Goal: Contribute content: Contribute content

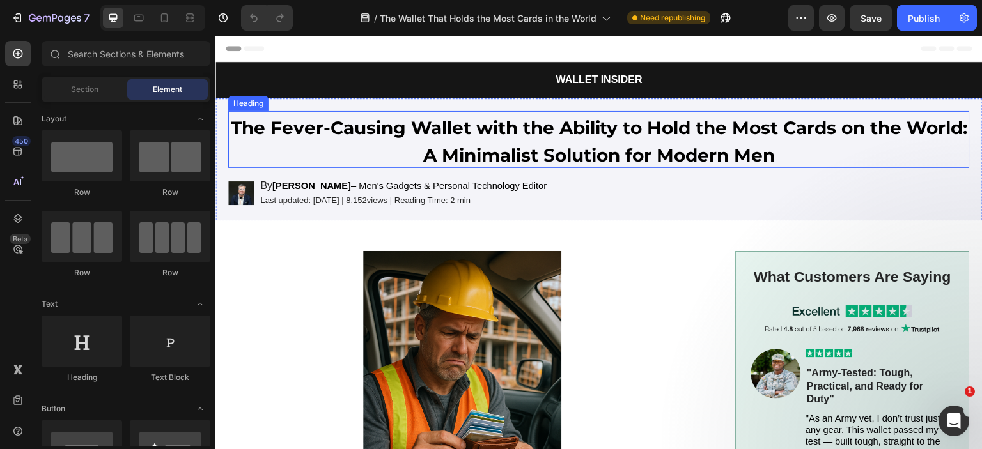
scroll to position [256, 0]
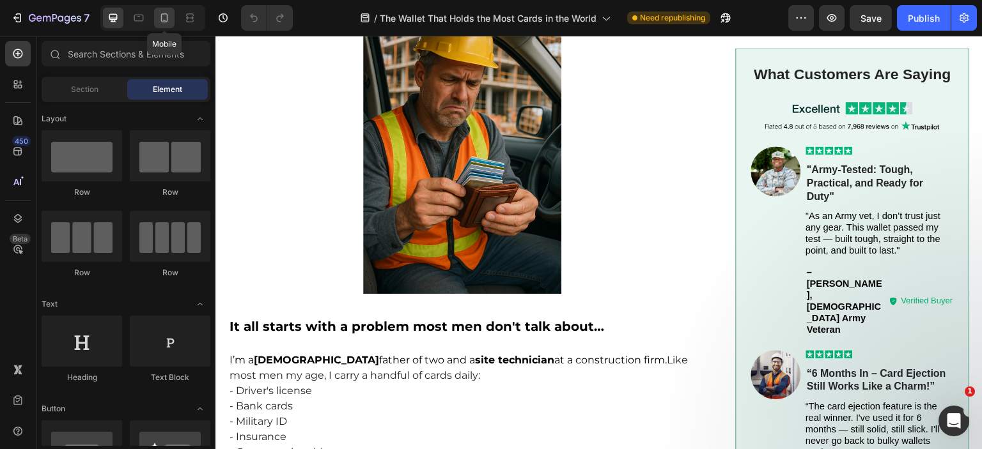
click at [159, 12] on icon at bounding box center [164, 18] width 13 height 13
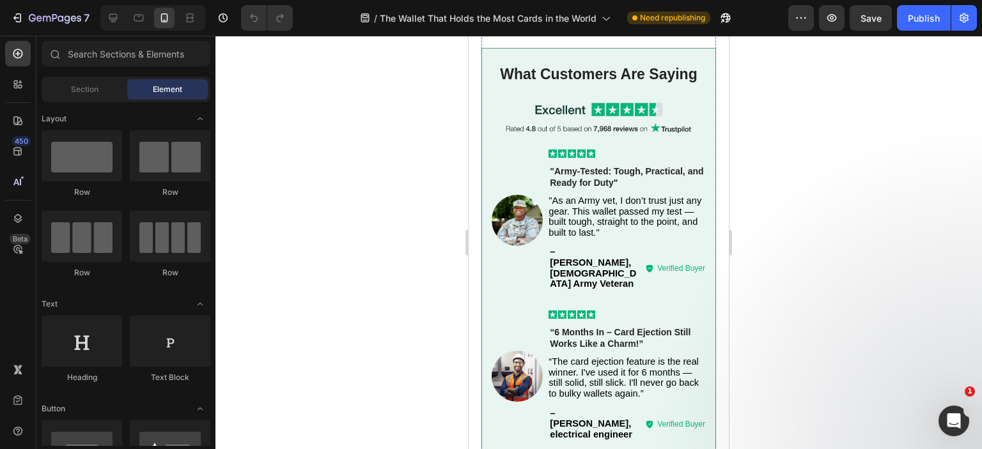
scroll to position [1917, 0]
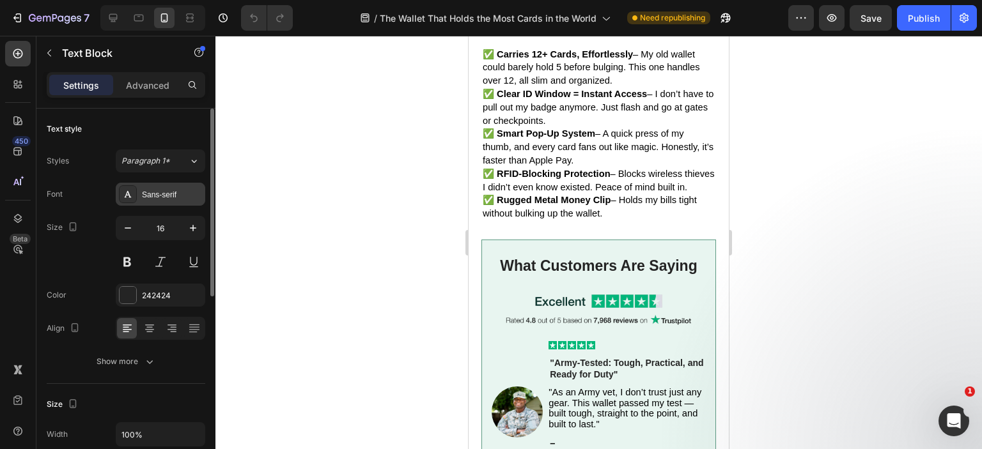
click at [162, 196] on div "Sans-serif" at bounding box center [172, 195] width 60 height 12
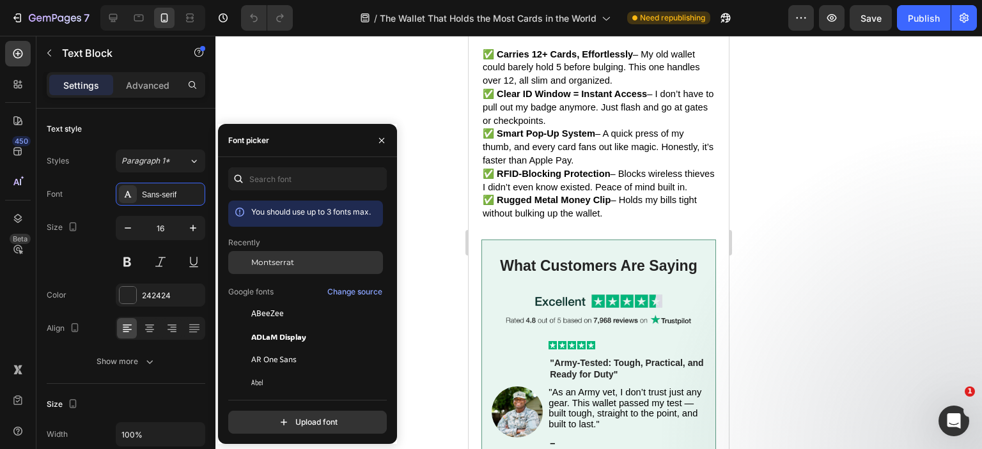
click at [263, 263] on span "Montserrat" at bounding box center [272, 263] width 43 height 12
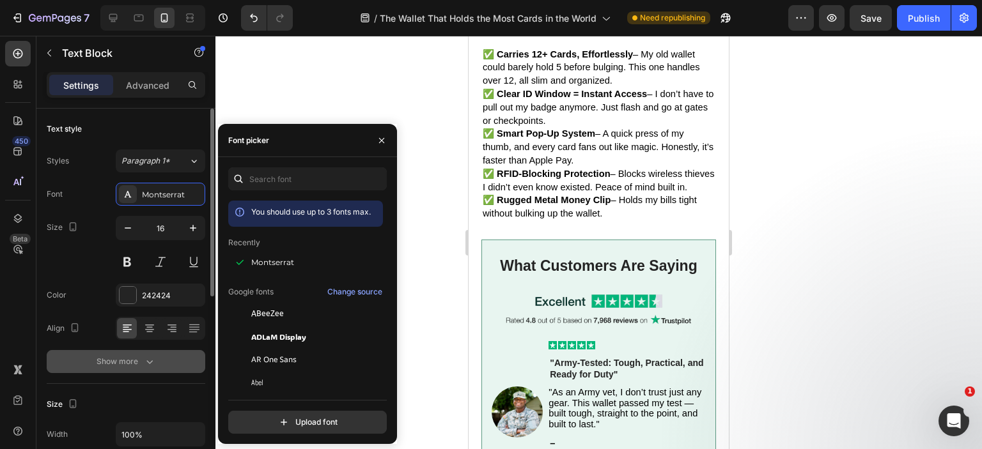
click at [139, 362] on div "Show more" at bounding box center [126, 361] width 59 height 13
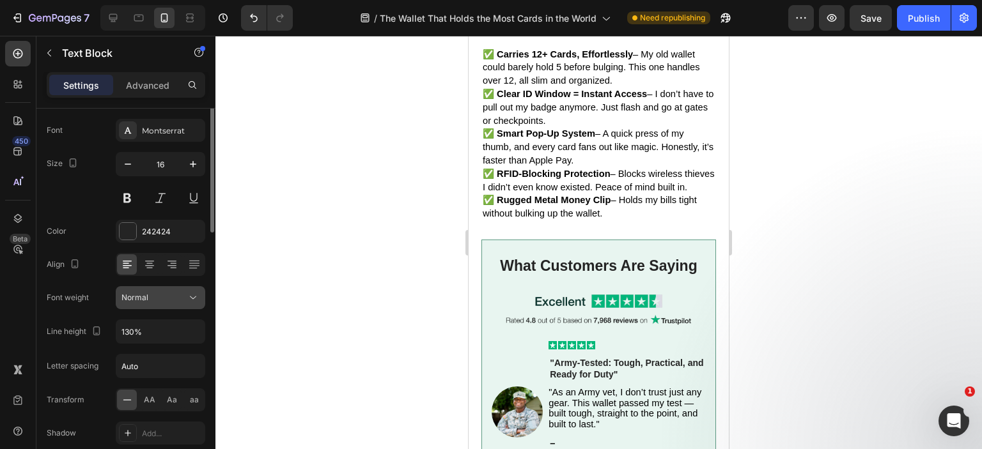
scroll to position [128, 0]
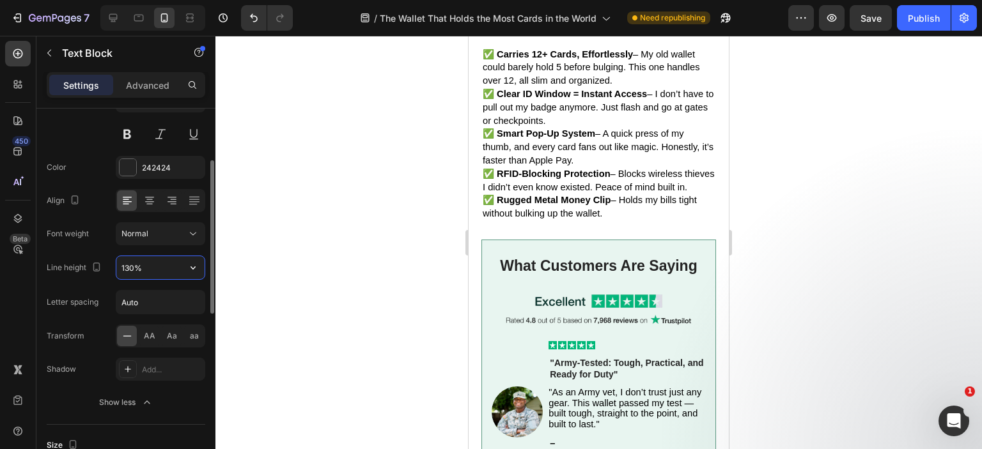
click at [151, 269] on input "130%" at bounding box center [160, 267] width 88 height 23
click at [191, 267] on icon "button" at bounding box center [193, 267] width 13 height 13
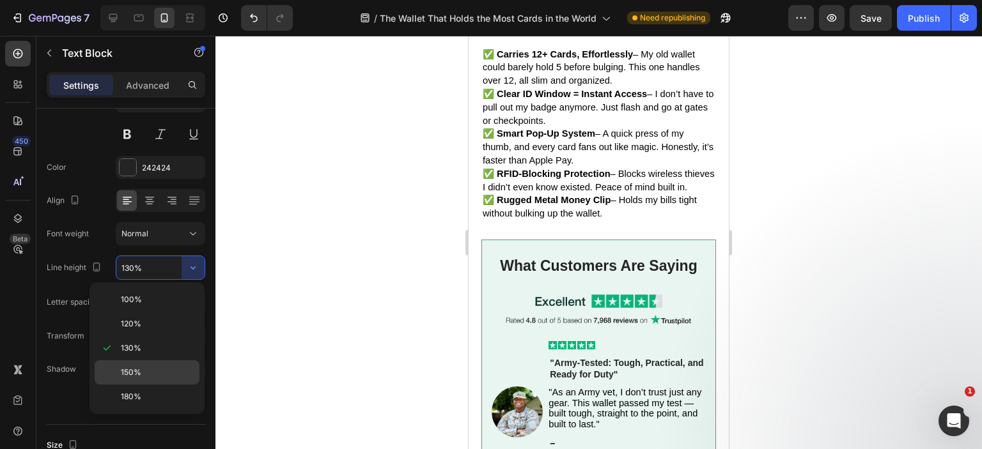
click at [139, 367] on span "150%" at bounding box center [131, 373] width 20 height 12
type input "150%"
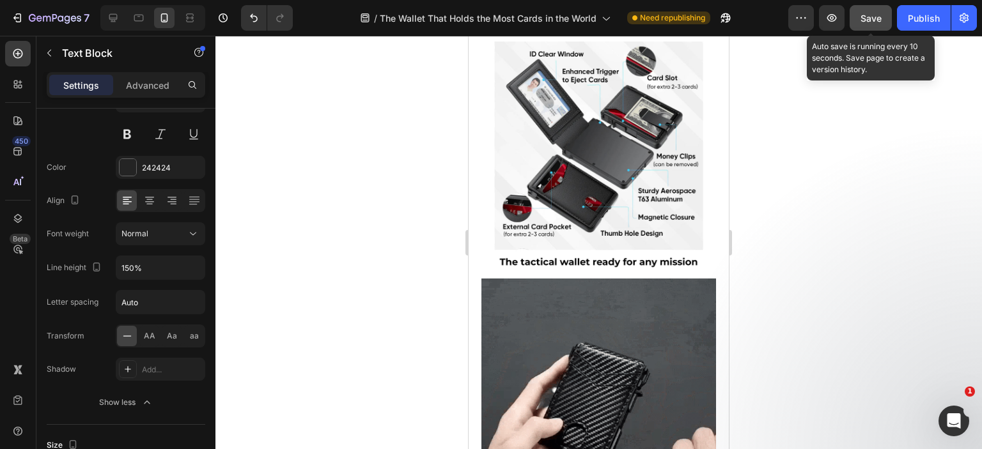
click at [872, 16] on span "Save" at bounding box center [870, 18] width 21 height 11
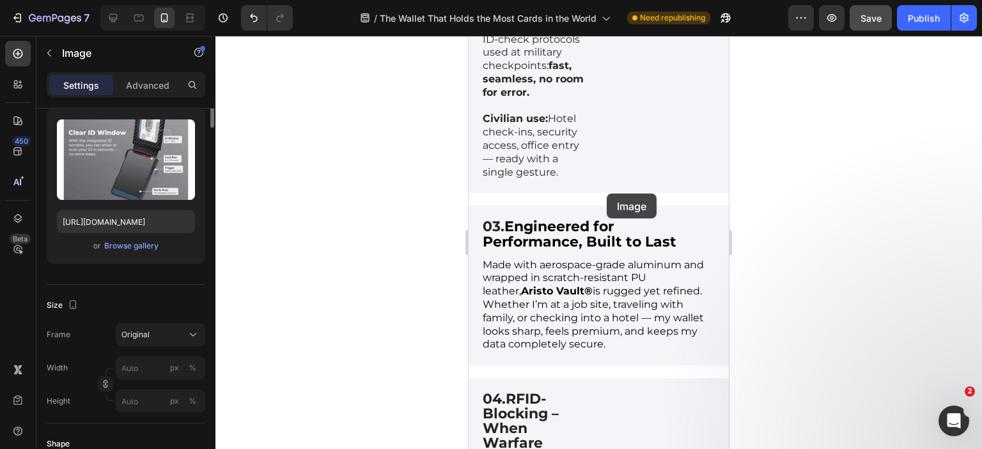
scroll to position [0, 0]
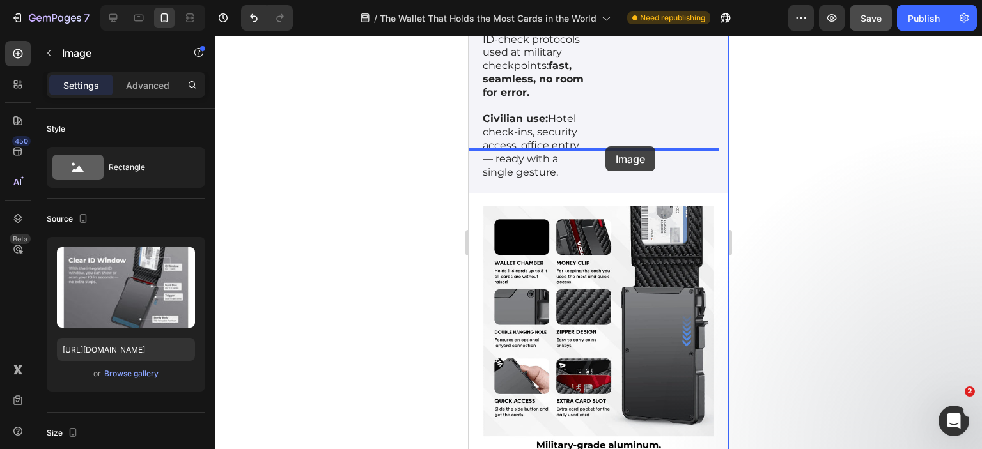
drag, startPoint x: 649, startPoint y: 394, endPoint x: 605, endPoint y: 146, distance: 251.2
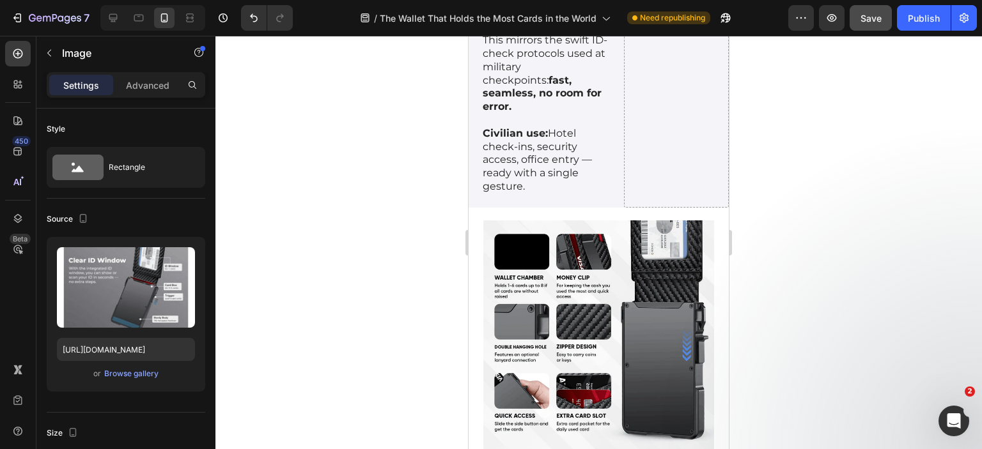
scroll to position [5269, 0]
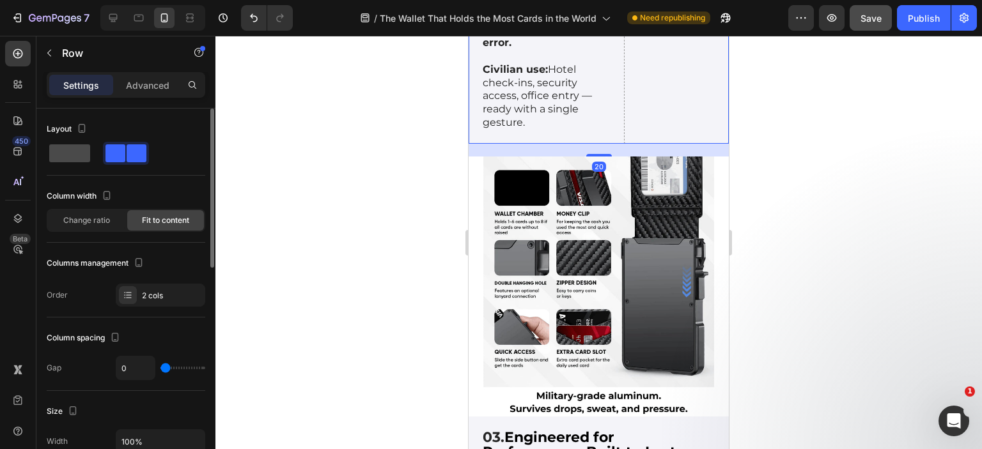
click at [58, 148] on span at bounding box center [69, 153] width 41 height 18
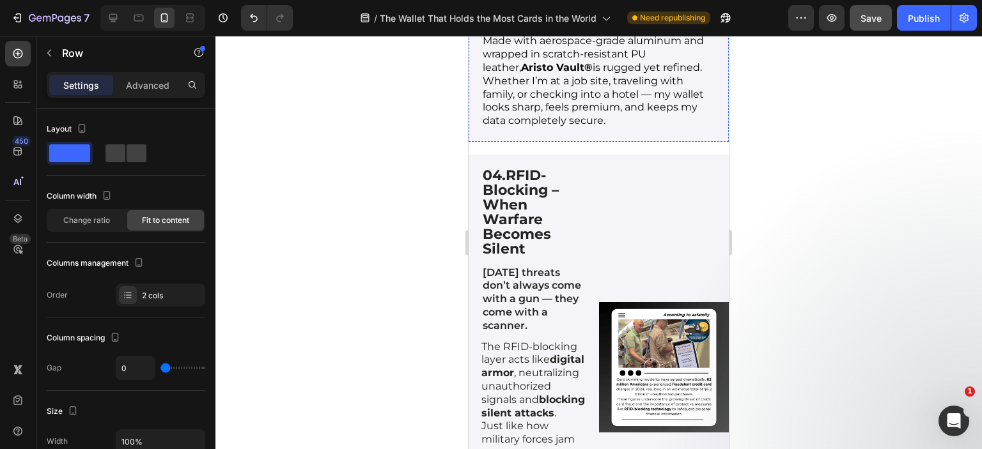
scroll to position [5461, 0]
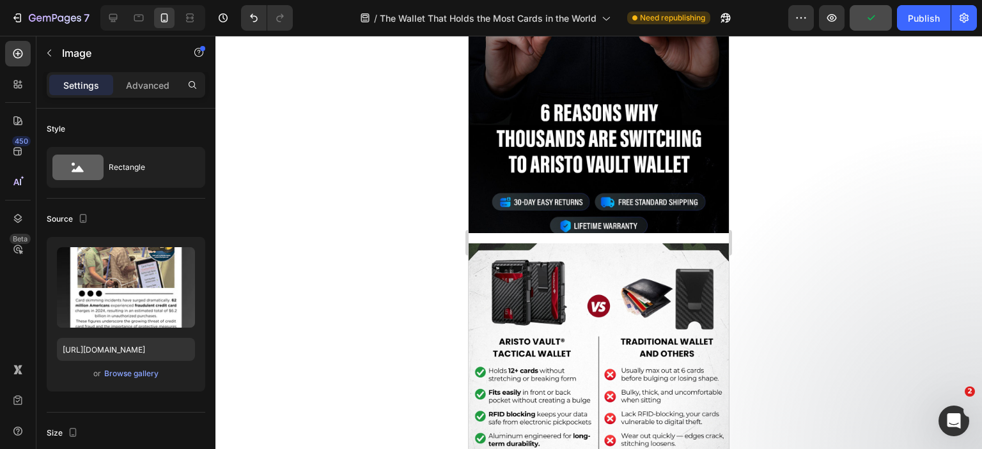
scroll to position [6102, 0]
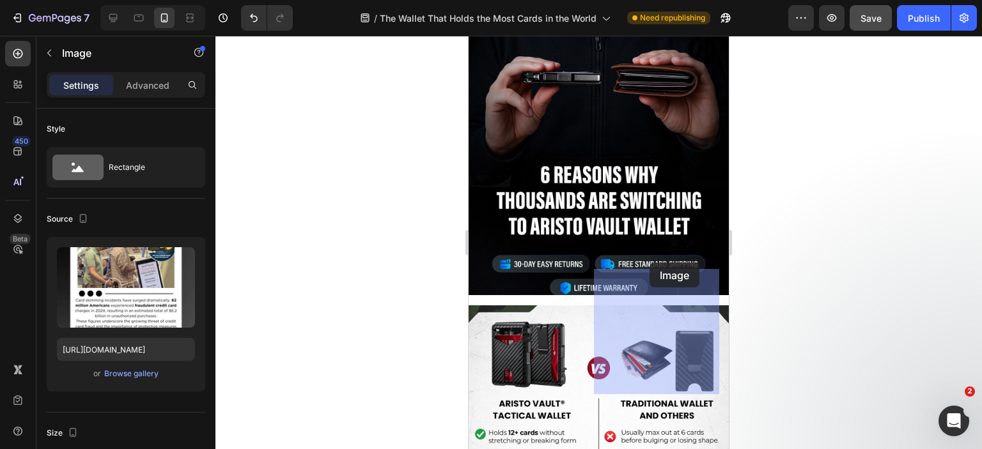
drag, startPoint x: 655, startPoint y: 273, endPoint x: 650, endPoint y: 263, distance: 11.4
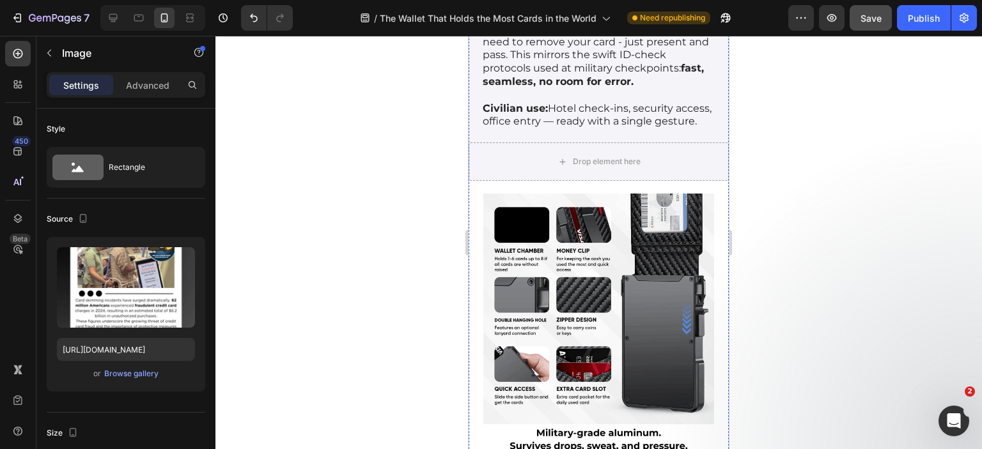
scroll to position [4888, 0]
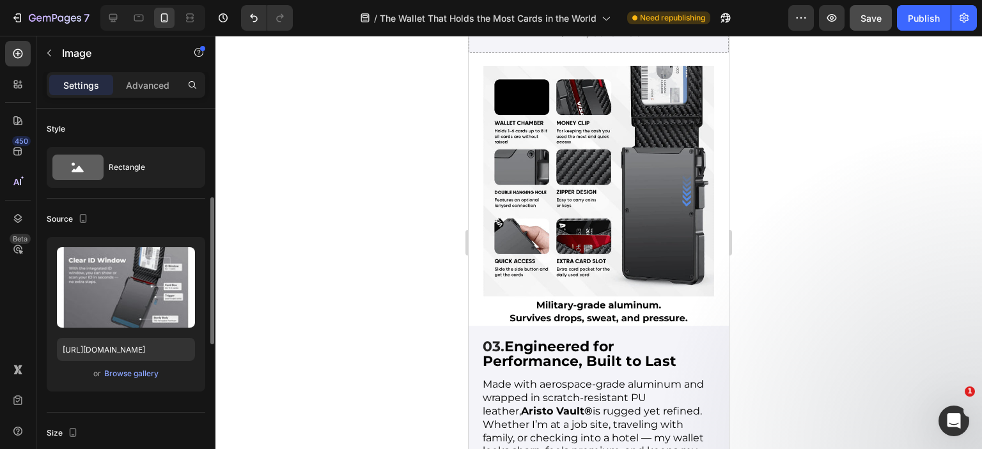
scroll to position [64, 0]
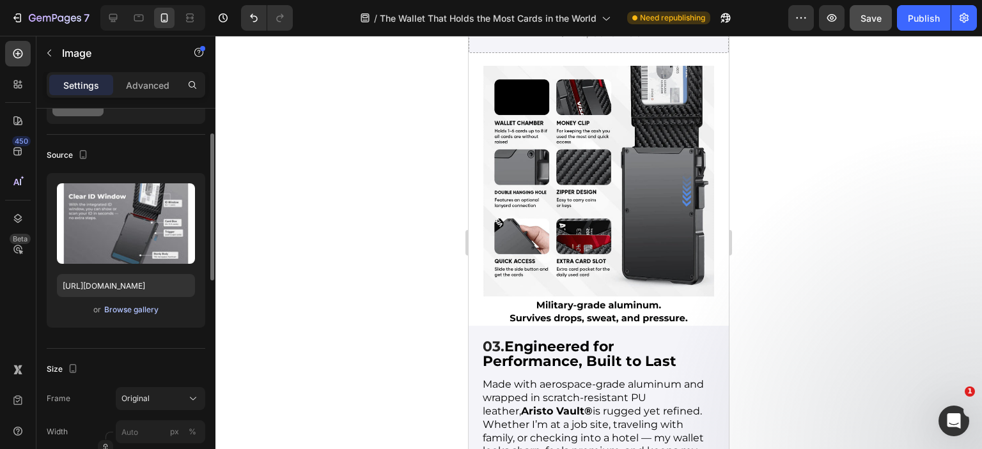
click at [123, 307] on div "Browse gallery" at bounding box center [131, 310] width 54 height 12
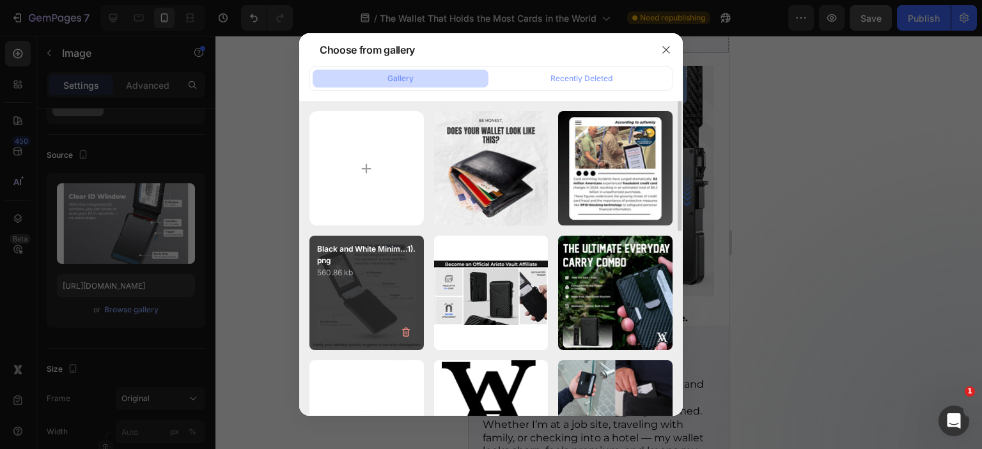
click at [409, 268] on p "560.86 kb" at bounding box center [366, 273] width 99 height 13
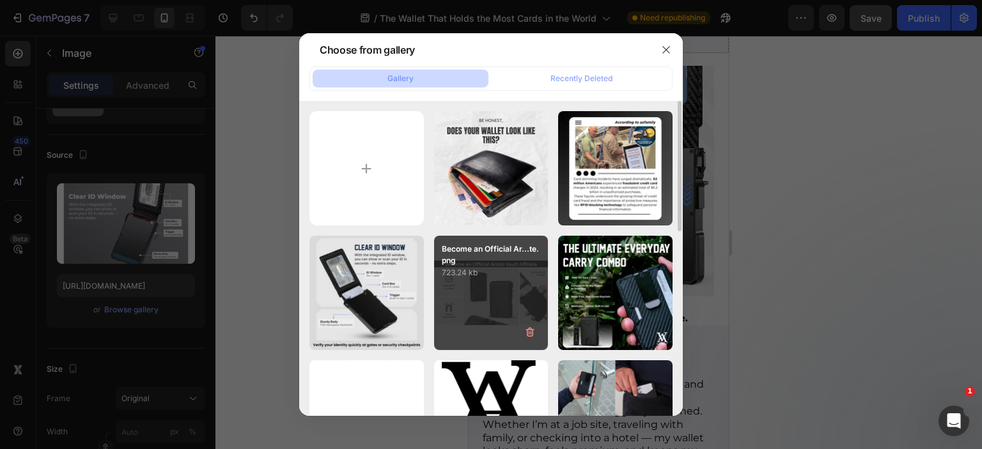
type input "[URL][DOMAIN_NAME]"
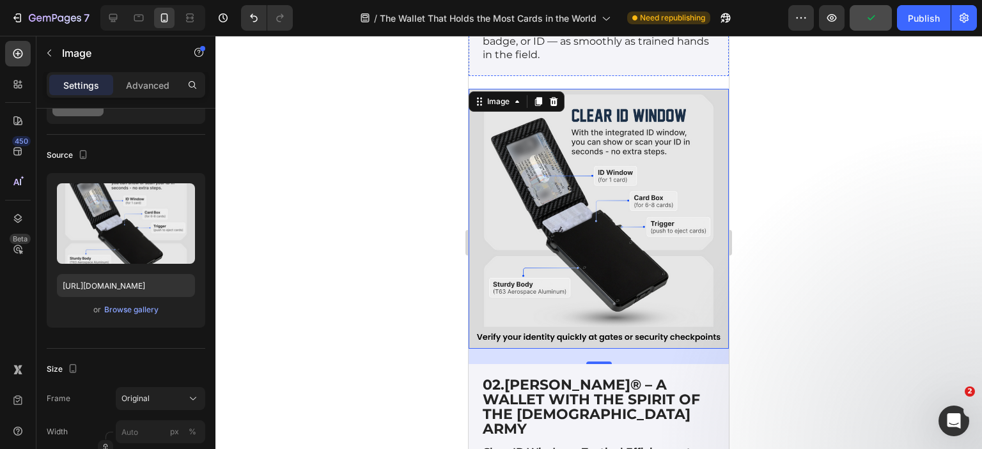
scroll to position [4440, 0]
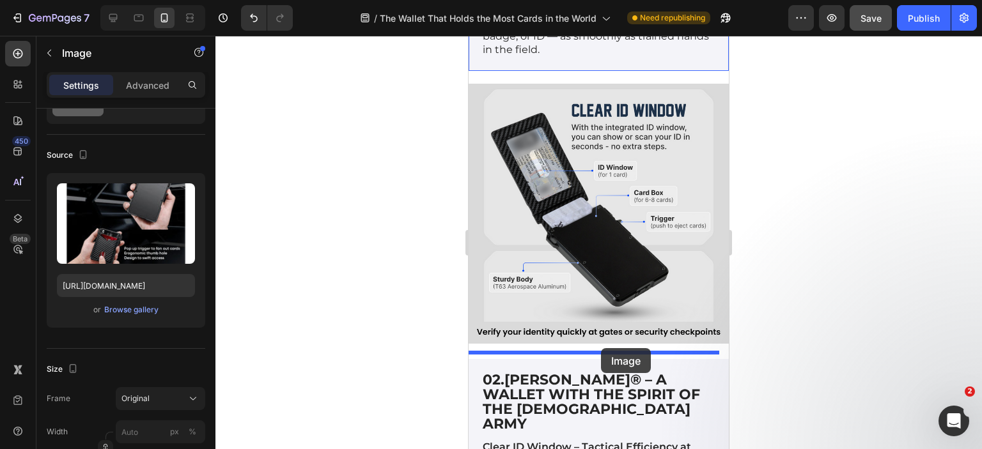
drag, startPoint x: 616, startPoint y: 122, endPoint x: 601, endPoint y: 348, distance: 226.8
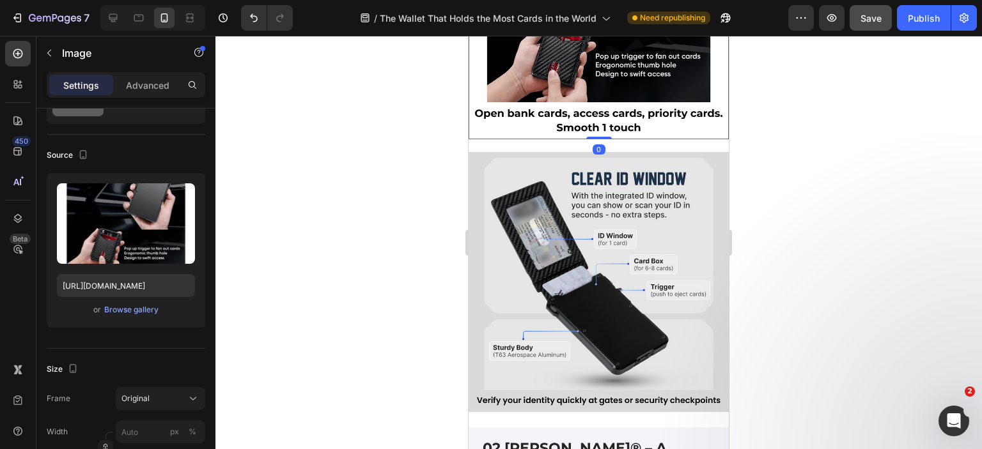
scroll to position [4547, 0]
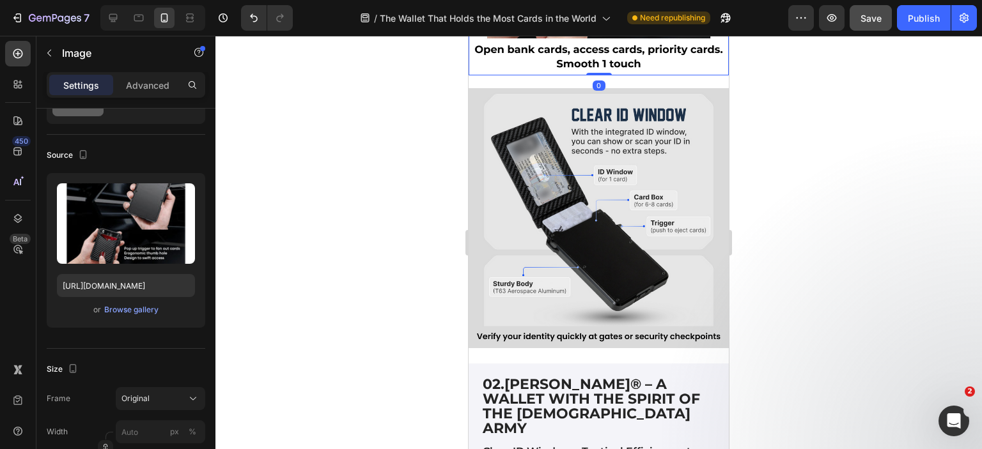
click at [130, 313] on div "Browse gallery" at bounding box center [131, 310] width 54 height 12
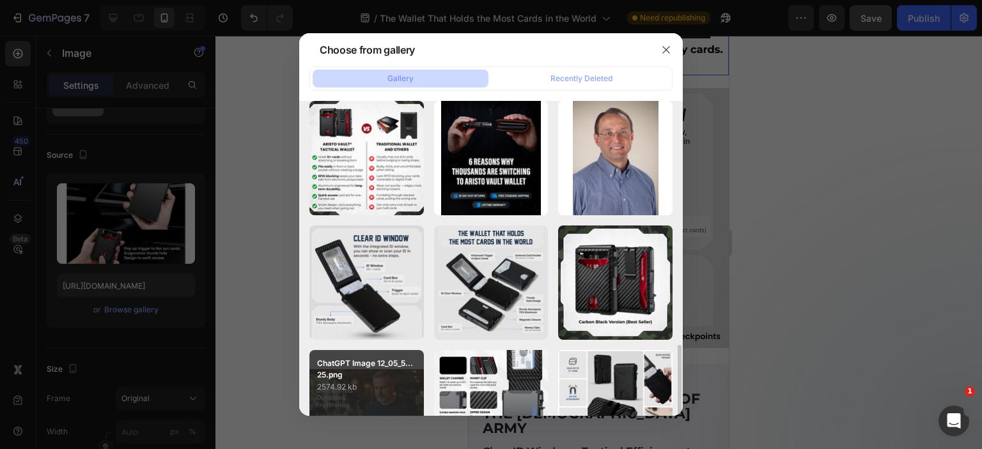
scroll to position [575, 0]
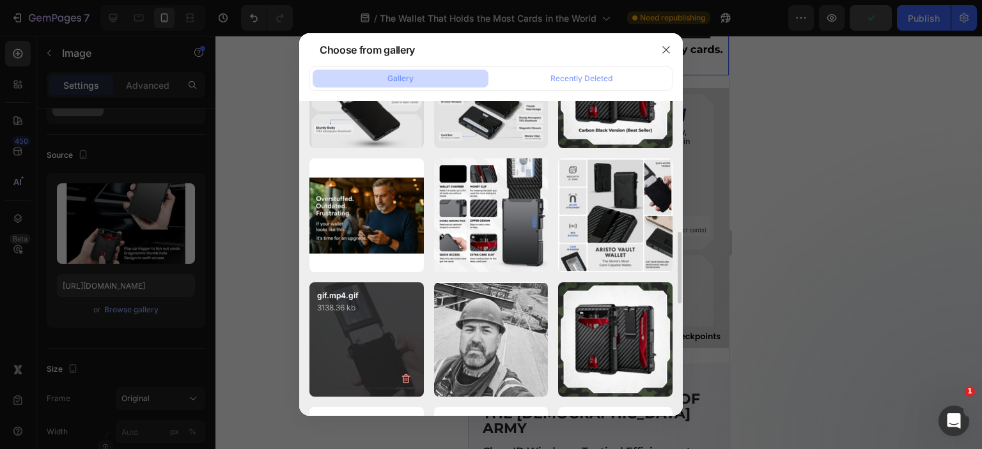
click at [383, 320] on div "gif.mp4.gif 3138.36 kb" at bounding box center [366, 340] width 114 height 114
type input "[URL][DOMAIN_NAME]"
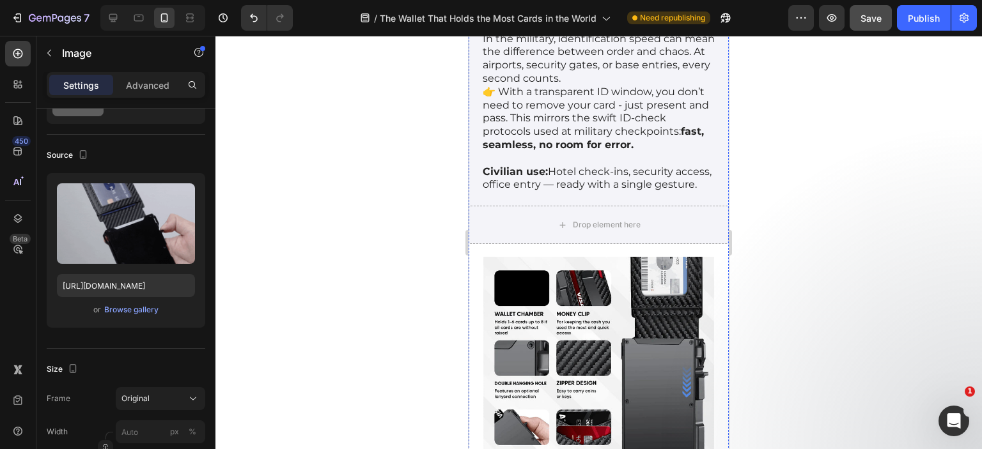
scroll to position [5059, 0]
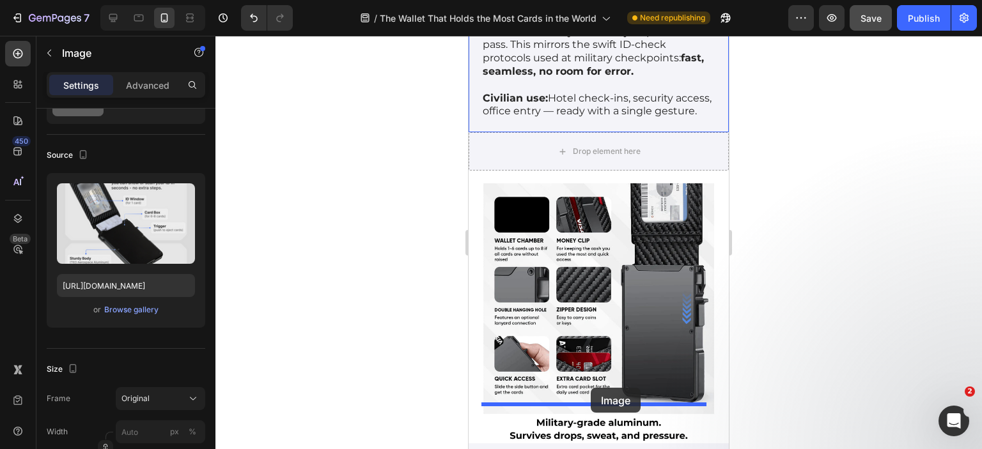
drag, startPoint x: 593, startPoint y: 67, endPoint x: 591, endPoint y: 388, distance: 320.9
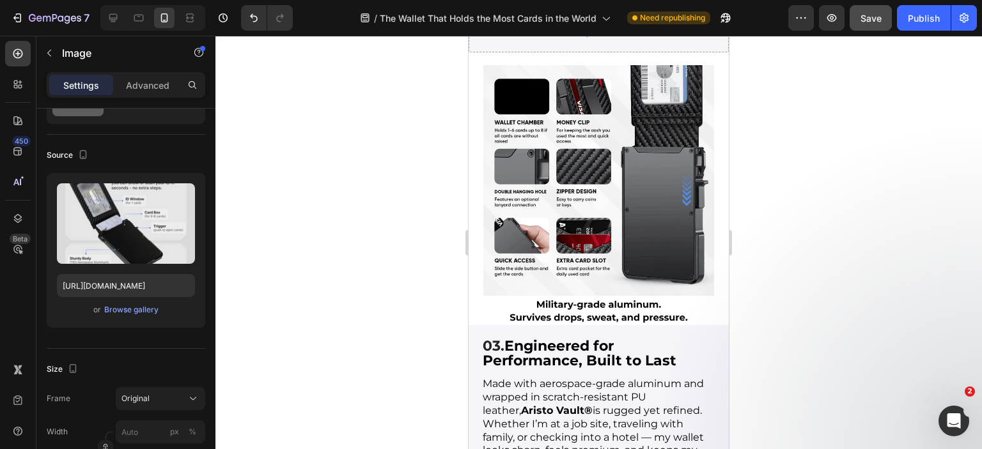
scroll to position [5225, 0]
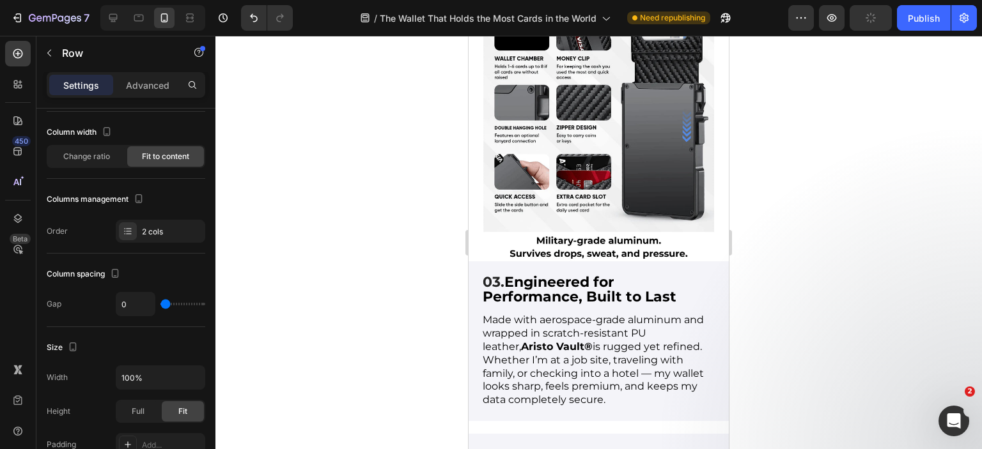
scroll to position [0, 0]
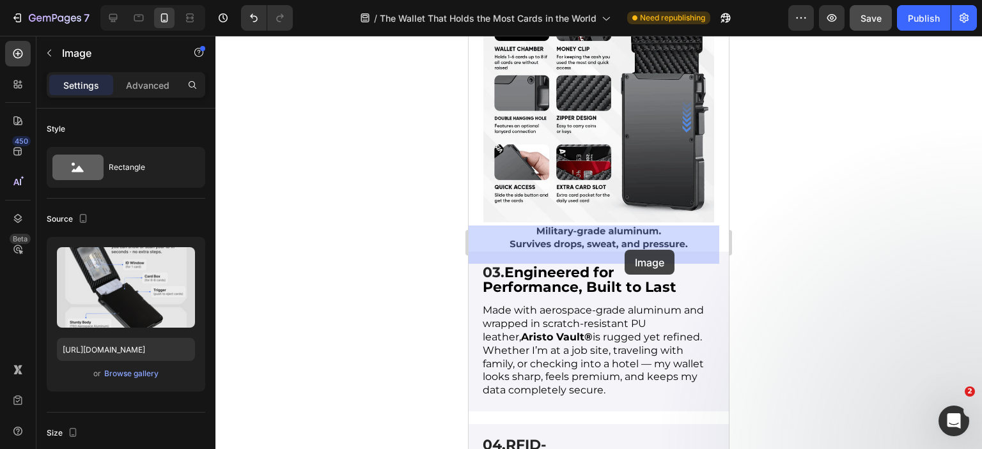
drag, startPoint x: 637, startPoint y: 160, endPoint x: 629, endPoint y: 245, distance: 84.7
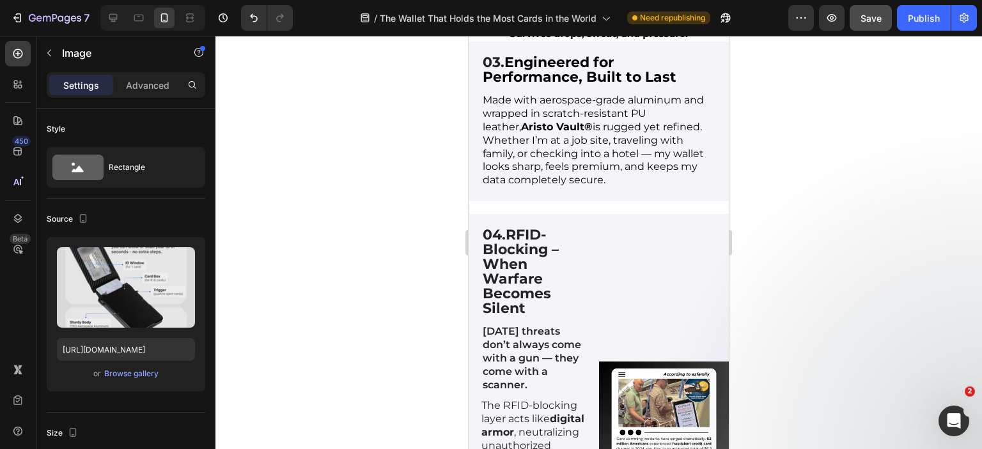
scroll to position [5496, 0]
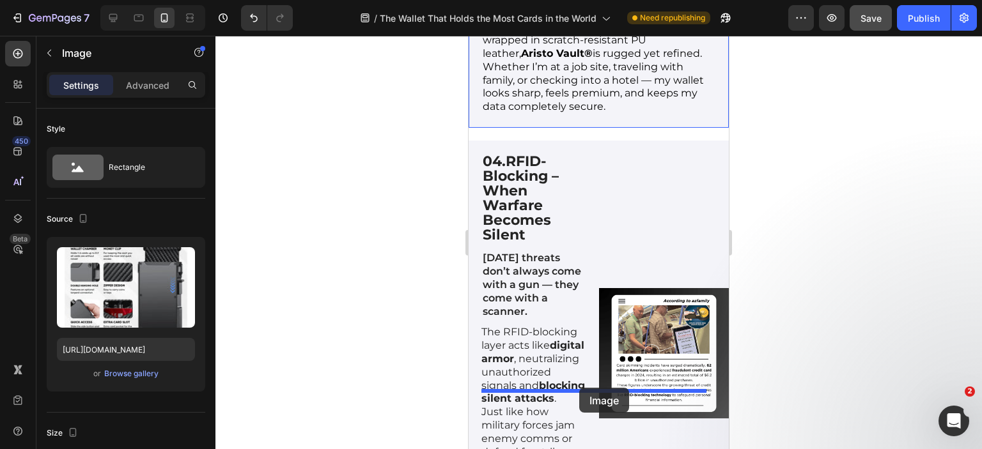
drag, startPoint x: 584, startPoint y: 143, endPoint x: 579, endPoint y: 388, distance: 245.5
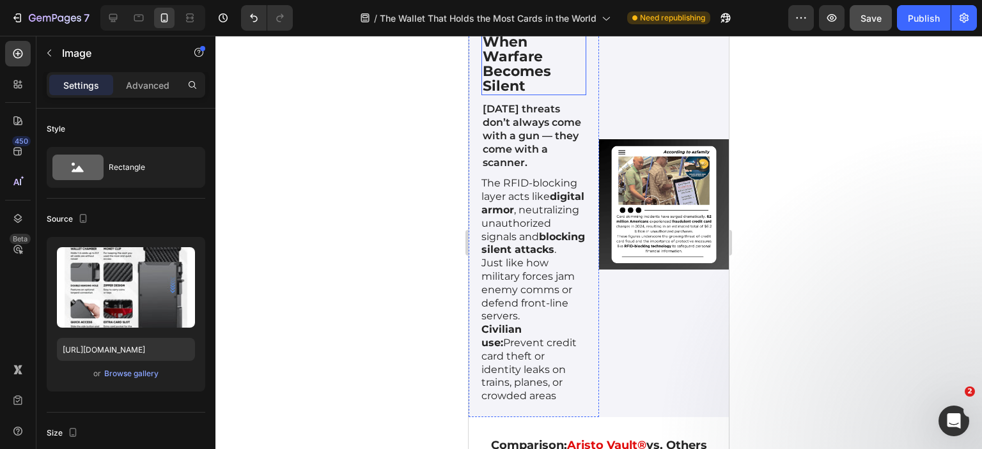
scroll to position [5412, 0]
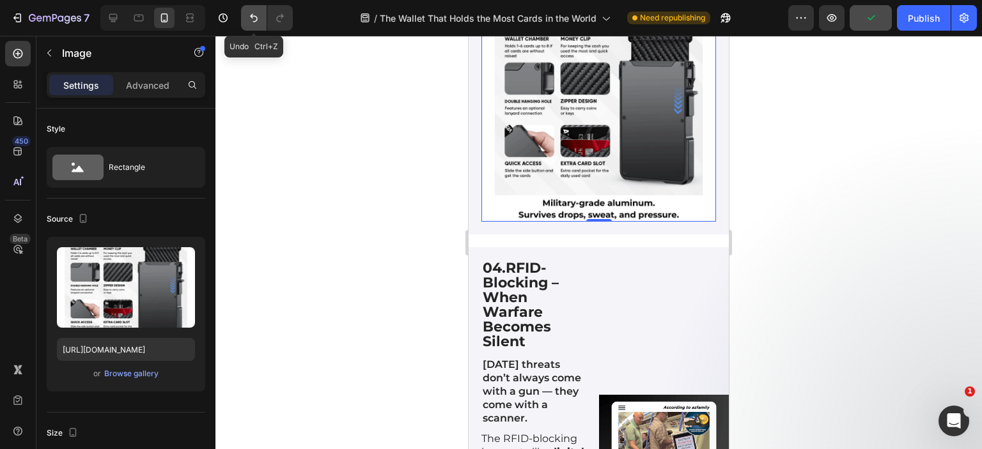
click at [256, 15] on icon "Undo/Redo" at bounding box center [253, 18] width 13 height 13
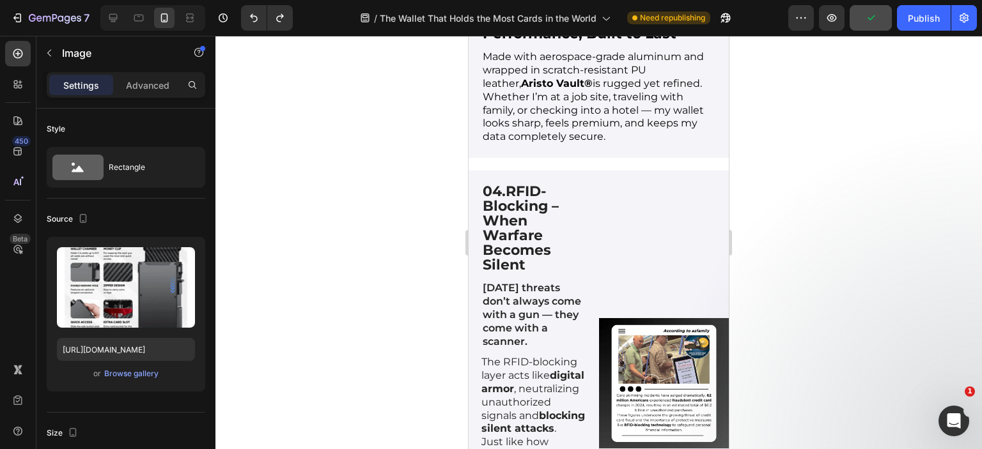
scroll to position [5603, 0]
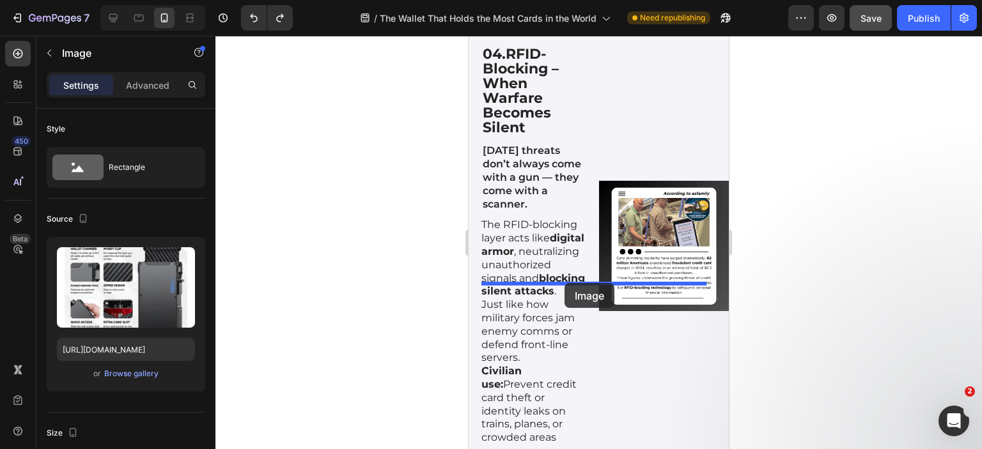
drag, startPoint x: 577, startPoint y: 61, endPoint x: 564, endPoint y: 283, distance: 222.8
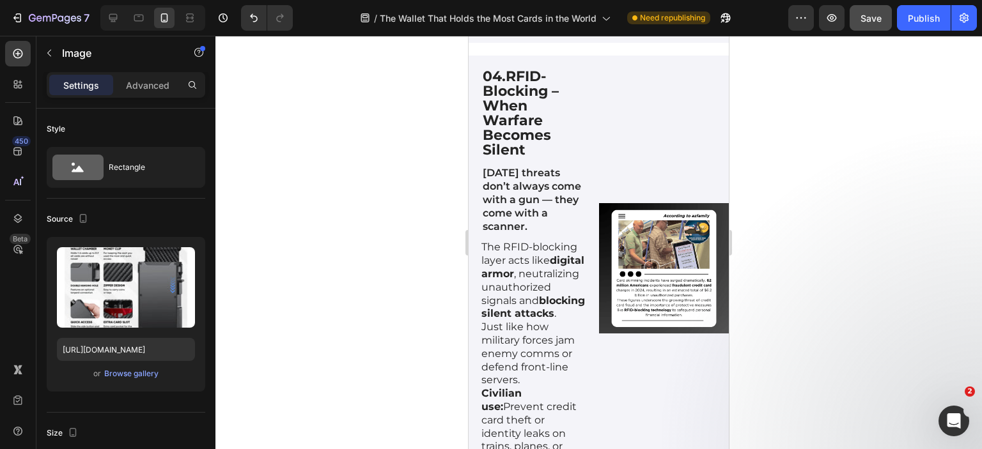
scroll to position [5391, 0]
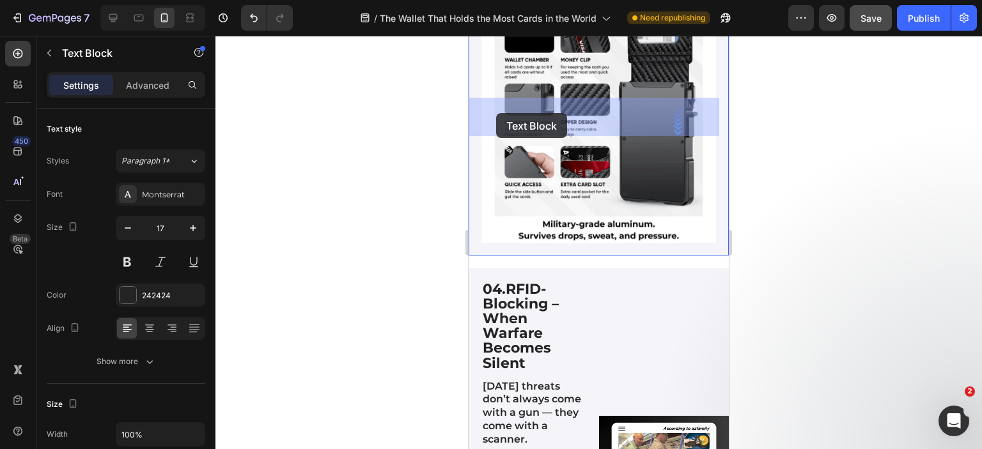
drag, startPoint x: 493, startPoint y: 138, endPoint x: 496, endPoint y: 113, distance: 25.1
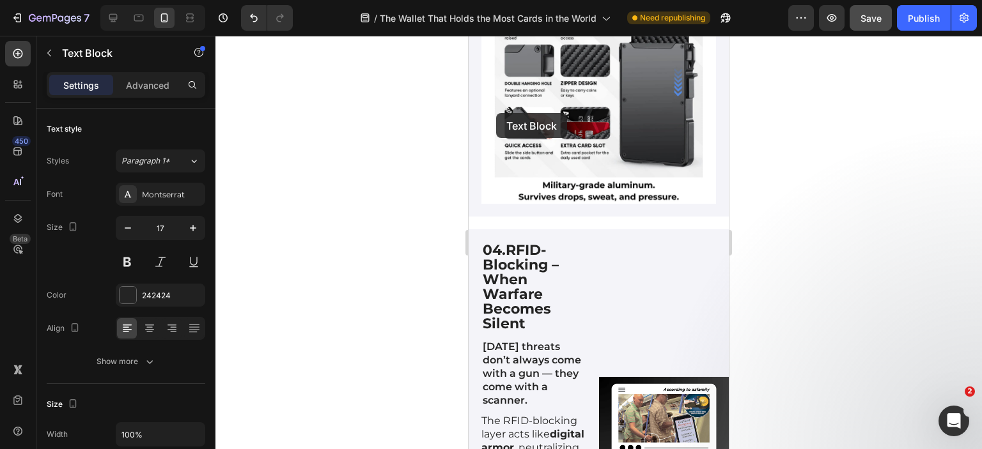
scroll to position [5392, 0]
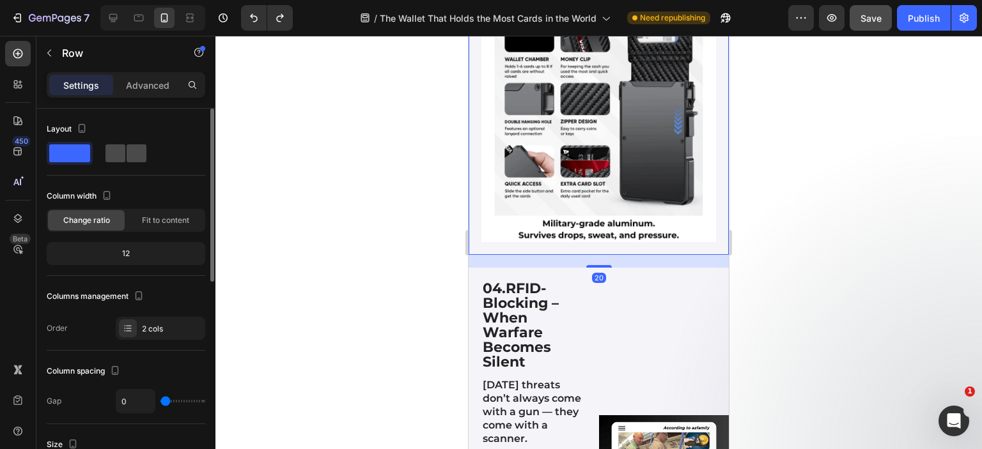
click at [127, 151] on span at bounding box center [137, 153] width 20 height 18
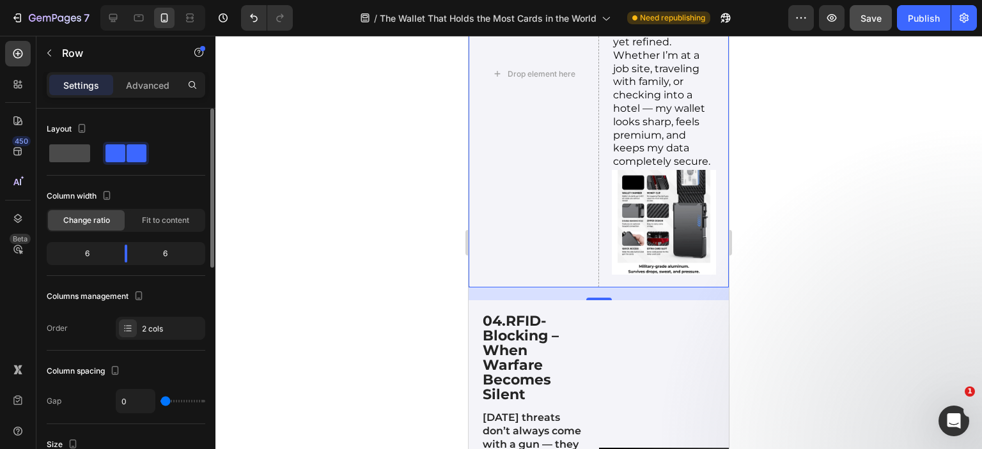
click at [61, 154] on span at bounding box center [69, 153] width 41 height 18
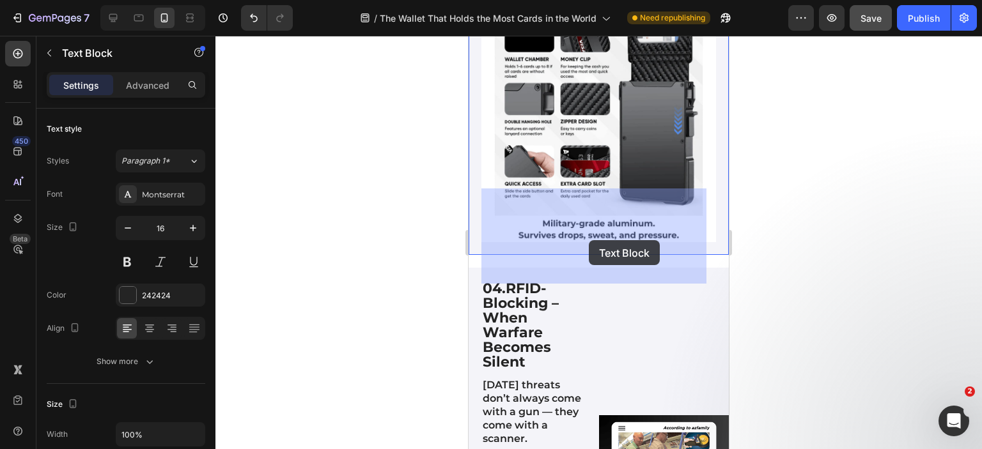
drag, startPoint x: 600, startPoint y: 240, endPoint x: 589, endPoint y: 240, distance: 11.5
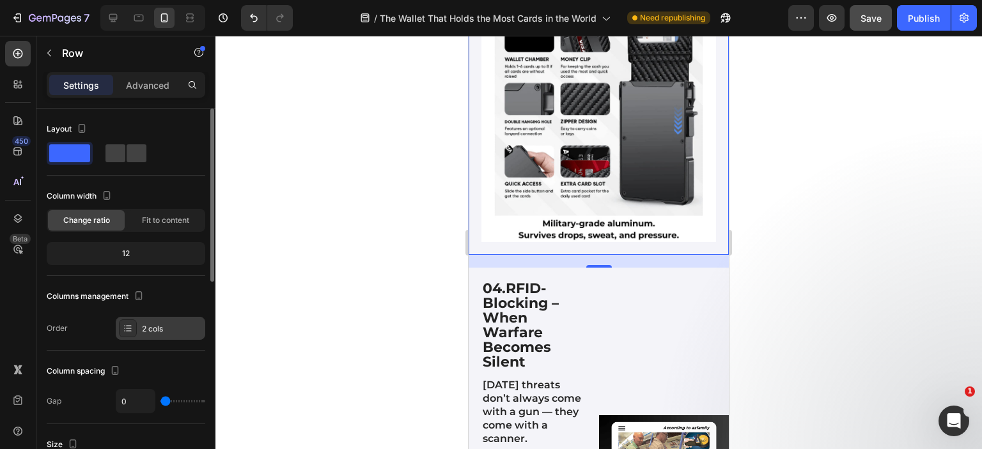
click at [163, 326] on div "2 cols" at bounding box center [172, 329] width 60 height 12
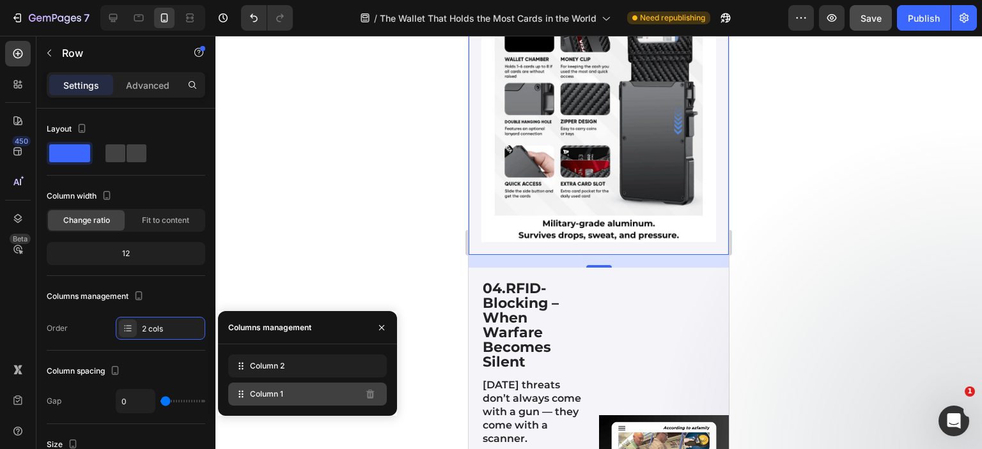
click at [311, 398] on div "Column 1" at bounding box center [307, 394] width 159 height 23
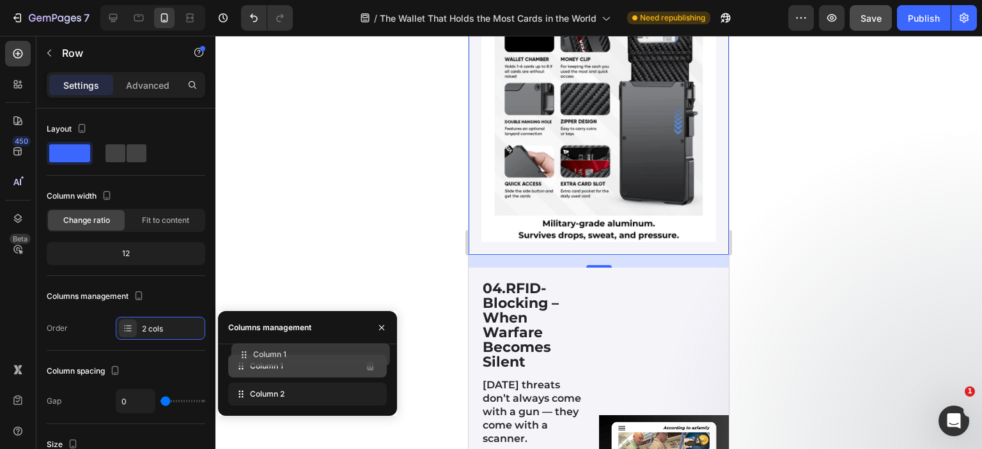
drag, startPoint x: 238, startPoint y: 394, endPoint x: 241, endPoint y: 355, distance: 39.8
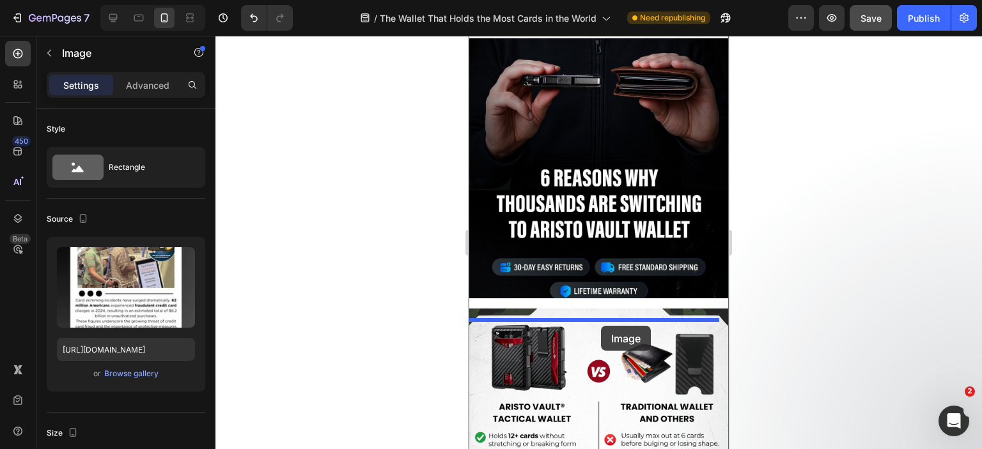
scroll to position [6142, 0]
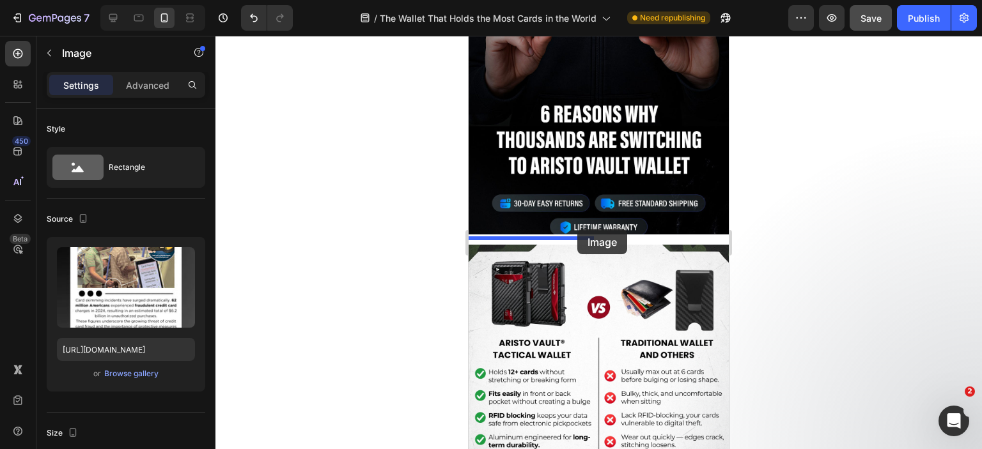
drag, startPoint x: 651, startPoint y: 299, endPoint x: 577, endPoint y: 229, distance: 101.7
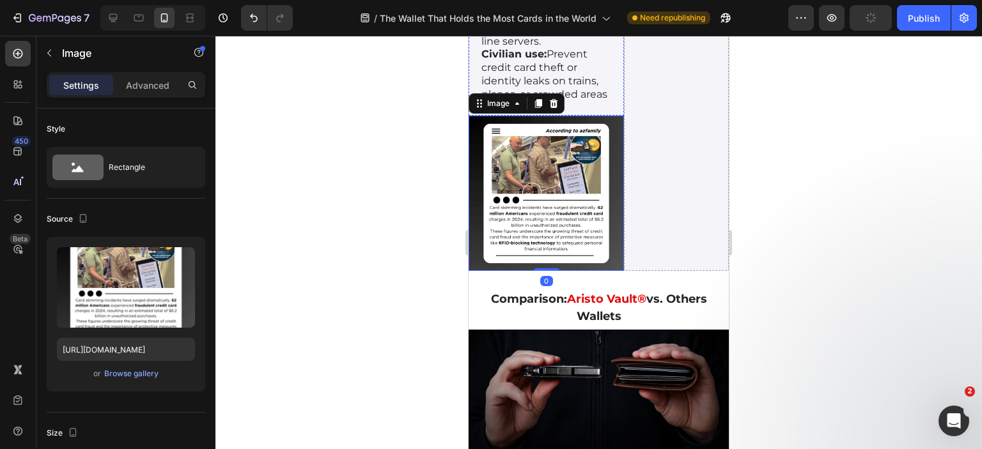
scroll to position [5631, 0]
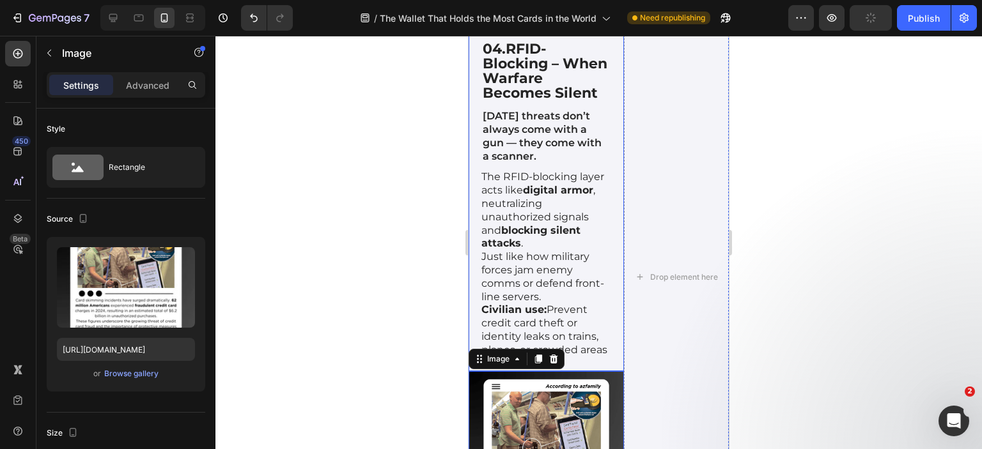
click at [593, 306] on div "04. RFID-Blocking – When Warfare Becomes Silent Text Block [DATE] threats don’t…" at bounding box center [545, 199] width 155 height 343
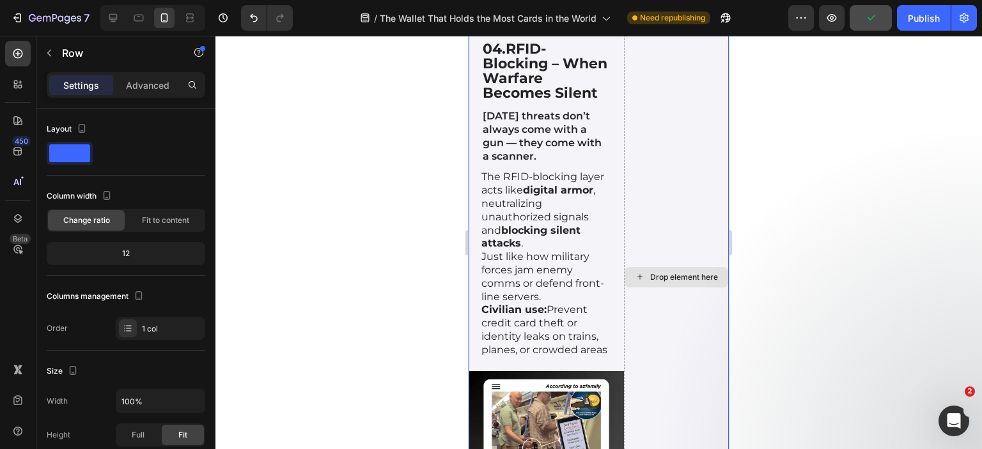
click at [652, 318] on div "Drop element here" at bounding box center [676, 277] width 105 height 499
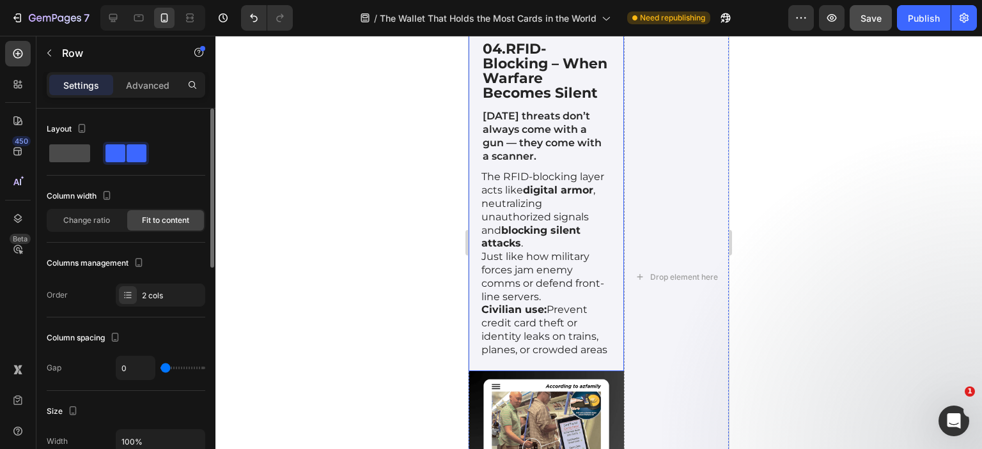
click at [51, 162] on span at bounding box center [69, 153] width 41 height 18
click at [57, 155] on span at bounding box center [69, 153] width 41 height 18
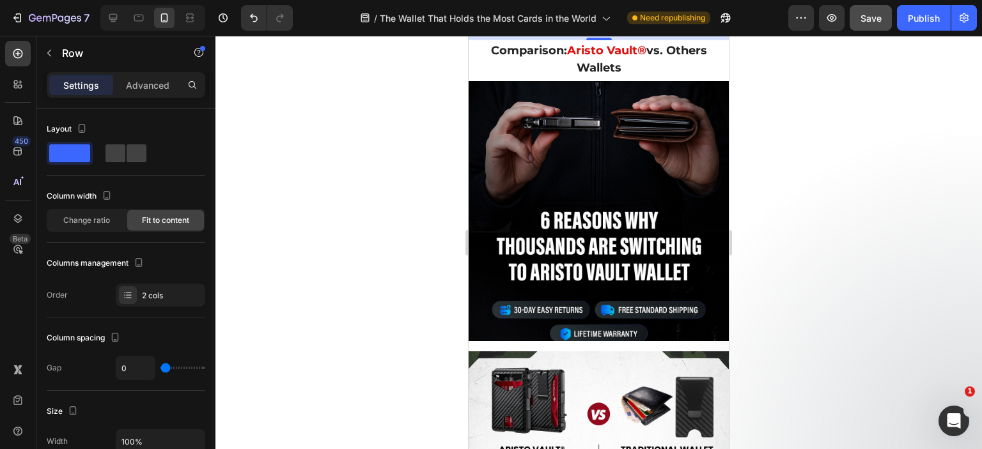
scroll to position [6078, 0]
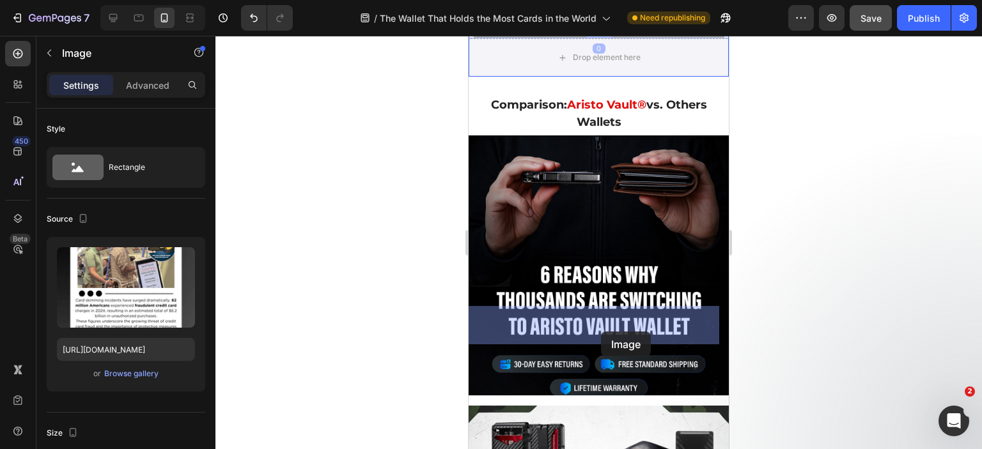
drag, startPoint x: 615, startPoint y: 169, endPoint x: 601, endPoint y: 332, distance: 162.9
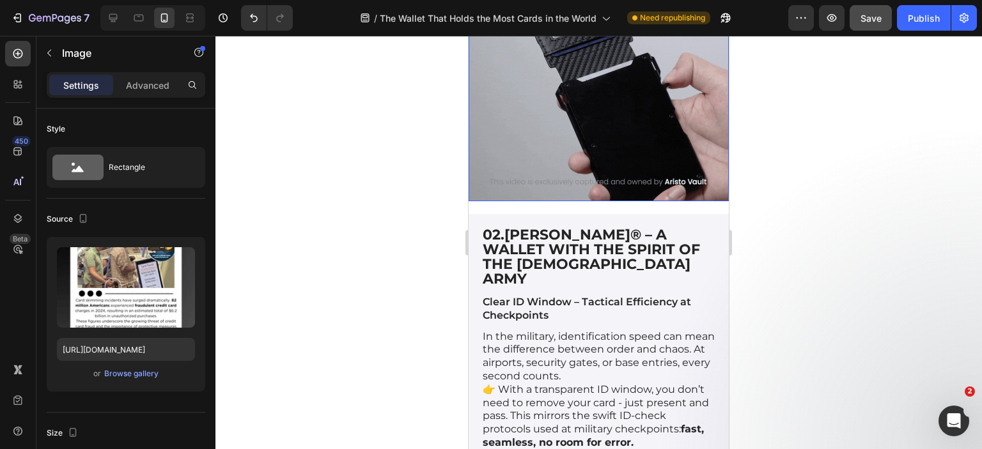
scroll to position [4485, 0]
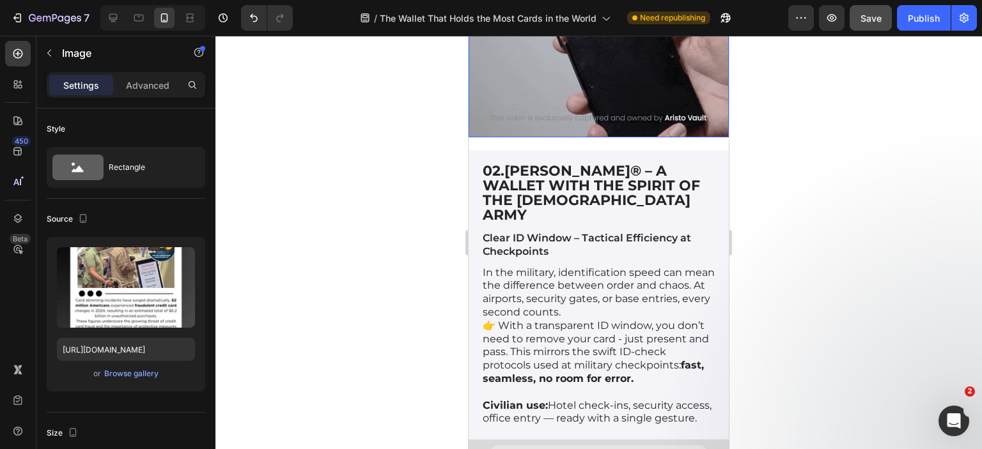
click at [603, 137] on img at bounding box center [598, 7] width 260 height 260
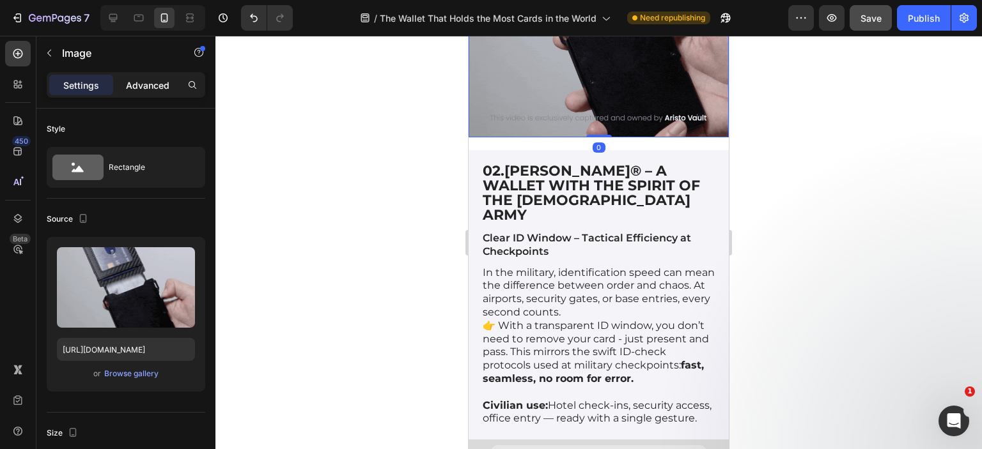
click at [143, 89] on p "Advanced" at bounding box center [147, 85] width 43 height 13
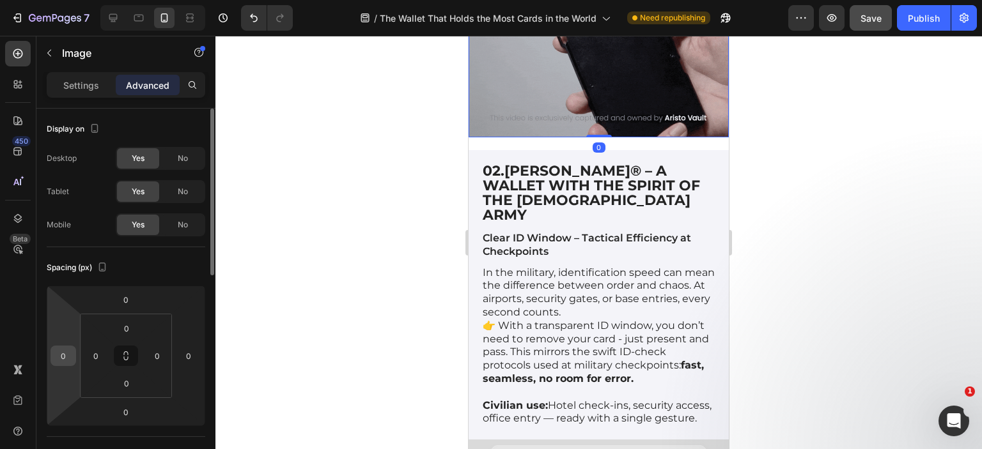
click at [65, 353] on input "0" at bounding box center [63, 355] width 19 height 19
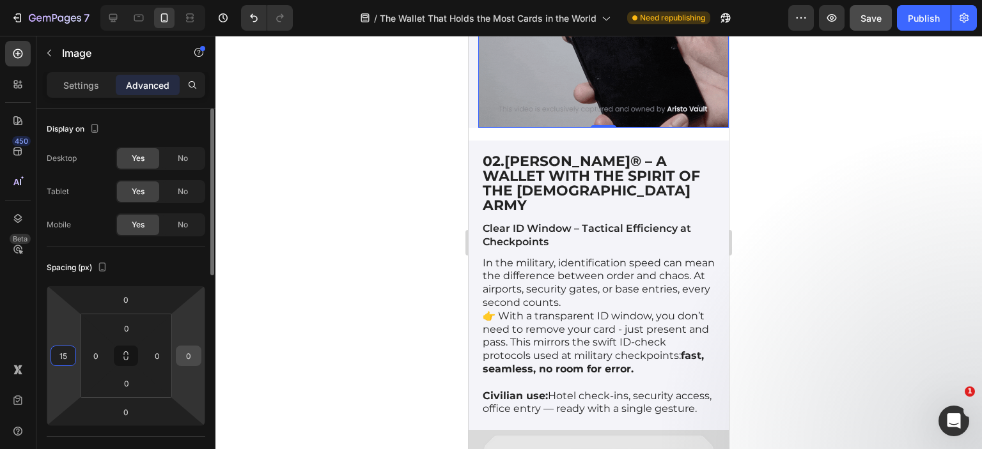
type input "15"
click at [186, 357] on input "0" at bounding box center [188, 355] width 19 height 19
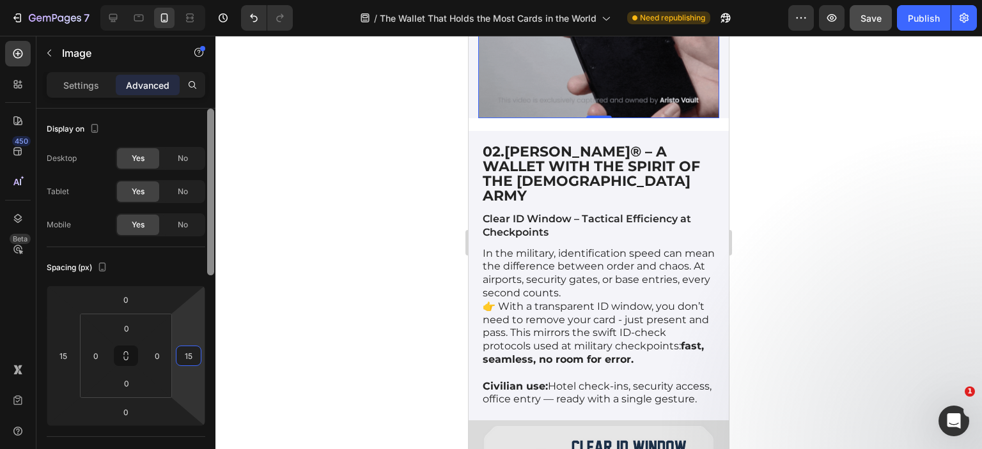
type input "15"
click at [209, 304] on div at bounding box center [211, 297] width 10 height 377
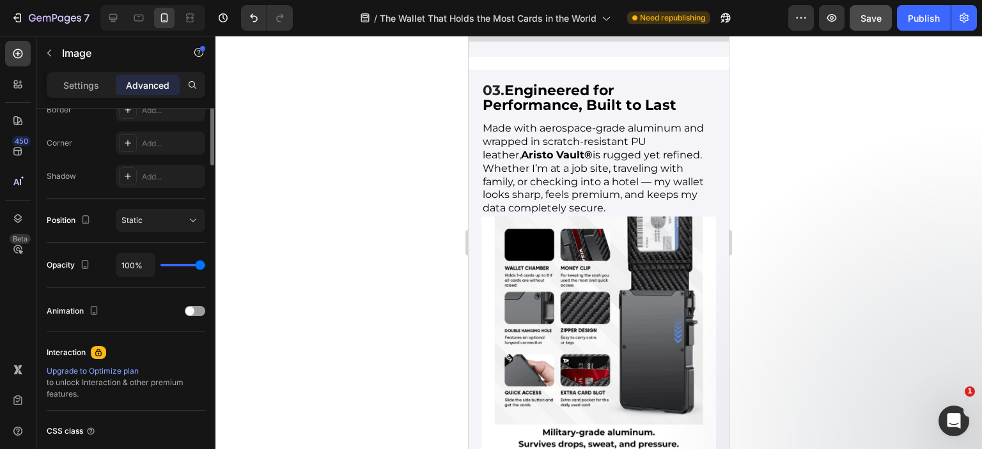
scroll to position [58, 0]
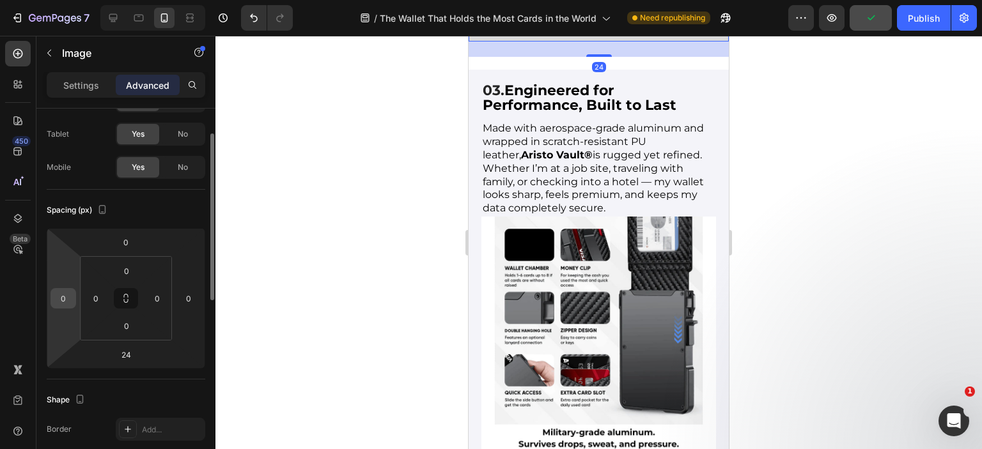
click at [61, 298] on input "0" at bounding box center [63, 298] width 19 height 19
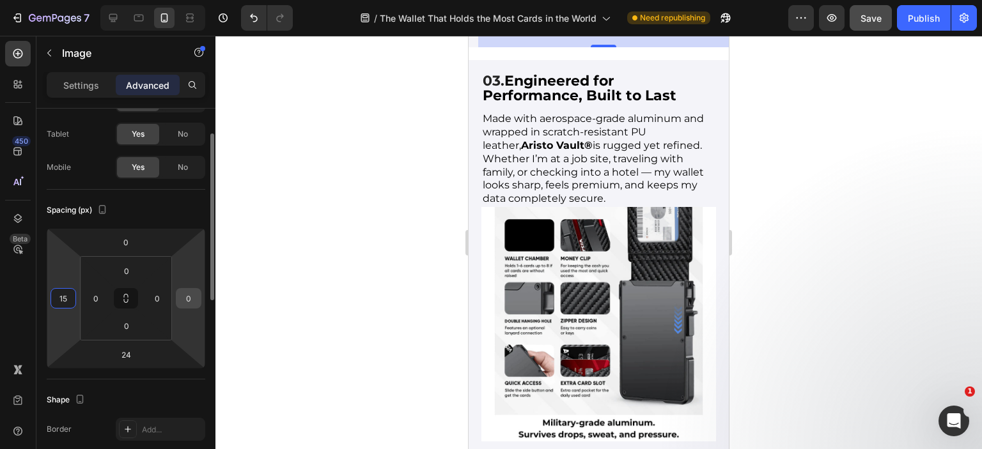
type input "15"
click at [187, 295] on input "0" at bounding box center [188, 298] width 19 height 19
type input "15"
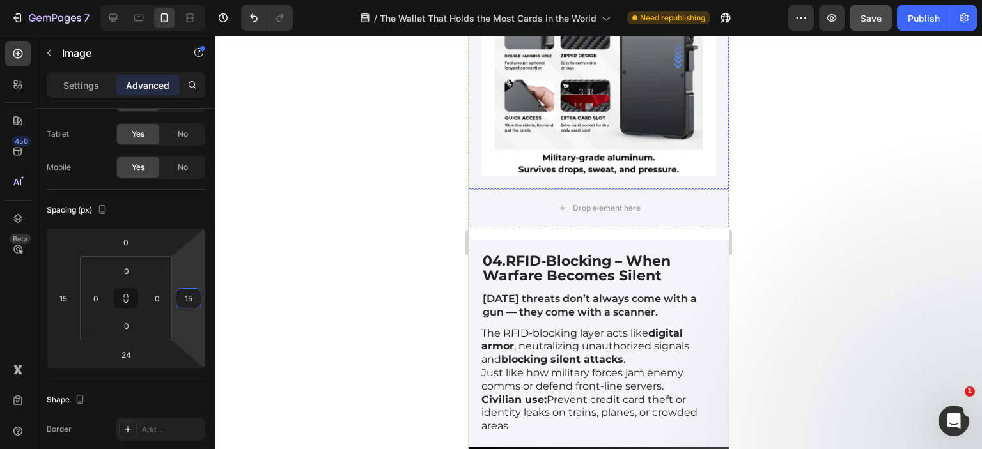
scroll to position [5444, 0]
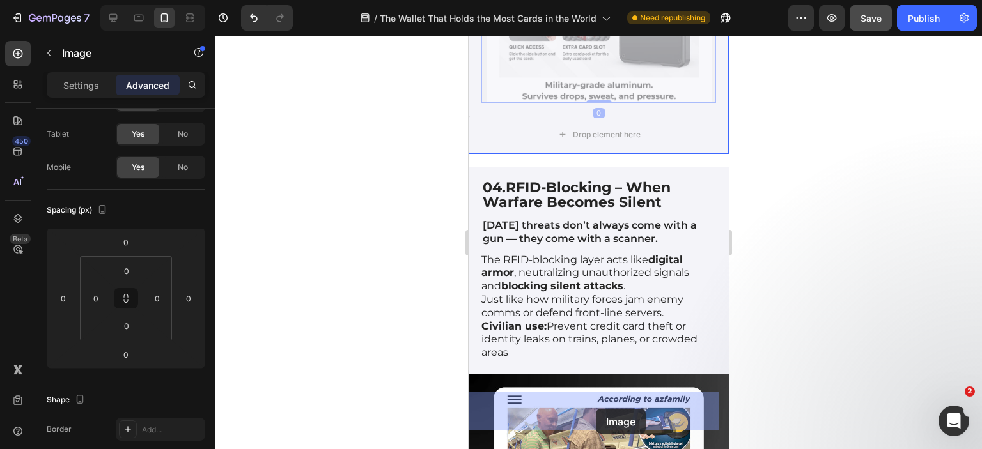
drag, startPoint x: 614, startPoint y: 330, endPoint x: 596, endPoint y: 409, distance: 81.2
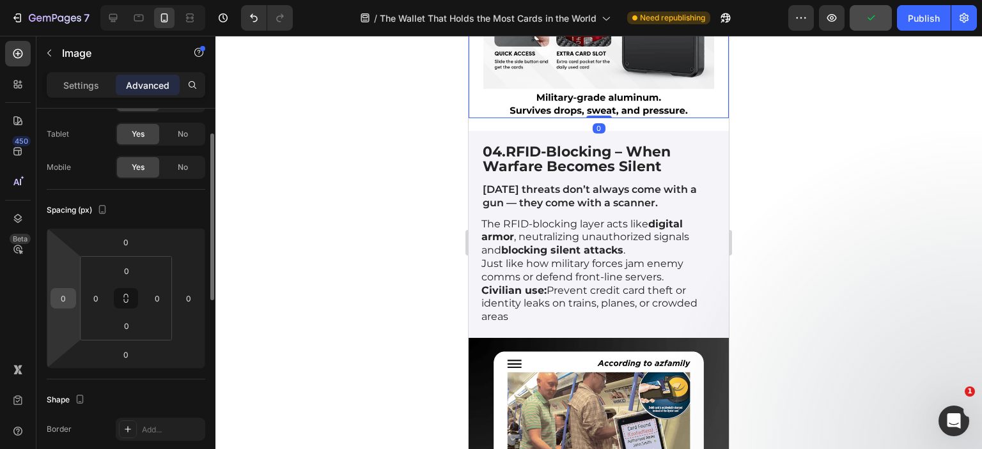
click at [69, 291] on input "0" at bounding box center [63, 298] width 19 height 19
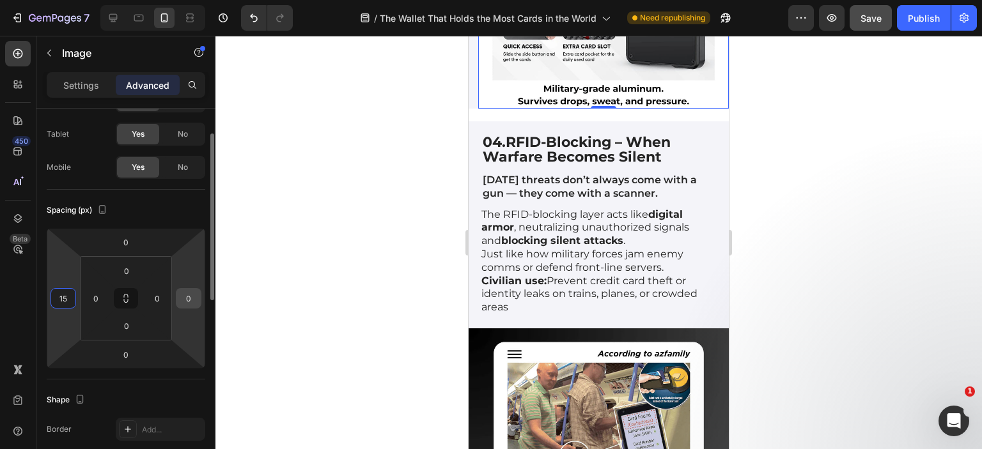
type input "15"
click at [191, 293] on input "0" at bounding box center [188, 298] width 19 height 19
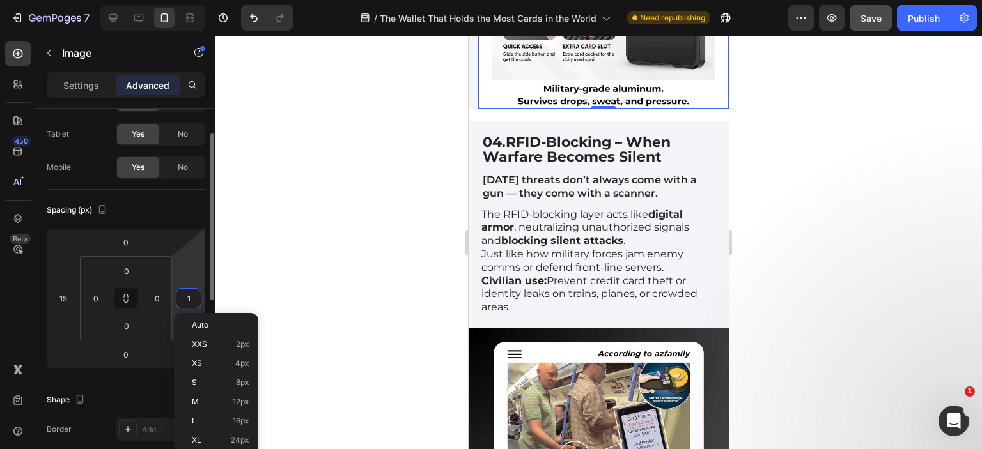
type input "15"
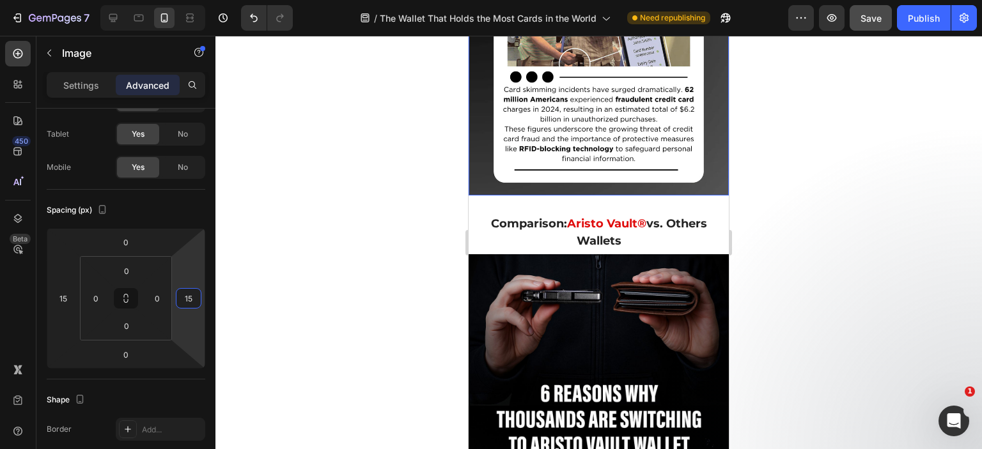
scroll to position [5988, 0]
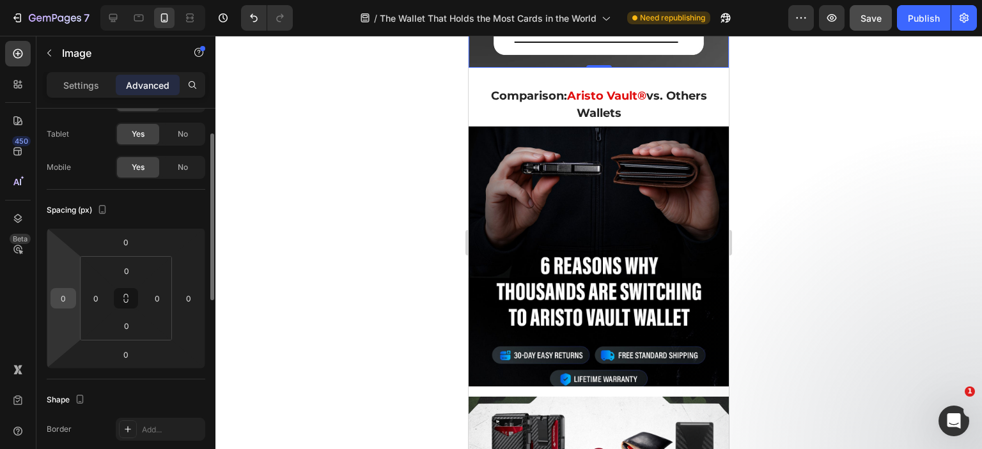
click at [70, 298] on input "0" at bounding box center [63, 298] width 19 height 19
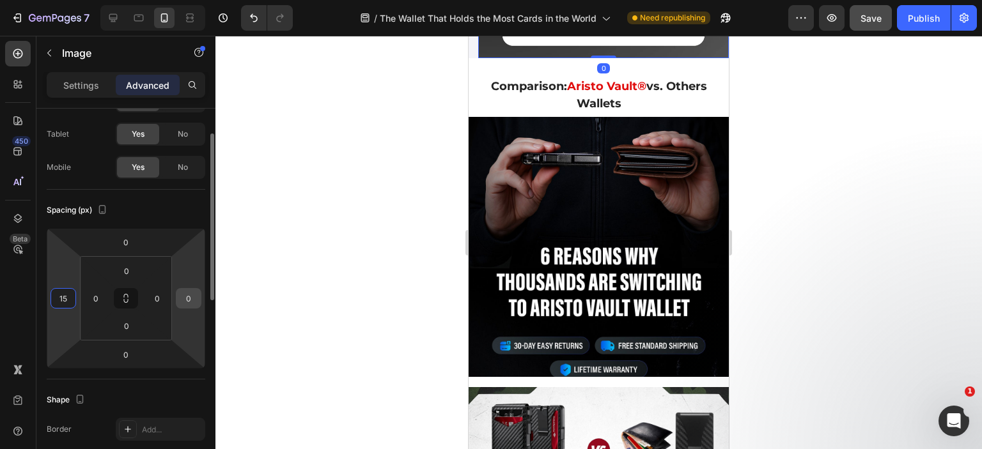
type input "15"
click at [185, 301] on input "0" at bounding box center [188, 298] width 19 height 19
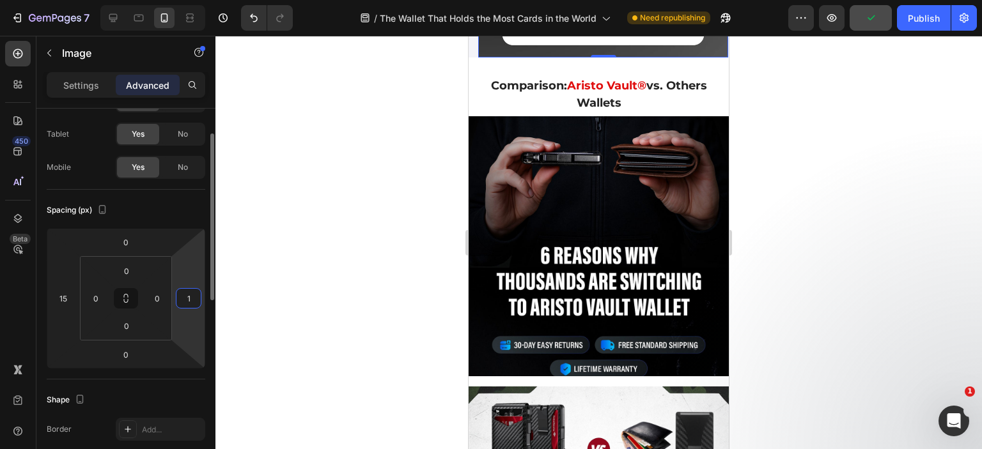
type input "15"
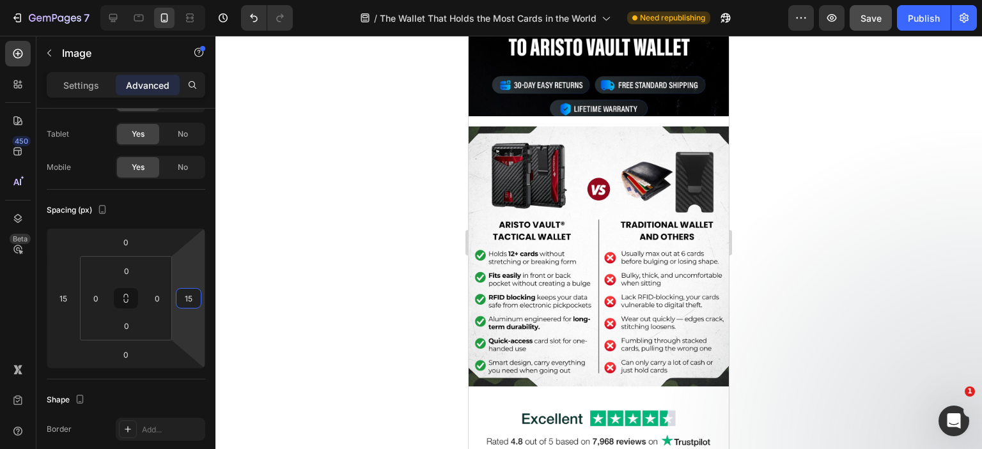
scroll to position [6180, 0]
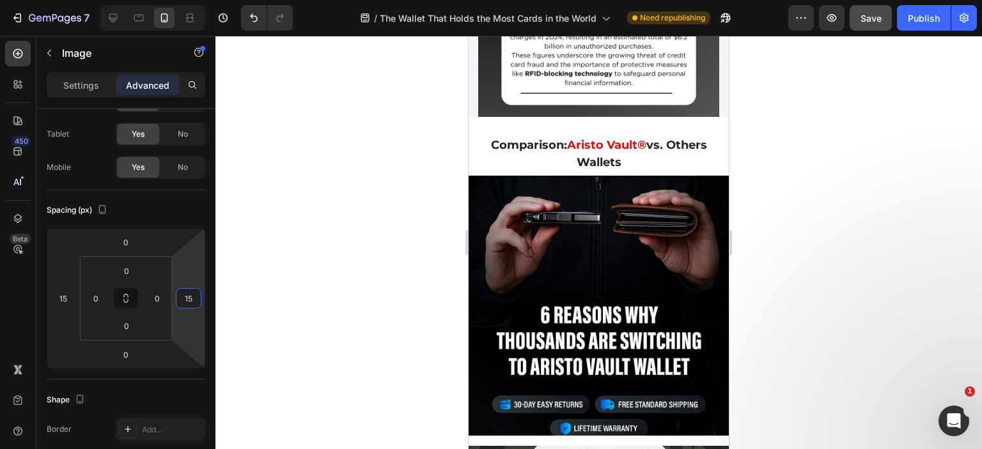
click at [572, 217] on img at bounding box center [598, 306] width 260 height 260
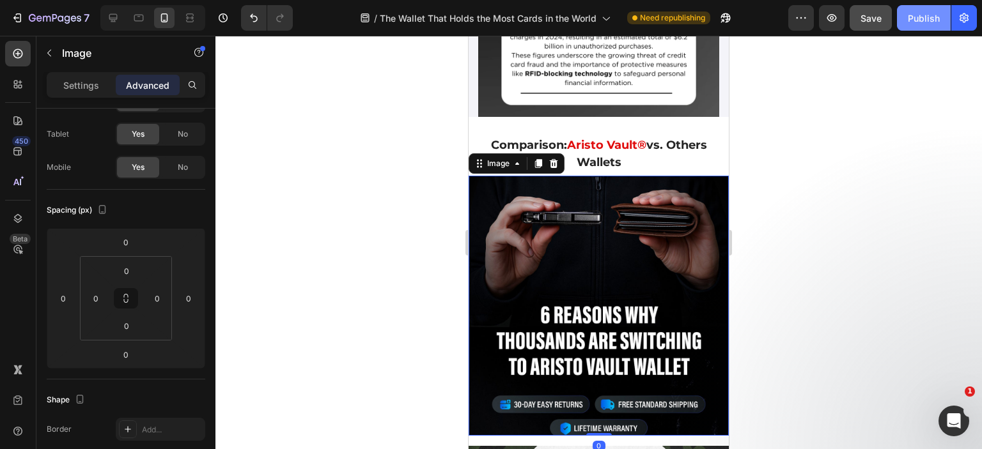
click at [908, 19] on div "Publish" at bounding box center [924, 18] width 32 height 13
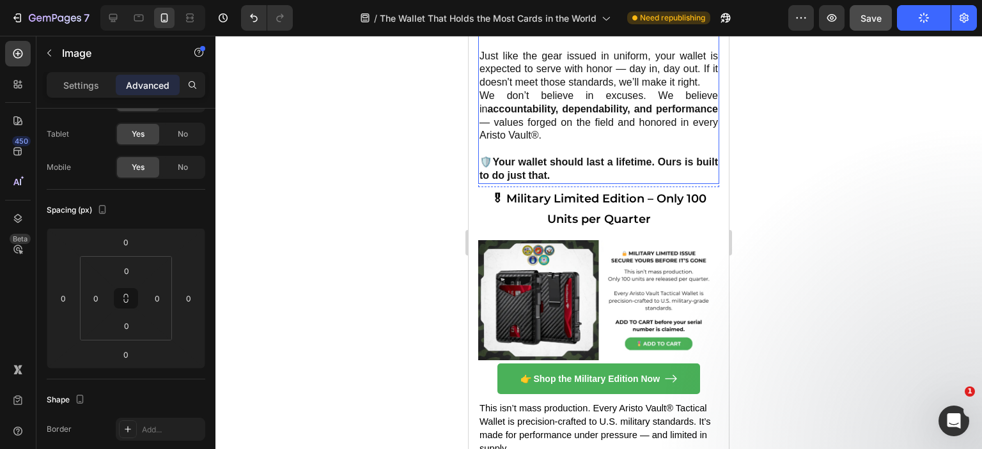
scroll to position [7394, 0]
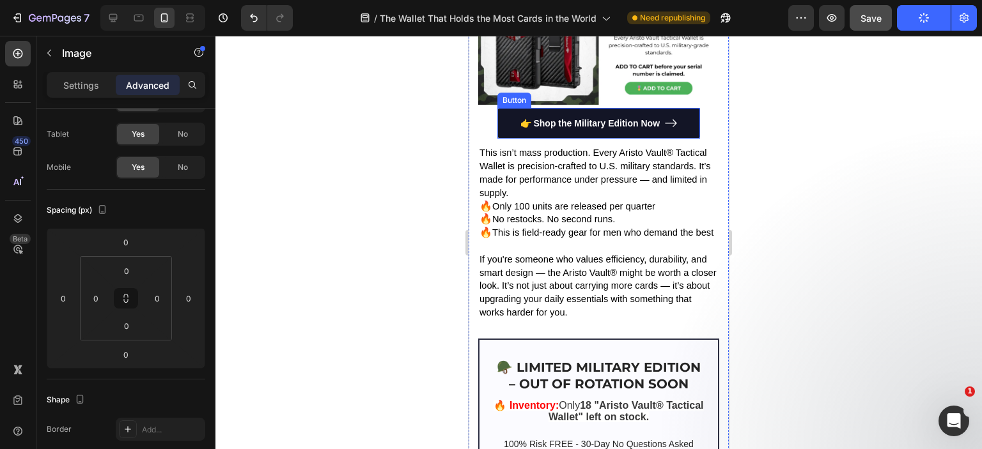
click at [504, 139] on link "👉 Shop the Military Edition Now" at bounding box center [598, 123] width 203 height 31
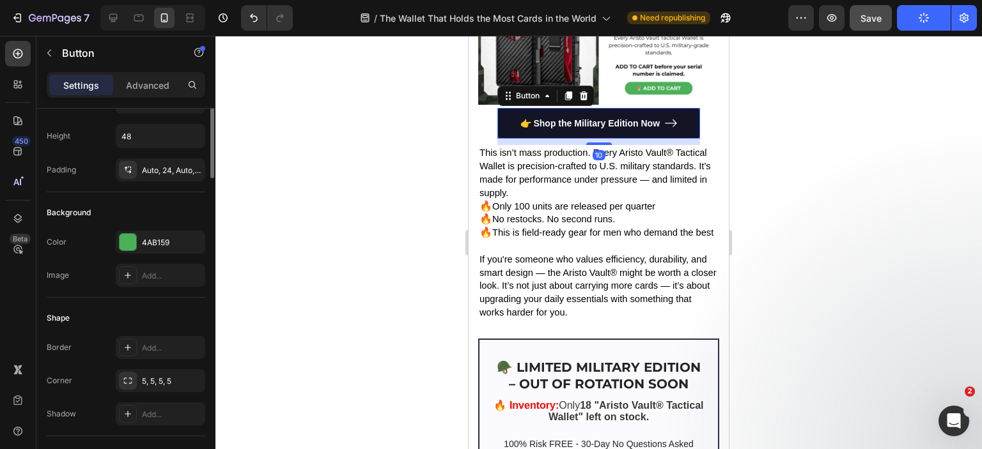
scroll to position [0, 0]
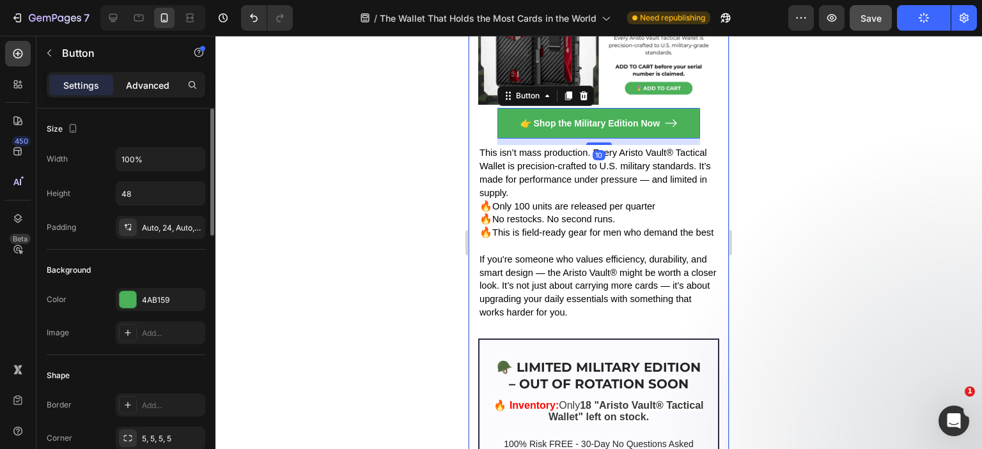
click at [149, 86] on p "Advanced" at bounding box center [147, 85] width 43 height 13
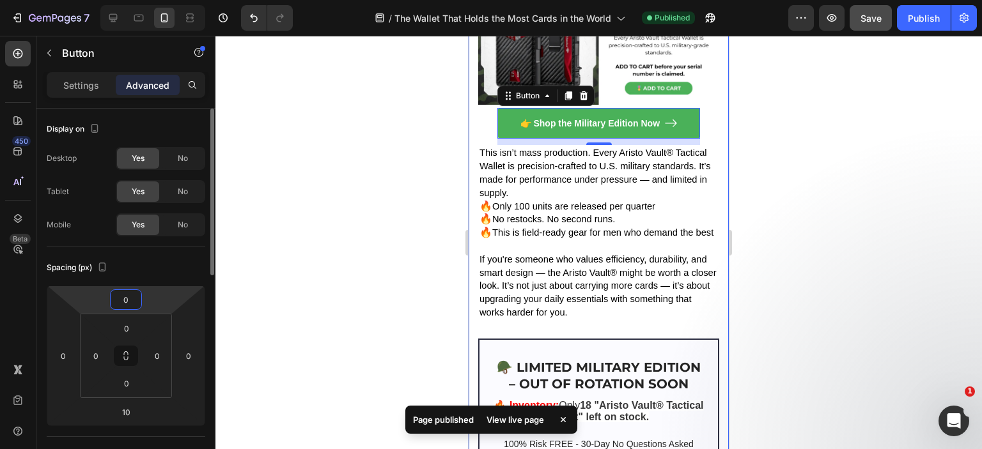
drag, startPoint x: 128, startPoint y: 298, endPoint x: 112, endPoint y: 297, distance: 16.0
click at [112, 297] on div "0" at bounding box center [126, 300] width 32 height 20
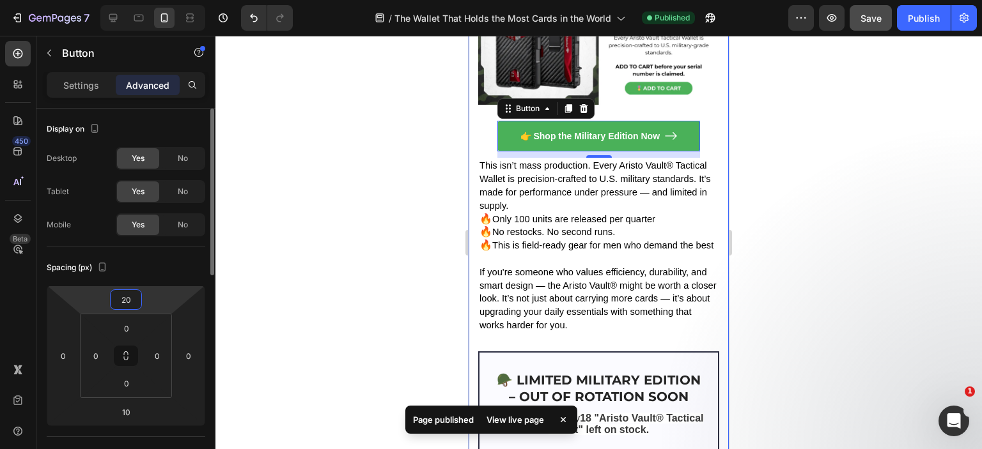
type input "200"
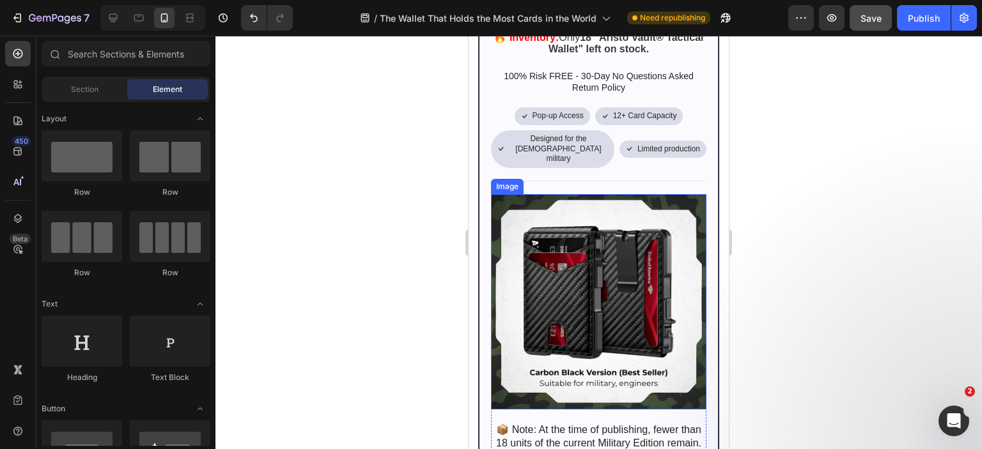
scroll to position [7872, 0]
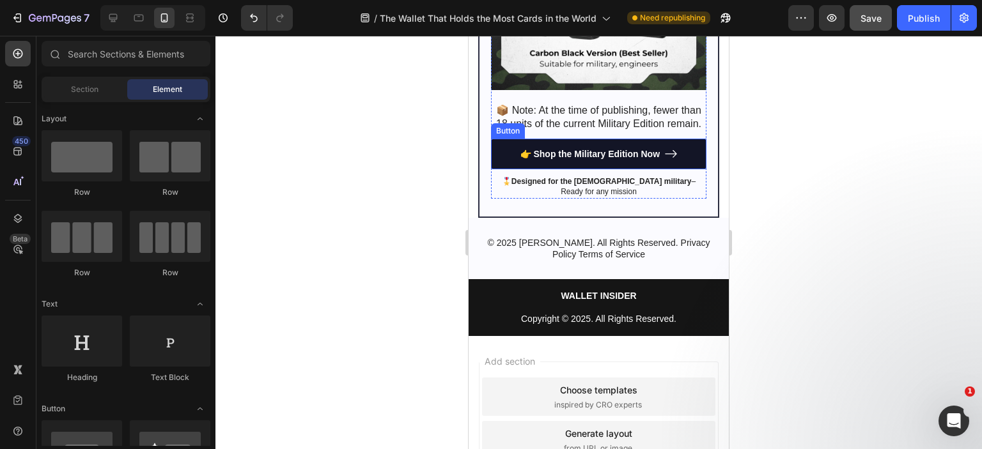
click at [494, 169] on link "👉 Shop the Military Edition Now" at bounding box center [598, 154] width 215 height 31
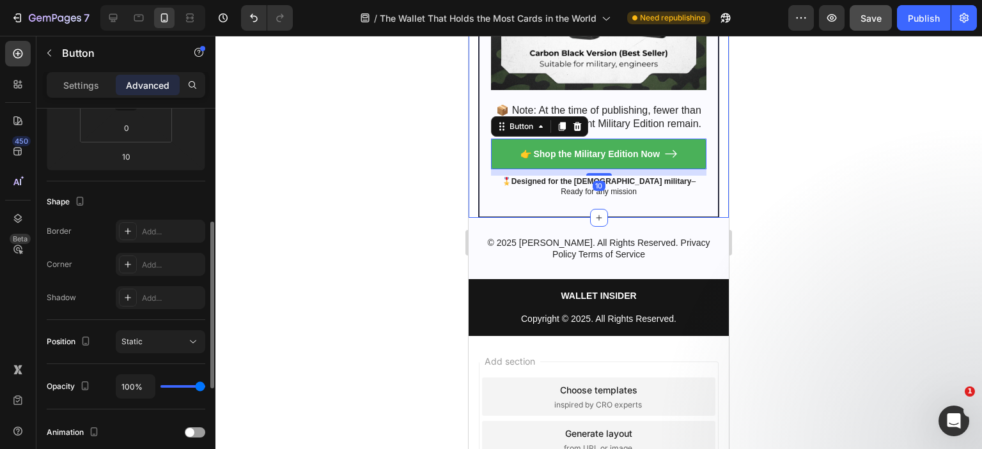
scroll to position [128, 0]
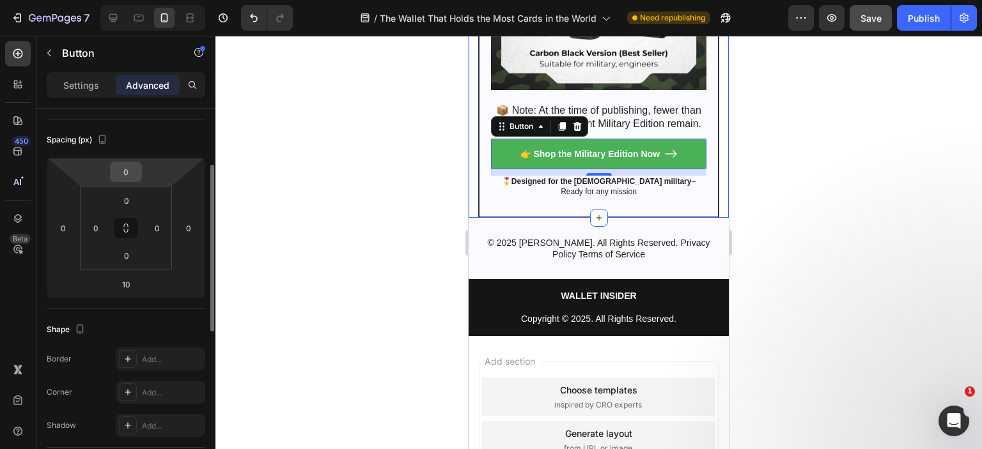
click at [133, 171] on input "0" at bounding box center [126, 171] width 26 height 19
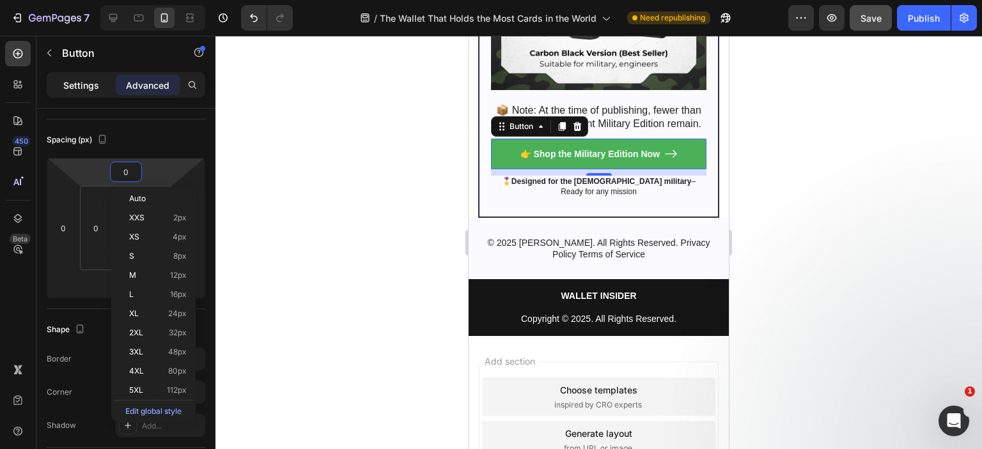
click at [64, 82] on p "Settings" at bounding box center [81, 85] width 36 height 13
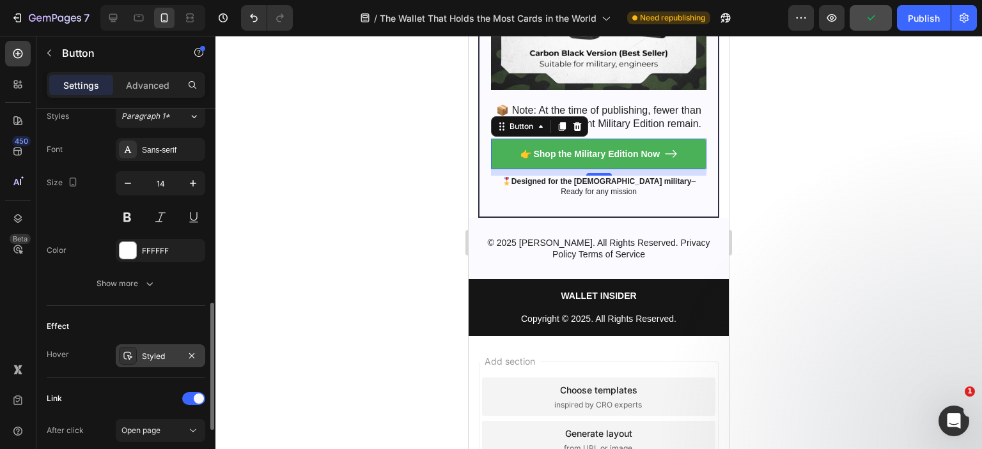
scroll to position [738, 0]
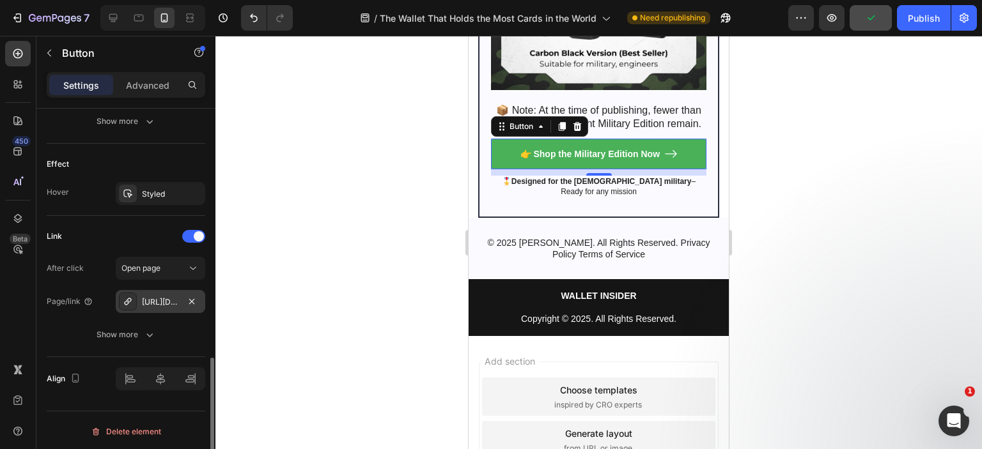
click at [151, 304] on div "[URL][DOMAIN_NAME]" at bounding box center [160, 303] width 37 height 12
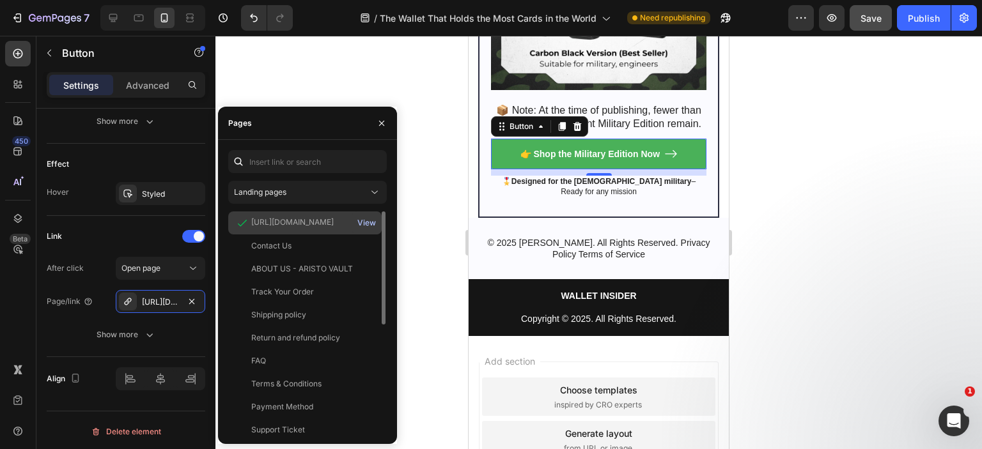
click at [364, 216] on button "View" at bounding box center [367, 223] width 20 height 18
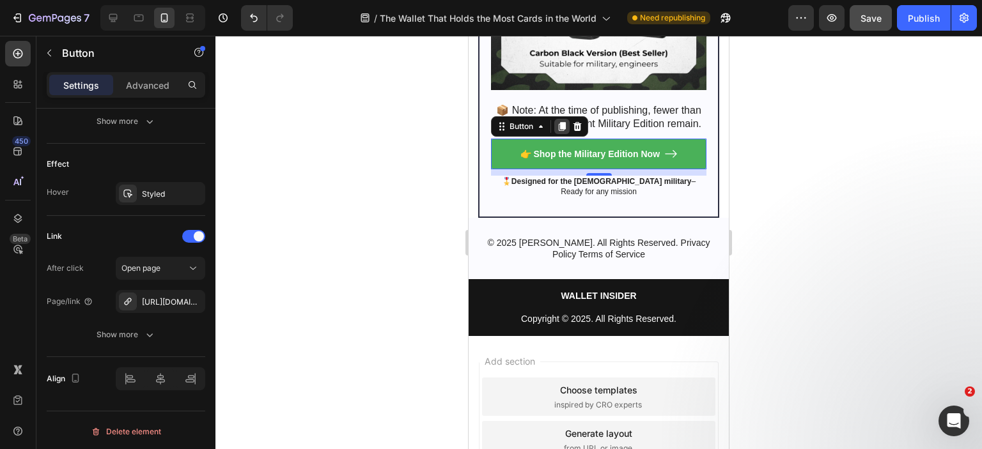
click at [560, 132] on icon at bounding box center [562, 127] width 7 height 9
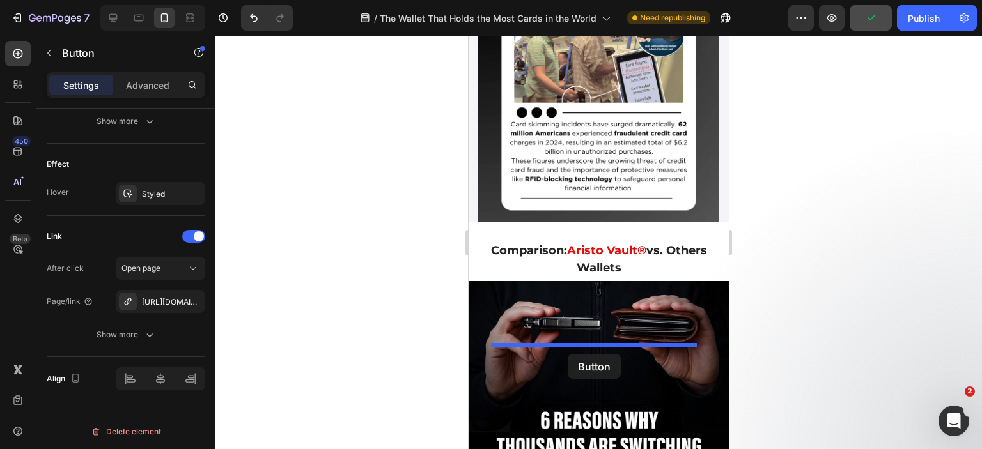
scroll to position [6087, 0]
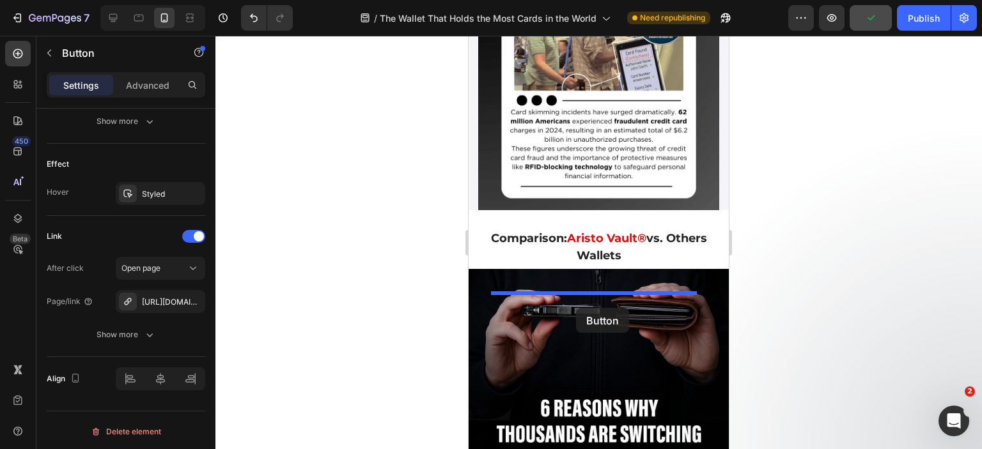
drag, startPoint x: 502, startPoint y: 186, endPoint x: 576, endPoint y: 308, distance: 142.8
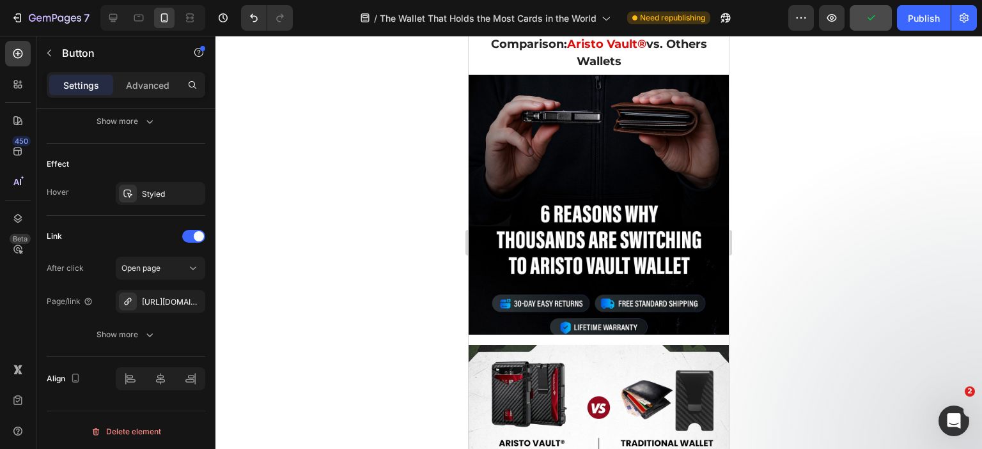
scroll to position [6409, 0]
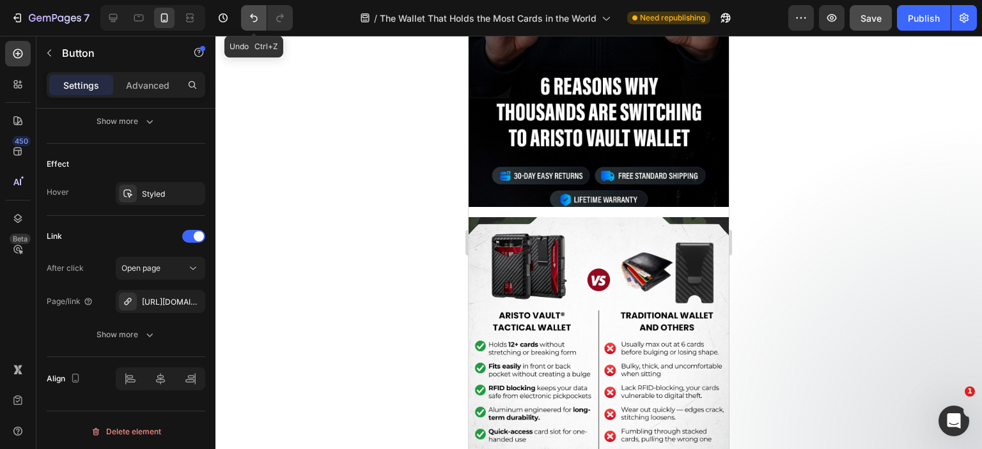
click at [248, 10] on button "Undo/Redo" at bounding box center [254, 18] width 26 height 26
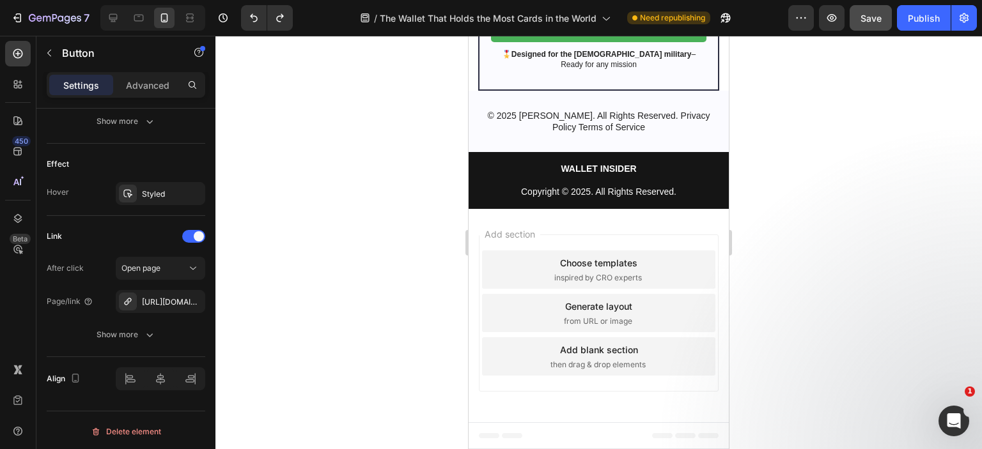
scroll to position [7623, 0]
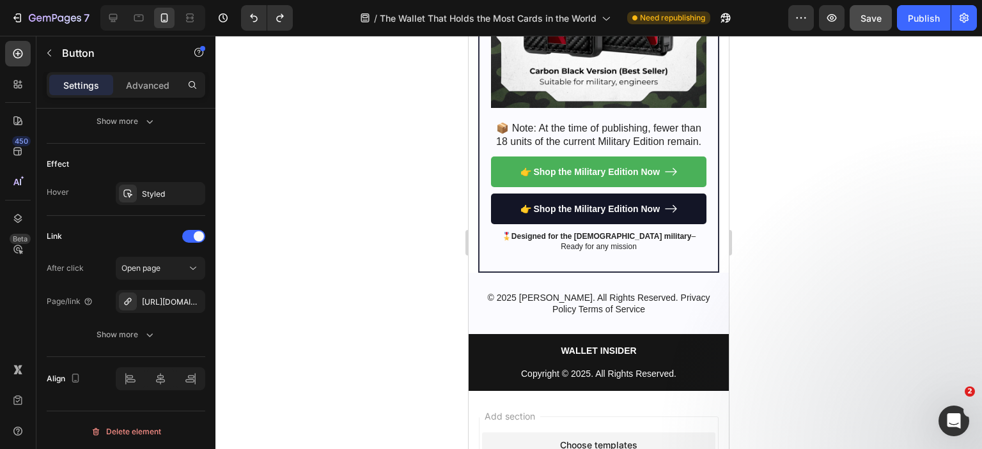
click at [693, 224] on link "👉 Shop the Military Edition Now" at bounding box center [598, 209] width 215 height 31
click at [495, 224] on link "👉 Shop the Military Edition Now" at bounding box center [598, 209] width 215 height 31
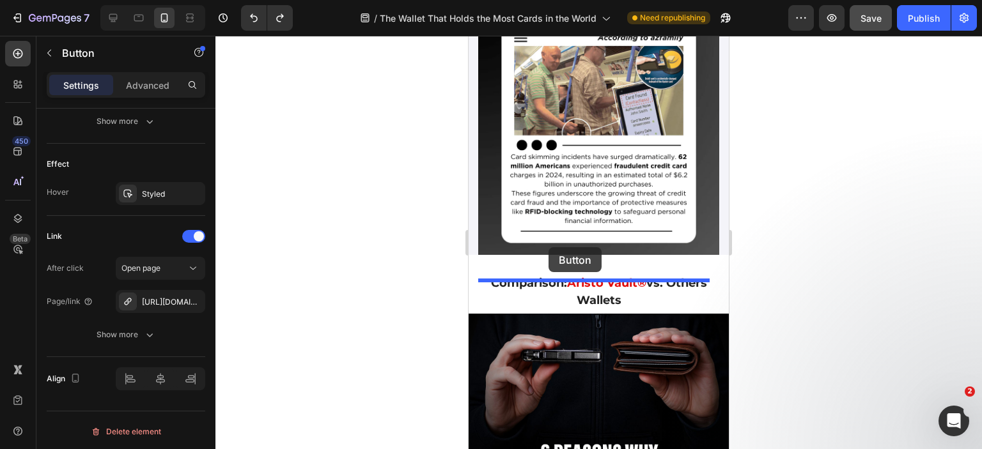
scroll to position [6234, 0]
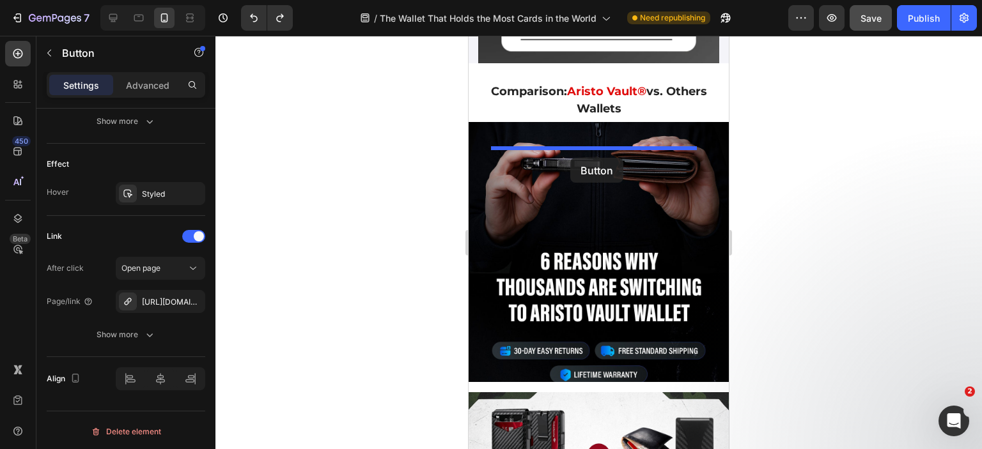
drag, startPoint x: 503, startPoint y: 206, endPoint x: 570, endPoint y: 162, distance: 80.0
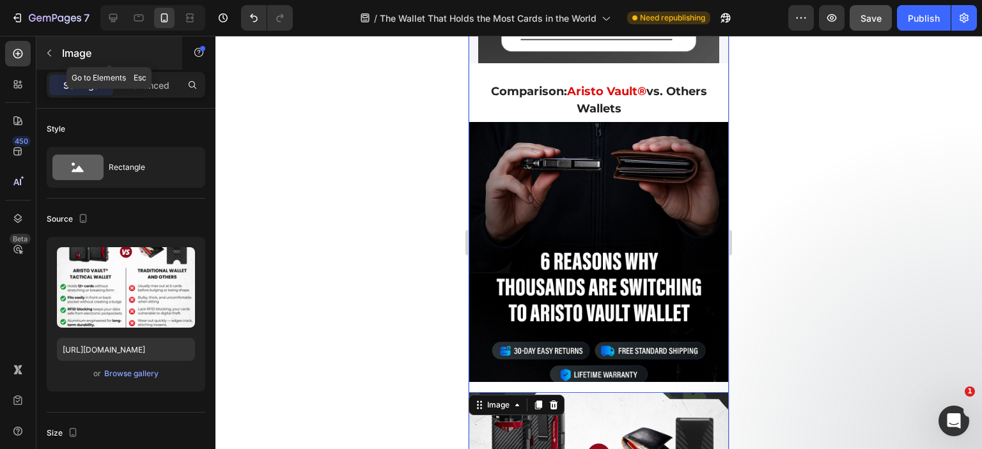
click at [47, 53] on icon "button" at bounding box center [49, 53] width 4 height 7
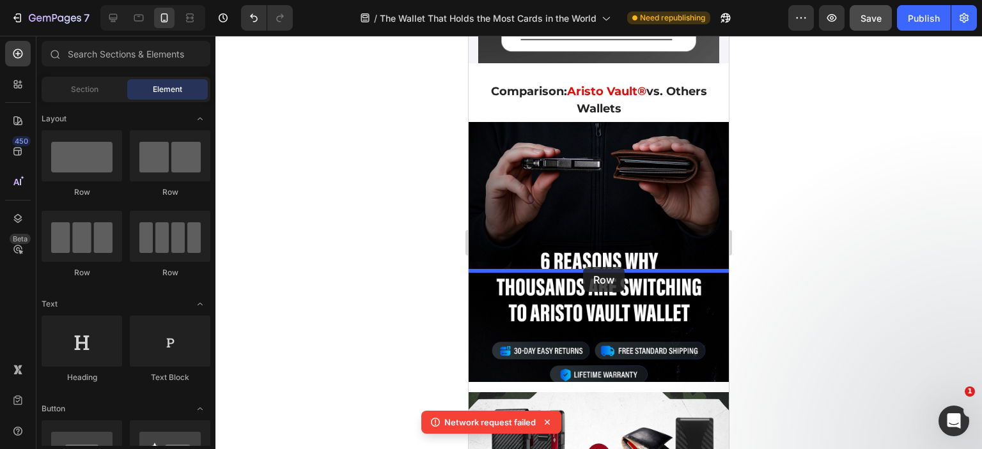
drag, startPoint x: 673, startPoint y: 206, endPoint x: 583, endPoint y: 267, distance: 108.7
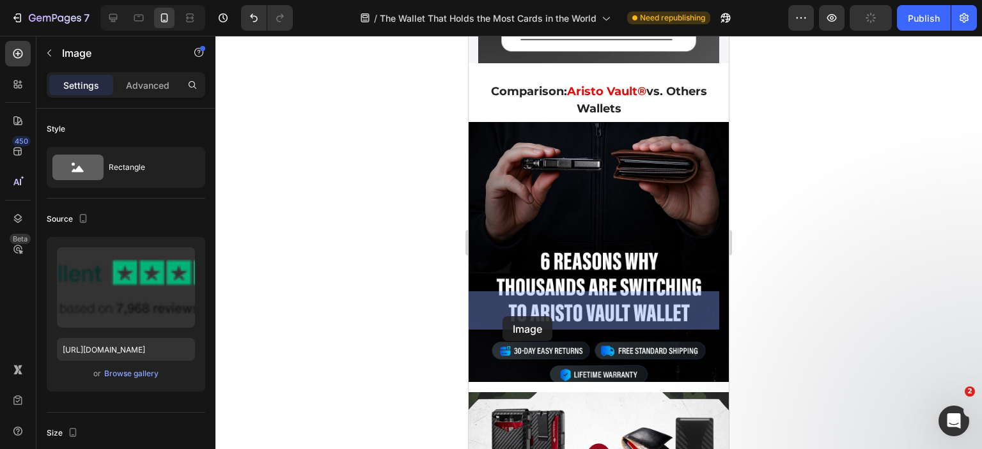
drag, startPoint x: 475, startPoint y: 151, endPoint x: 502, endPoint y: 316, distance: 167.8
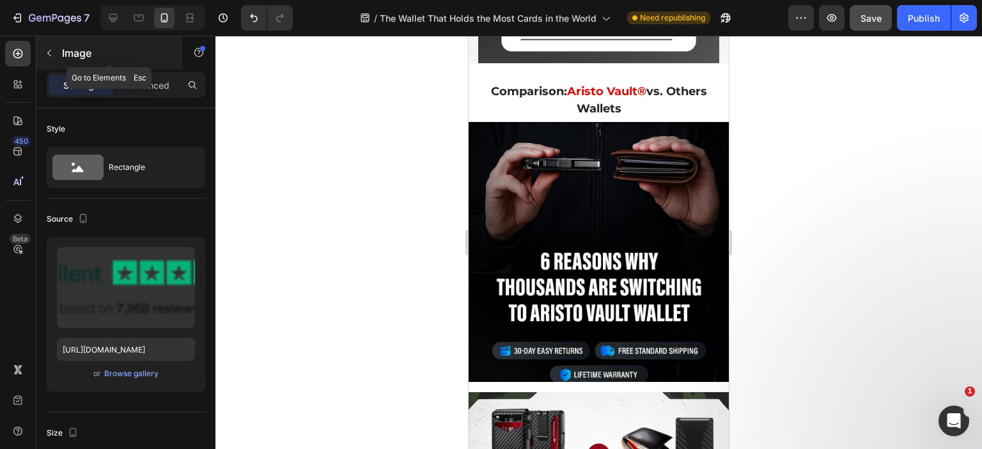
click at [55, 51] on button "button" at bounding box center [49, 53] width 20 height 20
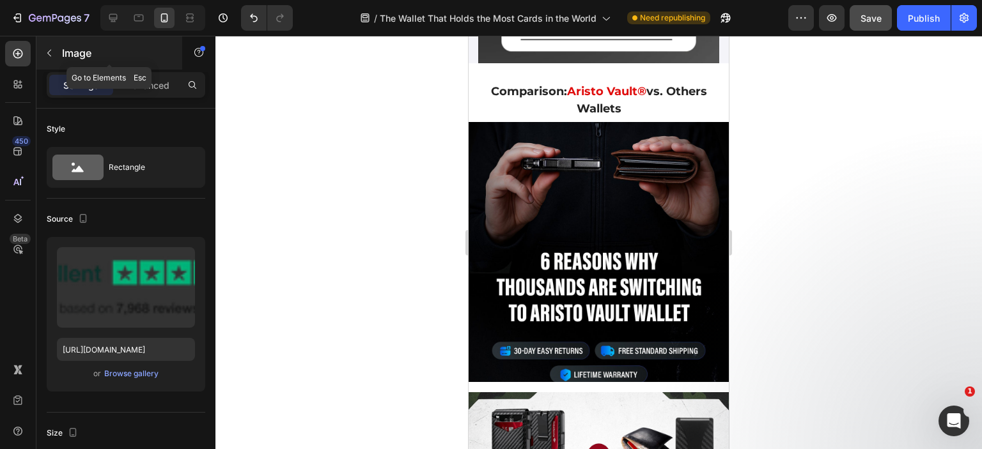
click at [50, 53] on icon "button" at bounding box center [49, 53] width 10 height 10
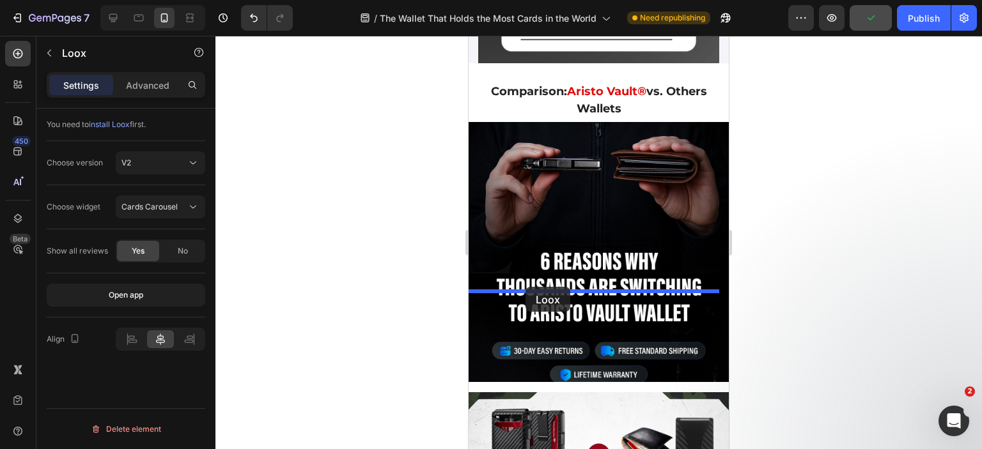
drag, startPoint x: 478, startPoint y: 151, endPoint x: 525, endPoint y: 287, distance: 144.1
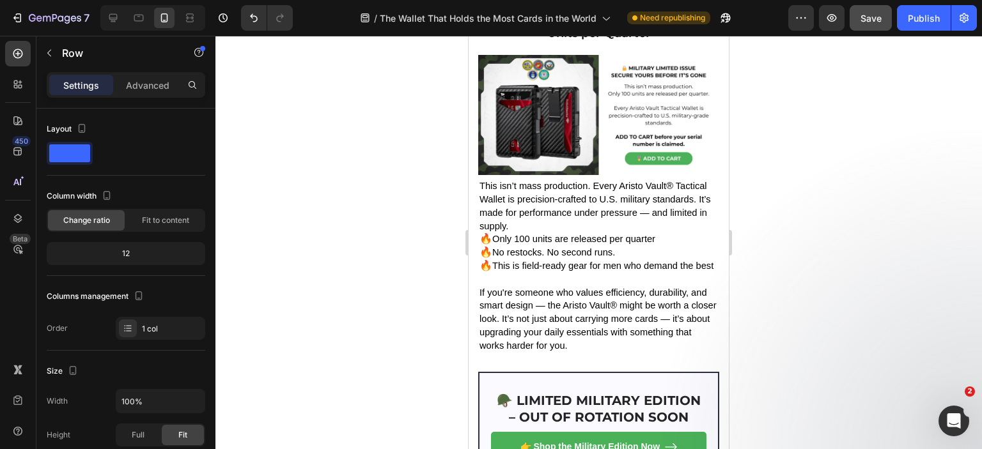
scroll to position [7227, 0]
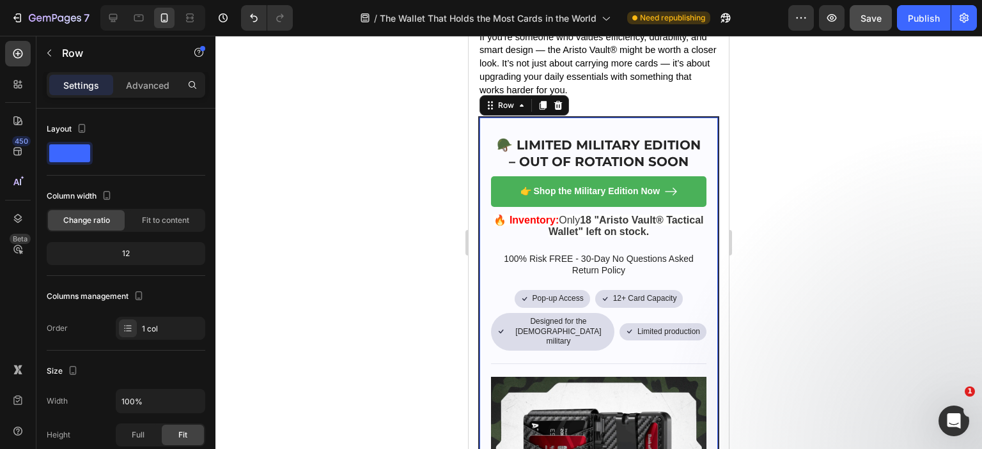
click at [488, 224] on div "🪖 LIMITED MILITARY EDITION – OUT OF ROTATION SOON Heading 👉 Shop the Military E…" at bounding box center [598, 418] width 241 height 604
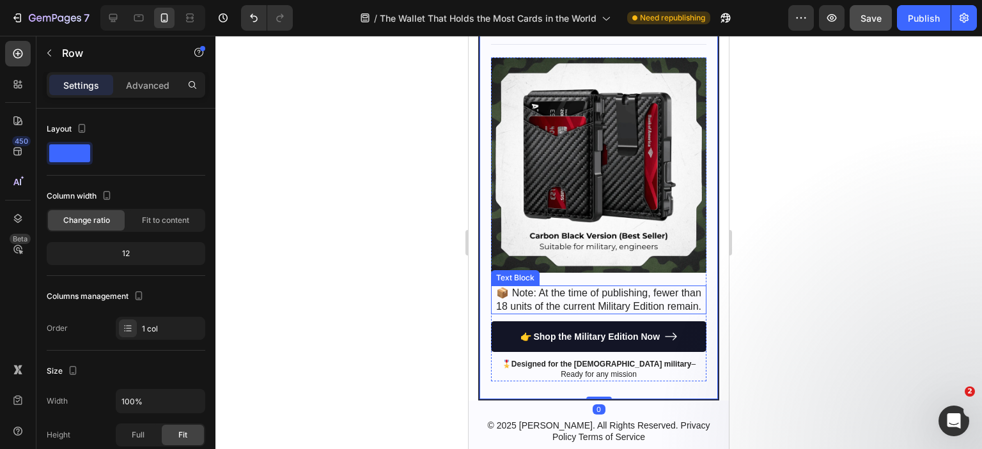
scroll to position [7610, 0]
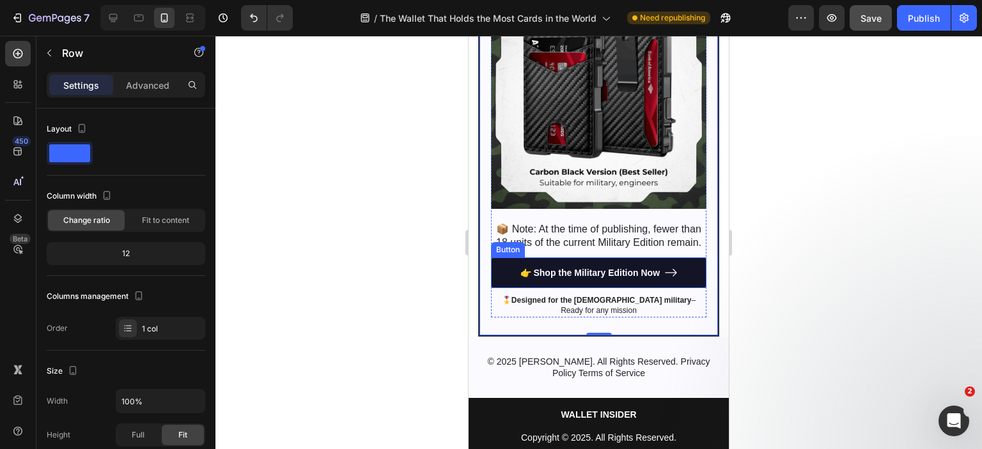
click at [502, 288] on link "👉 Shop the Military Edition Now" at bounding box center [598, 273] width 215 height 31
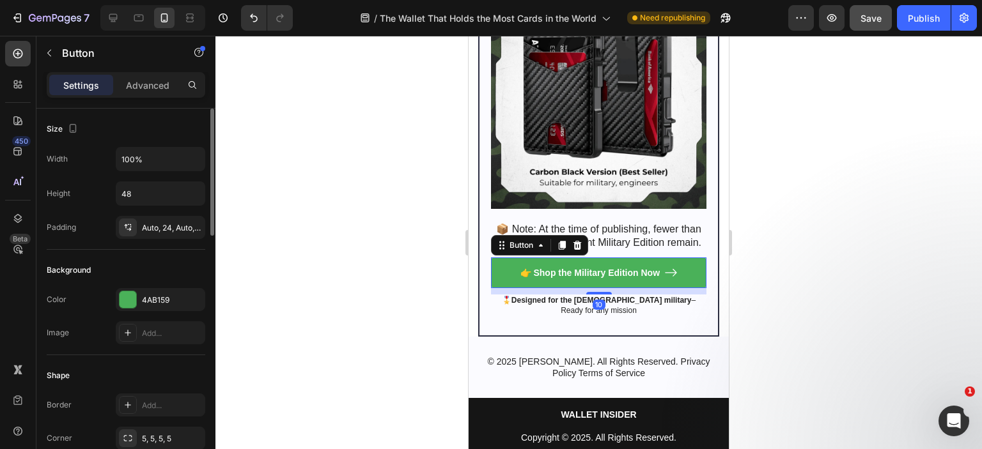
scroll to position [320, 0]
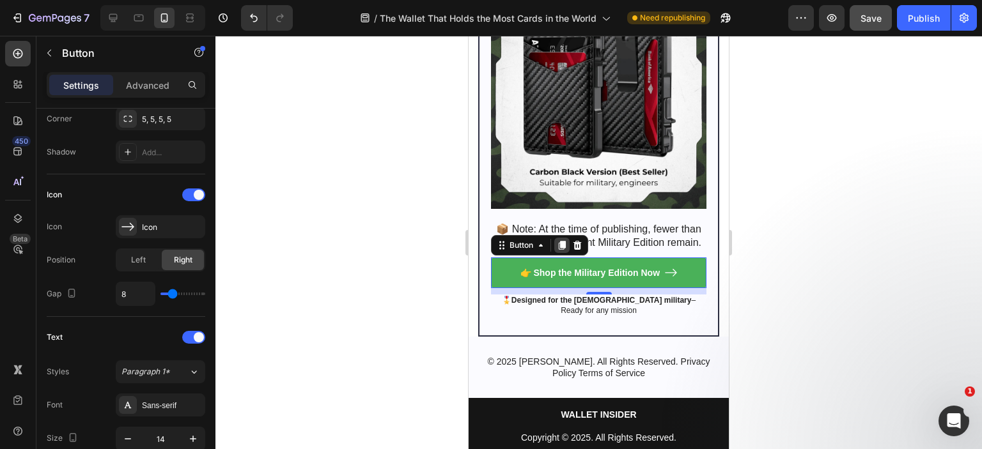
click at [558, 251] on icon at bounding box center [562, 245] width 10 height 10
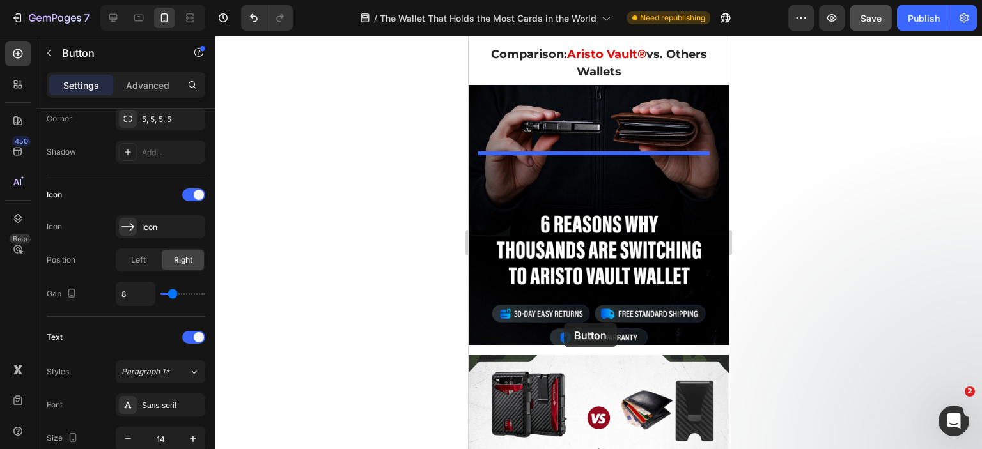
scroll to position [6335, 0]
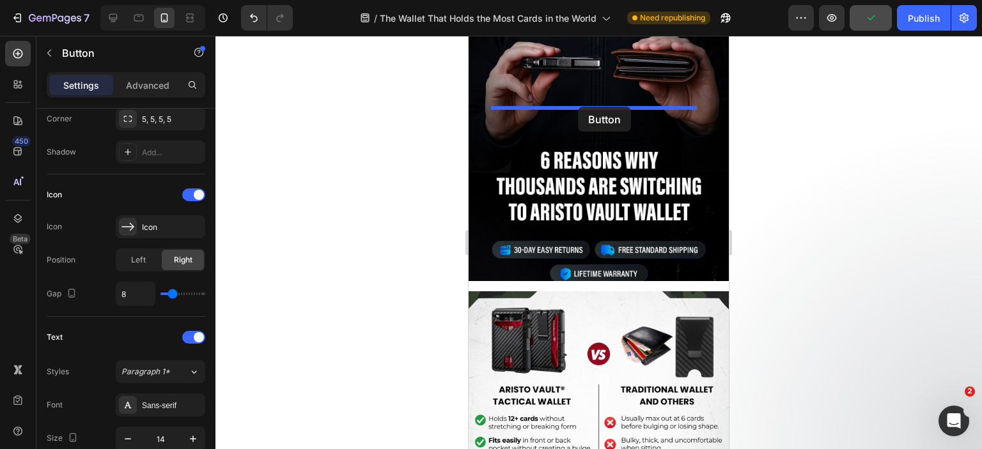
drag, startPoint x: 501, startPoint y: 302, endPoint x: 578, endPoint y: 107, distance: 209.5
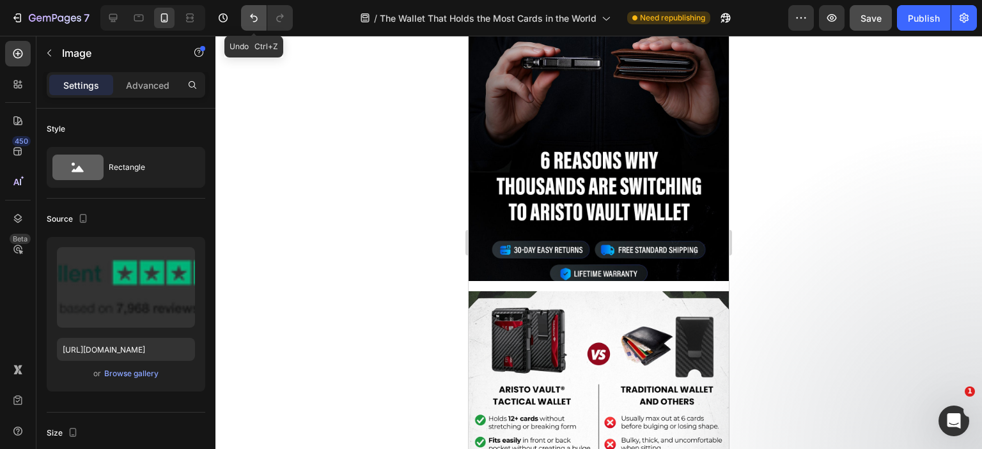
click at [255, 20] on icon "Undo/Redo" at bounding box center [253, 18] width 13 height 13
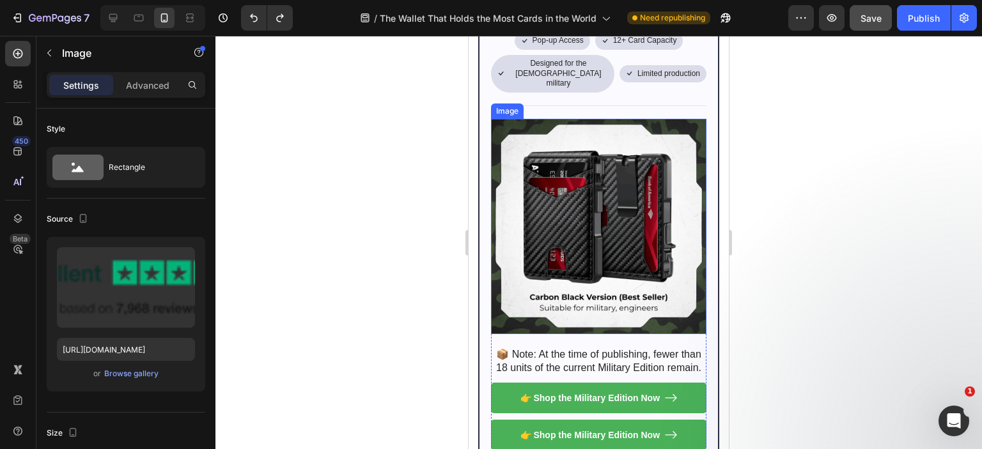
scroll to position [7741, 0]
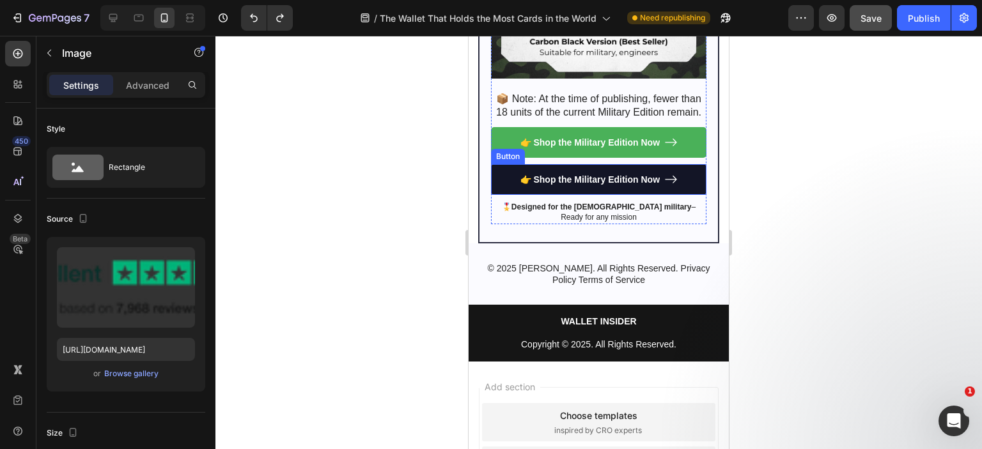
click at [496, 195] on link "👉 Shop the Military Edition Now" at bounding box center [598, 179] width 215 height 31
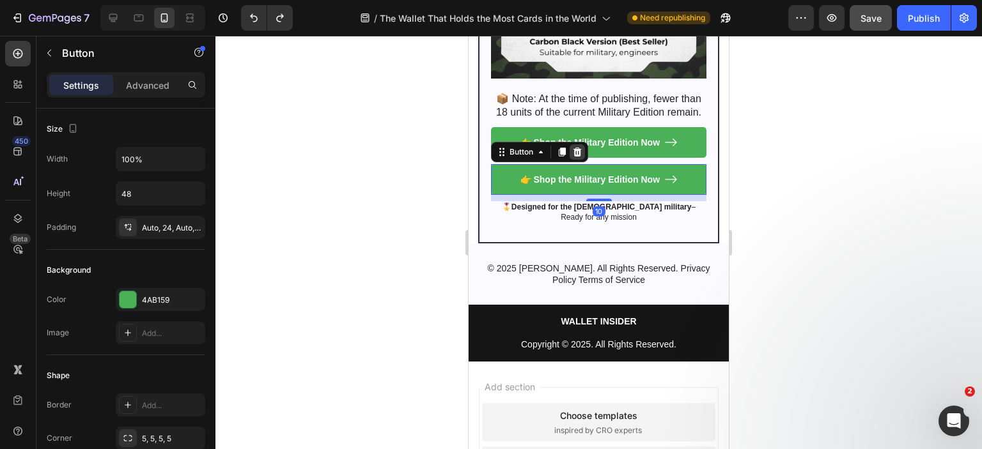
click at [584, 160] on div at bounding box center [576, 151] width 15 height 15
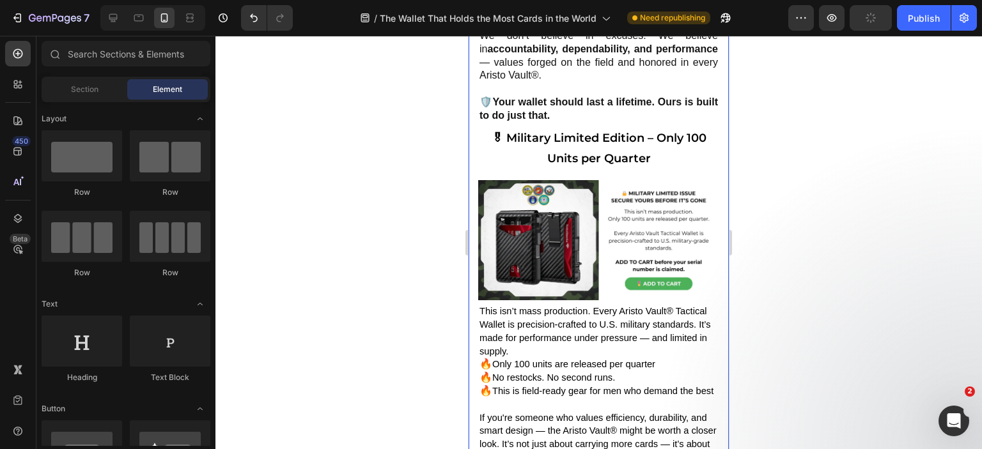
scroll to position [6526, 0]
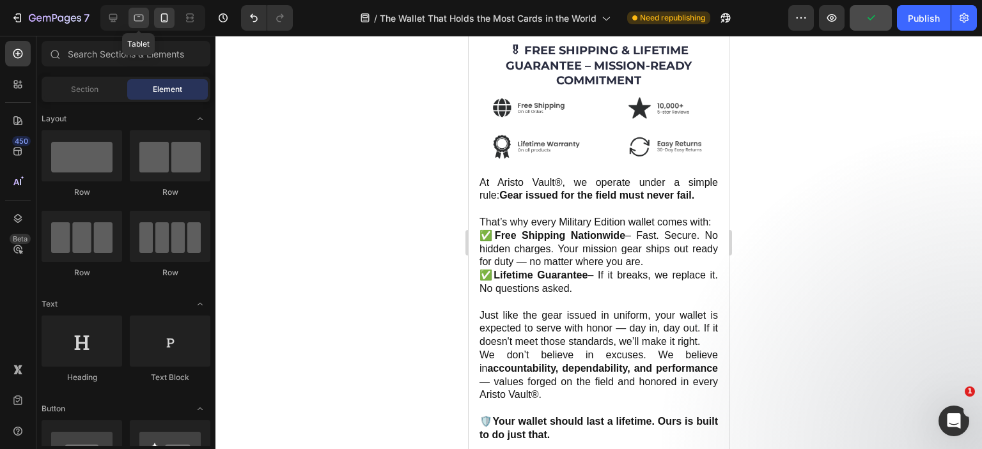
click at [141, 12] on icon at bounding box center [138, 18] width 13 height 13
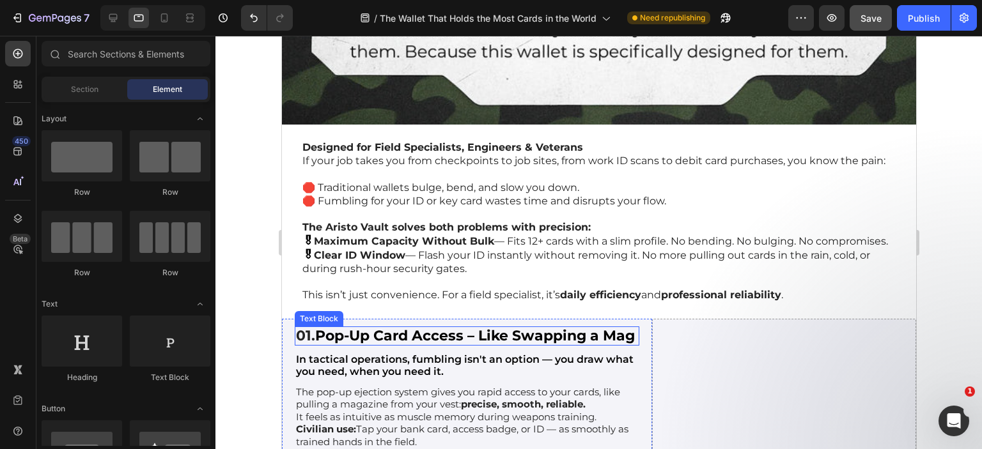
scroll to position [4635, 0]
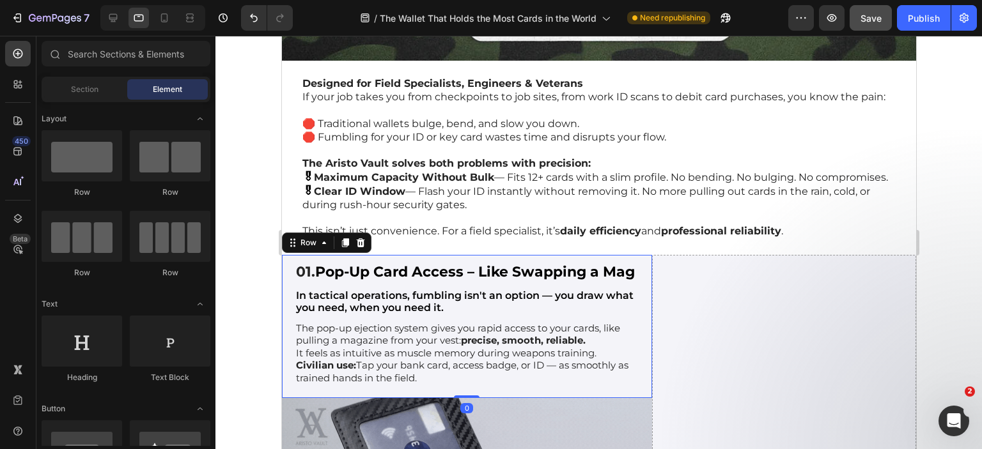
click at [286, 268] on div "01. Pop-Up Card Access – Like Swapping a Mag Text Block In tactical operations,…" at bounding box center [466, 327] width 370 height 144
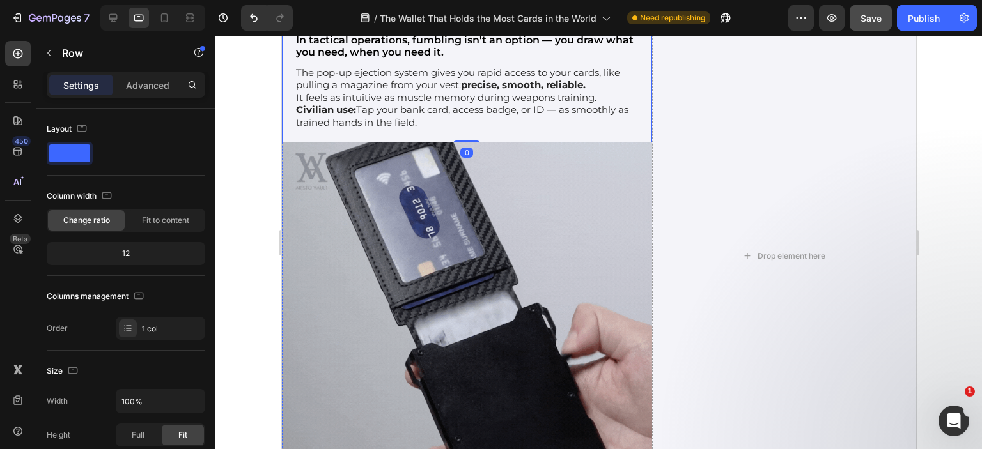
scroll to position [5019, 0]
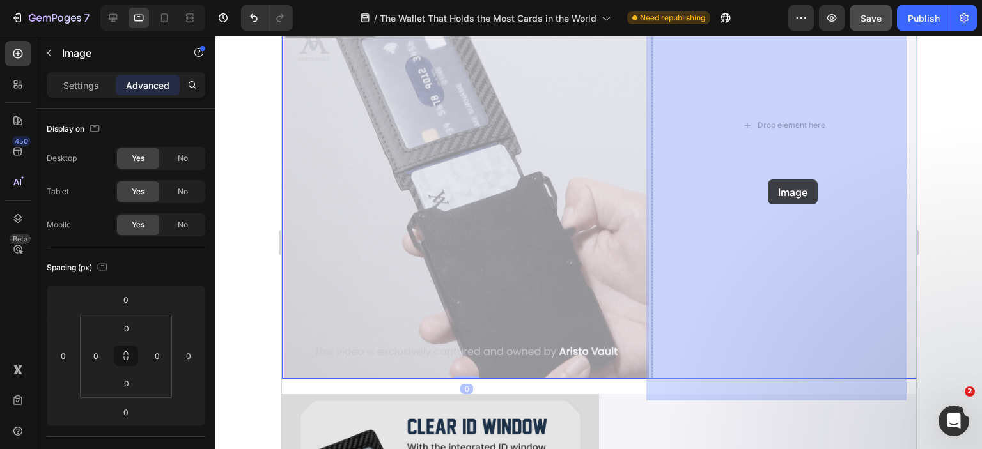
drag, startPoint x: 476, startPoint y: 235, endPoint x: 767, endPoint y: 180, distance: 296.6
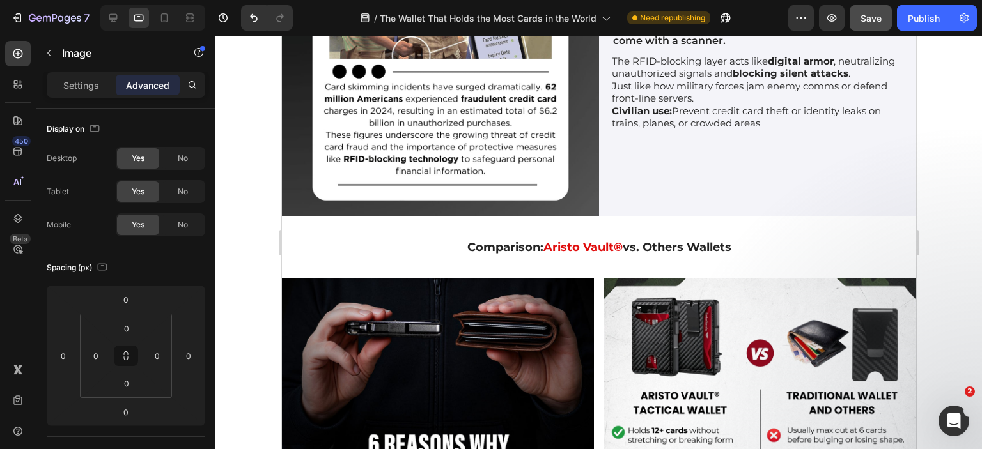
scroll to position [6154, 0]
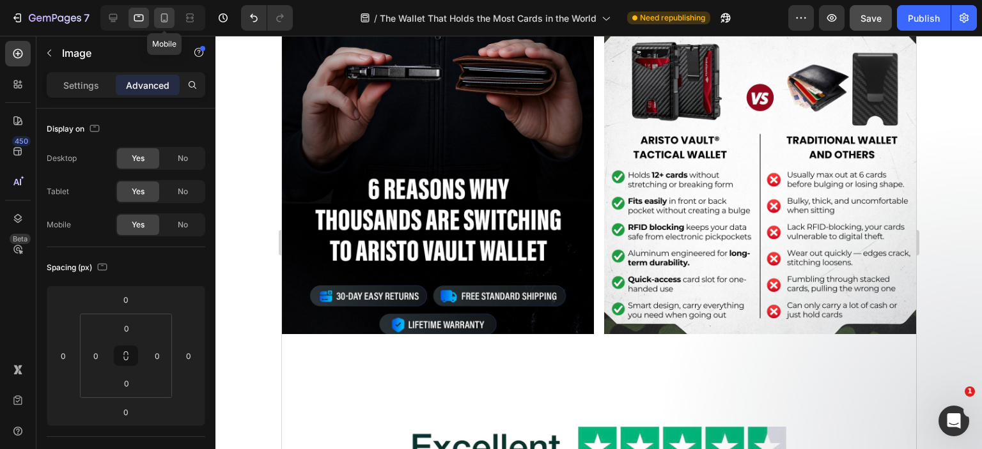
click at [161, 22] on icon at bounding box center [164, 18] width 13 height 13
type input "15"
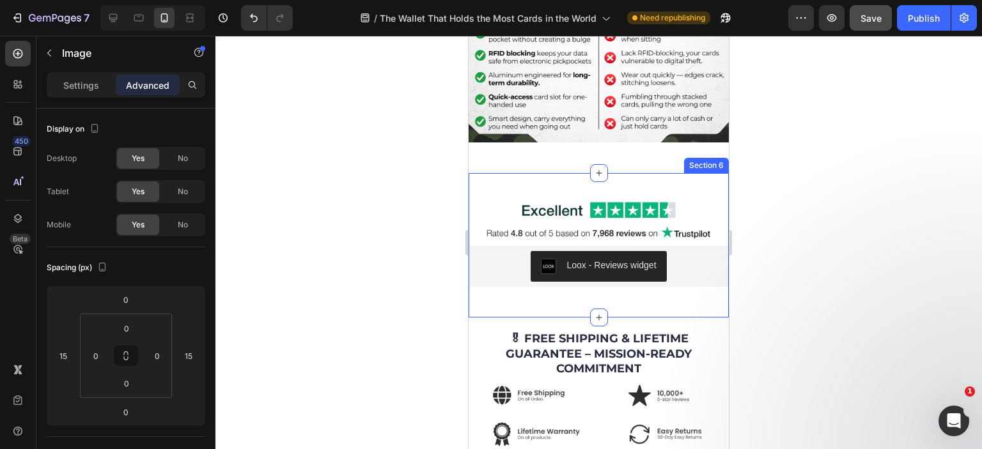
scroll to position [5658, 0]
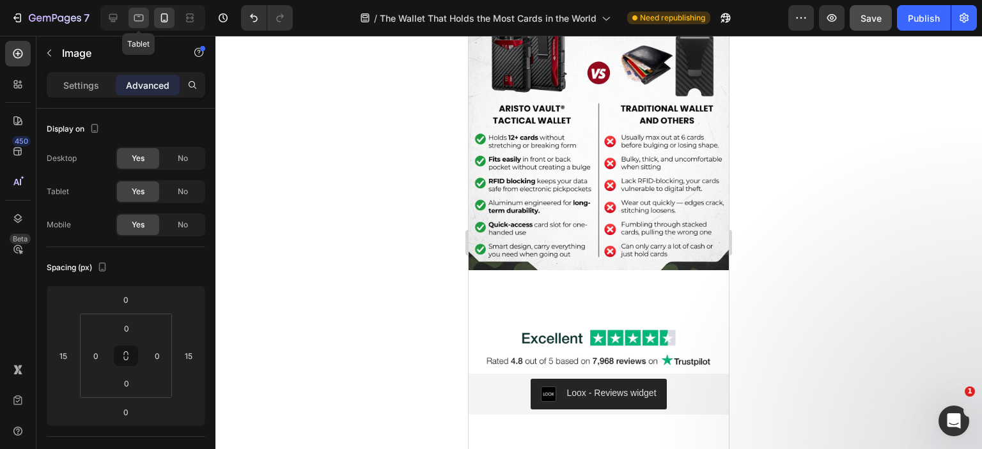
click at [140, 13] on icon at bounding box center [138, 18] width 13 height 13
type input "0"
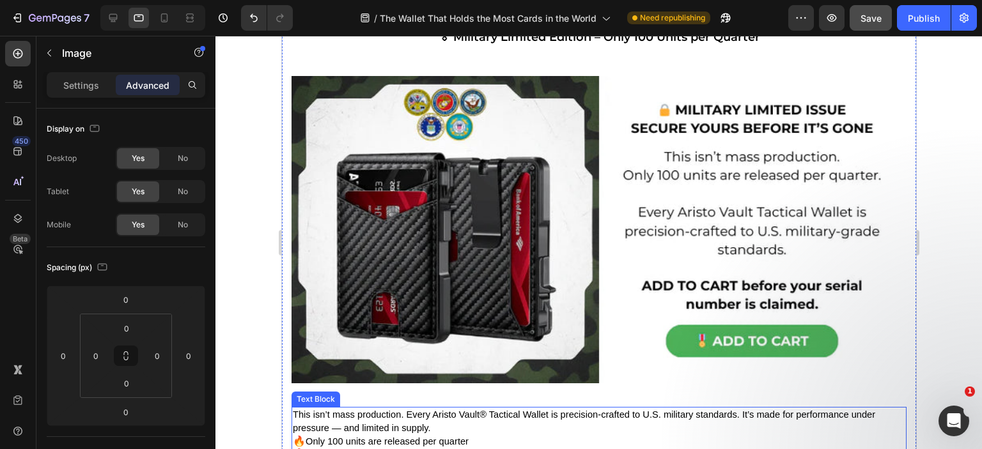
scroll to position [6154, 0]
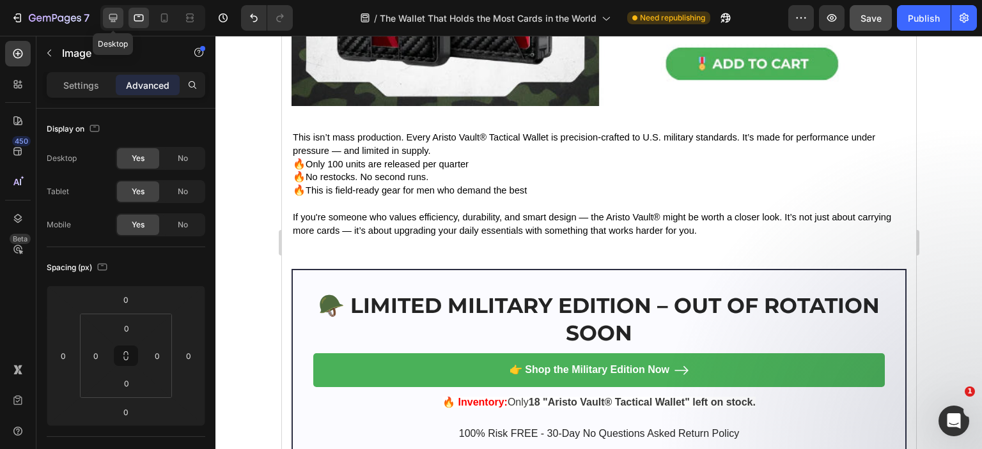
click at [121, 16] on div at bounding box center [113, 18] width 20 height 20
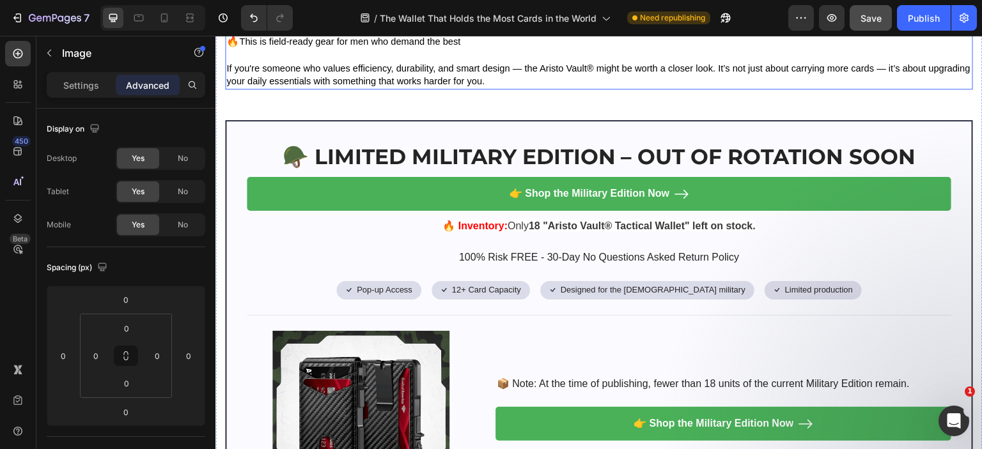
scroll to position [6154, 0]
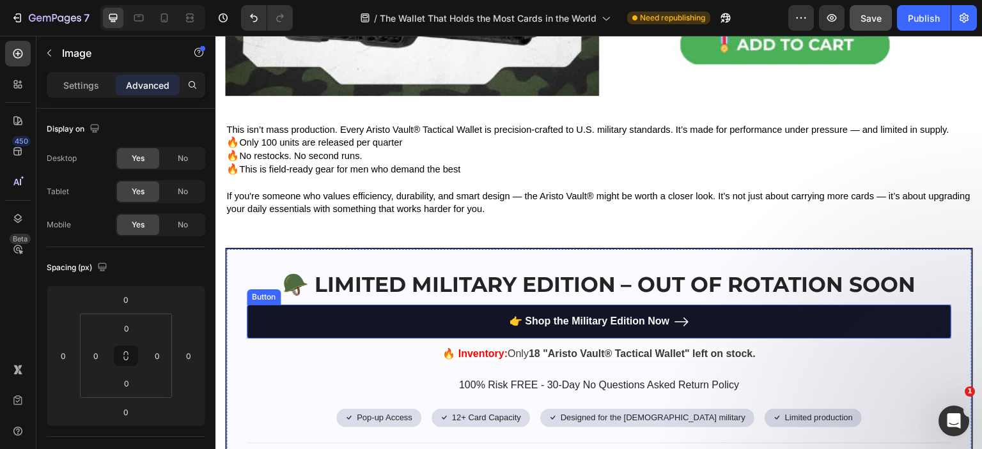
click at [733, 317] on link "👉 Shop the Military Edition Now" at bounding box center [599, 322] width 704 height 34
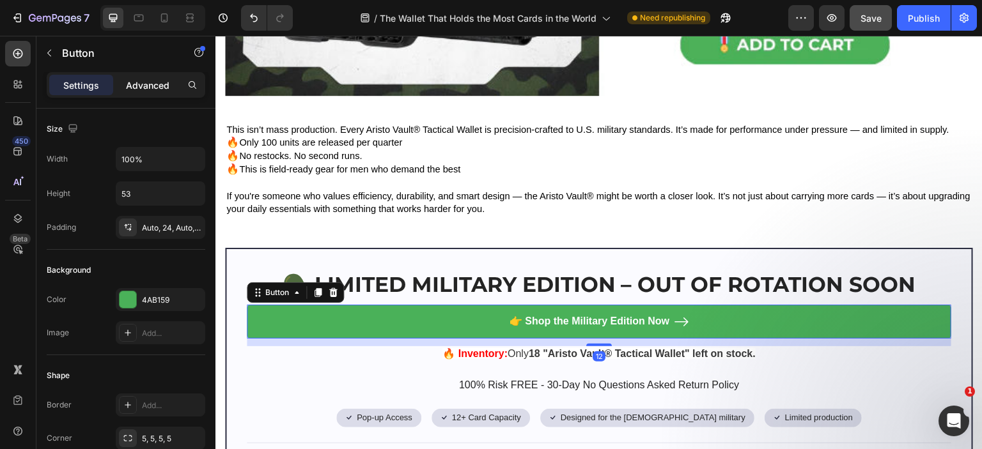
click at [155, 77] on div "Advanced" at bounding box center [148, 85] width 64 height 20
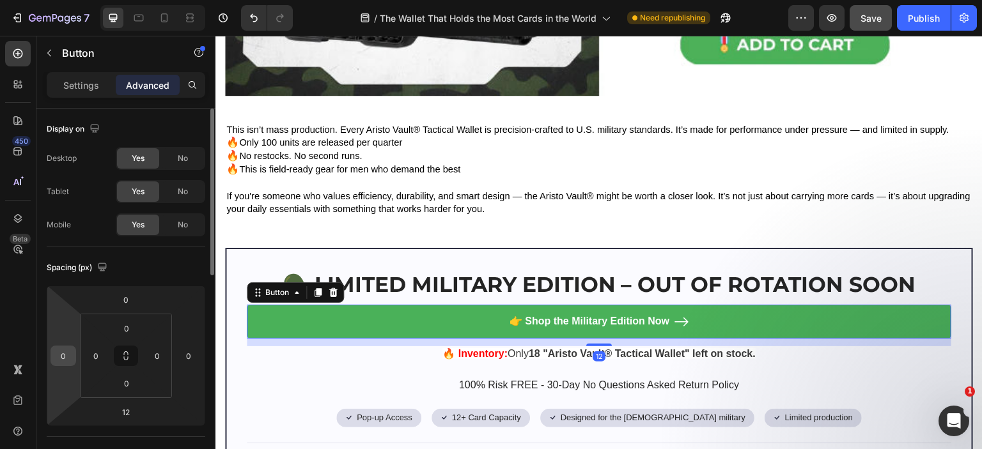
click at [66, 359] on input "0" at bounding box center [63, 355] width 19 height 19
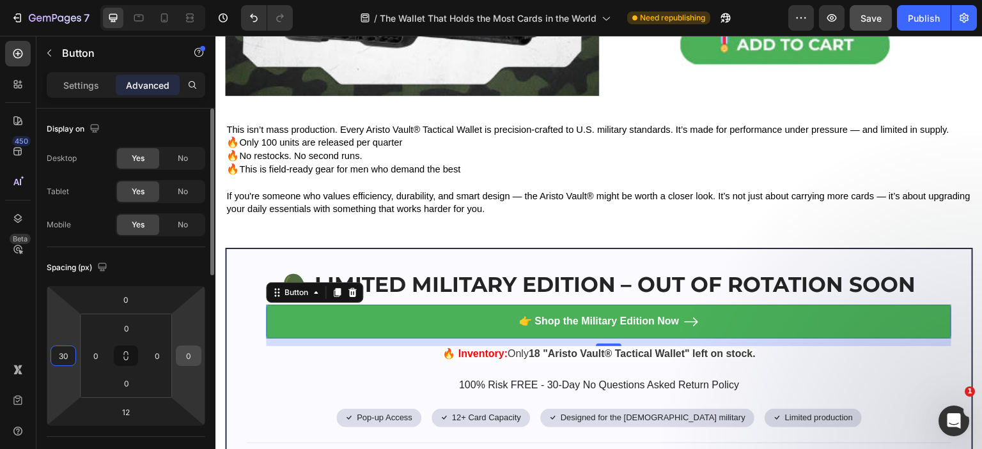
type input "30"
click at [184, 351] on input "0" at bounding box center [188, 355] width 19 height 19
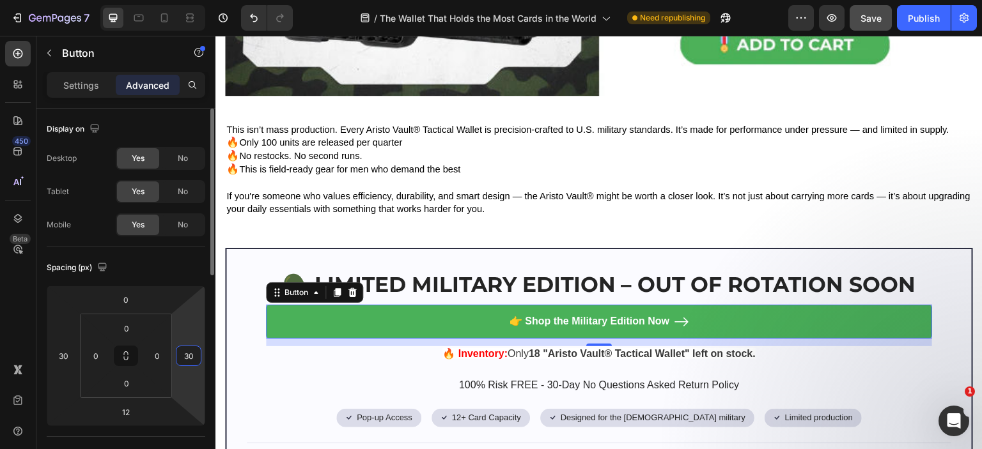
type input "30"
click at [191, 277] on div "Spacing (px)" at bounding box center [126, 268] width 159 height 20
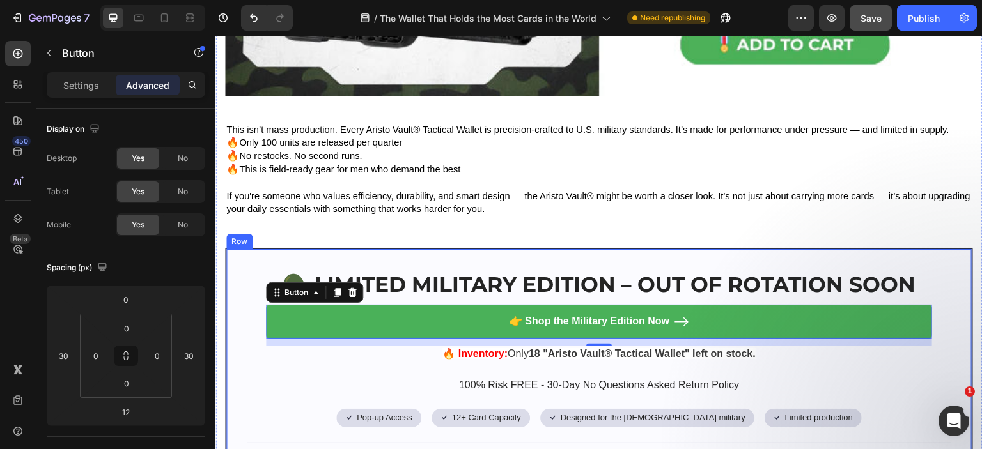
scroll to position [6345, 0]
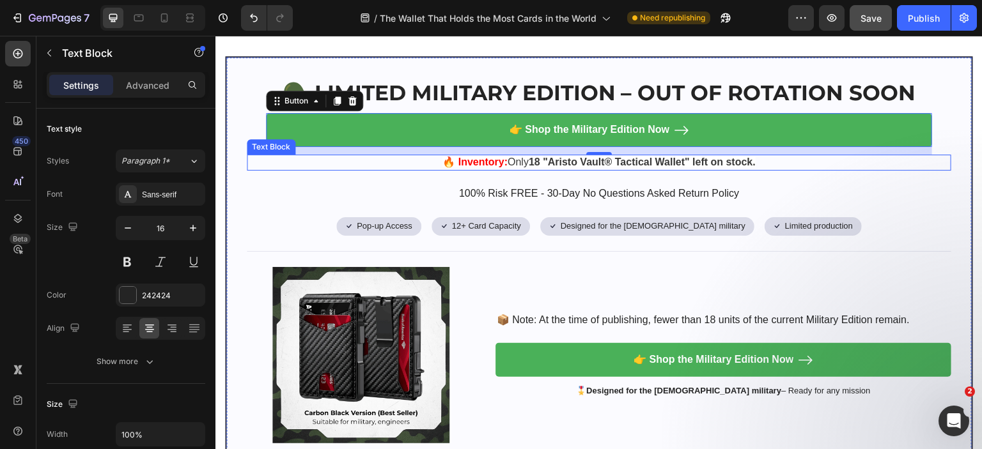
click at [634, 157] on strong ""Aristo Vault® Tactical Wallet" left on stock." at bounding box center [649, 162] width 213 height 11
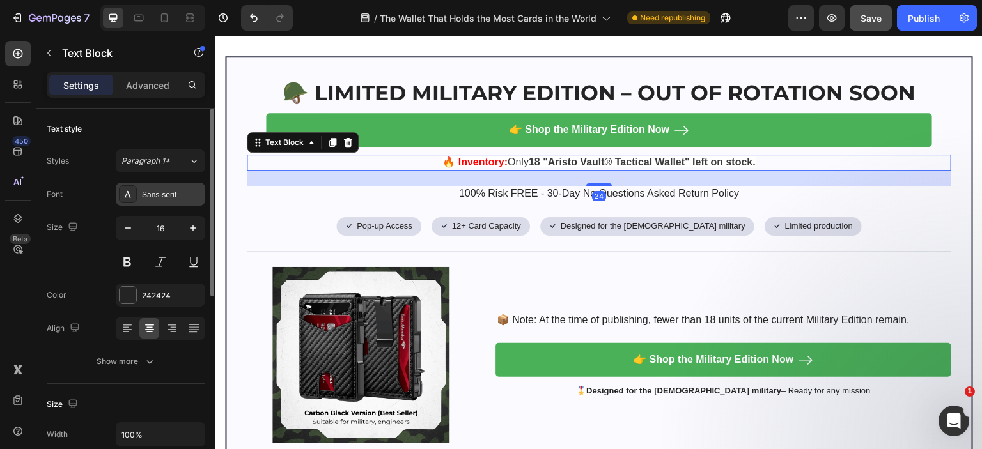
click at [132, 194] on icon at bounding box center [128, 194] width 10 height 10
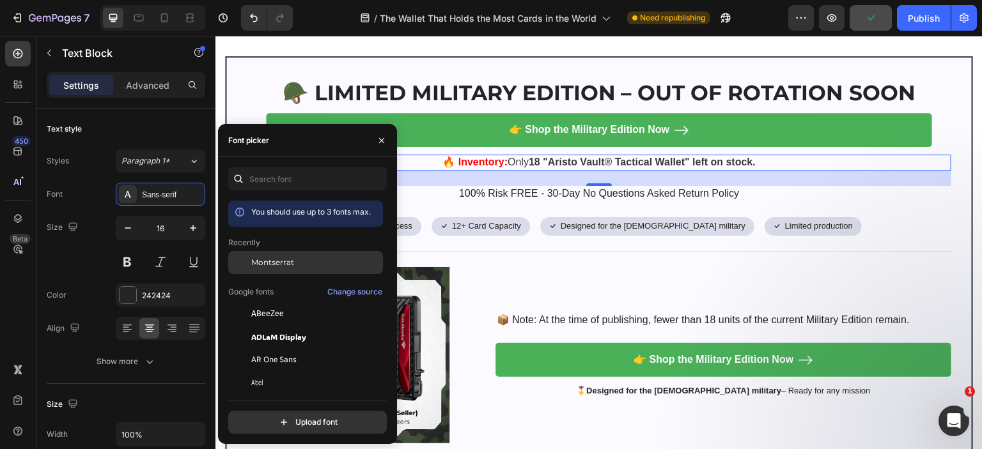
click at [270, 348] on div "Montserrat" at bounding box center [305, 359] width 155 height 23
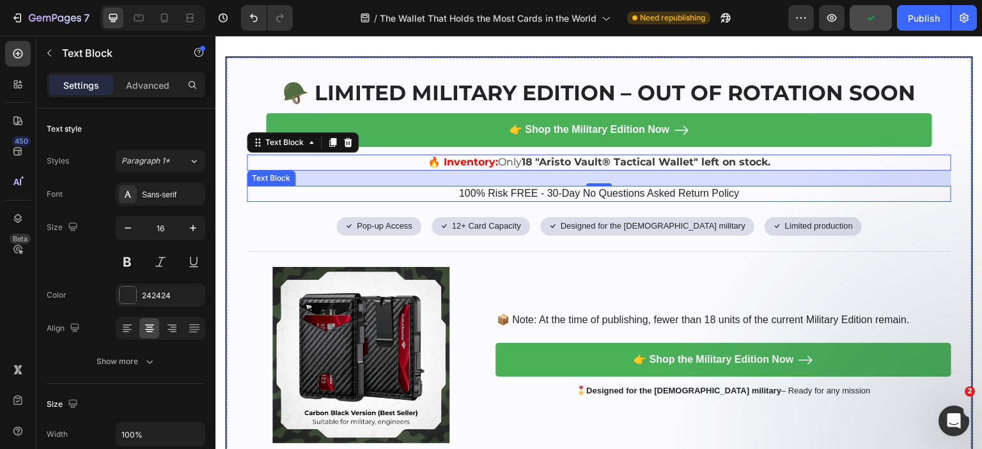
click at [555, 187] on p "100% Risk FREE - 30-Day No Questions Asked Return Policy" at bounding box center [599, 193] width 702 height 13
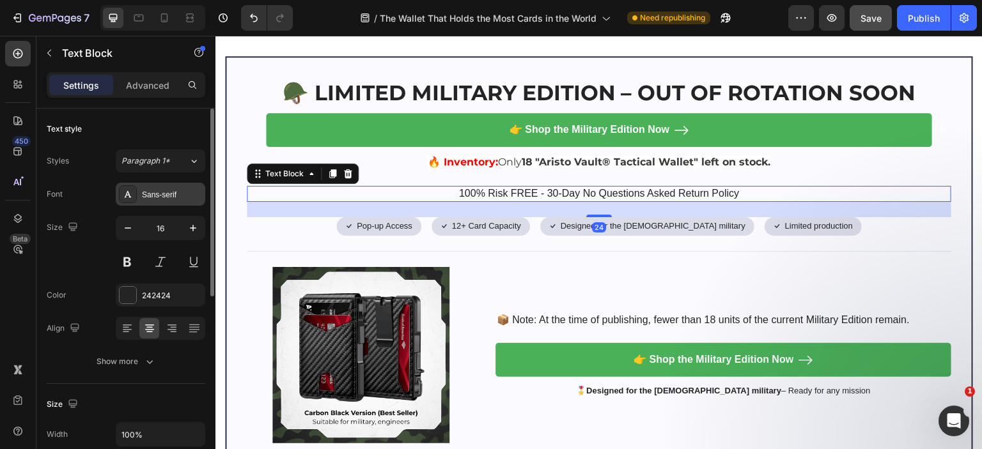
click at [153, 193] on div "Sans-serif" at bounding box center [172, 195] width 60 height 12
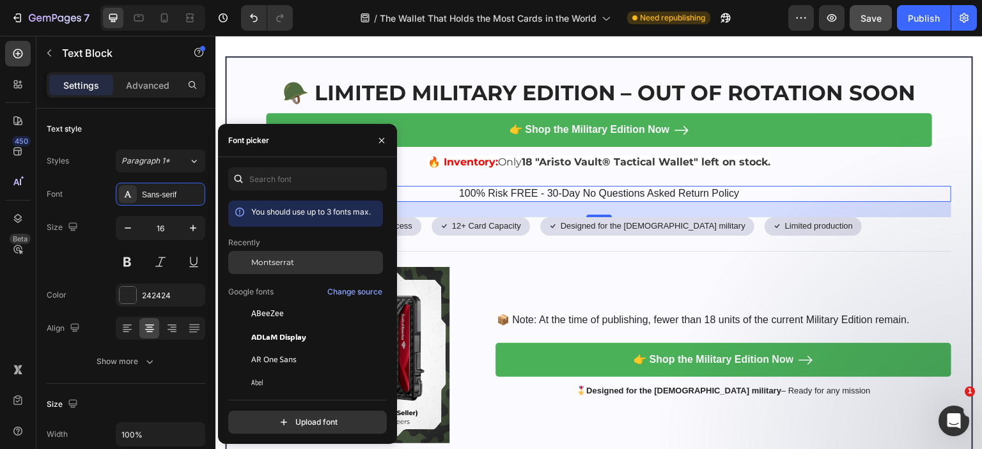
click at [302, 262] on div "Montserrat" at bounding box center [315, 263] width 129 height 12
click at [477, 189] on p "100% Risk FREE - 30-Day No Questions Asked Return Policy" at bounding box center [599, 193] width 702 height 13
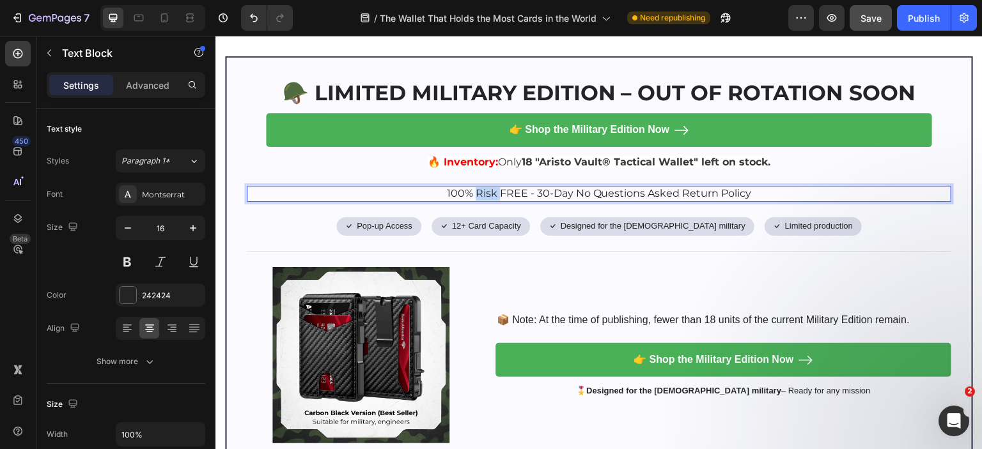
click at [477, 189] on p "100% Risk FREE - 30-Day No Questions Asked Return Policy" at bounding box center [599, 193] width 702 height 13
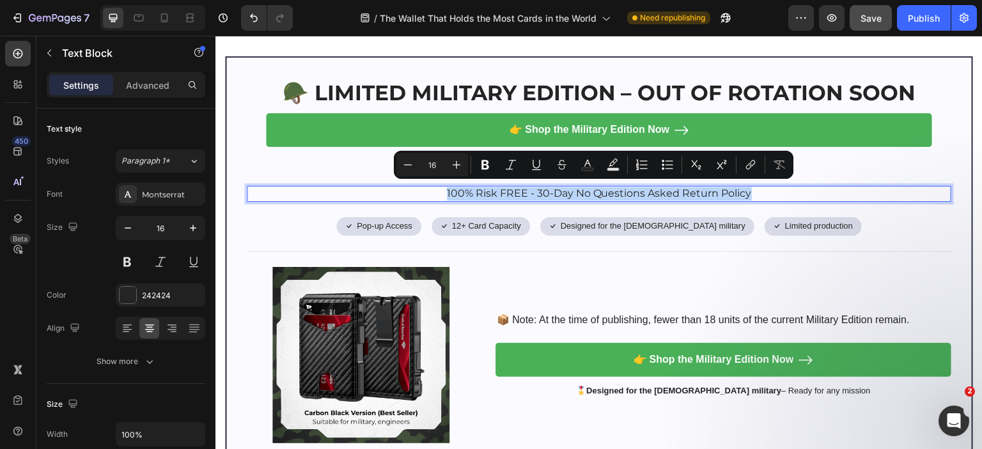
click at [471, 190] on p "100% Risk FREE - 30-Day No Questions Asked Return Policy" at bounding box center [599, 193] width 702 height 13
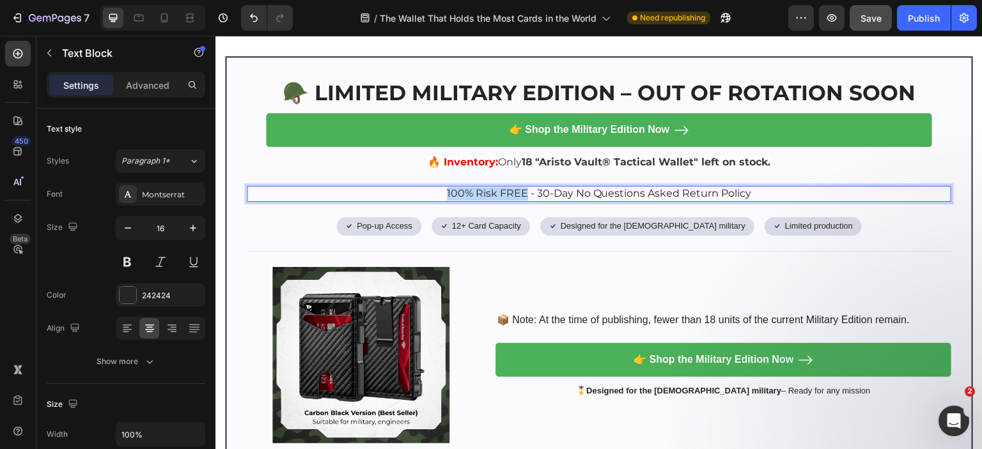
drag, startPoint x: 520, startPoint y: 190, endPoint x: 422, endPoint y: 187, distance: 97.2
click at [422, 187] on p "100% Risk FREE - 30-Day No Questions Asked Return Policy" at bounding box center [599, 193] width 702 height 13
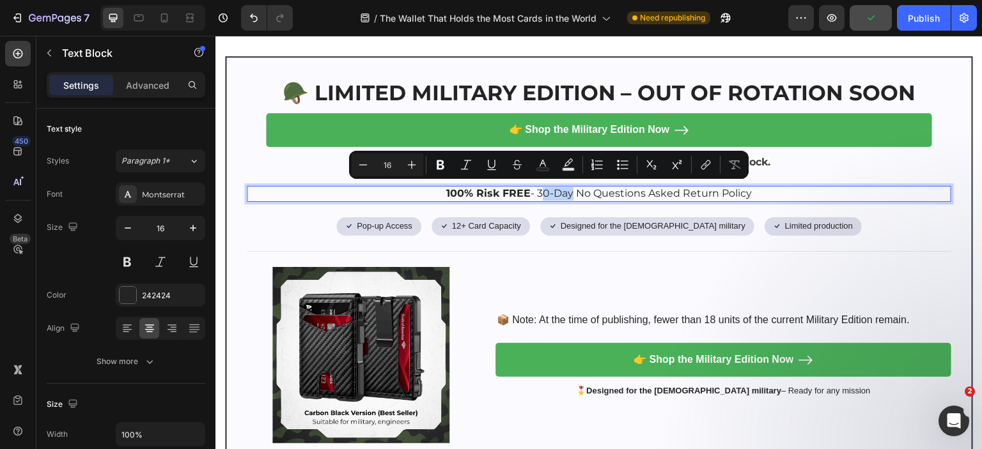
drag, startPoint x: 535, startPoint y: 189, endPoint x: 566, endPoint y: 191, distance: 31.4
click at [566, 191] on p "100% Risk FREE - 30-Day No Questions Asked Return Policy" at bounding box center [599, 193] width 702 height 13
click at [568, 191] on p "100% Risk FREE - 30-Day No Questions Asked Return Policy" at bounding box center [599, 193] width 702 height 13
drag, startPoint x: 533, startPoint y: 189, endPoint x: 571, endPoint y: 192, distance: 37.8
click at [571, 192] on p "100% Risk FREE - 30-Days No Questions Asked Return Policy" at bounding box center [599, 193] width 702 height 13
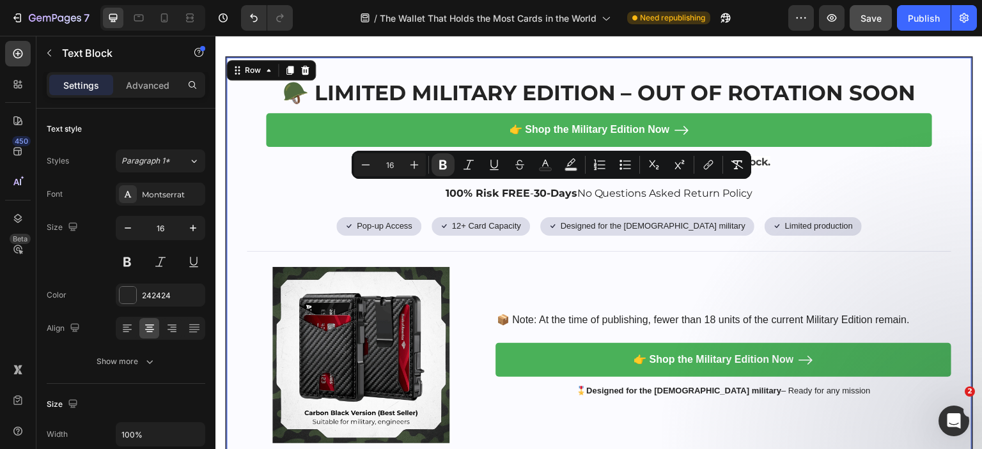
click at [575, 181] on div "🪖 LIMITED MILITARY EDITION – OUT OF ROTATION SOON Heading 👉 Shop the Military E…" at bounding box center [599, 261] width 704 height 366
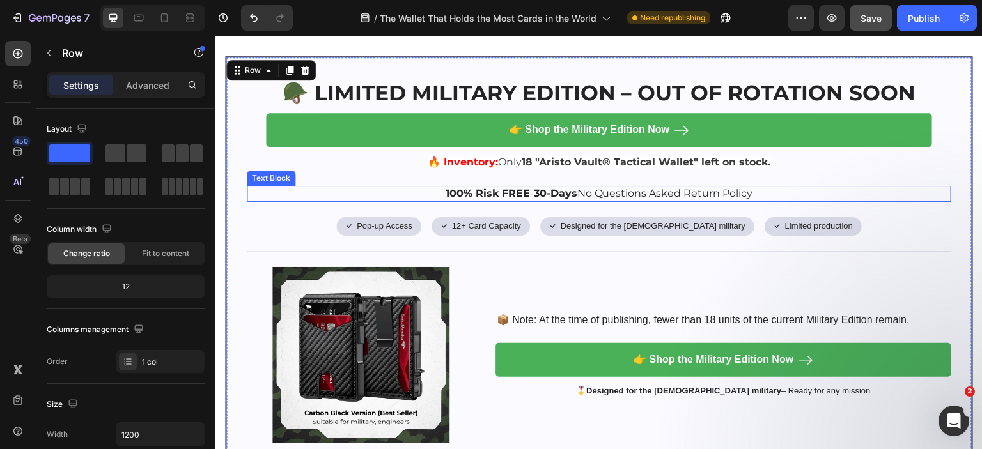
click at [577, 191] on p "100% Risk FREE - 30-Days No Questions Asked Return Policy" at bounding box center [599, 193] width 702 height 13
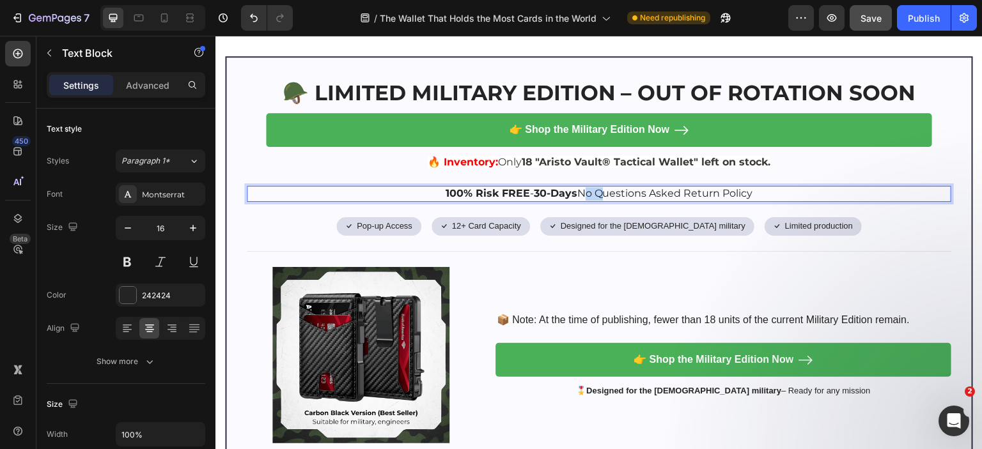
click at [577, 191] on p "100% Risk FREE - 30-Days No Questions Asked Return Policy" at bounding box center [599, 193] width 702 height 13
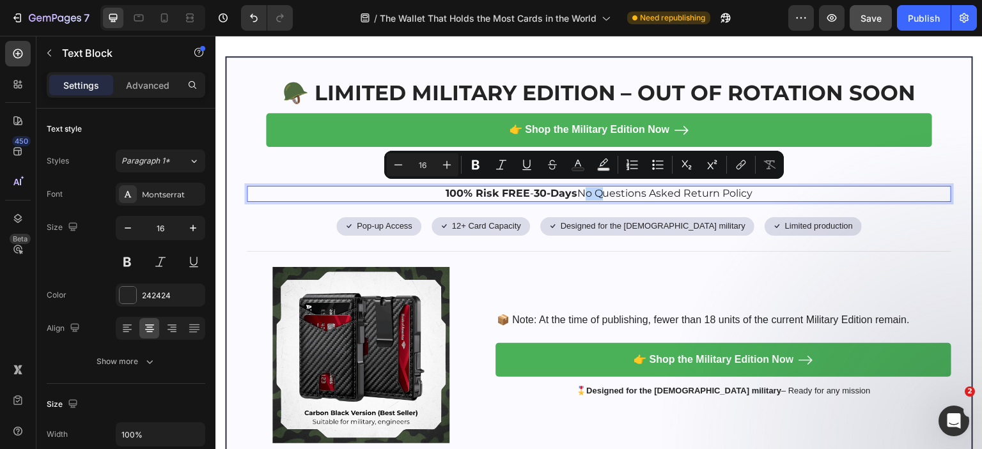
click at [580, 189] on p "100% Risk FREE - 30-Days No Questions Asked Return Policy" at bounding box center [599, 193] width 702 height 13
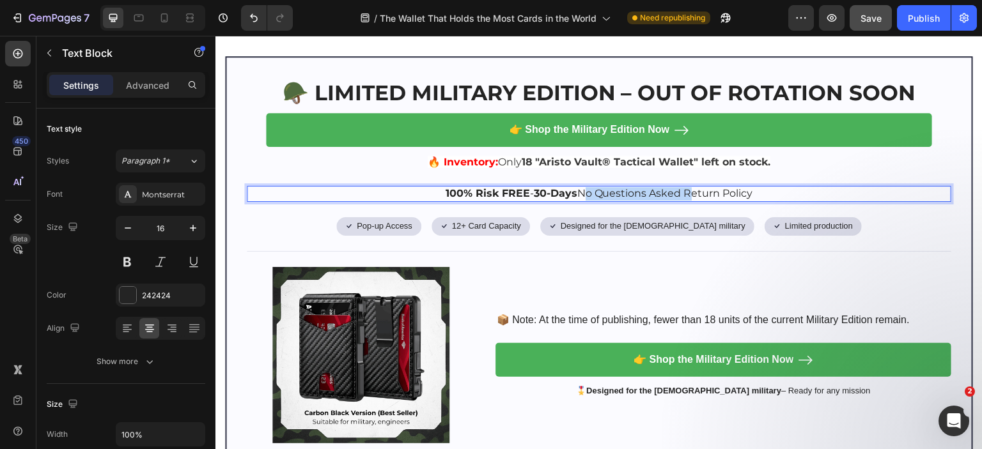
drag, startPoint x: 577, startPoint y: 191, endPoint x: 682, endPoint y: 196, distance: 105.6
click at [682, 196] on p "100% Risk FREE - 30-Days No Questions Asked Return Policy" at bounding box center [599, 193] width 702 height 13
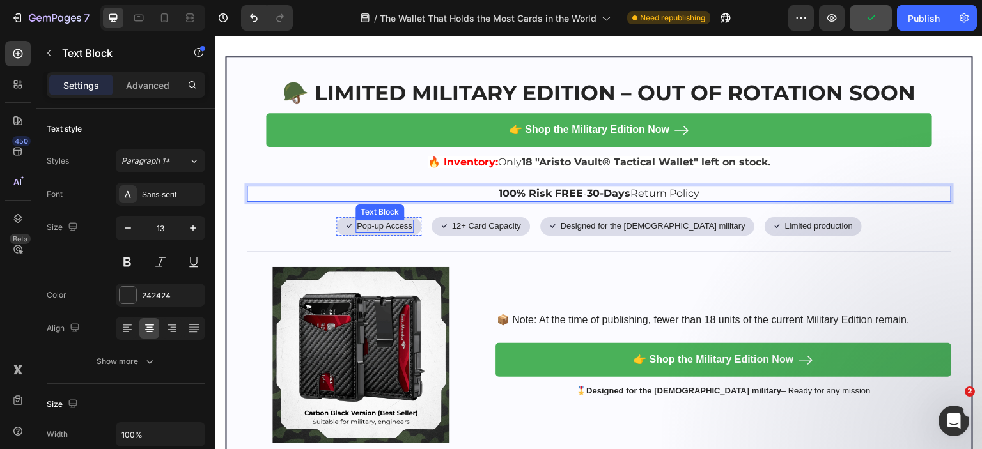
click at [412, 221] on p "Pop-up Access" at bounding box center [385, 226] width 56 height 11
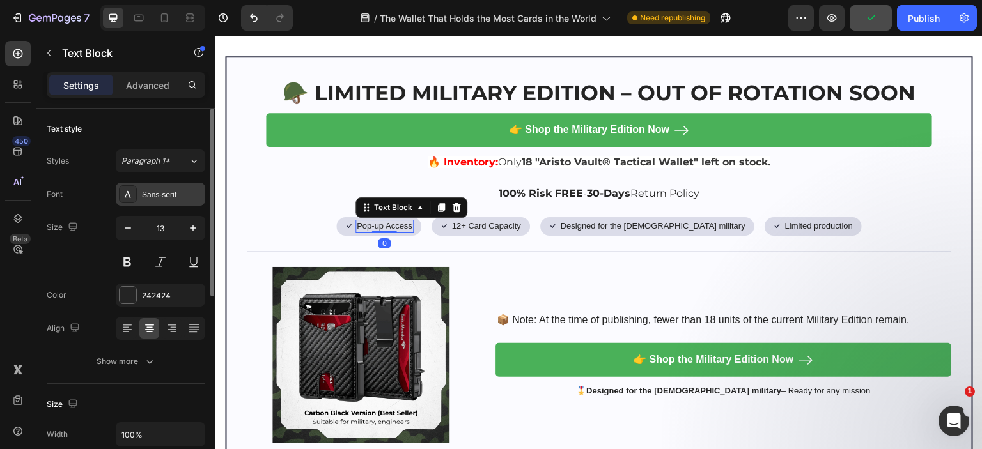
click at [166, 195] on div "Sans-serif" at bounding box center [172, 195] width 60 height 12
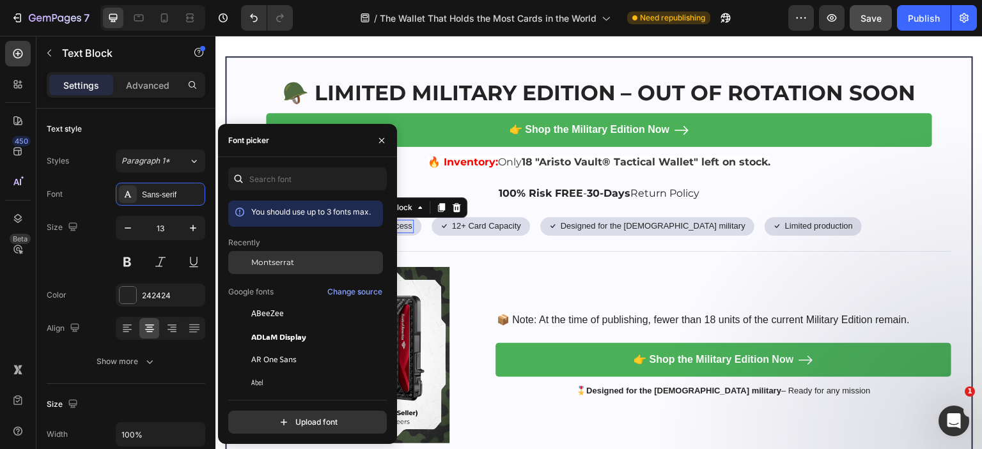
click at [288, 261] on span "Montserrat" at bounding box center [272, 263] width 43 height 12
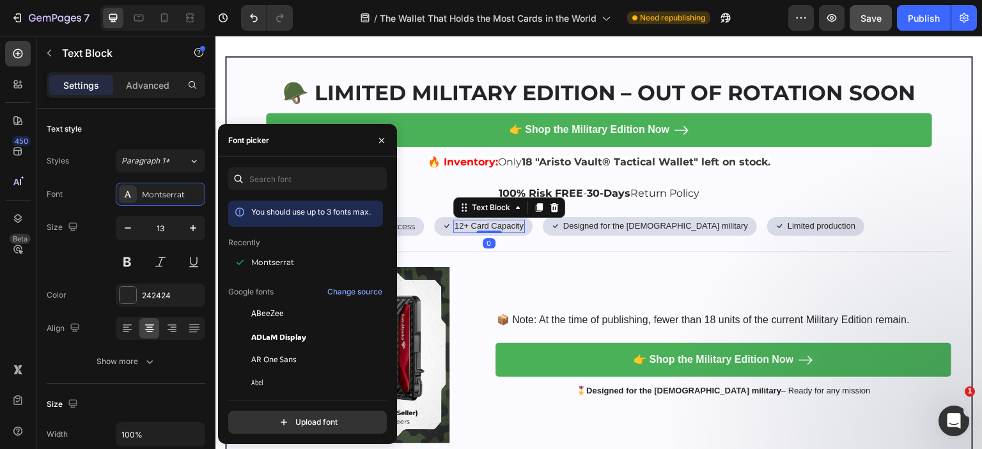
click at [512, 220] on div "12+ Card Capacity" at bounding box center [489, 226] width 72 height 13
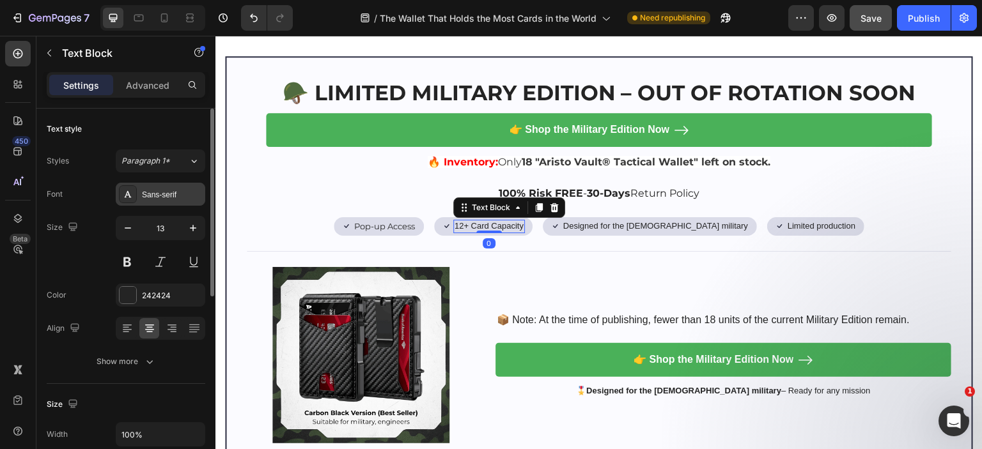
click at [166, 194] on div "Sans-serif" at bounding box center [172, 195] width 60 height 12
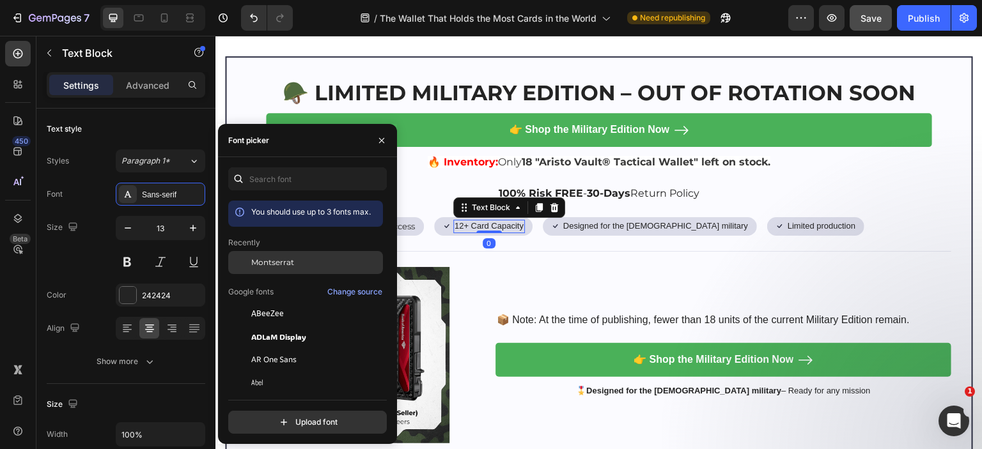
click at [268, 263] on span "Montserrat" at bounding box center [272, 263] width 43 height 12
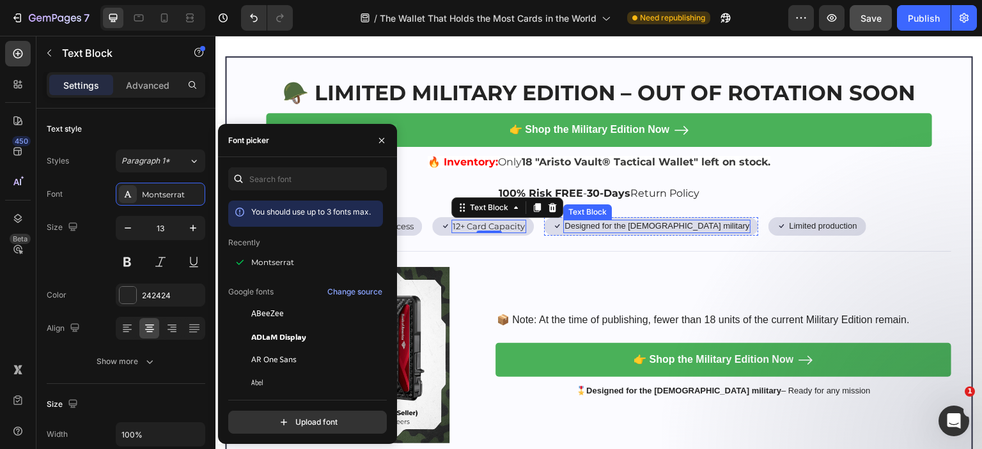
click at [633, 224] on p "Designed for the [DEMOGRAPHIC_DATA] military" at bounding box center [656, 226] width 185 height 11
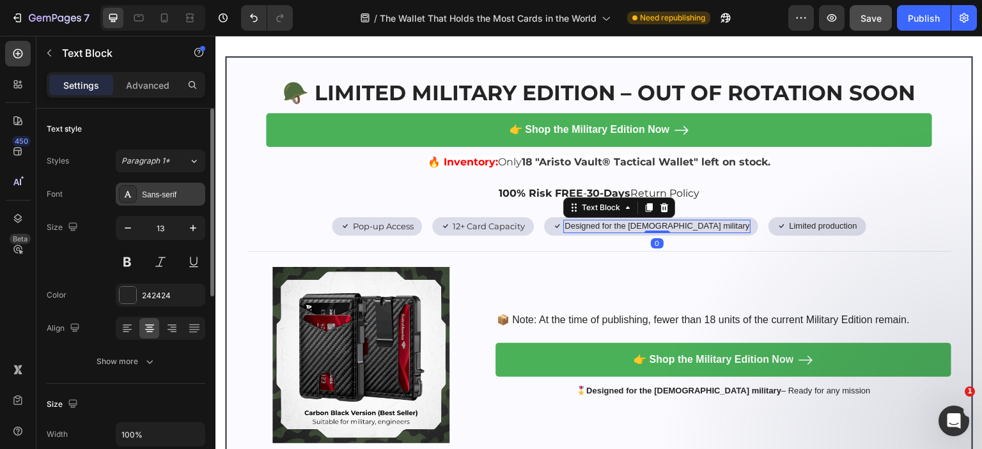
click at [167, 196] on div "Sans-serif" at bounding box center [172, 195] width 60 height 12
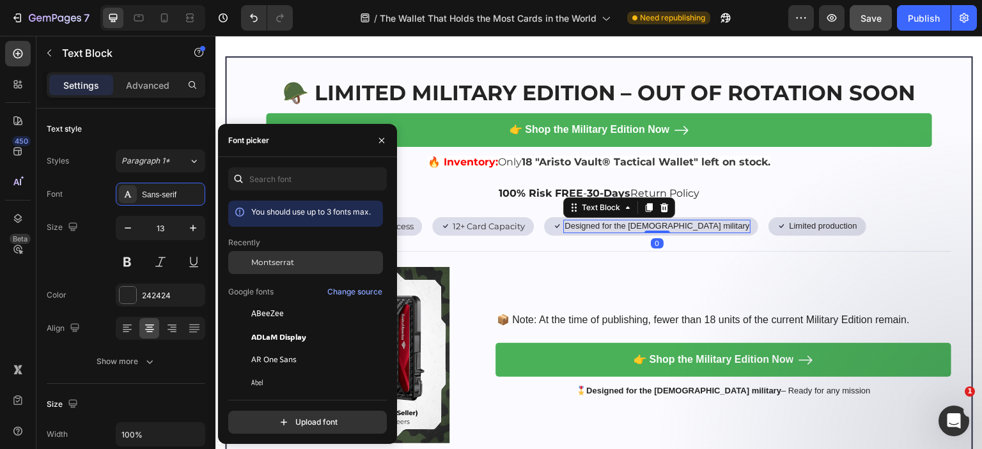
click at [280, 263] on span "Montserrat" at bounding box center [272, 263] width 43 height 12
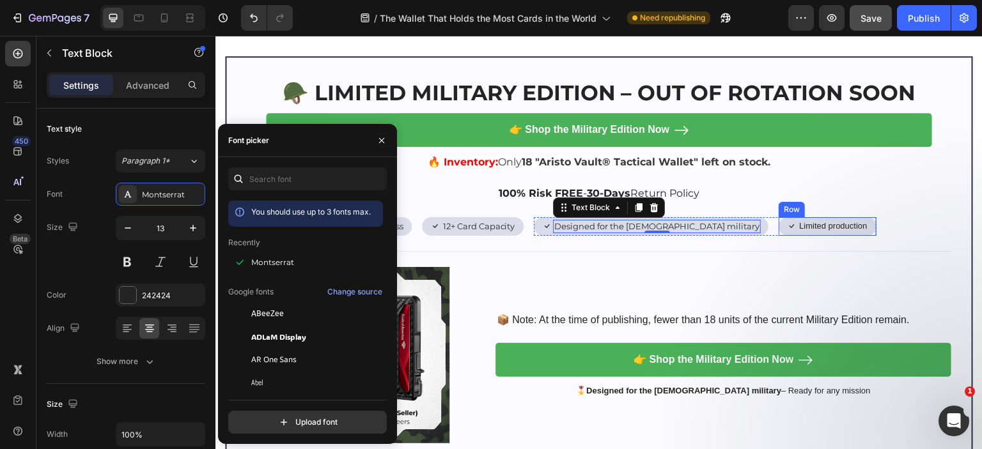
click at [799, 228] on p "Limited production" at bounding box center [833, 226] width 68 height 11
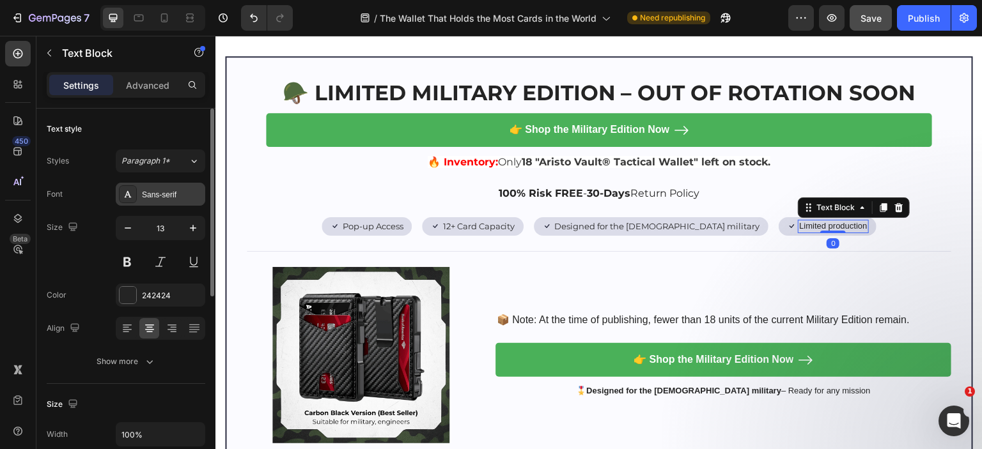
click at [123, 190] on icon at bounding box center [128, 194] width 10 height 10
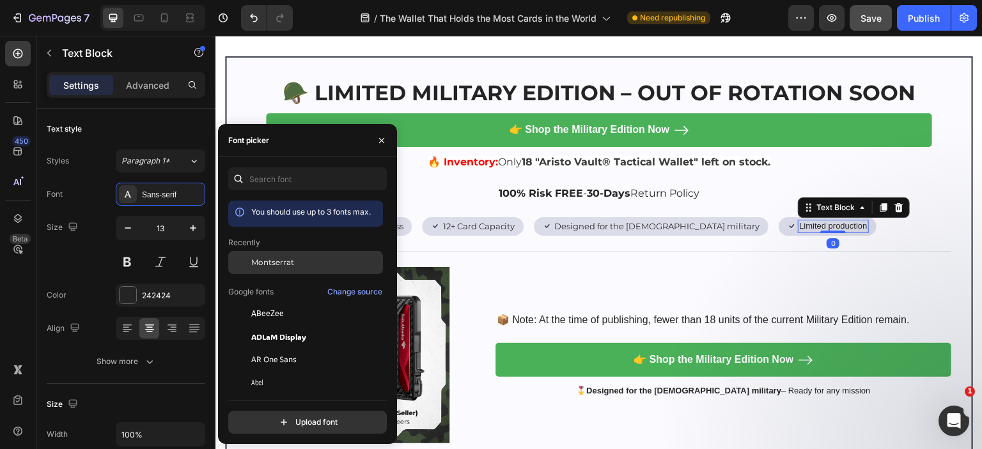
click at [289, 265] on span "Montserrat" at bounding box center [272, 263] width 43 height 12
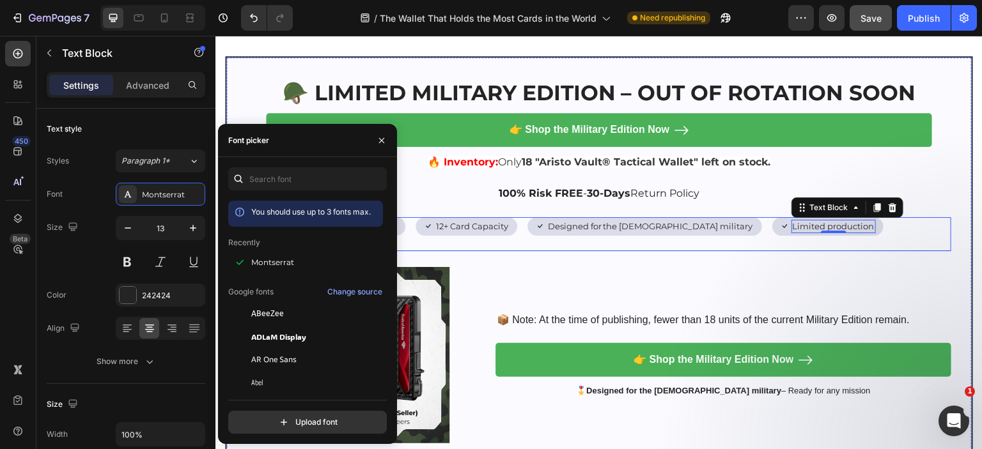
click at [882, 229] on div "Icon Pop-up Access Text Block Row Icon 12+ Card Capacity Text Block Row Row Ico…" at bounding box center [599, 234] width 704 height 35
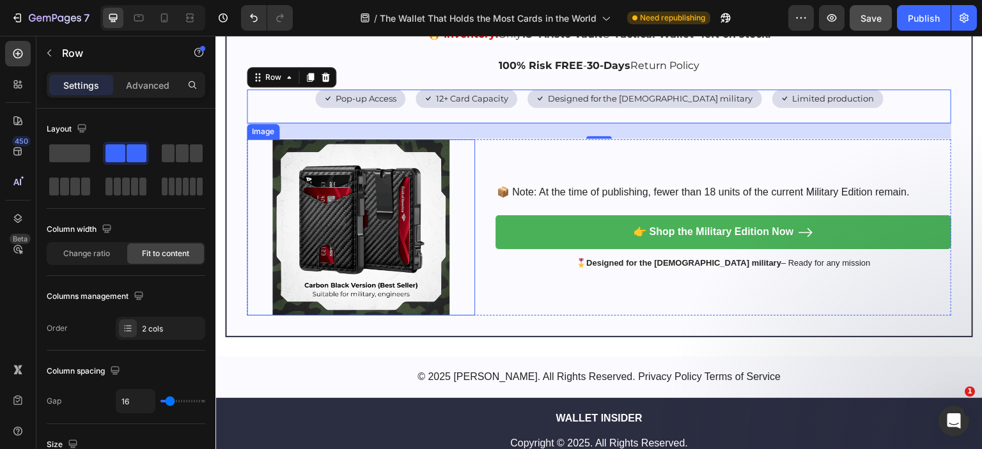
scroll to position [6537, 0]
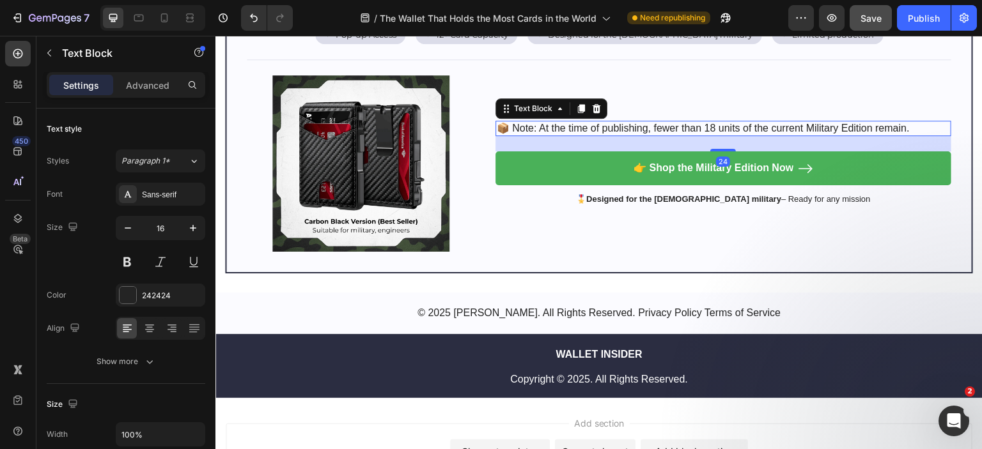
click at [615, 122] on p "📦 Note: At the time of publishing, fewer than 18 units of the current Military …" at bounding box center [723, 128] width 453 height 13
click at [156, 191] on div "Sans-serif" at bounding box center [172, 195] width 60 height 12
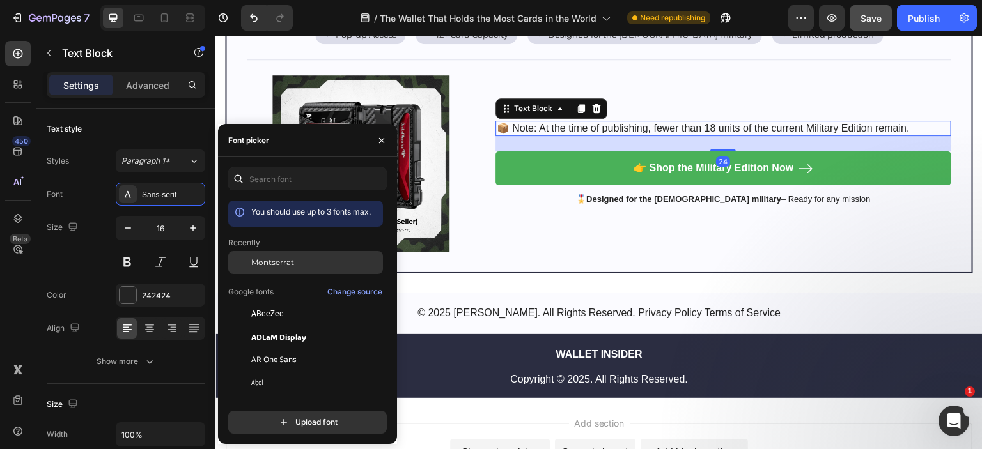
click at [302, 261] on div "Montserrat" at bounding box center [315, 263] width 129 height 12
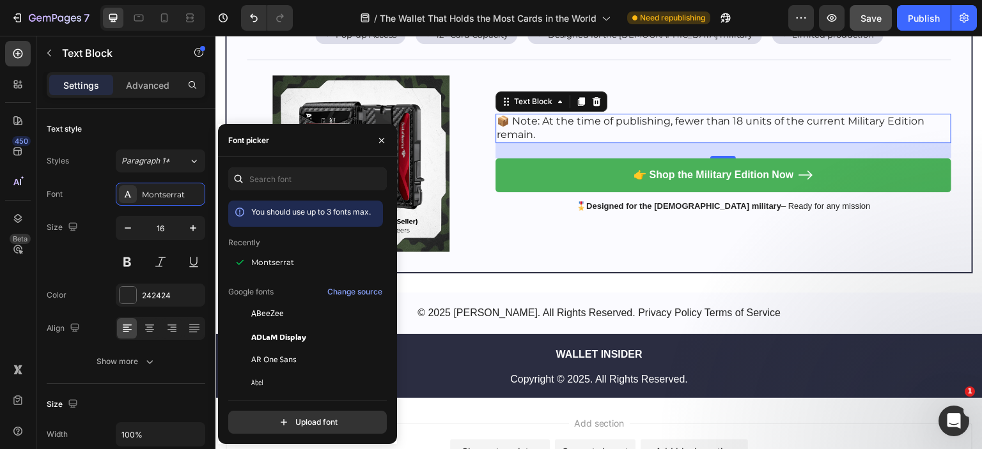
click at [552, 115] on p "📦 Note: At the time of publishing, fewer than 18 units of the current Military …" at bounding box center [723, 128] width 453 height 27
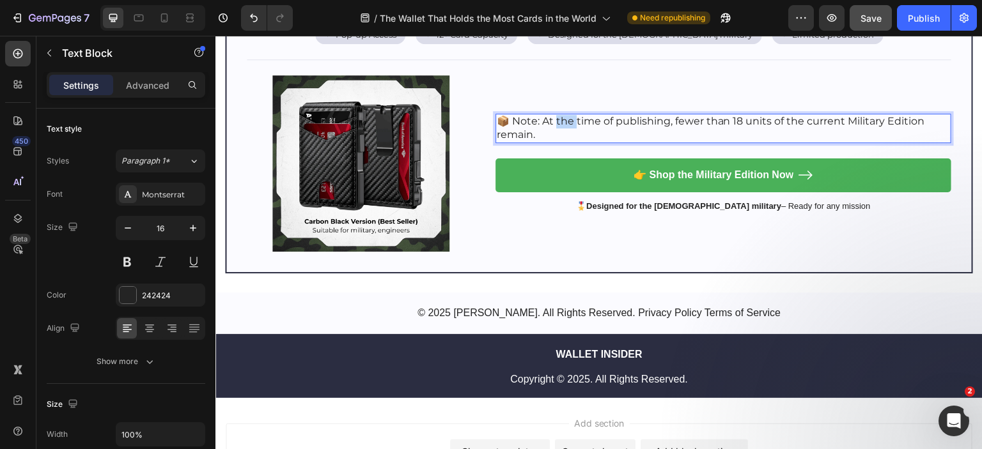
click at [552, 115] on p "📦 Note: At the time of publishing, fewer than 18 units of the current Military …" at bounding box center [723, 128] width 453 height 27
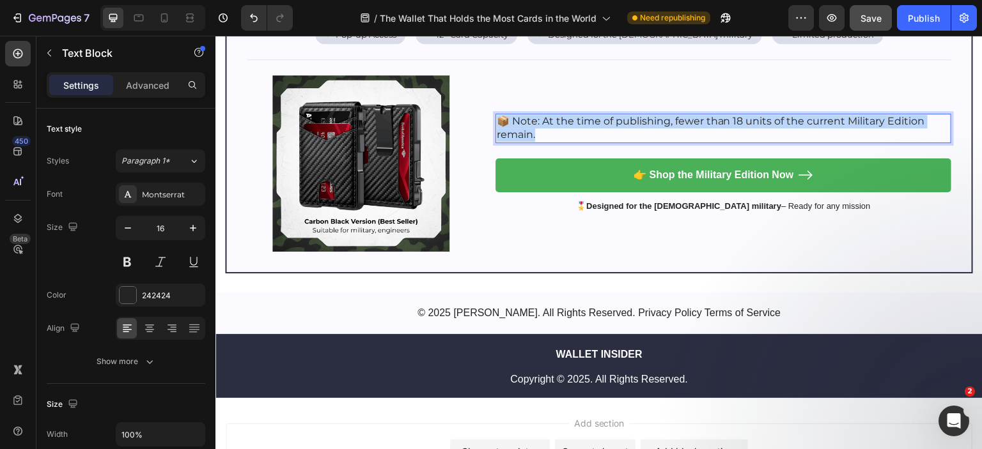
click at [552, 115] on p "📦 Note: At the time of publishing, fewer than 18 units of the current Military …" at bounding box center [723, 128] width 453 height 27
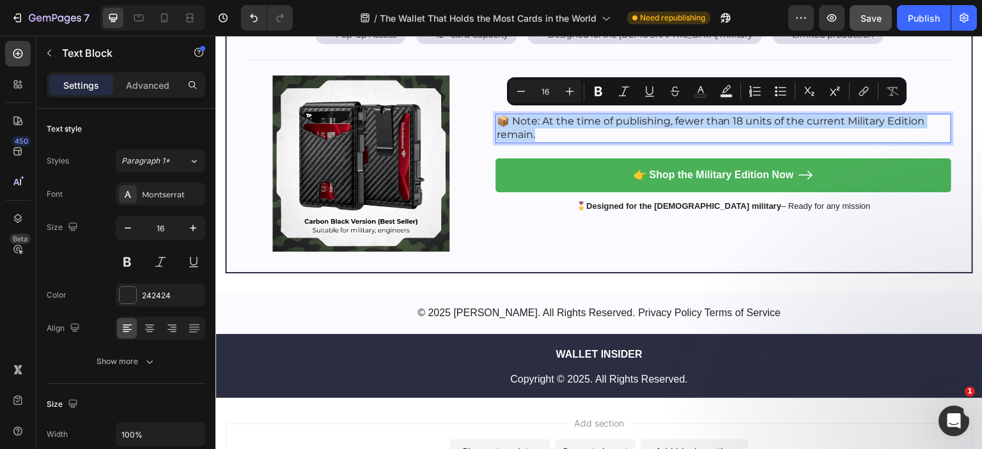
click at [584, 116] on p "📦 Note: At the time of publishing, fewer than 18 units of the current Military …" at bounding box center [723, 128] width 453 height 27
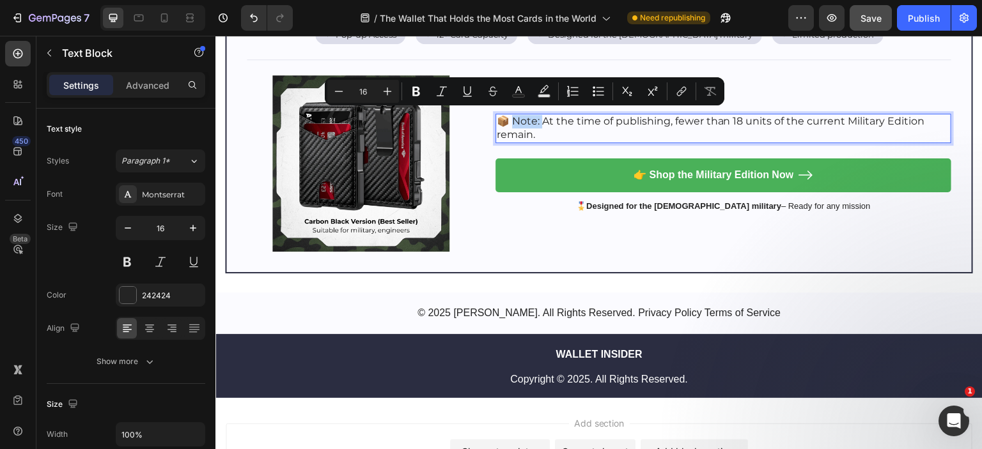
drag, startPoint x: 511, startPoint y: 120, endPoint x: 538, endPoint y: 118, distance: 27.5
click at [538, 118] on p "📦 Note: At the time of publishing, fewer than 18 units of the current Military …" at bounding box center [723, 128] width 453 height 27
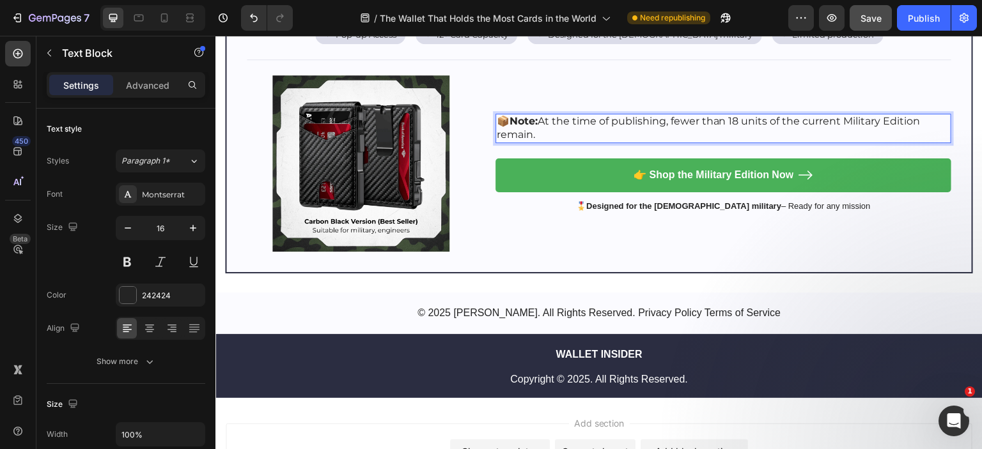
click at [587, 125] on p "📦 Note: At the time of publishing, fewer than 18 units of the current Military …" at bounding box center [723, 128] width 453 height 27
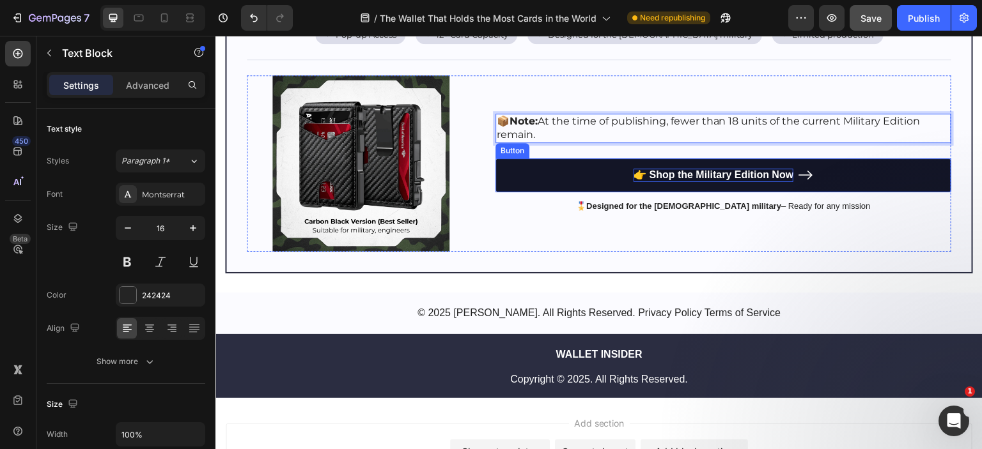
click at [643, 169] on p "👉 Shop the Military Edition Now" at bounding box center [713, 175] width 160 height 13
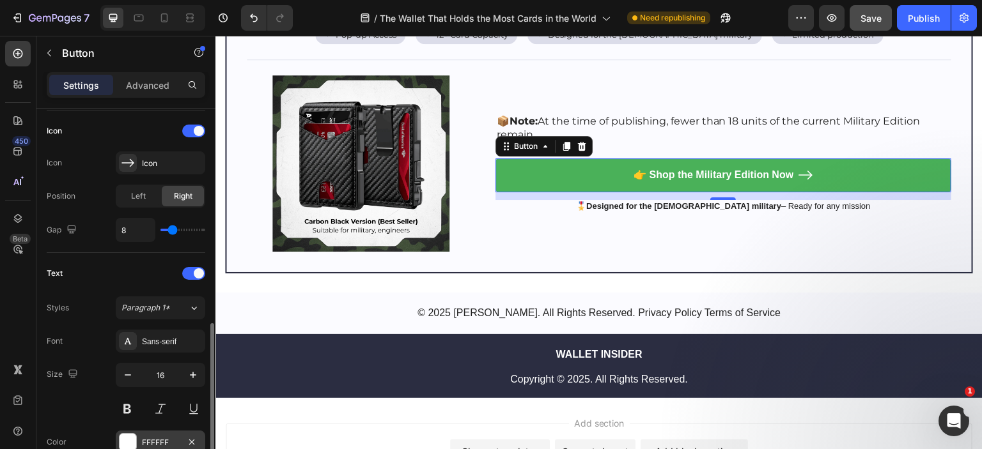
scroll to position [511, 0]
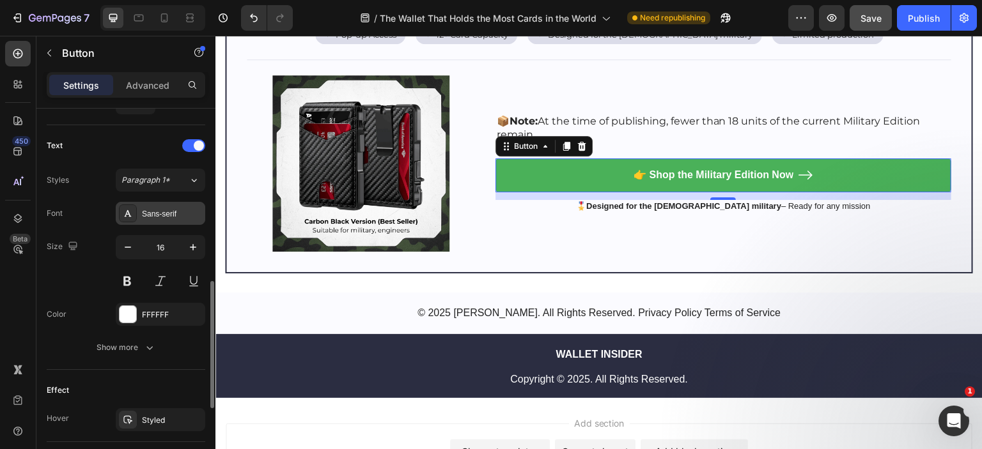
click at [160, 215] on div "Sans-serif" at bounding box center [172, 214] width 60 height 12
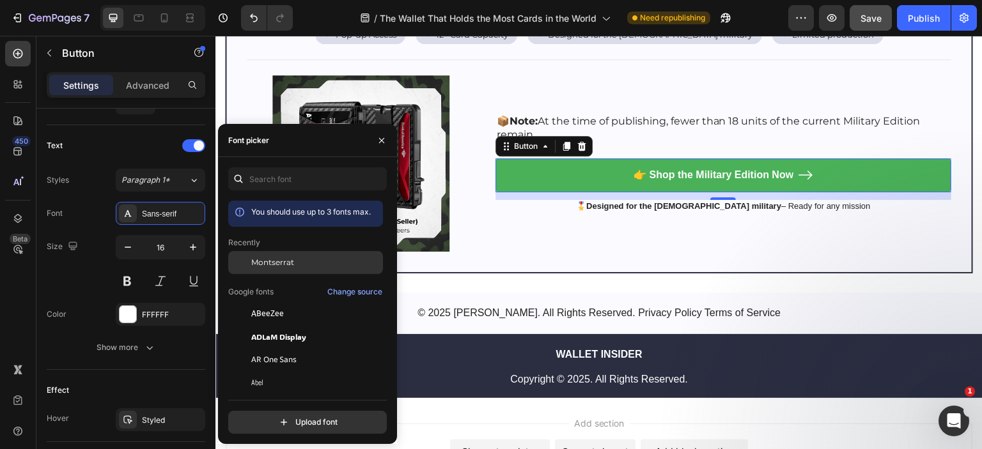
click at [270, 265] on span "Montserrat" at bounding box center [272, 263] width 43 height 12
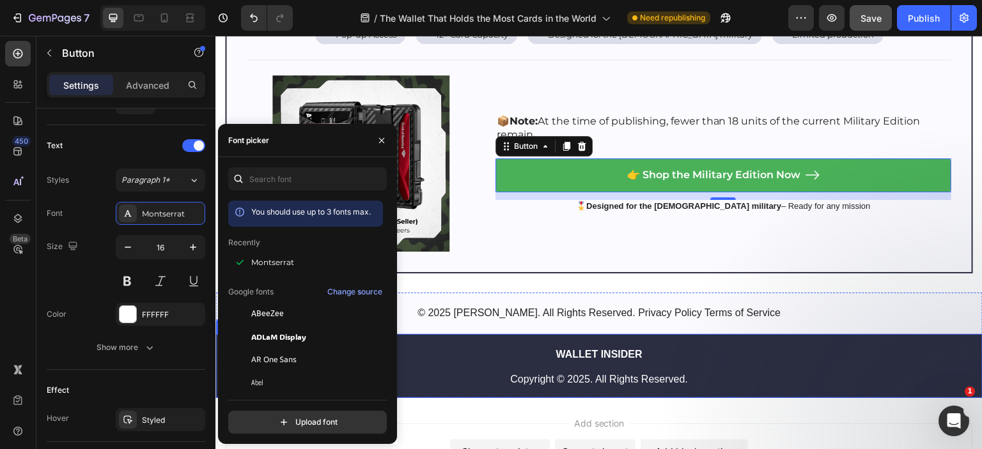
scroll to position [6601, 0]
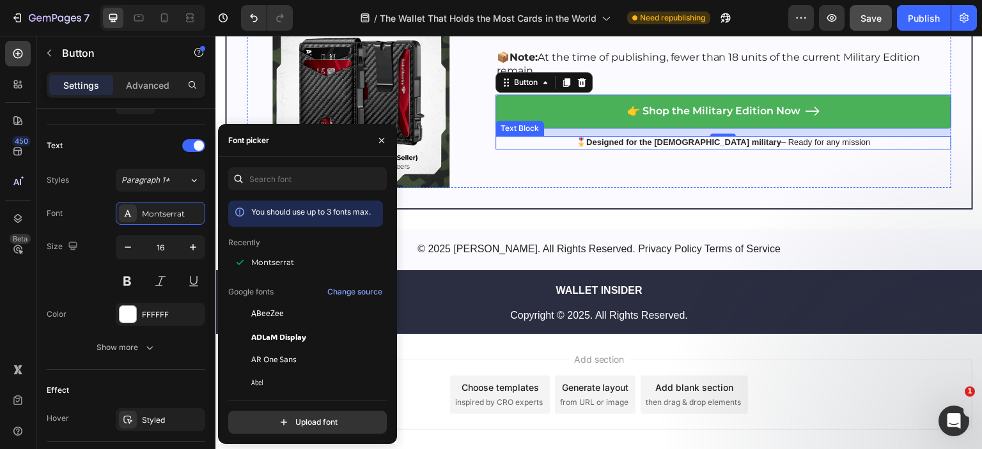
click at [651, 137] on strong "Designed for the [DEMOGRAPHIC_DATA] military" at bounding box center [683, 142] width 195 height 10
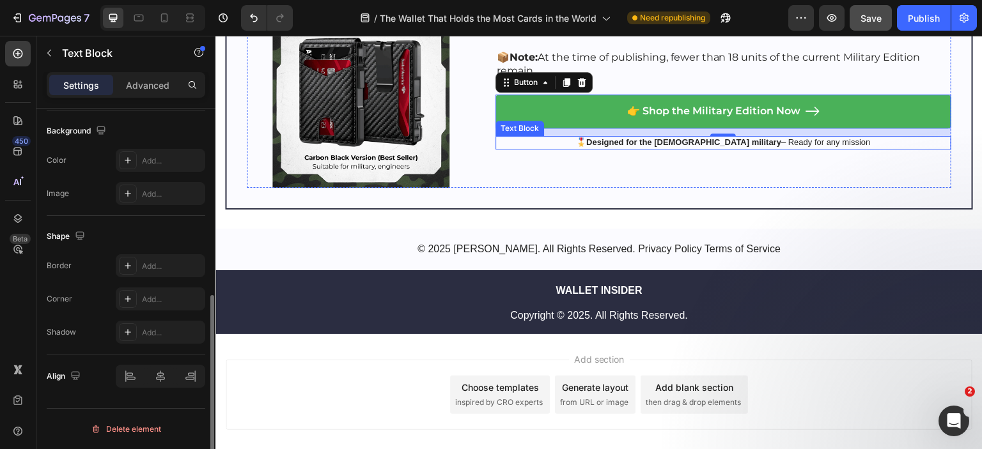
scroll to position [0, 0]
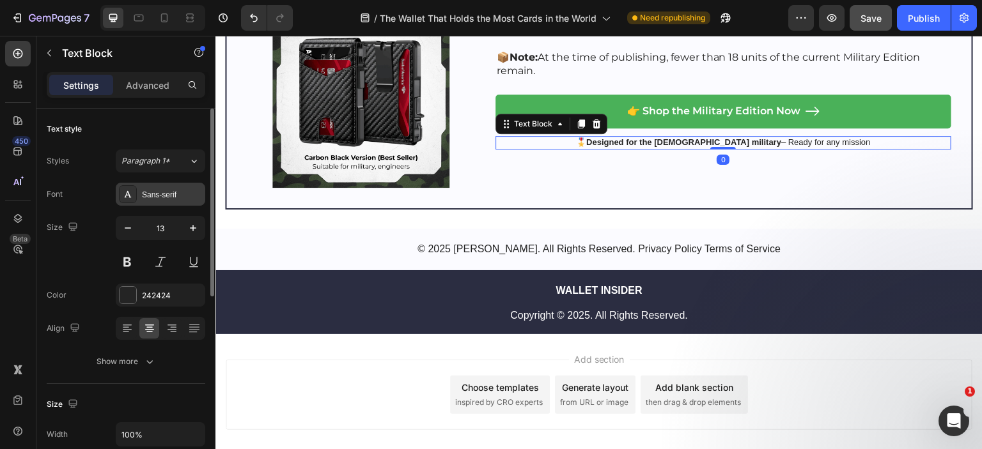
click at [169, 191] on div "Sans-serif" at bounding box center [172, 195] width 60 height 12
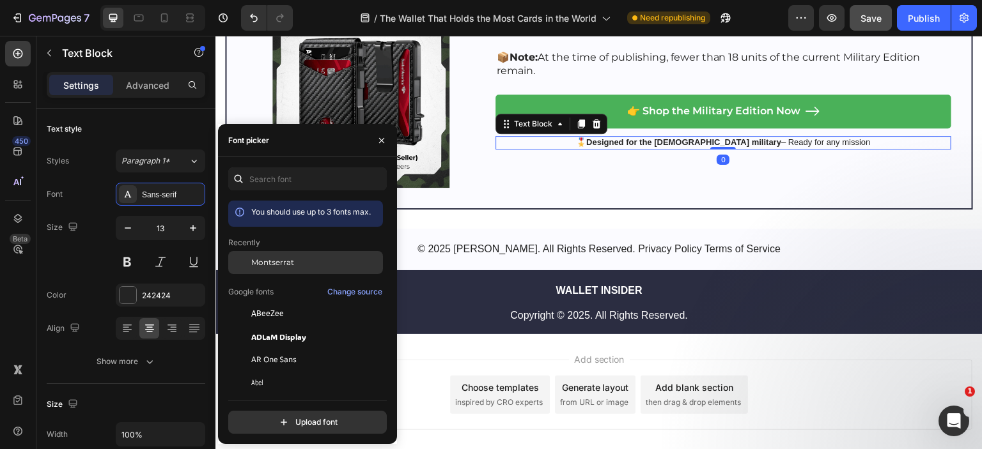
click at [289, 260] on span "Montserrat" at bounding box center [272, 263] width 43 height 12
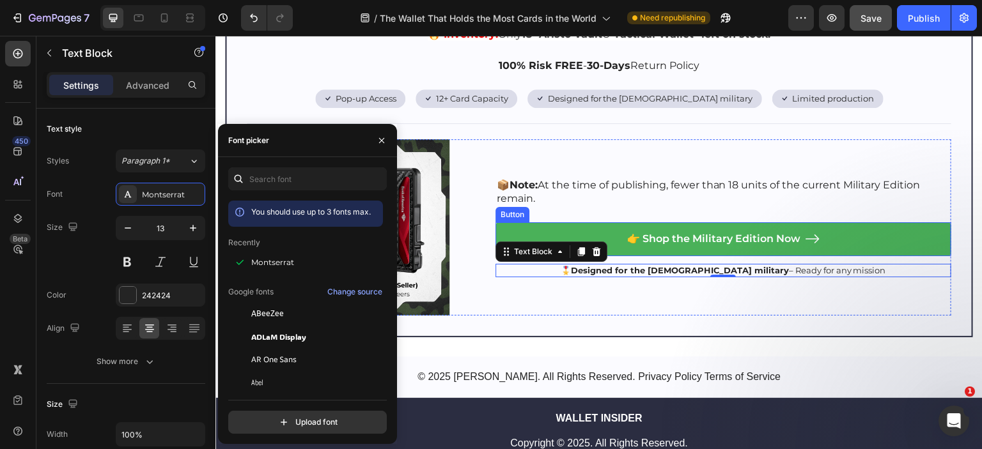
scroll to position [6409, 0]
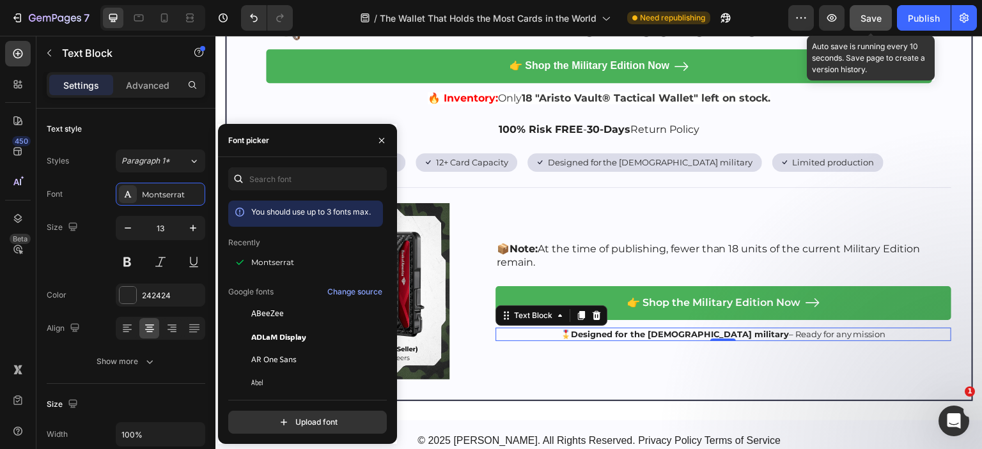
click at [864, 17] on span "Save" at bounding box center [870, 18] width 21 height 11
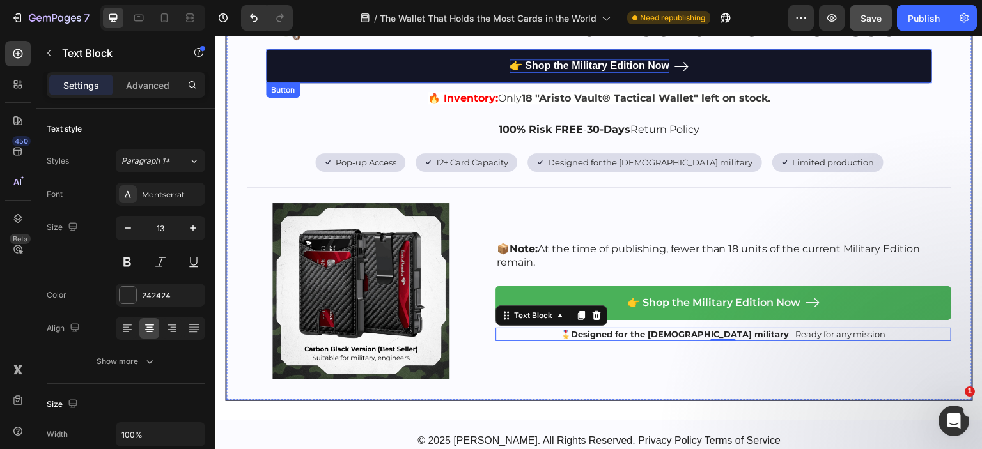
click at [576, 63] on p "👉 Shop the Military Edition Now" at bounding box center [589, 65] width 160 height 13
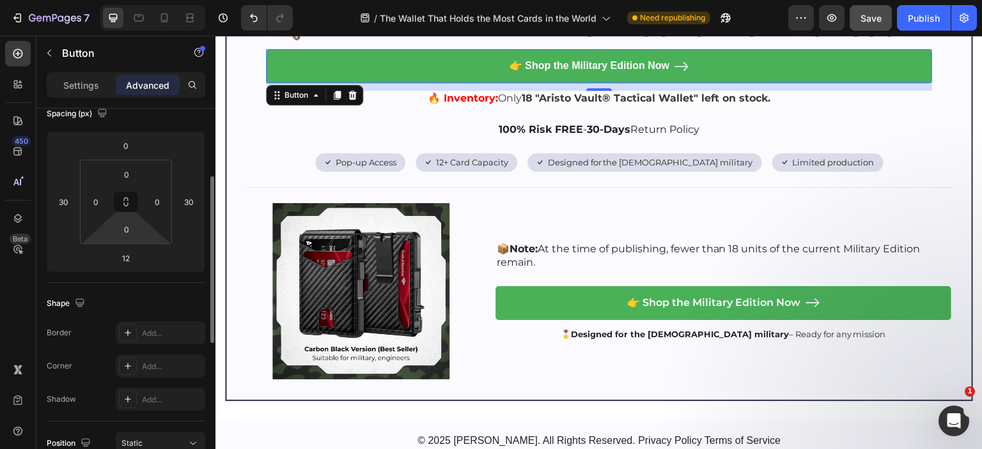
scroll to position [0, 0]
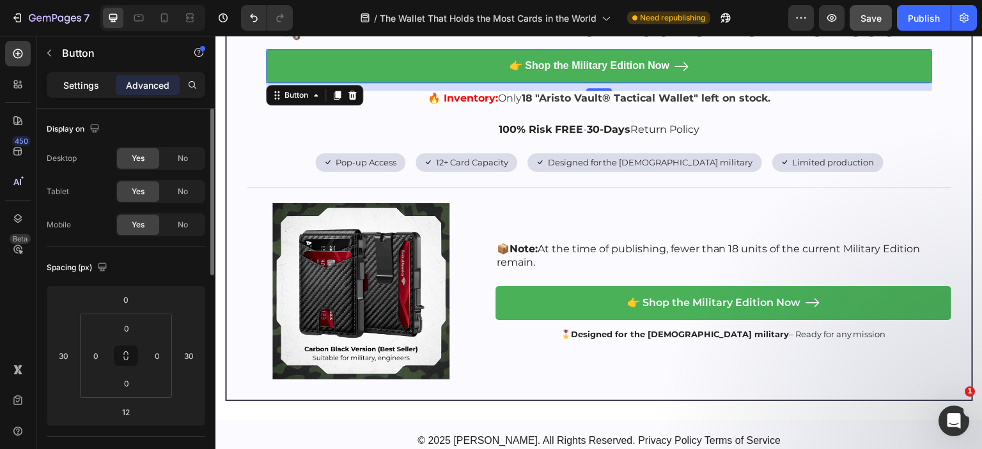
click at [81, 79] on p "Settings" at bounding box center [81, 85] width 36 height 13
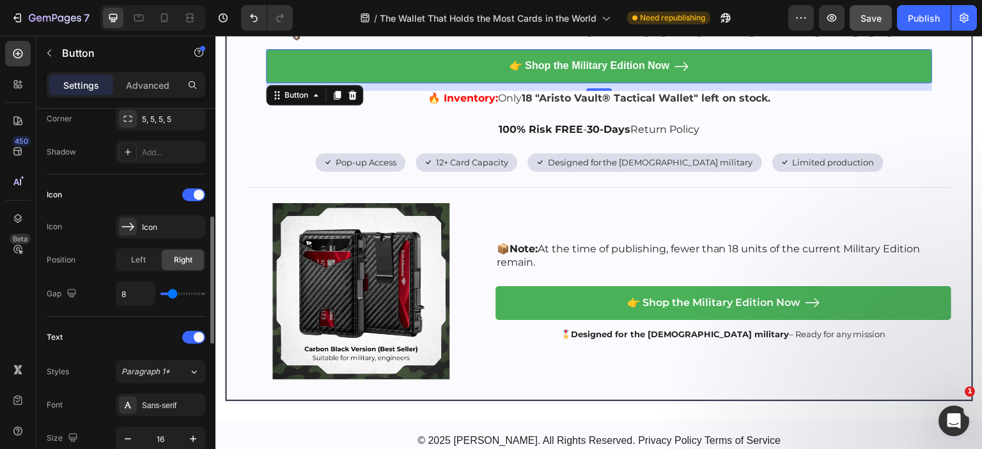
scroll to position [447, 0]
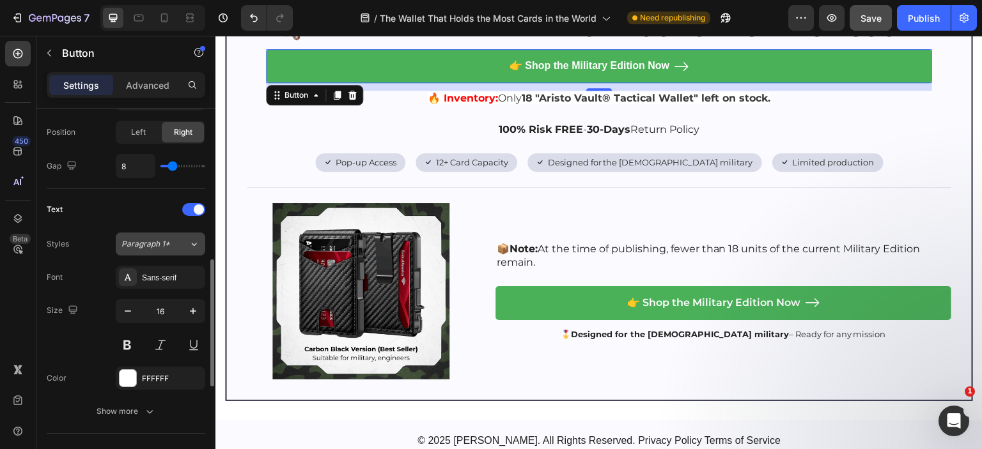
click at [181, 239] on div "Paragraph 1*" at bounding box center [154, 244] width 67 height 12
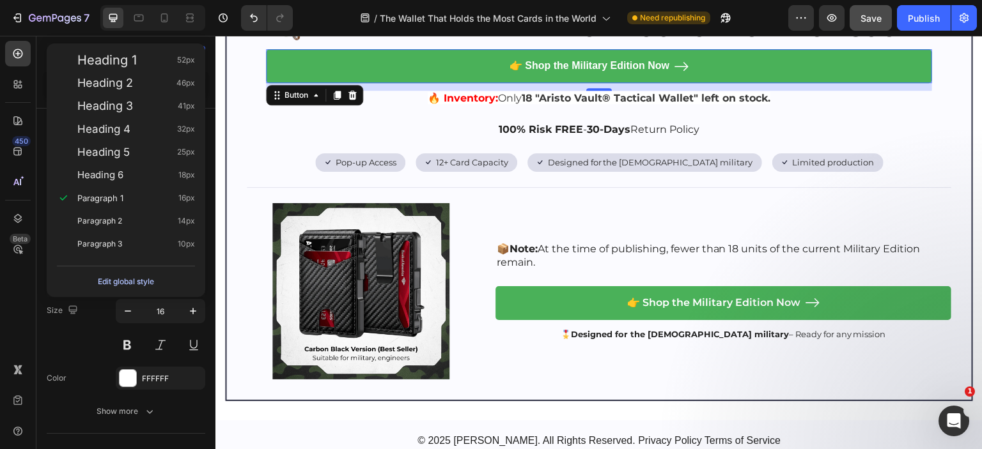
click at [192, 283] on button "Edit global style" at bounding box center [126, 282] width 138 height 20
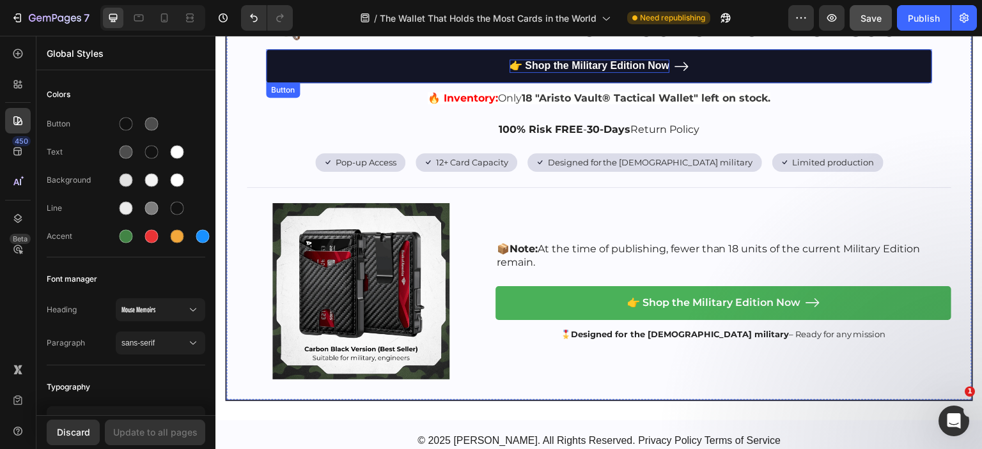
click at [540, 59] on p "👉 Shop the Military Edition Now" at bounding box center [589, 65] width 160 height 13
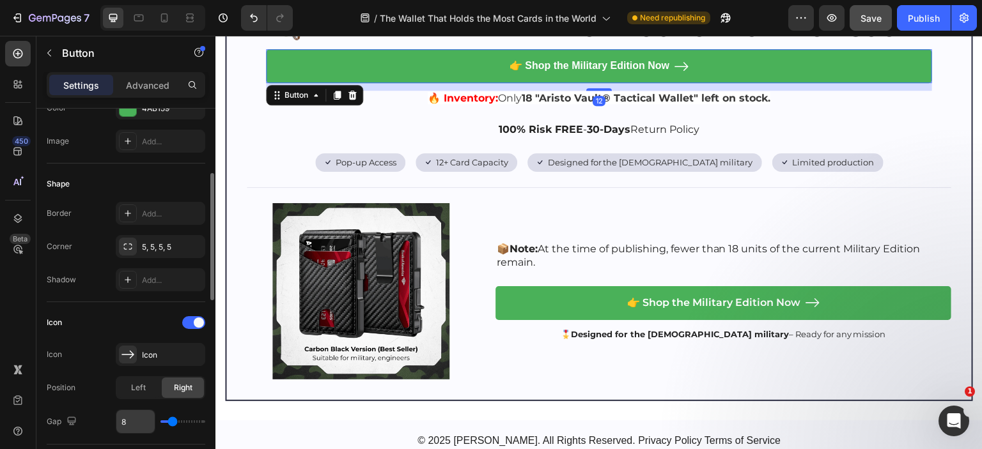
scroll to position [383, 0]
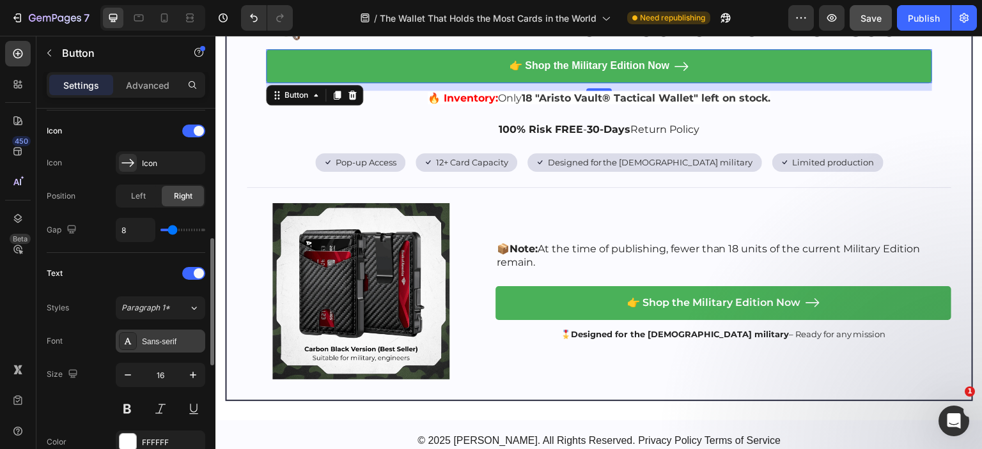
click at [164, 336] on div "Sans-serif" at bounding box center [172, 342] width 60 height 12
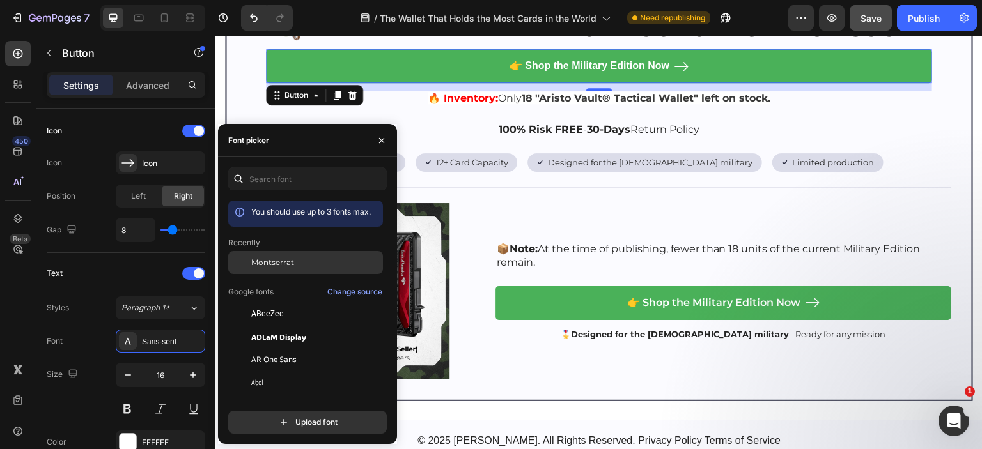
click at [278, 259] on span "Montserrat" at bounding box center [272, 263] width 43 height 12
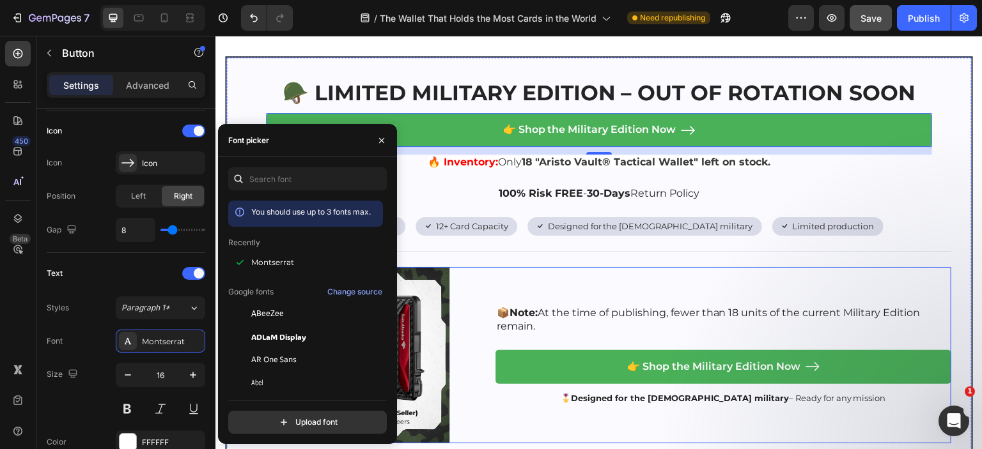
scroll to position [6218, 0]
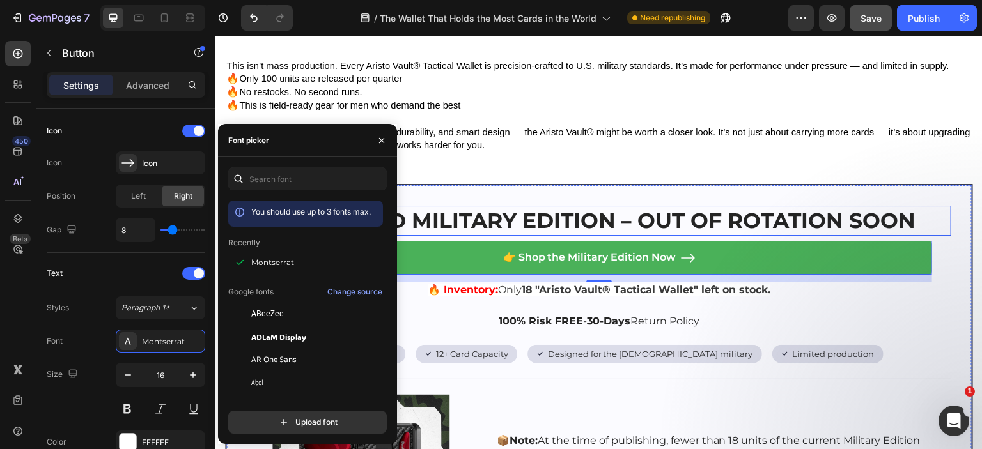
click at [599, 221] on strong "🪖 LIMITED MILITARY EDITION – OUT OF ROTATION SOON" at bounding box center [599, 221] width 633 height 26
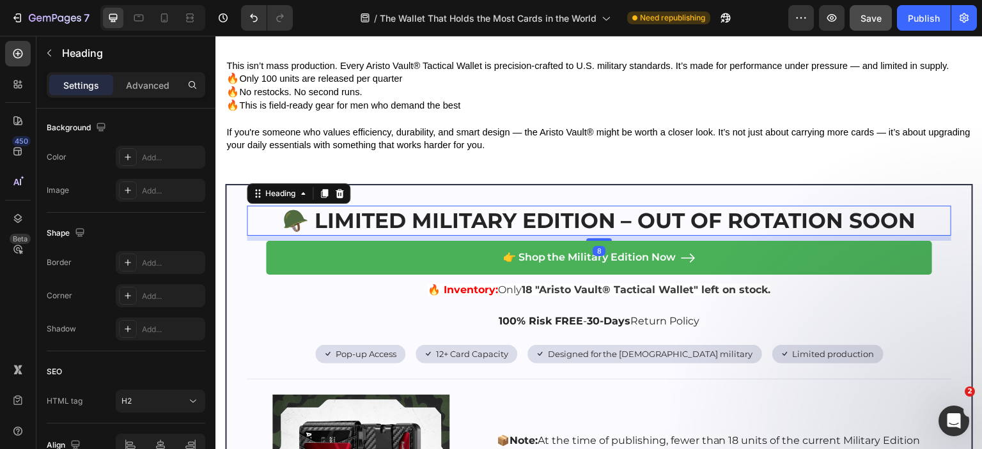
scroll to position [0, 0]
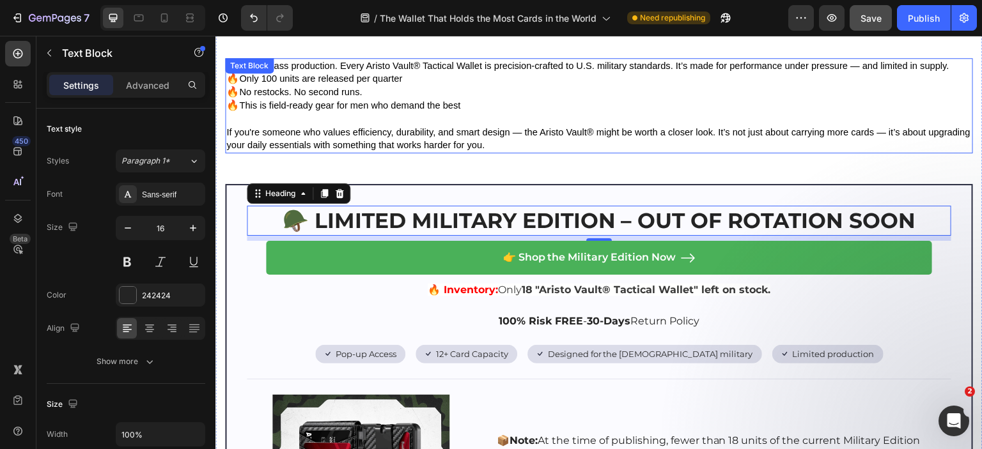
click at [376, 128] on span "If you're someone who values efficiency, durability, and smart design — the Ari…" at bounding box center [598, 139] width 744 height 24
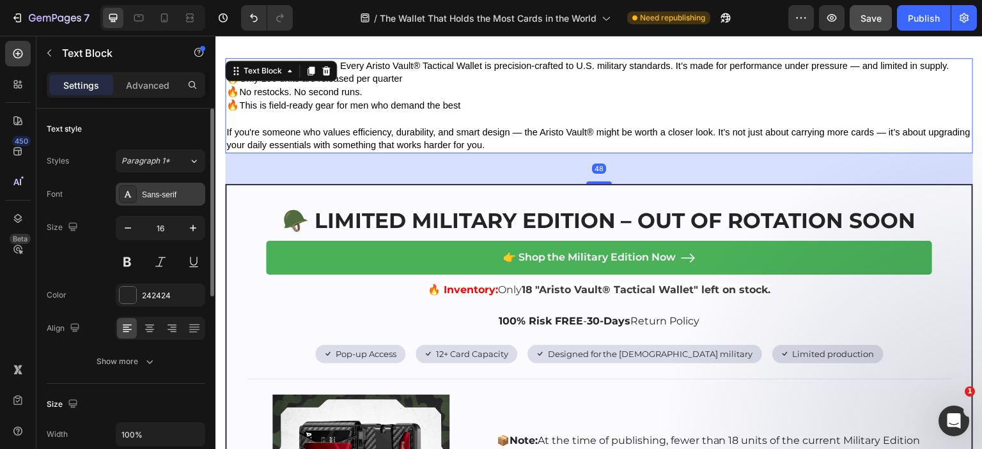
click at [172, 197] on div "Sans-serif" at bounding box center [172, 195] width 60 height 12
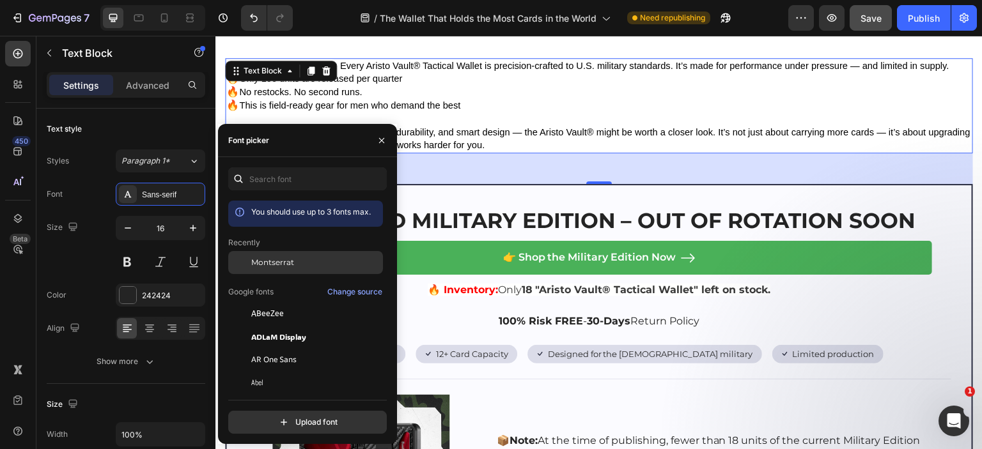
click at [283, 259] on span "Montserrat" at bounding box center [272, 263] width 43 height 12
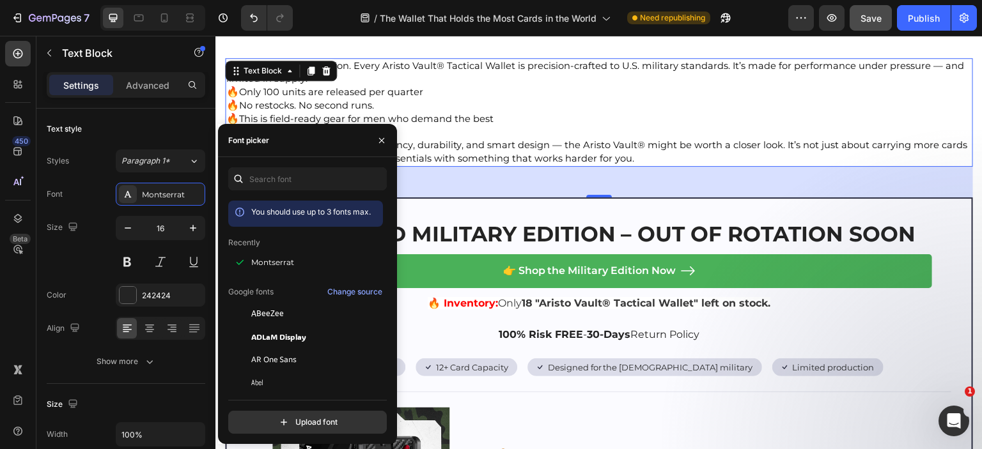
click at [423, 102] on p "🔥 No restocks. No second runs." at bounding box center [598, 105] width 745 height 13
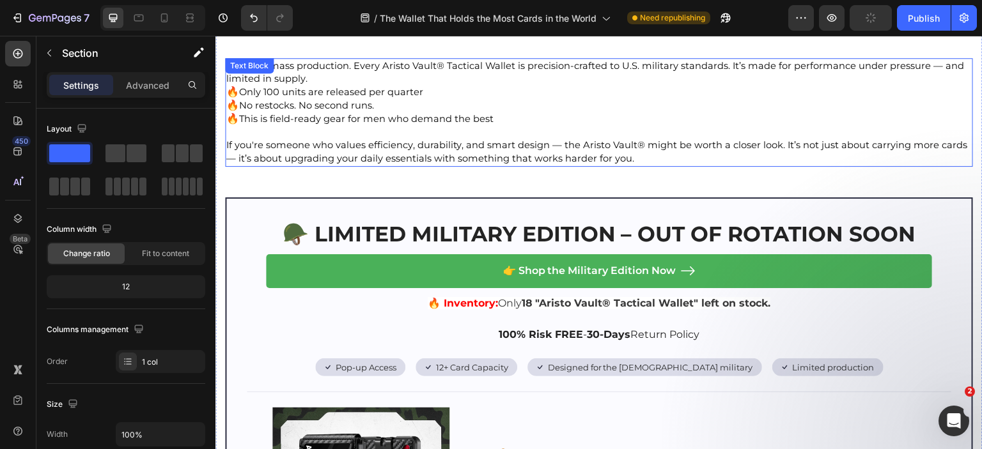
click at [243, 155] on span "If you're someone who values efficiency, durability, and smart design — the Ari…" at bounding box center [596, 151] width 741 height 25
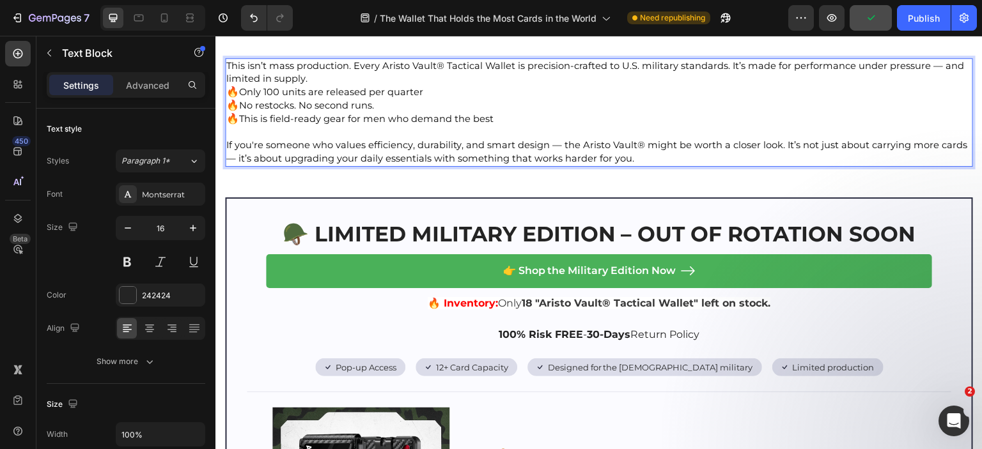
click at [556, 140] on span "If you're someone who values efficiency, durability, and smart design — the Ari…" at bounding box center [596, 151] width 741 height 25
click at [232, 157] on span "If you're someone who values efficiency, durability, and smart design - the Ari…" at bounding box center [593, 151] width 735 height 25
click at [279, 70] on span "This isn’t mass production. Every Aristo Vault® Tactical Wallet is precision-cr…" at bounding box center [595, 72] width 738 height 25
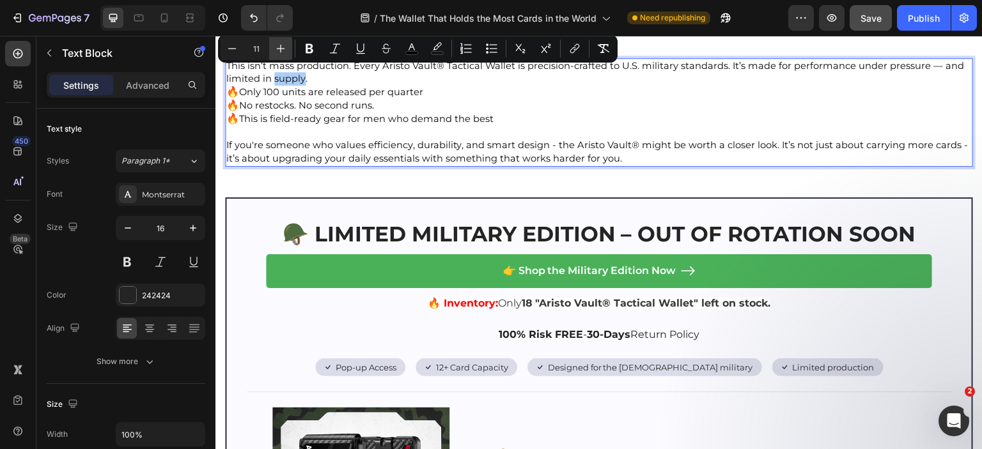
click at [274, 58] on button "Plus" at bounding box center [280, 48] width 23 height 23
type input "11"
click at [320, 75] on p "This isn’t mass production. Every Aristo Vault® Tactical Wallet is precision-cr…" at bounding box center [598, 72] width 745 height 27
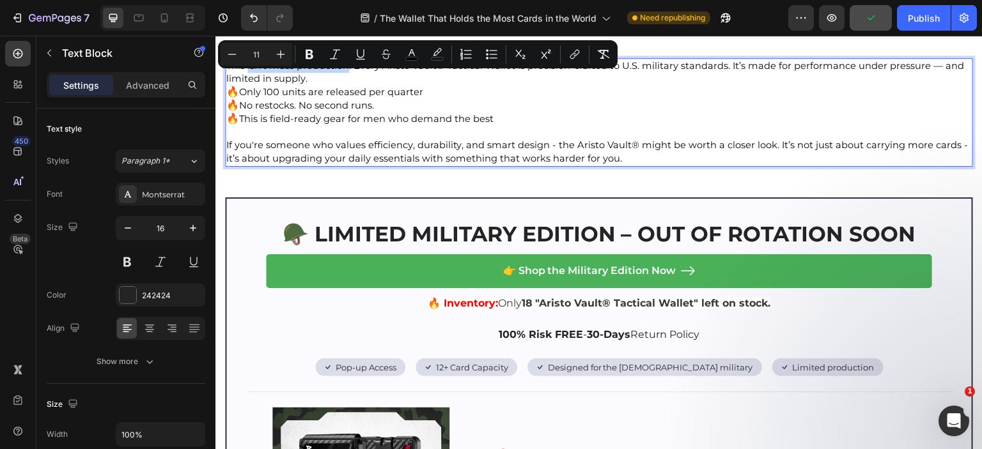
drag, startPoint x: 247, startPoint y: 59, endPoint x: 348, endPoint y: 61, distance: 101.6
click at [348, 61] on span "This isn’t mass production. Every Aristo Vault® Tactical Wallet is precision-cr…" at bounding box center [595, 72] width 738 height 25
click at [383, 77] on p "This isn’t mass production . Every Aristo Vault® Tactical Wallet is precision-c…" at bounding box center [598, 72] width 745 height 27
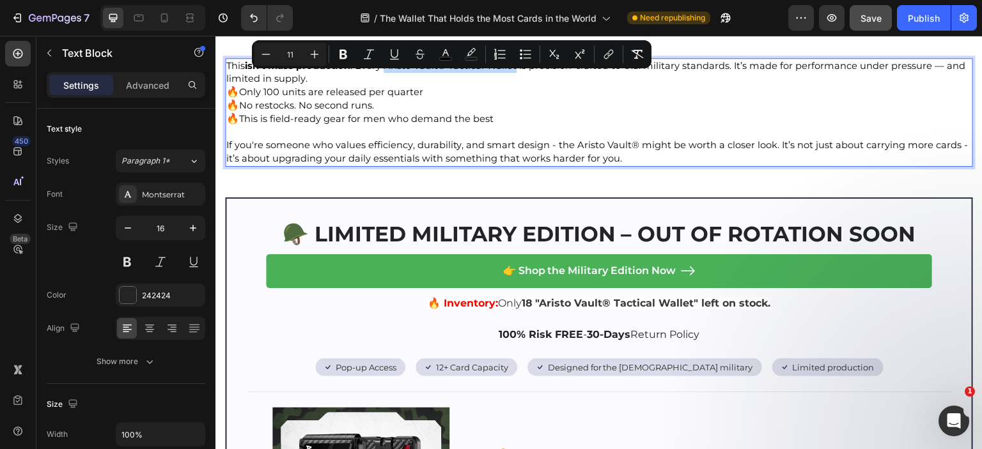
drag, startPoint x: 386, startPoint y: 61, endPoint x: 518, endPoint y: 61, distance: 131.7
click at [518, 61] on span "This isn’t mass production . Every Aristo Vault® Tactical Wallet is precision-c…" at bounding box center [595, 72] width 739 height 25
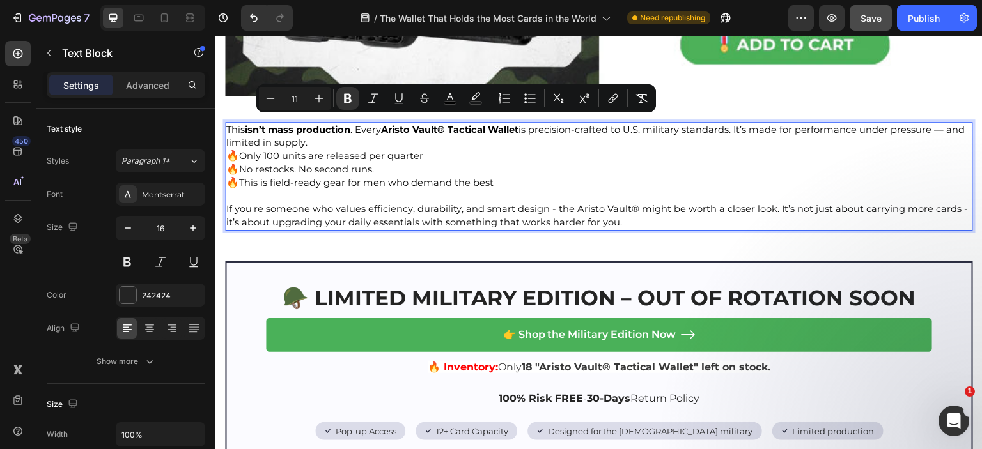
click at [683, 150] on p "🔥 Only 100 units are released per quarter" at bounding box center [598, 156] width 745 height 13
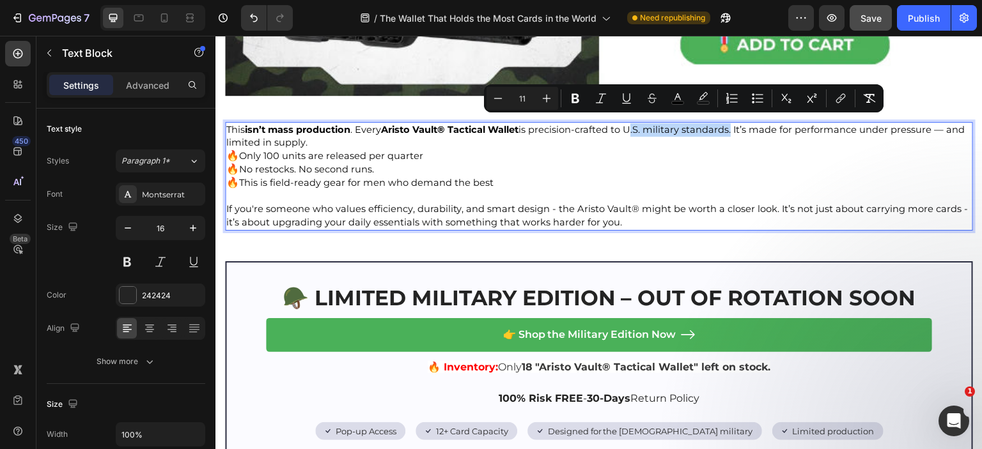
drag, startPoint x: 631, startPoint y: 125, endPoint x: 735, endPoint y: 127, distance: 103.6
click at [735, 127] on span "This isn’t mass production . Every Aristo Vault® Tactical Wallet is precision-c…" at bounding box center [595, 136] width 738 height 25
click at [306, 186] on p "🔥 This is field-ready gear for men who demand the best" at bounding box center [598, 182] width 745 height 13
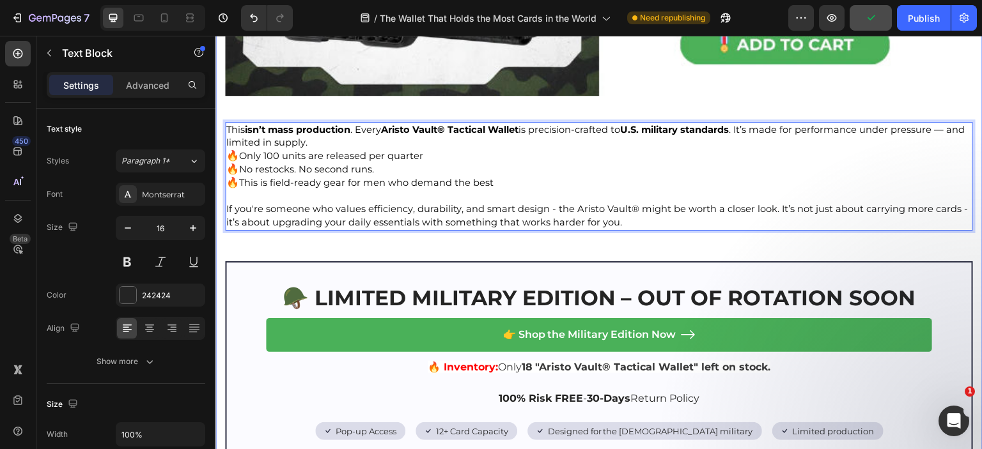
click at [240, 244] on div "🎖 FREE SHIPPING & LIFETIME GUARANTEE – MISSION-READY COMMITMENT Heading Image A…" at bounding box center [599, 21] width 748 height 1297
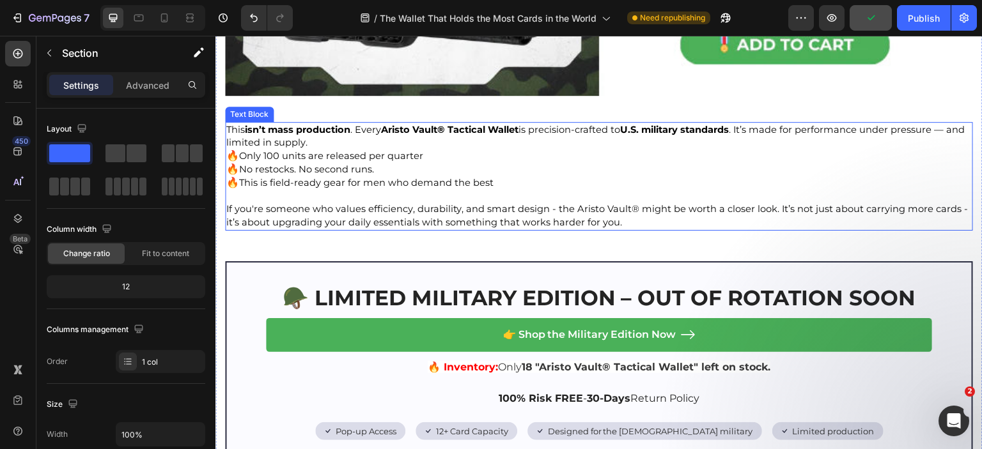
click at [271, 138] on span "This isn’t mass production . Every Aristo Vault® Tactical Wallet is precision-c…" at bounding box center [595, 136] width 738 height 25
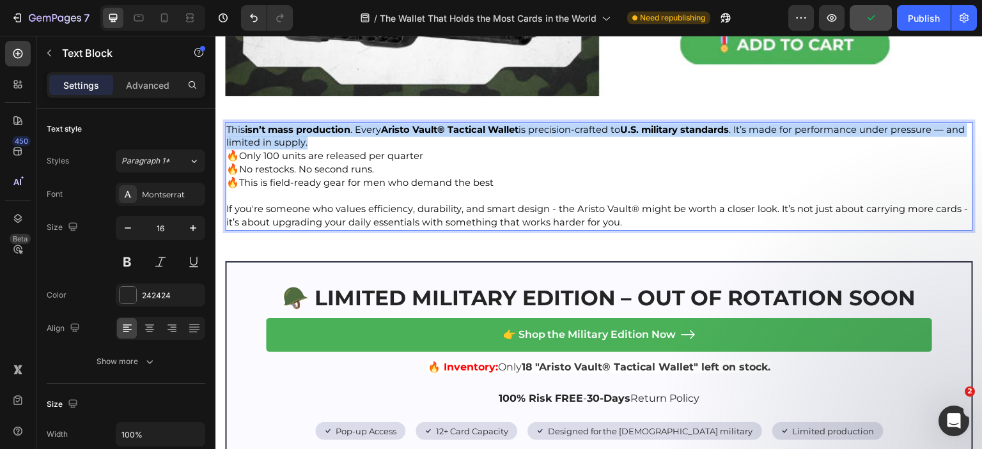
click at [271, 138] on span "This isn’t mass production . Every Aristo Vault® Tactical Wallet is precision-c…" at bounding box center [595, 136] width 738 height 25
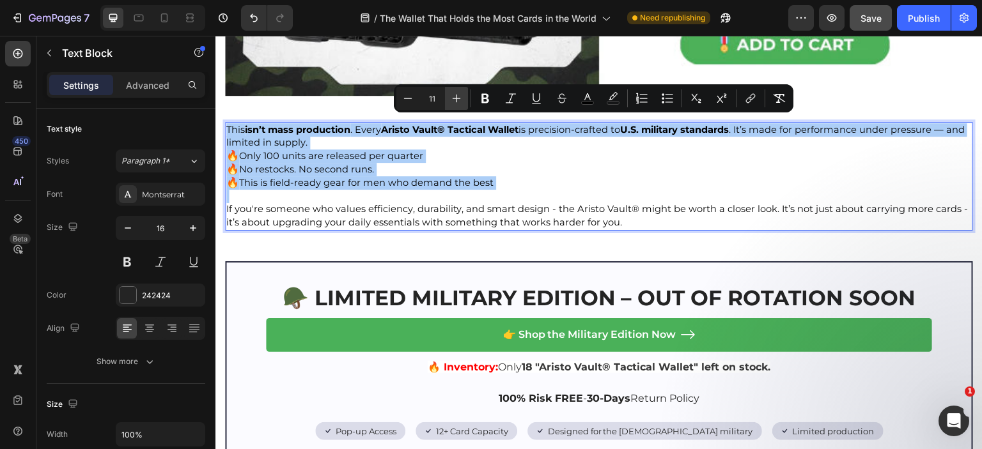
click at [457, 103] on icon "Editor contextual toolbar" at bounding box center [456, 98] width 13 height 13
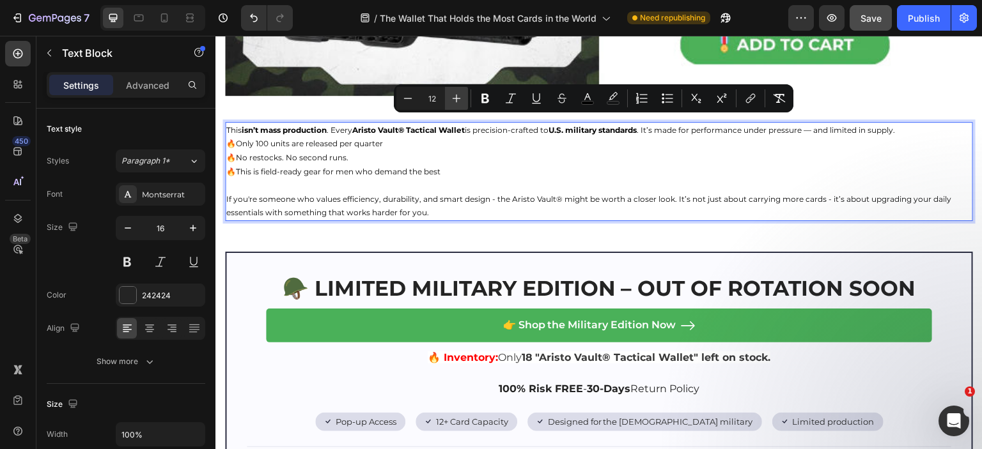
click at [457, 103] on icon "Editor contextual toolbar" at bounding box center [456, 98] width 13 height 13
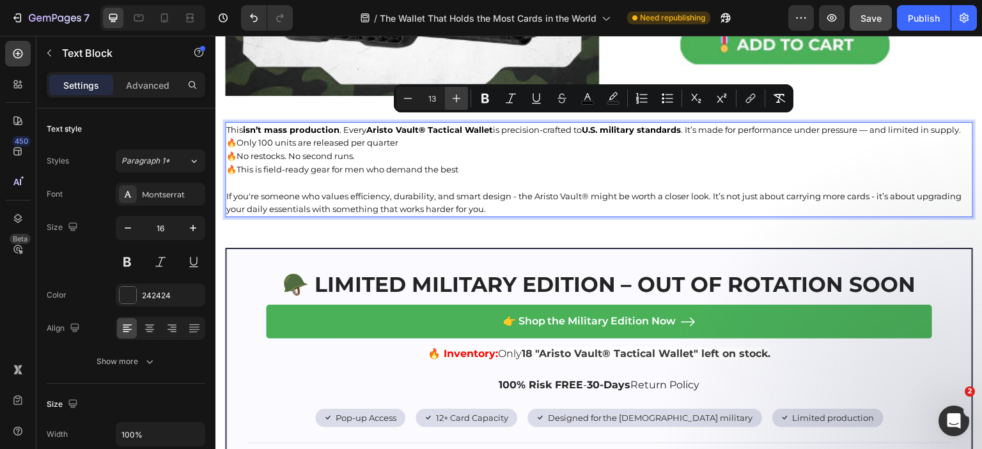
click at [457, 103] on icon "Editor contextual toolbar" at bounding box center [456, 98] width 13 height 13
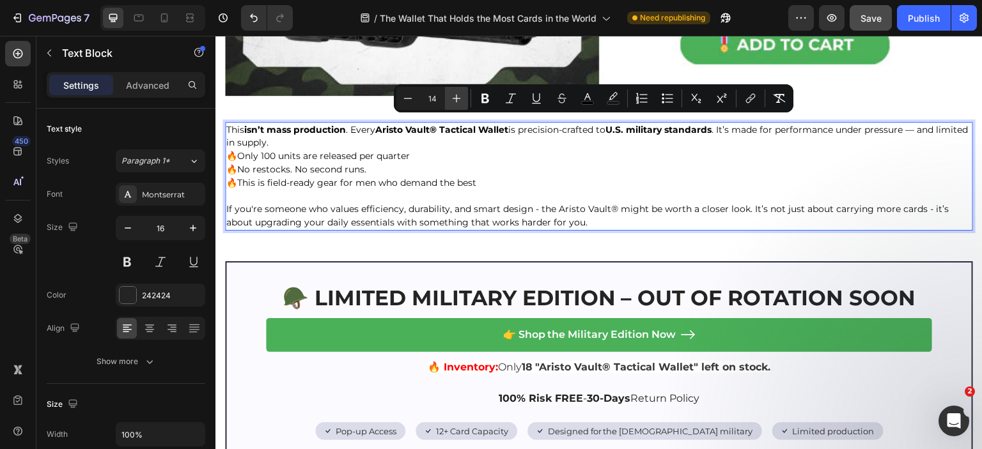
click at [457, 103] on icon "Editor contextual toolbar" at bounding box center [456, 98] width 13 height 13
type input "16"
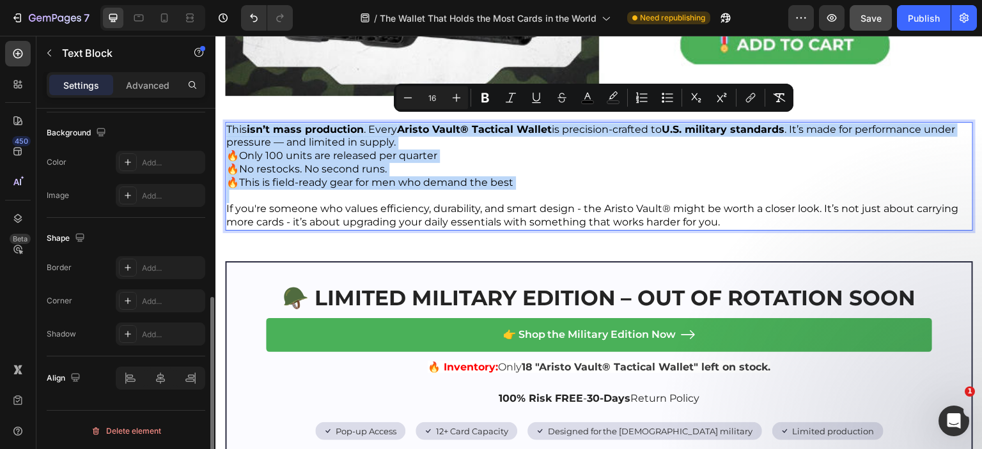
scroll to position [123, 0]
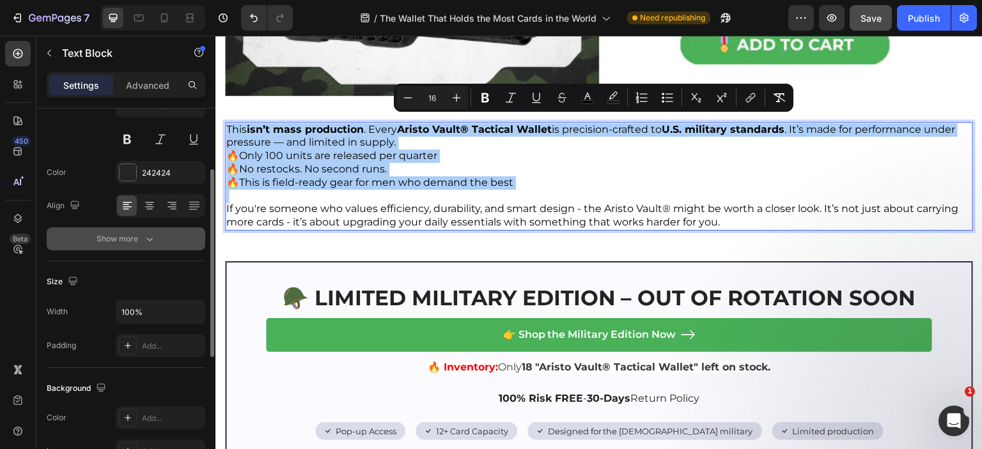
click at [139, 235] on div "Show more" at bounding box center [126, 239] width 59 height 13
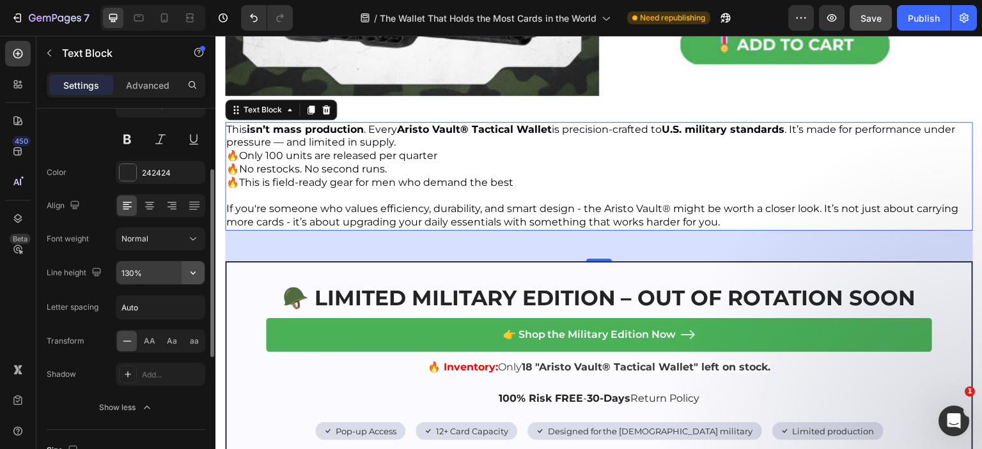
click at [201, 274] on button "button" at bounding box center [193, 272] width 23 height 23
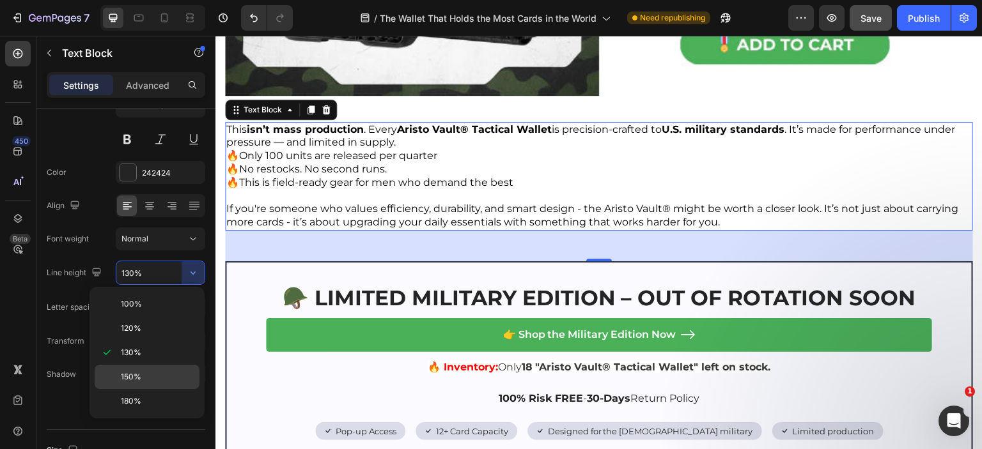
click at [141, 375] on p "150%" at bounding box center [157, 377] width 73 height 12
type input "150%"
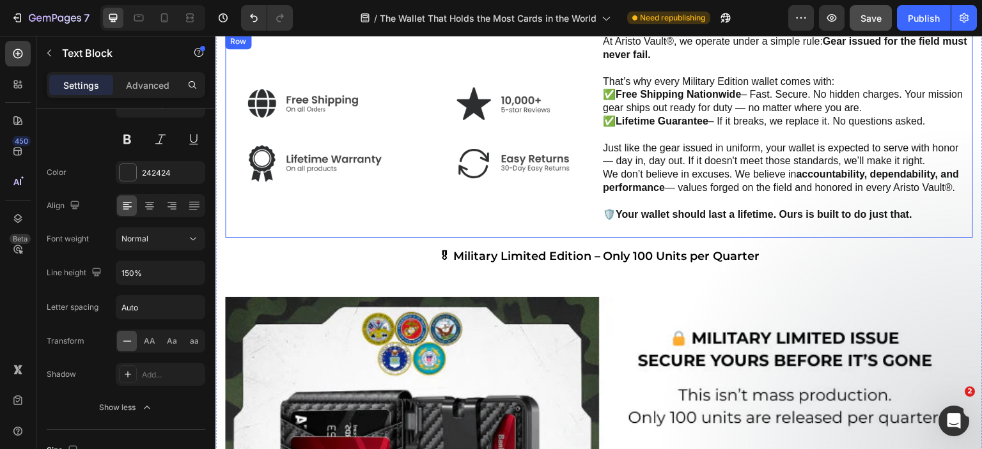
scroll to position [5451, 0]
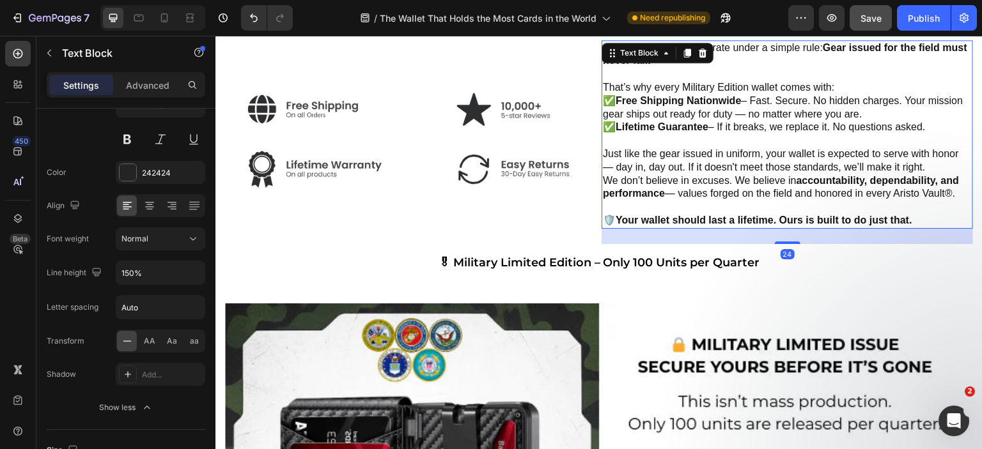
click at [705, 178] on p "We don’t believe in excuses. We believe in accountability, dependability, and p…" at bounding box center [787, 187] width 369 height 27
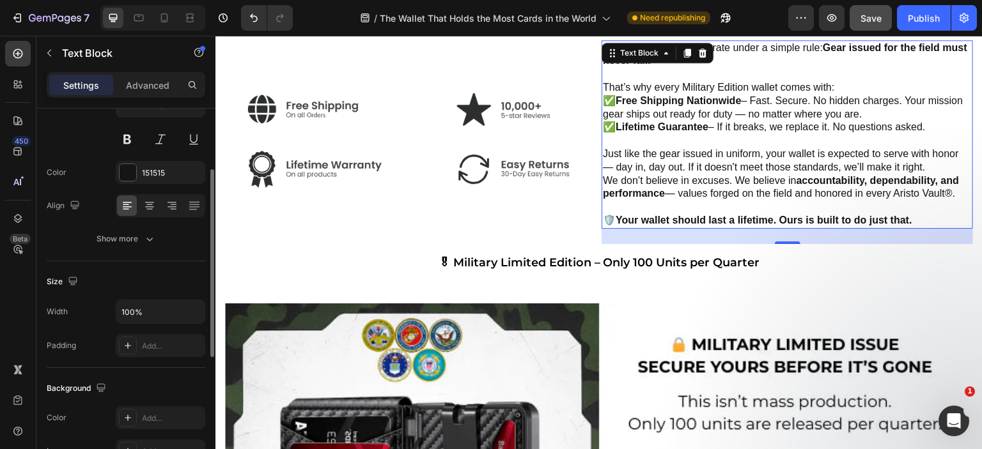
scroll to position [0, 0]
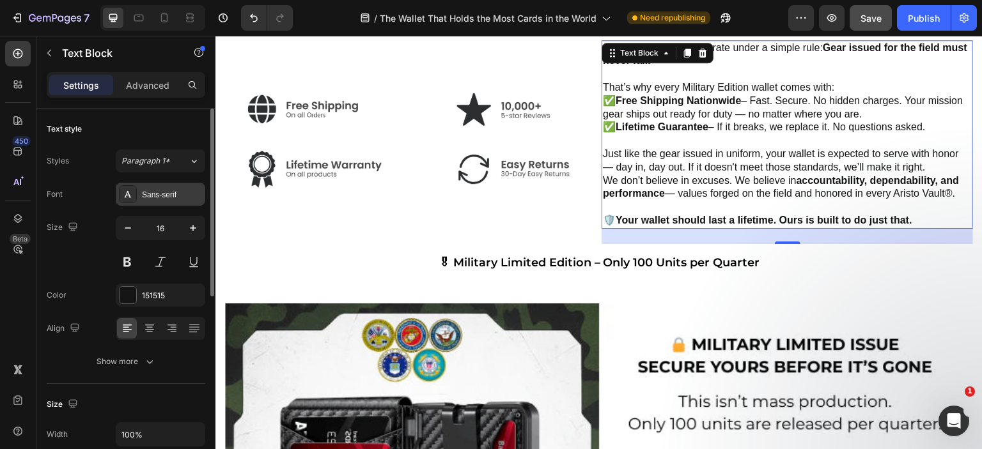
click at [176, 193] on div "Sans-serif" at bounding box center [172, 195] width 60 height 12
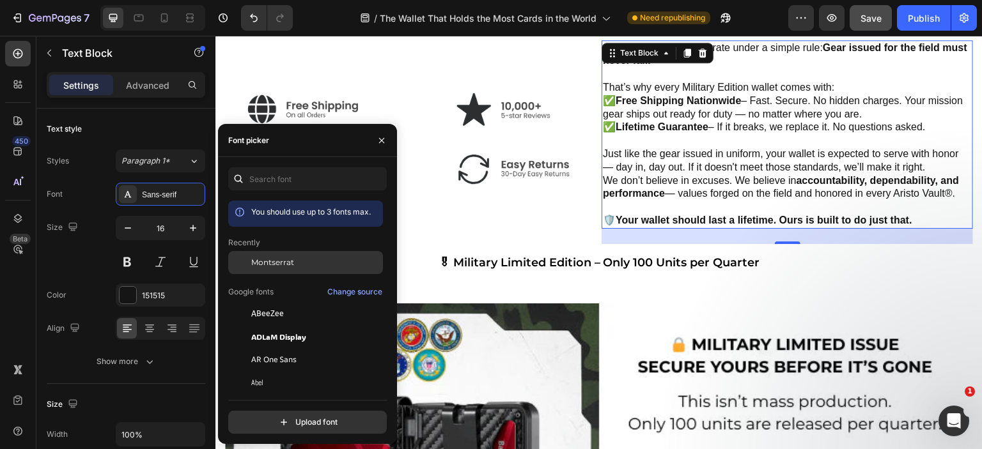
click at [285, 348] on div "Montserrat" at bounding box center [305, 359] width 155 height 23
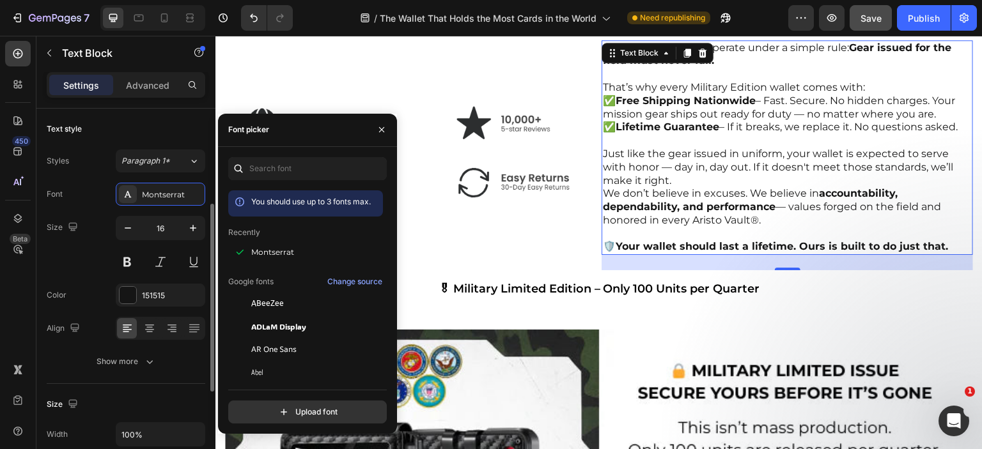
scroll to position [64, 0]
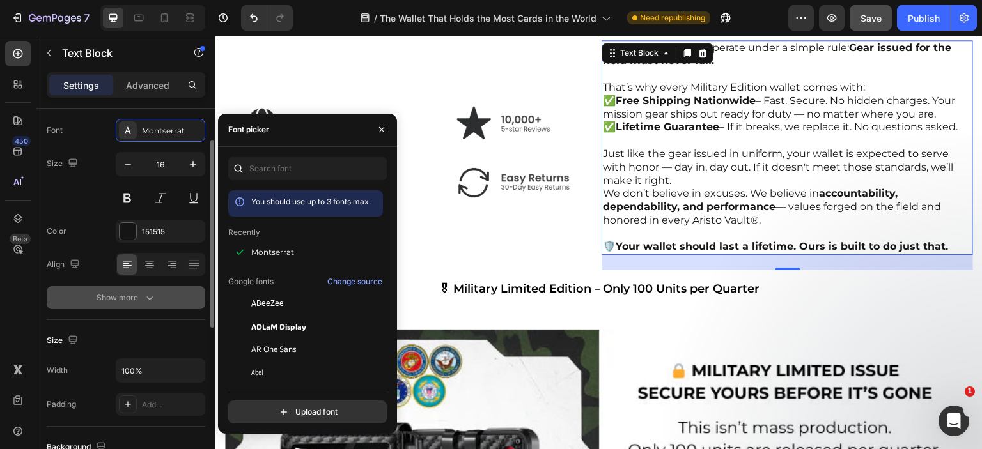
click at [144, 296] on icon "button" at bounding box center [149, 297] width 13 height 13
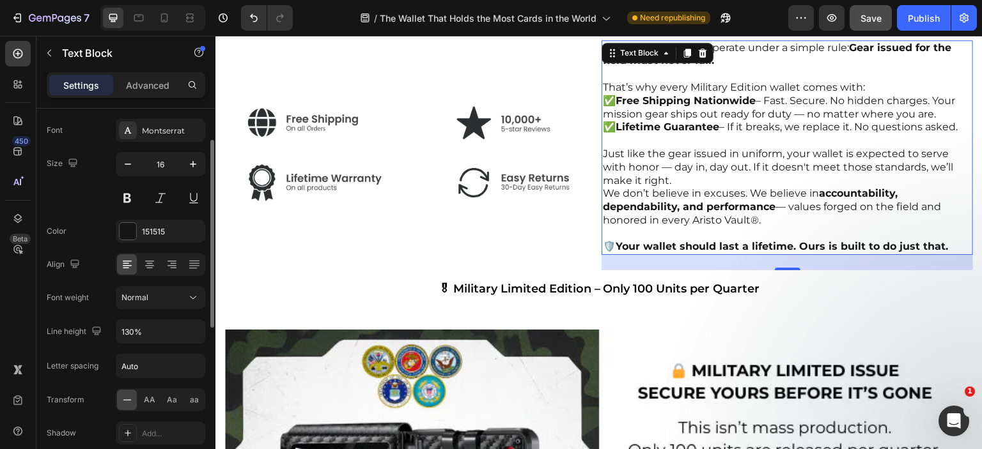
scroll to position [192, 0]
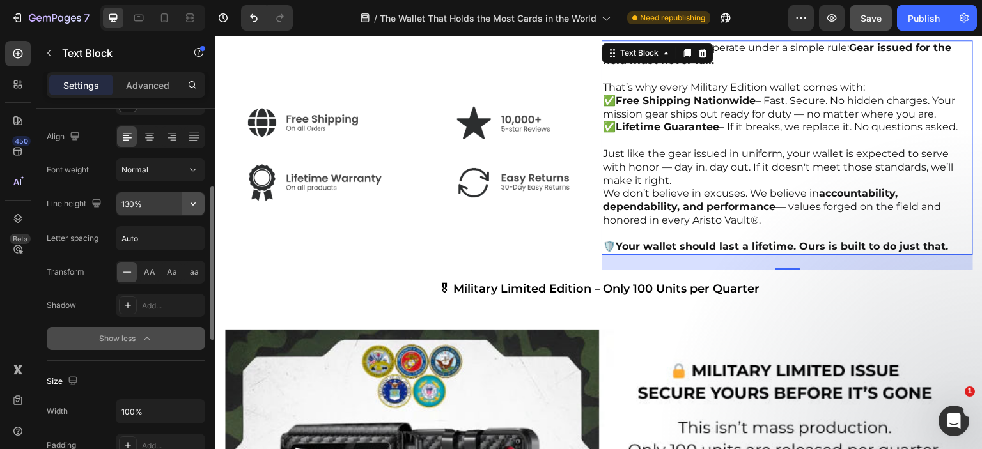
click at [190, 199] on icon "button" at bounding box center [193, 203] width 13 height 13
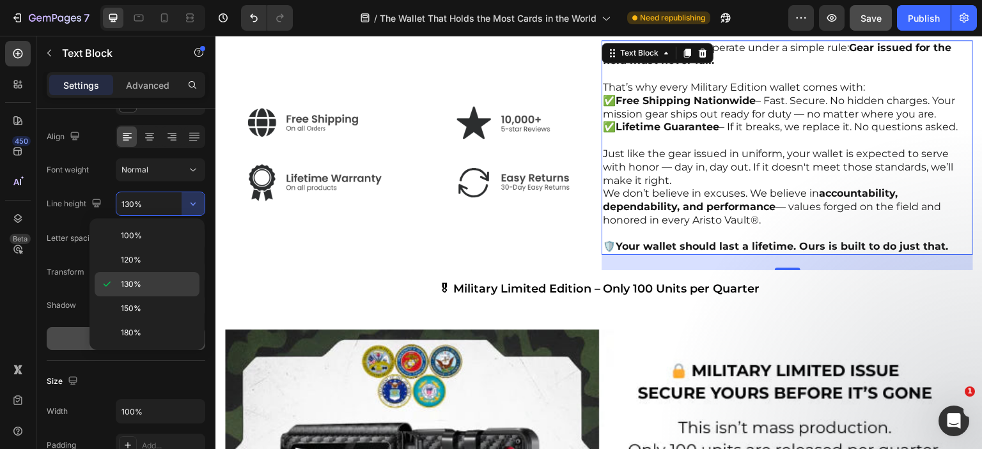
click at [156, 282] on p "130%" at bounding box center [157, 285] width 73 height 12
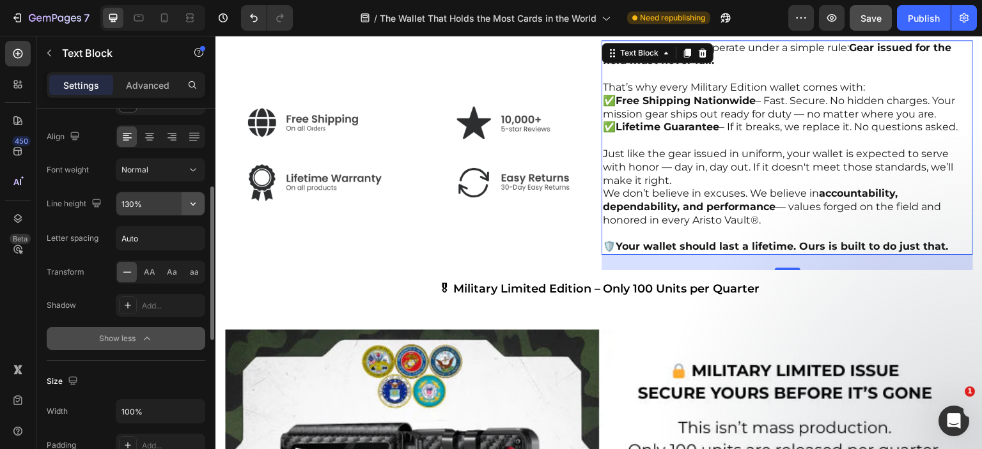
click at [204, 204] on button "button" at bounding box center [193, 203] width 23 height 23
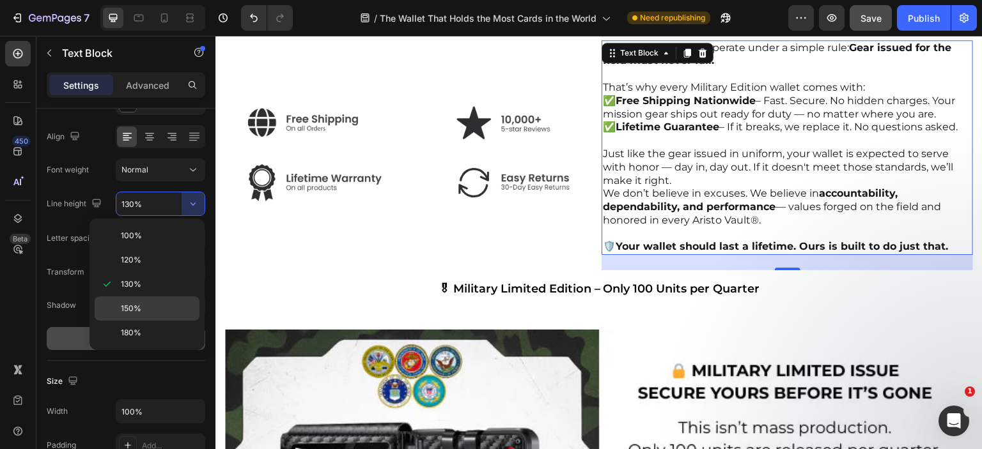
click at [143, 309] on p "150%" at bounding box center [157, 309] width 73 height 12
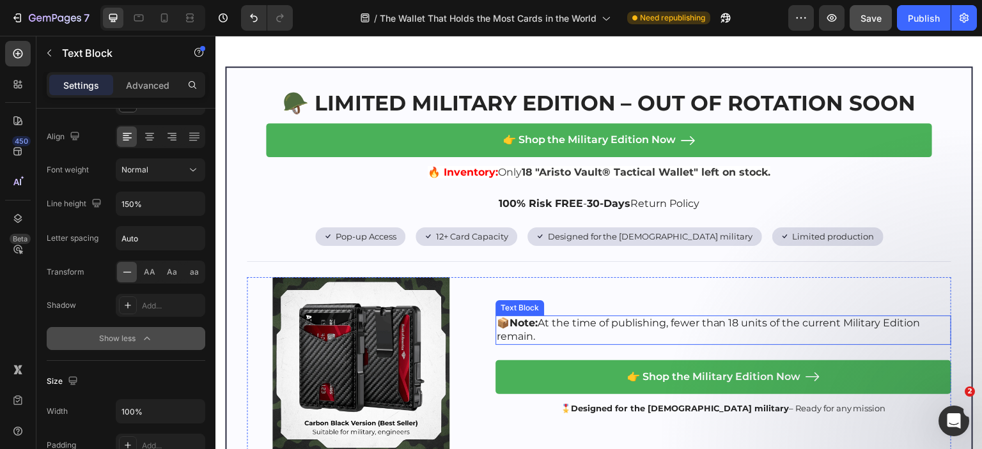
scroll to position [5451, 0]
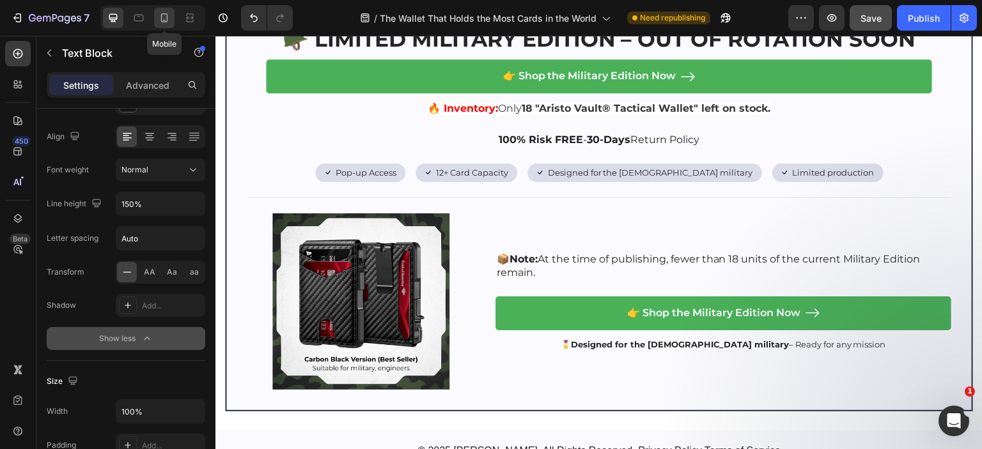
click at [162, 15] on icon at bounding box center [164, 18] width 13 height 13
type input "130%"
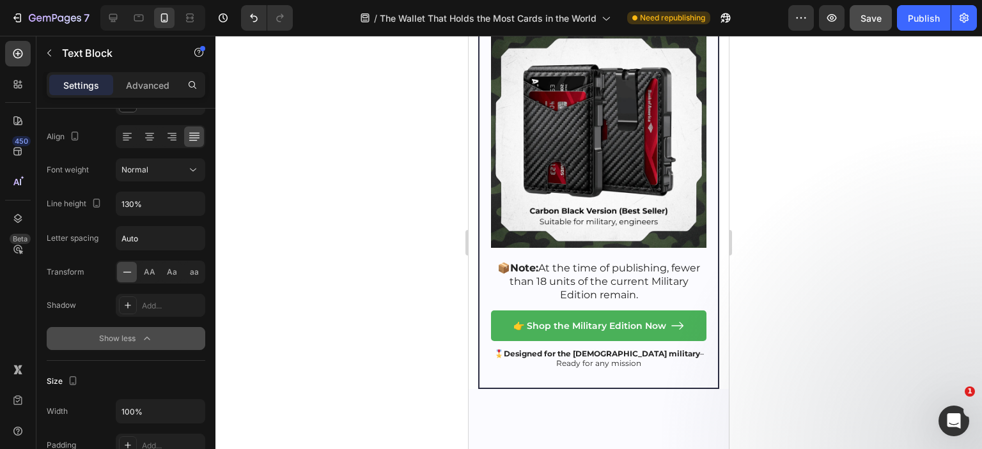
scroll to position [4436, 0]
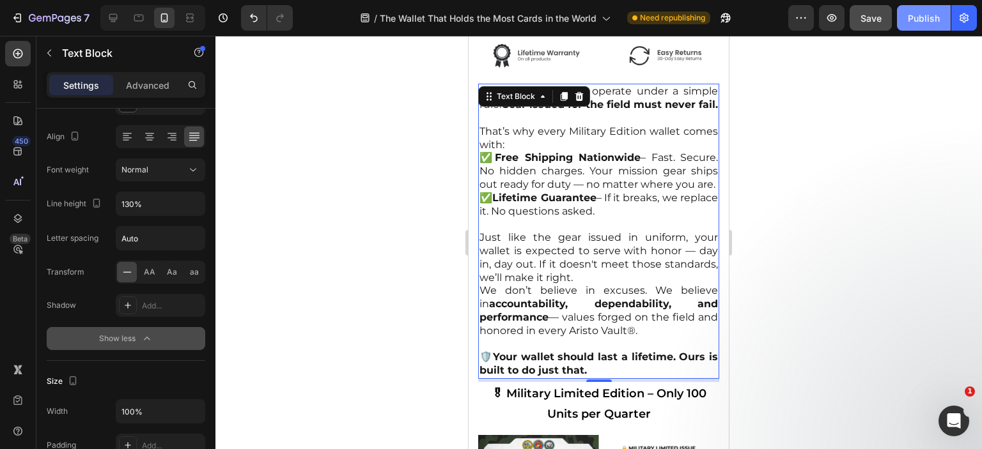
click at [923, 19] on div "Publish" at bounding box center [924, 18] width 32 height 13
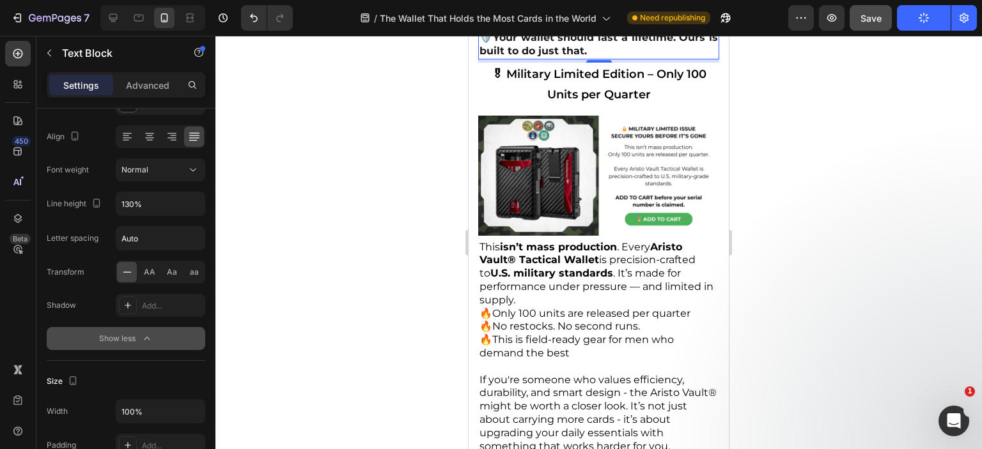
scroll to position [4947, 0]
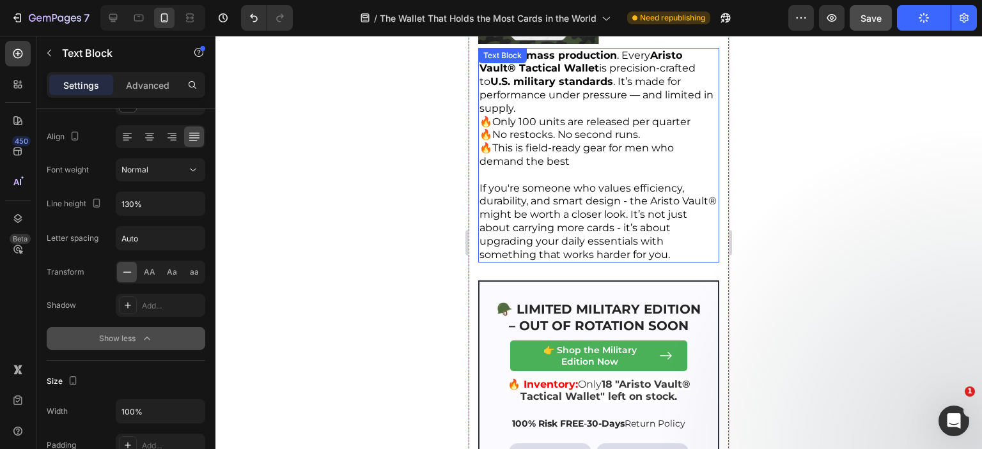
click at [604, 169] on p "🔥 This is field-ready gear for men who demand the best" at bounding box center [598, 155] width 238 height 27
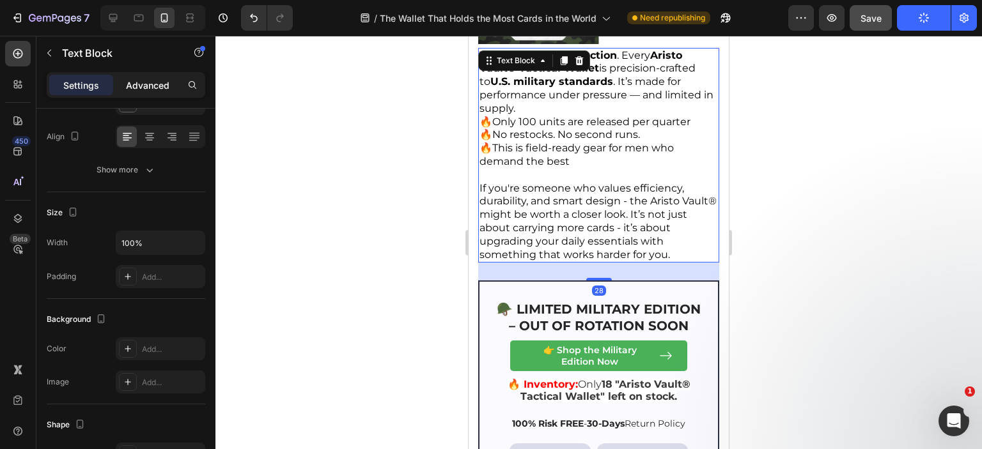
click at [166, 84] on p "Advanced" at bounding box center [147, 85] width 43 height 13
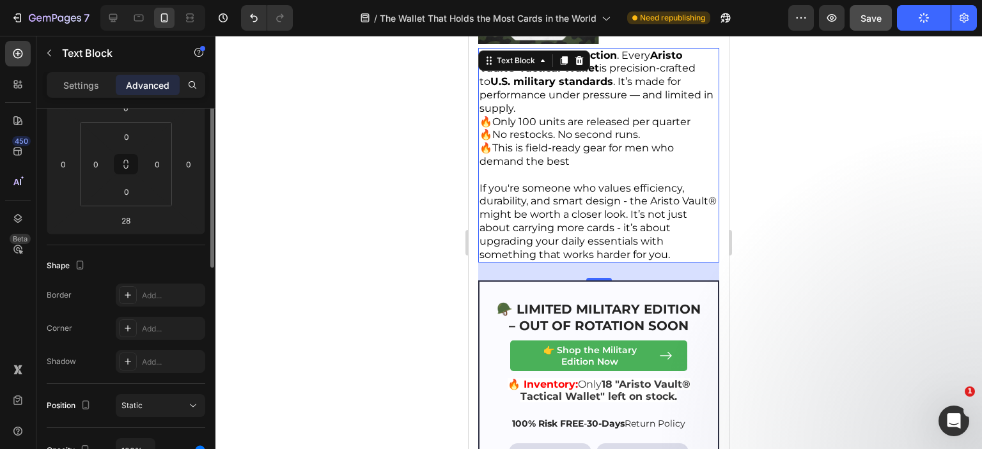
scroll to position [128, 0]
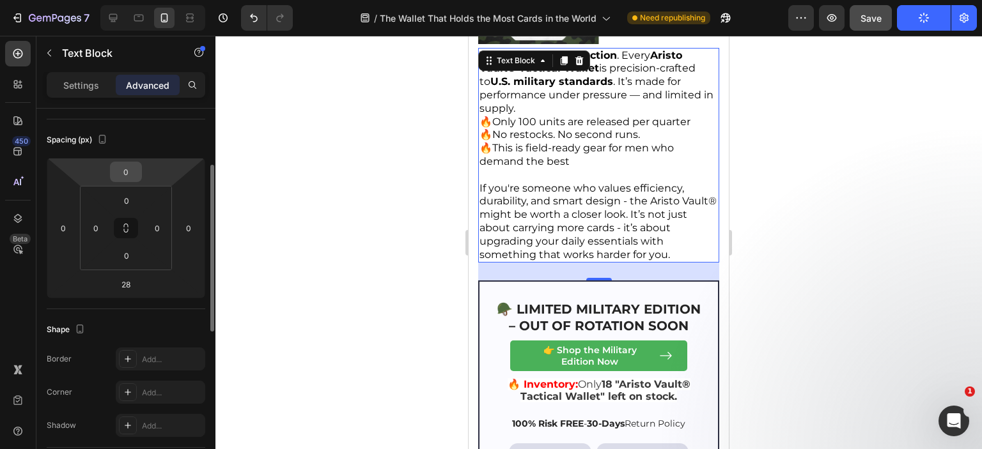
click at [133, 167] on input "0" at bounding box center [126, 171] width 26 height 19
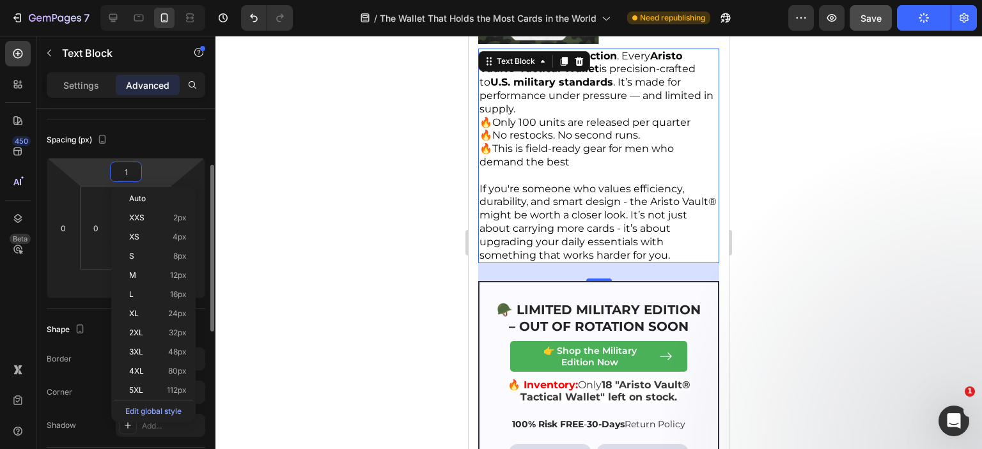
type input "10"
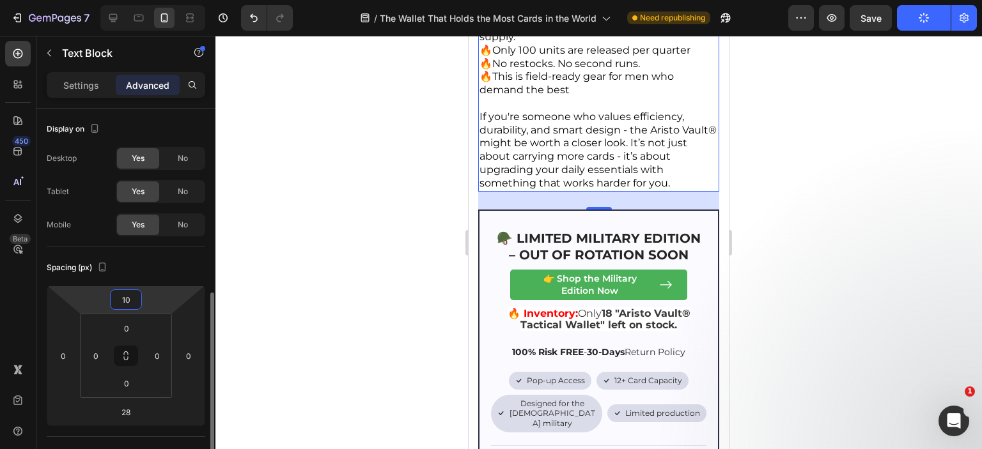
scroll to position [128, 0]
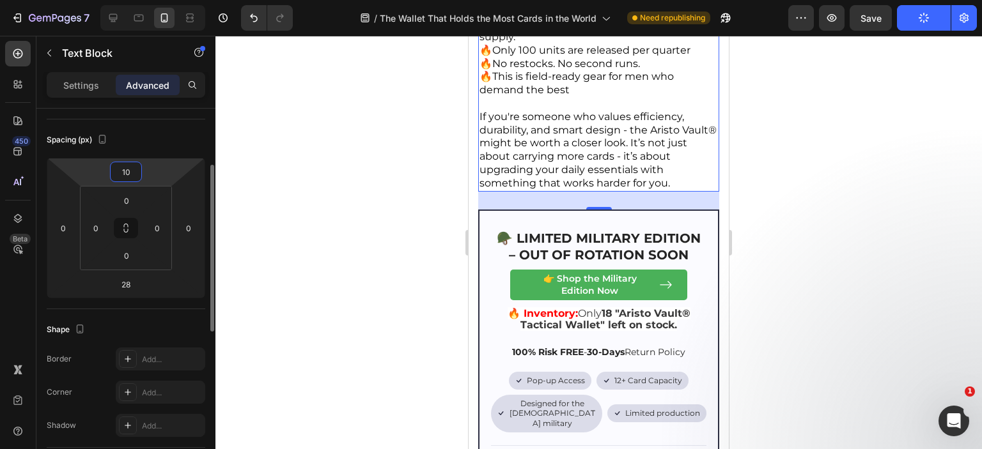
type input "10"
click at [167, 137] on div "Spacing (px)" at bounding box center [126, 140] width 159 height 20
click at [603, 111] on p "Rich Text Editor. Editing area: main" at bounding box center [598, 103] width 238 height 13
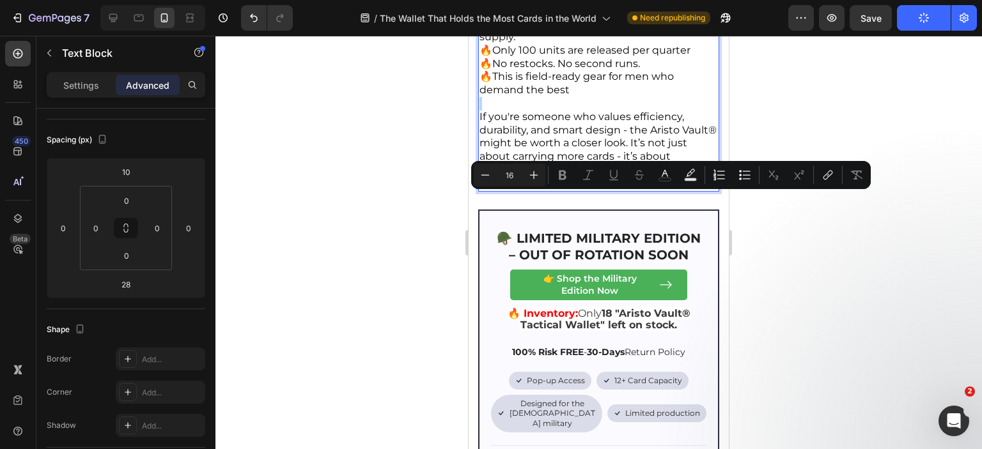
click at [603, 111] on p "Rich Text Editor. Editing area: main" at bounding box center [598, 103] width 238 height 13
click at [522, 43] on span "This isn’t mass production . Every Aristo Vault® Tactical Wallet is precision-c…" at bounding box center [596, 10] width 234 height 65
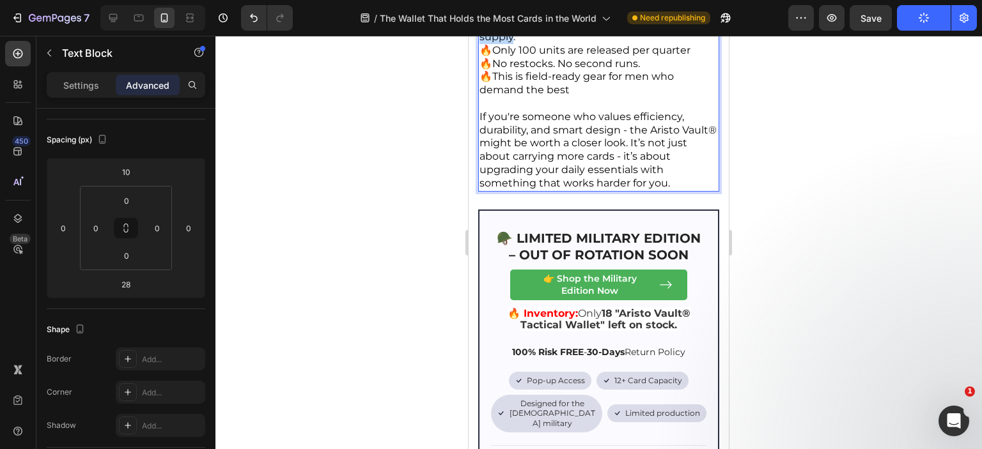
click at [522, 43] on span "This isn’t mass production . Every Aristo Vault® Tactical Wallet is precision-c…" at bounding box center [596, 10] width 234 height 65
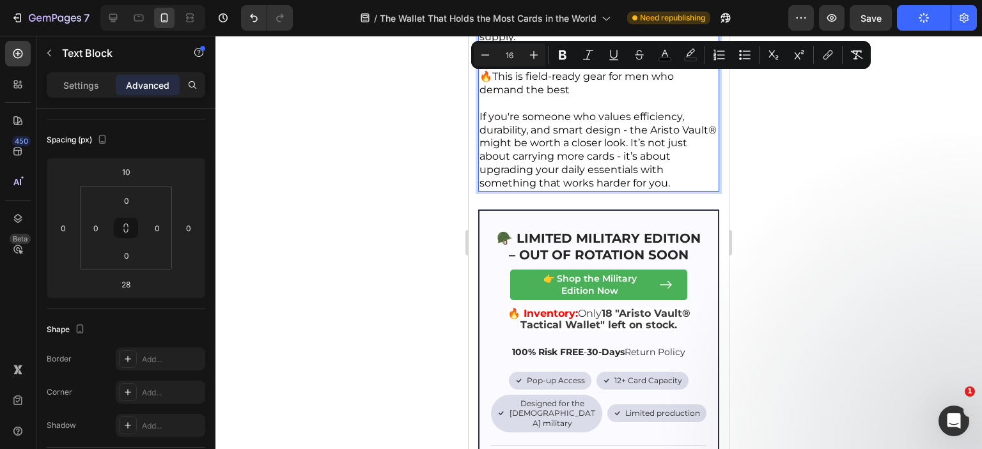
click at [556, 96] on span "This is field-ready gear for men who demand the best" at bounding box center [576, 83] width 194 height 26
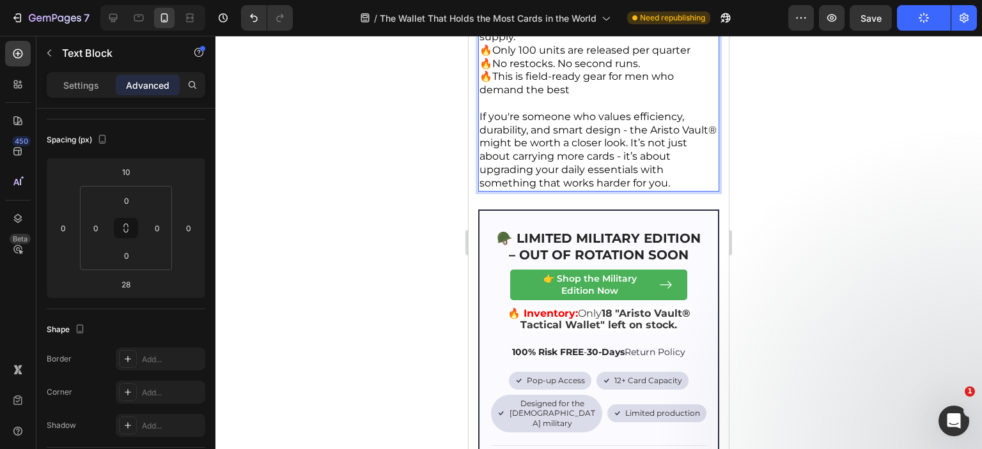
click at [556, 96] on span "This is field-ready gear for men who demand the best" at bounding box center [576, 83] width 194 height 26
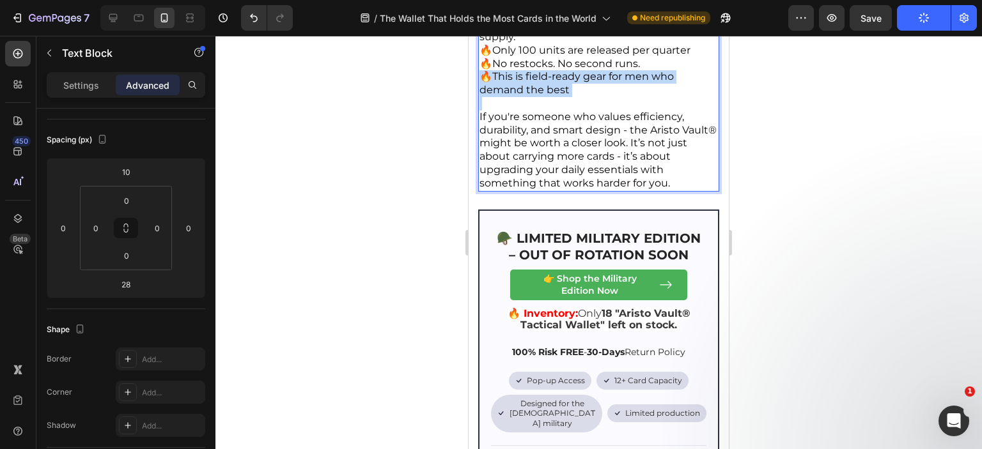
click at [556, 96] on span "This is field-ready gear for men who demand the best" at bounding box center [576, 83] width 194 height 26
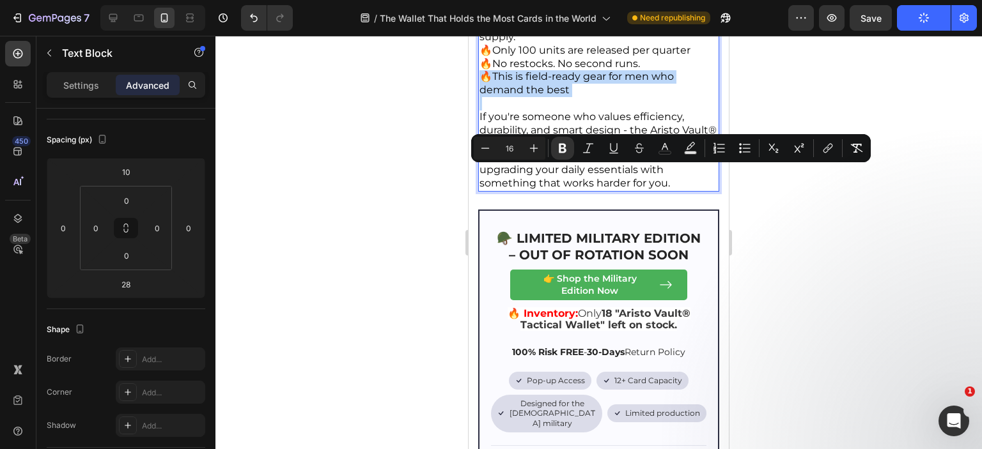
click at [556, 96] on span "This is field-ready gear for men who demand the best" at bounding box center [576, 83] width 194 height 26
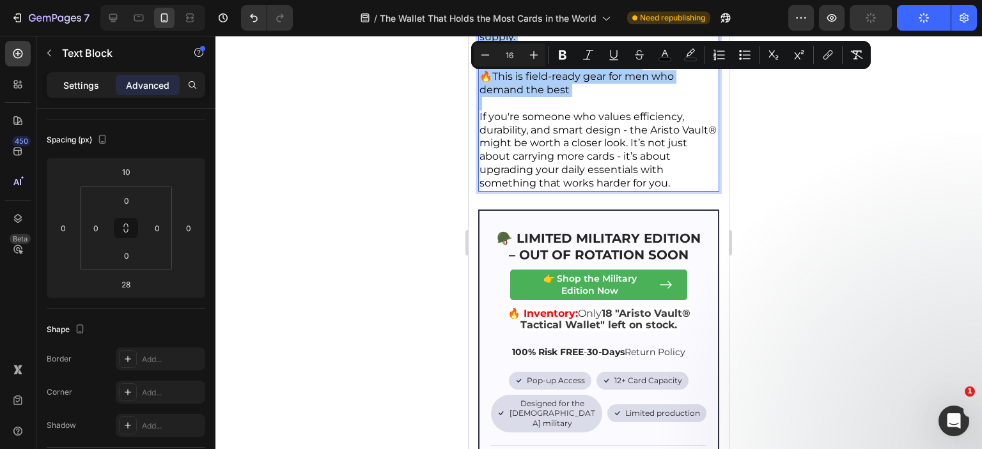
click at [58, 81] on div "Settings" at bounding box center [81, 85] width 64 height 20
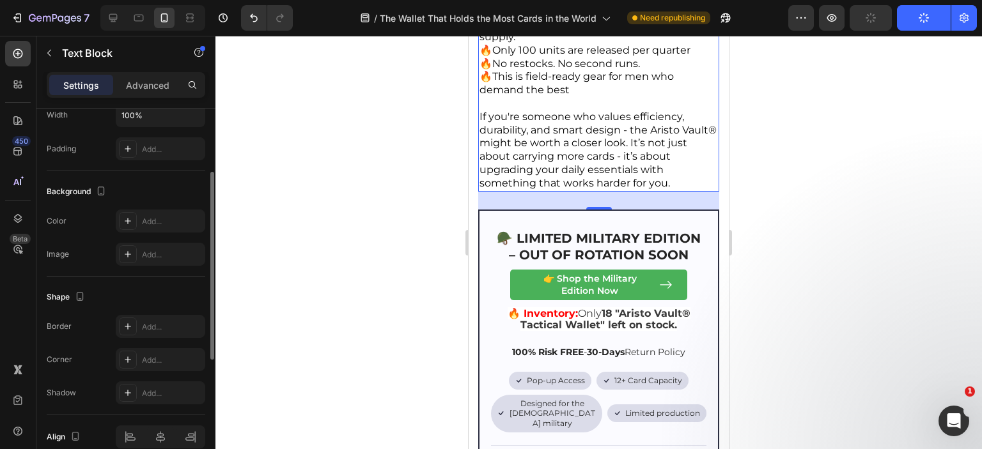
scroll to position [192, 0]
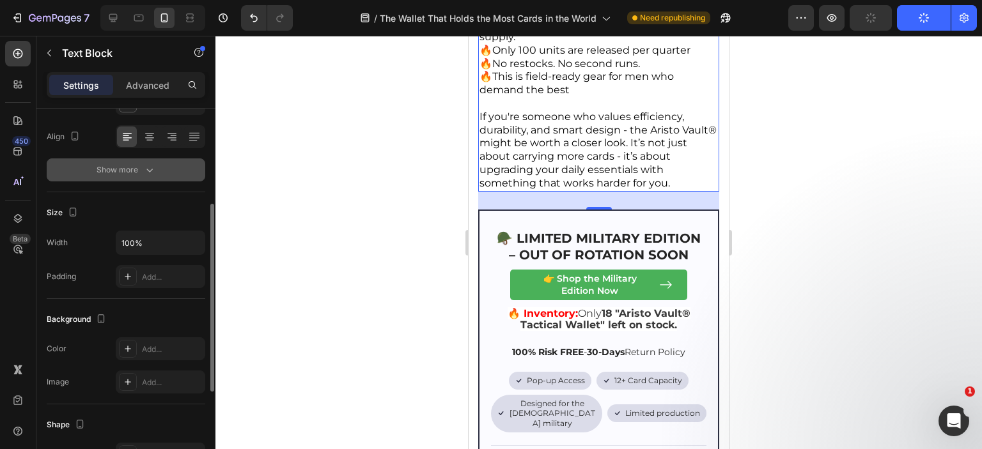
click at [137, 171] on div "Show more" at bounding box center [126, 170] width 59 height 13
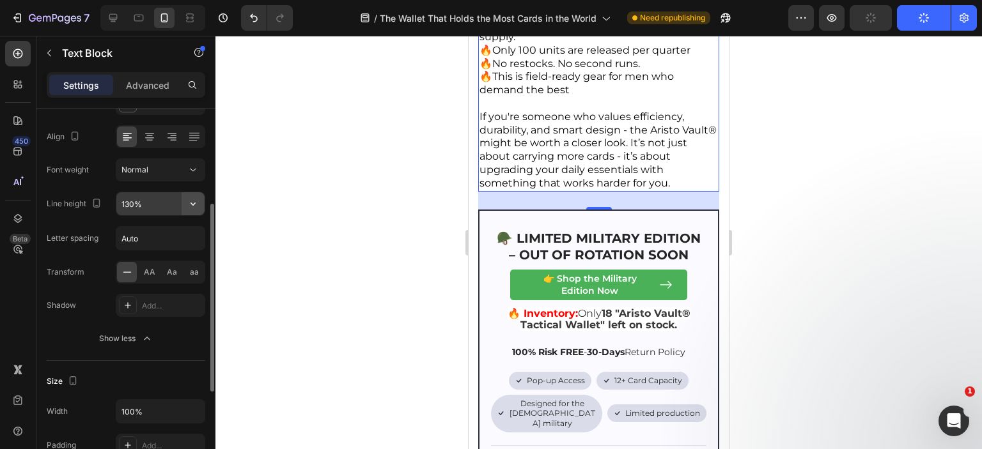
click at [189, 201] on icon "button" at bounding box center [193, 203] width 13 height 13
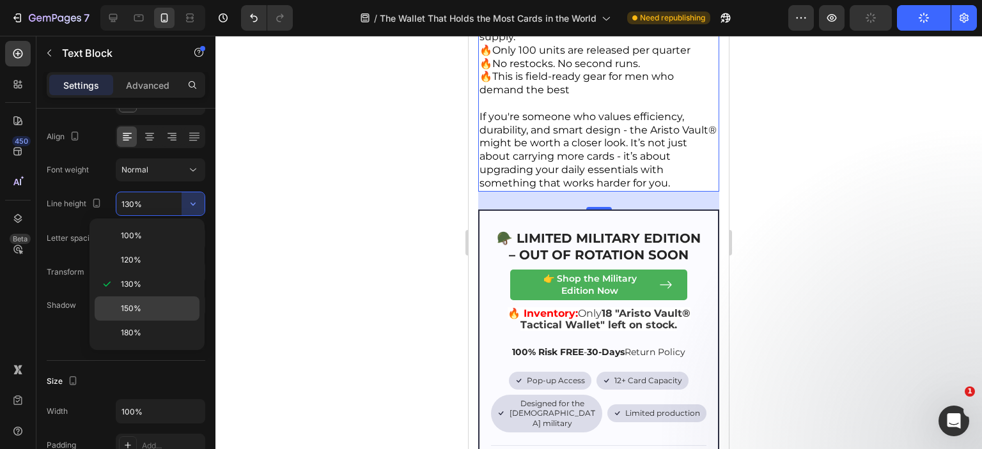
click at [135, 311] on span "150%" at bounding box center [131, 309] width 20 height 12
type input "150%"
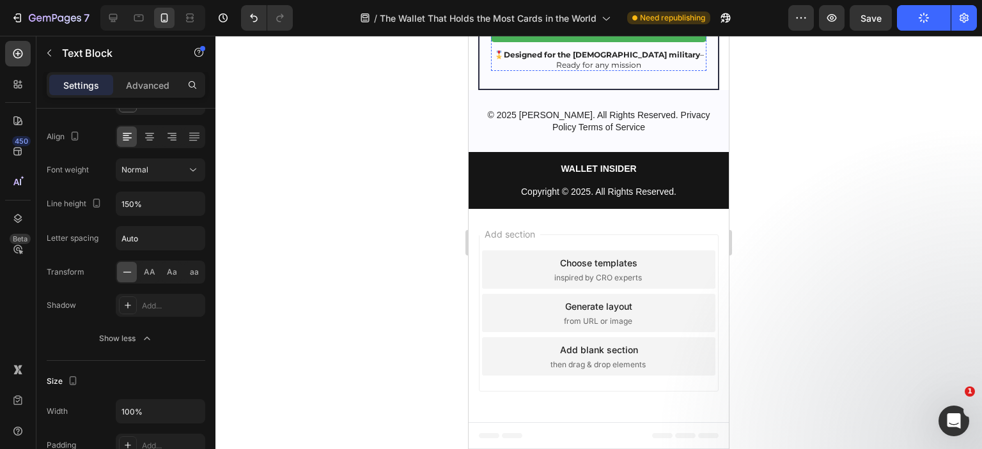
scroll to position [5782, 0]
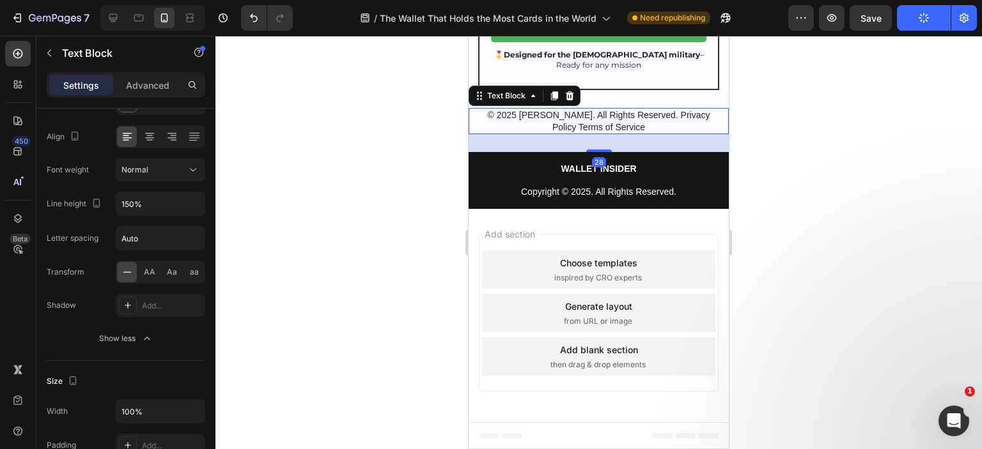
click at [580, 123] on p "© 2025 [PERSON_NAME]. All Rights Reserved. Privacy Policy Terms of Service" at bounding box center [598, 120] width 235 height 23
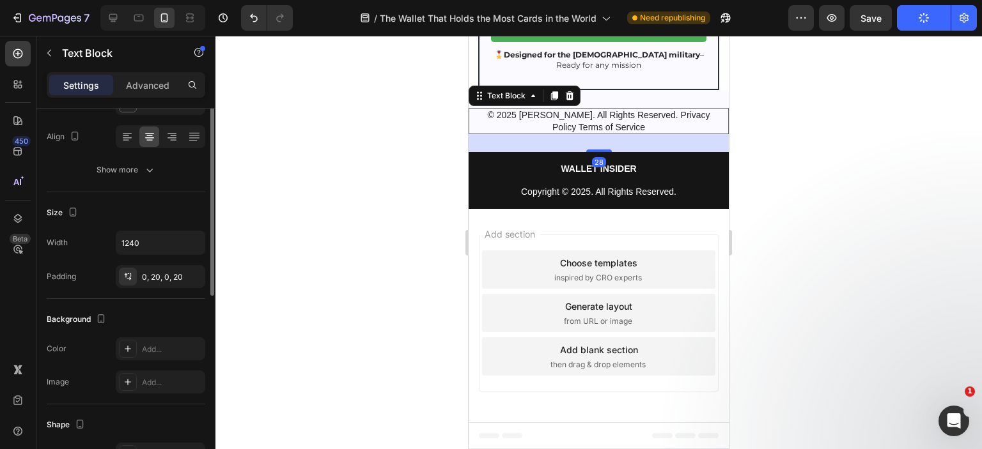
scroll to position [0, 0]
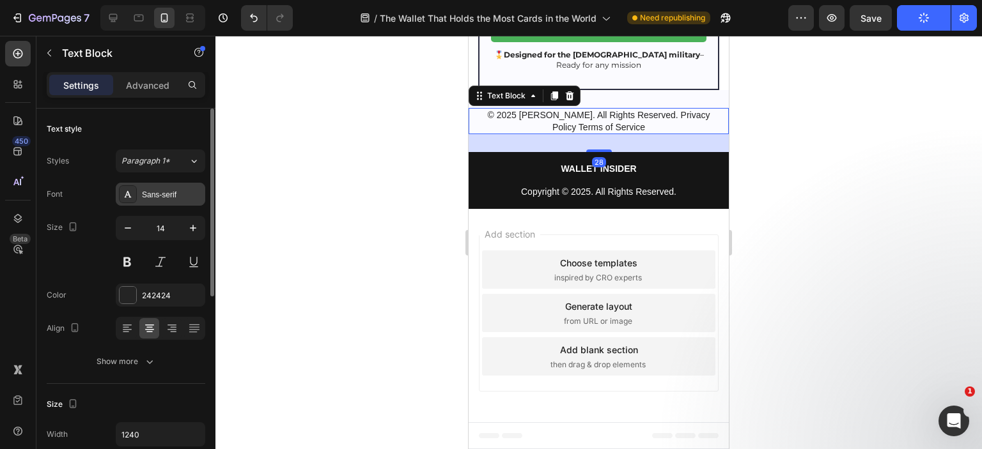
click at [177, 194] on div "Sans-serif" at bounding box center [172, 195] width 60 height 12
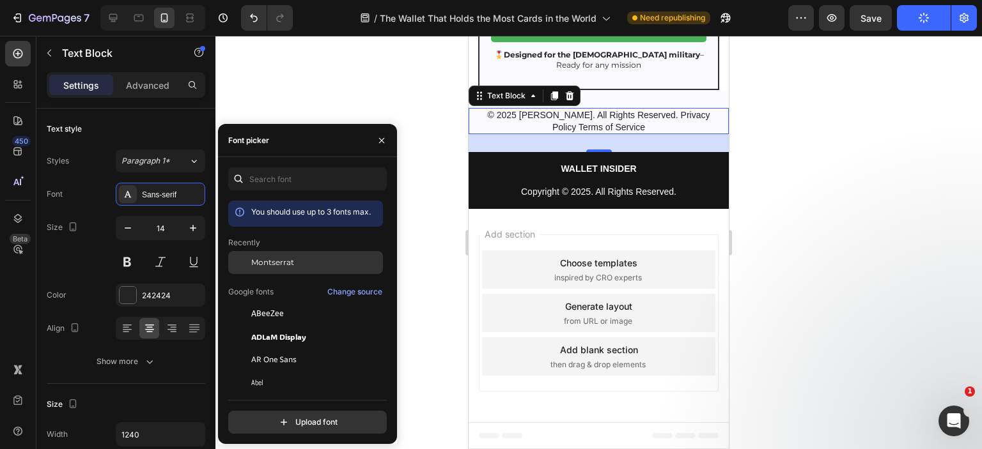
click at [274, 261] on span "Montserrat" at bounding box center [272, 263] width 43 height 12
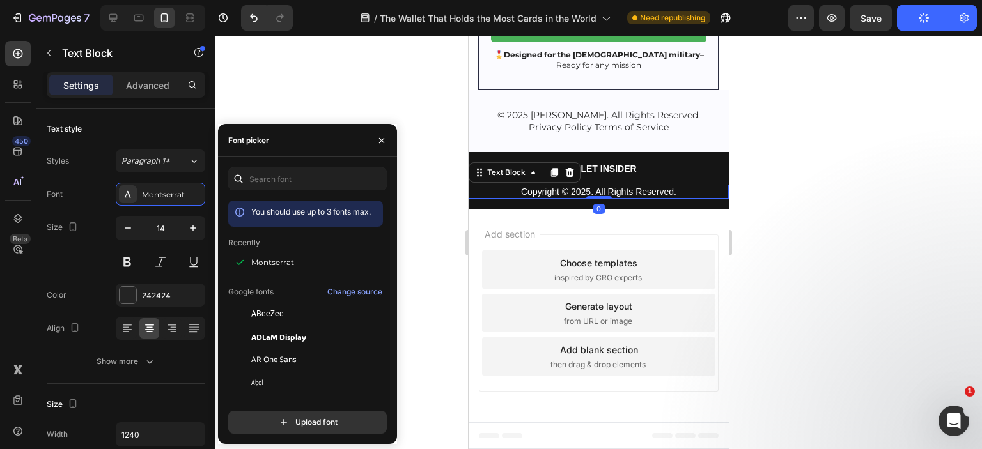
click at [619, 194] on p "Copyright © 2025. All Rights Reserved." at bounding box center [599, 192] width 232 height 12
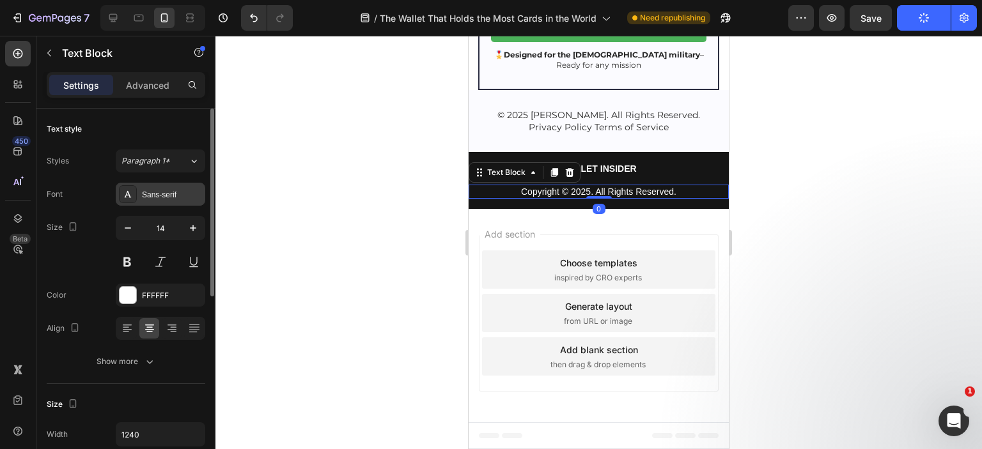
click at [151, 196] on div "Sans-serif" at bounding box center [172, 195] width 60 height 12
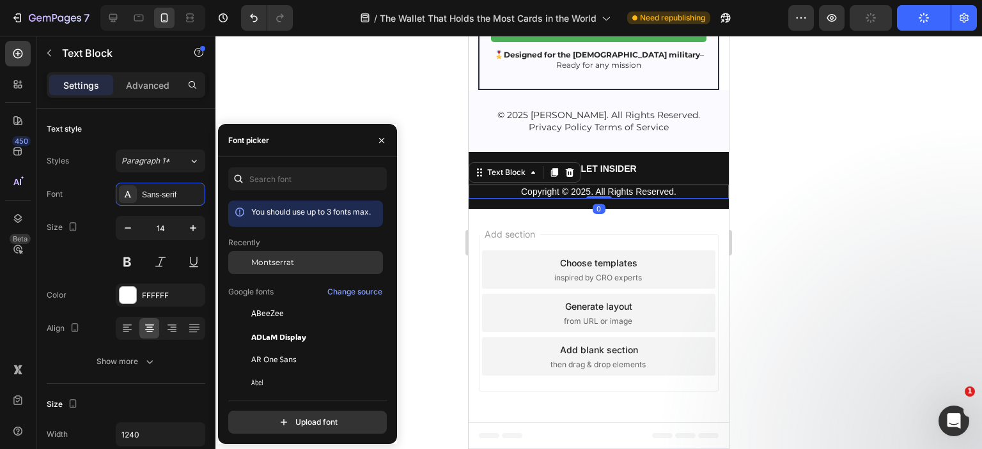
click at [286, 263] on span "Montserrat" at bounding box center [272, 263] width 43 height 12
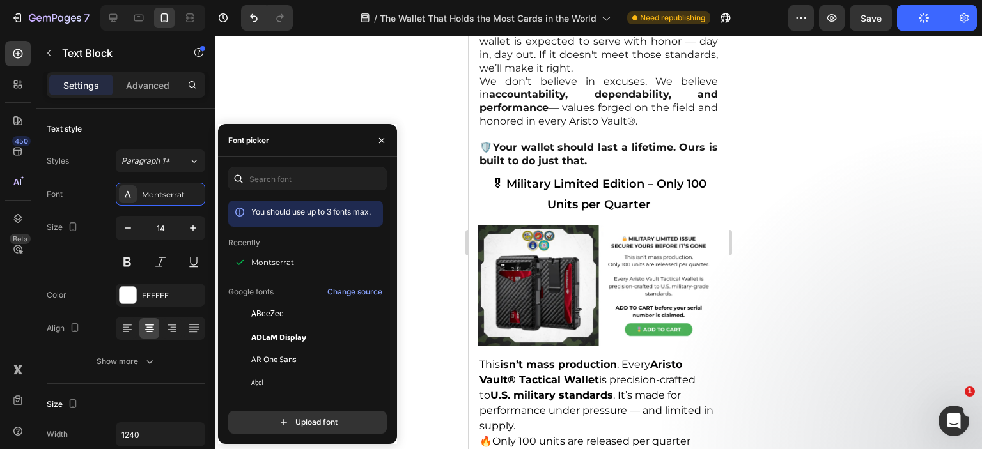
scroll to position [4887, 0]
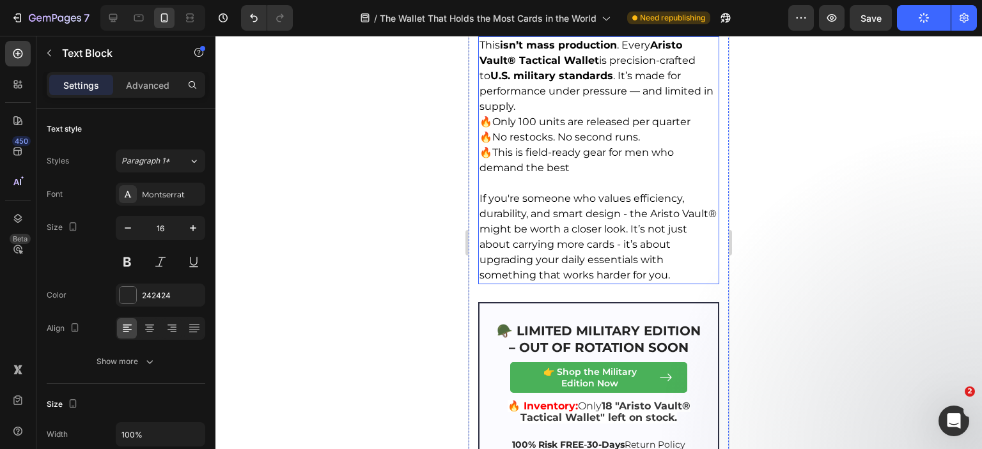
click at [584, 176] on p "🔥 This is field-ready gear for men who demand the best" at bounding box center [598, 160] width 238 height 31
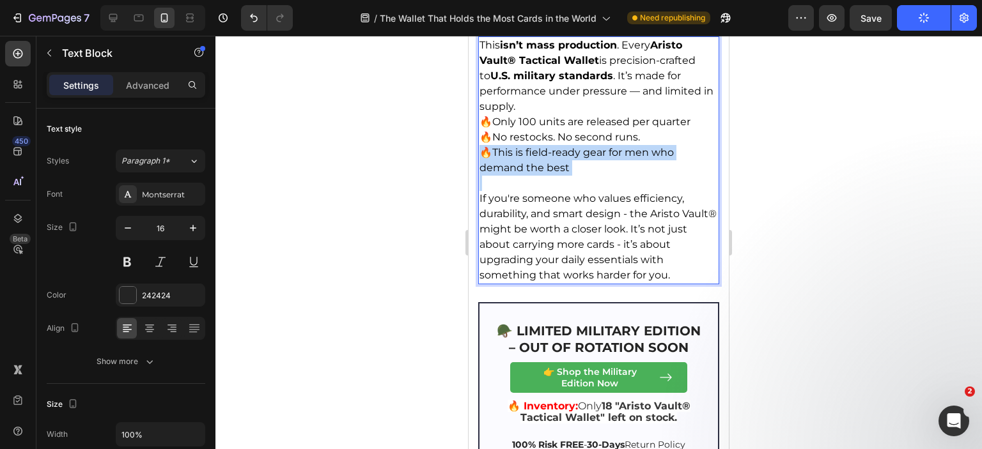
click at [584, 176] on p "🔥 This is field-ready gear for men who demand the best" at bounding box center [598, 160] width 238 height 31
click at [573, 66] on strong "Aristo Vault® Tactical Wallet" at bounding box center [580, 52] width 203 height 27
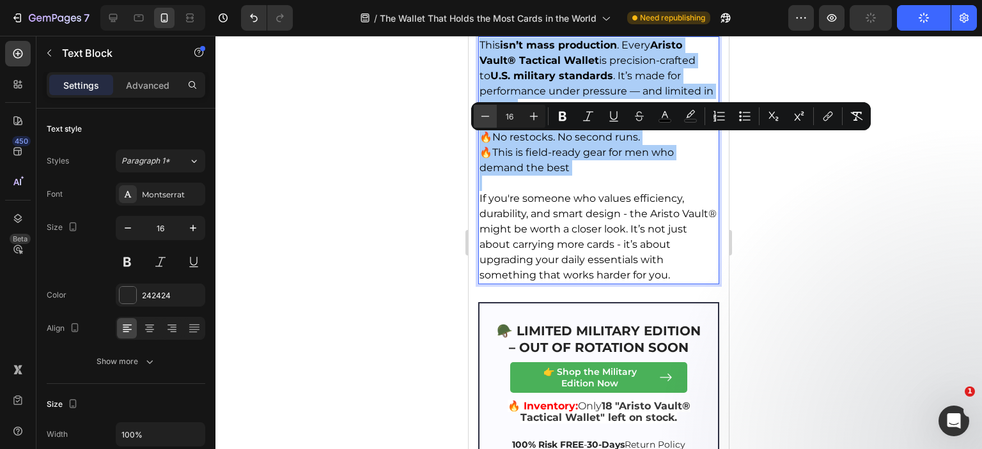
click at [483, 116] on icon "Editor contextual toolbar" at bounding box center [485, 116] width 8 height 1
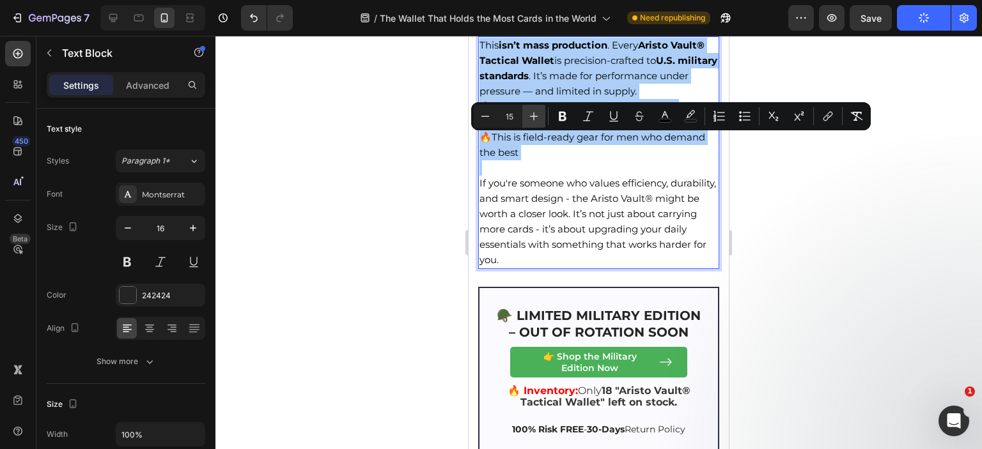
click at [526, 115] on button "Plus" at bounding box center [533, 116] width 23 height 23
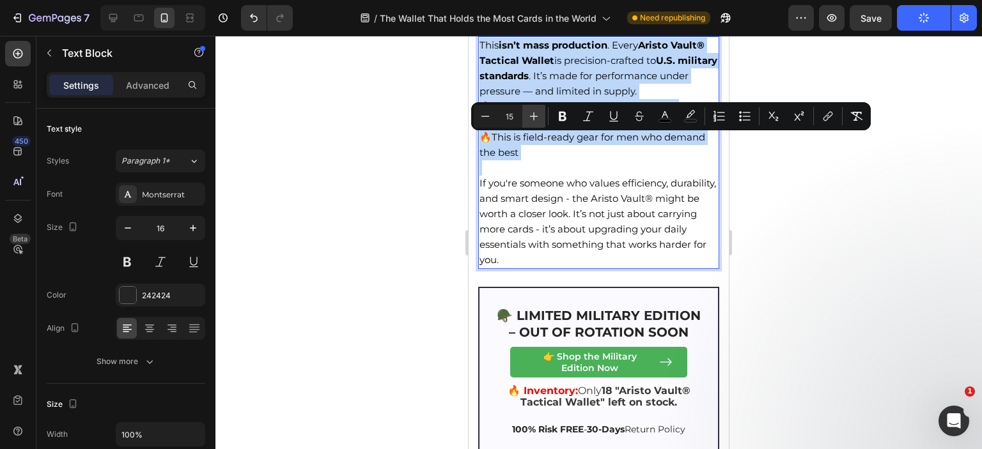
type input "16"
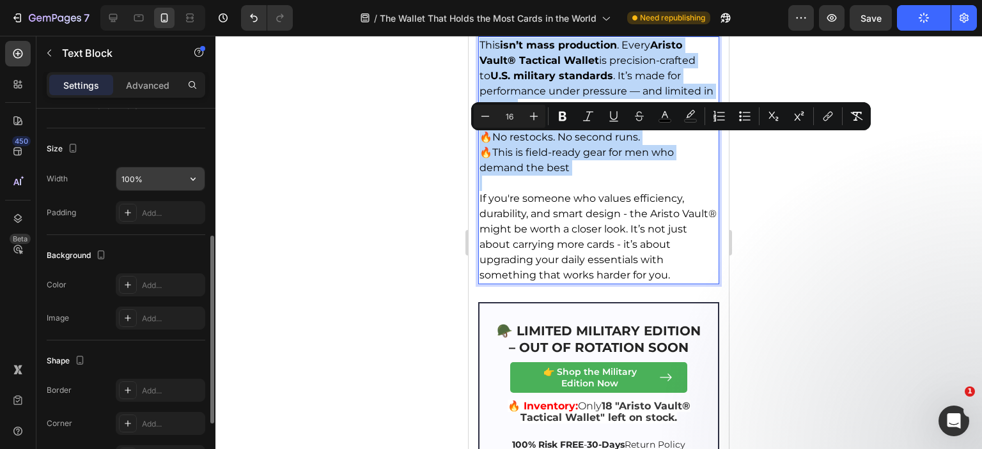
scroll to position [192, 0]
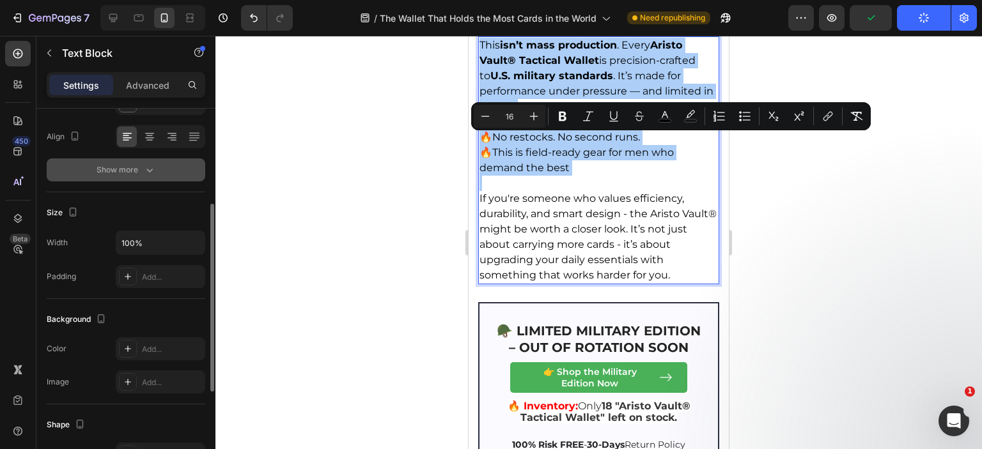
click at [162, 167] on button "Show more" at bounding box center [126, 170] width 159 height 23
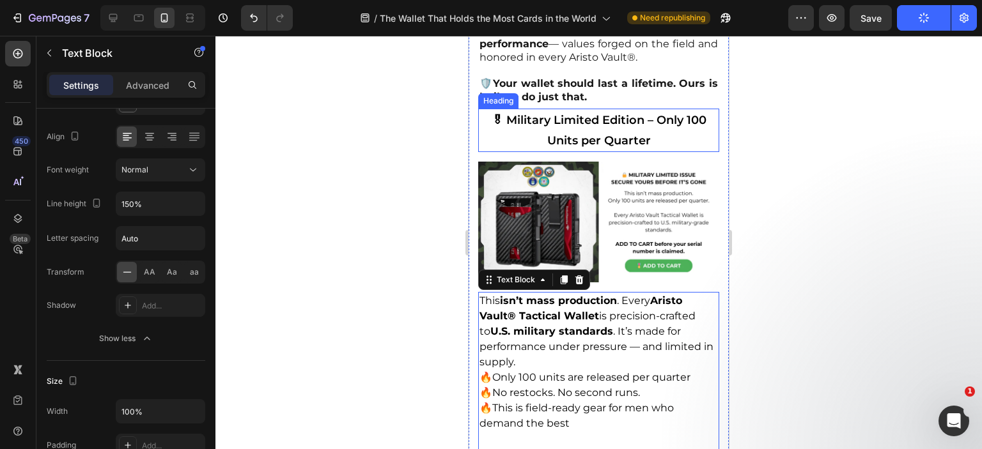
scroll to position [4567, 0]
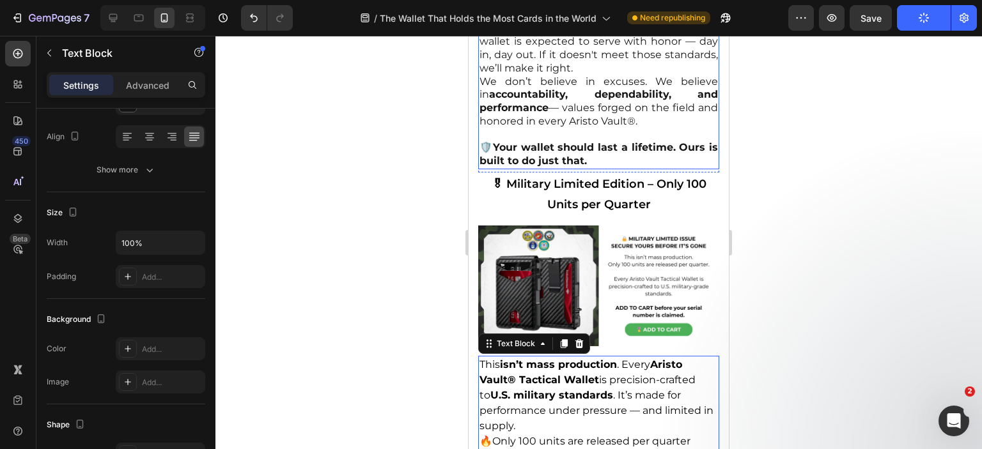
click at [552, 128] on p "We don’t believe in excuses. We believe in accountability, dependability, and p…" at bounding box center [598, 101] width 238 height 53
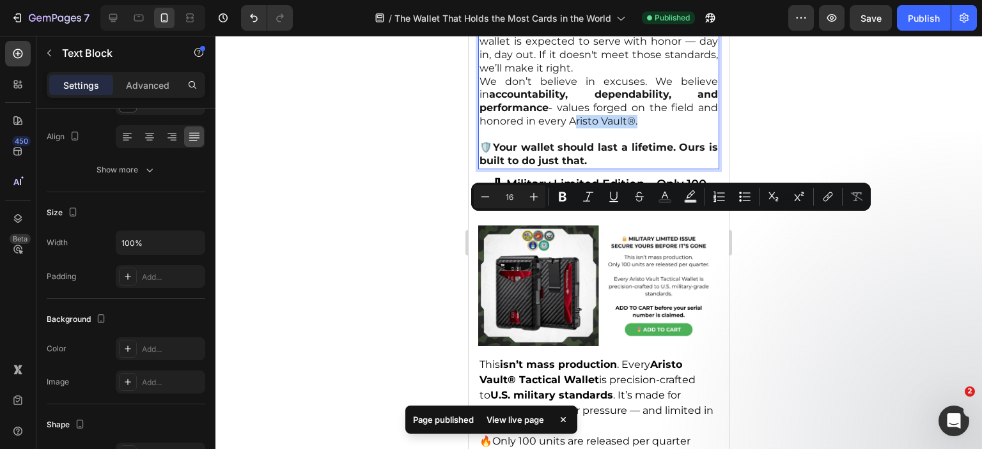
drag, startPoint x: 591, startPoint y: 222, endPoint x: 653, endPoint y: 224, distance: 62.0
click at [653, 128] on p "We don’t believe in excuses. We believe in accountability, dependability, and p…" at bounding box center [598, 101] width 238 height 53
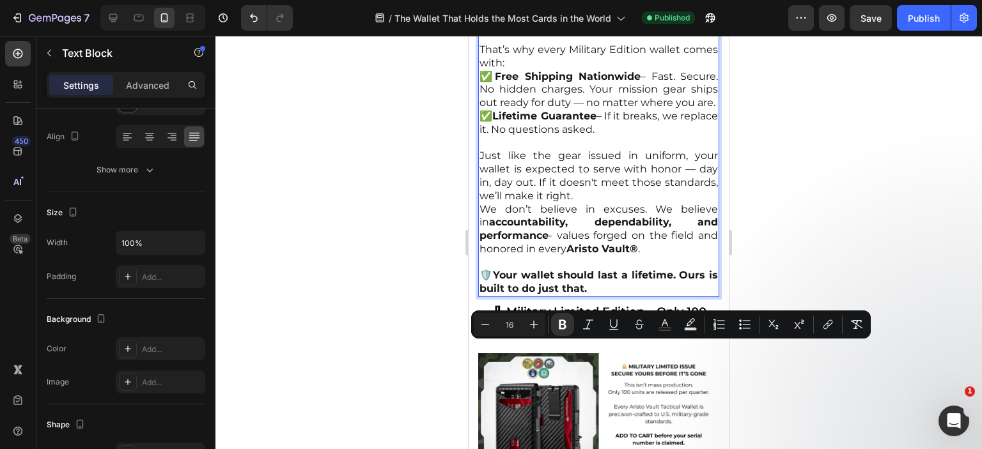
scroll to position [4376, 0]
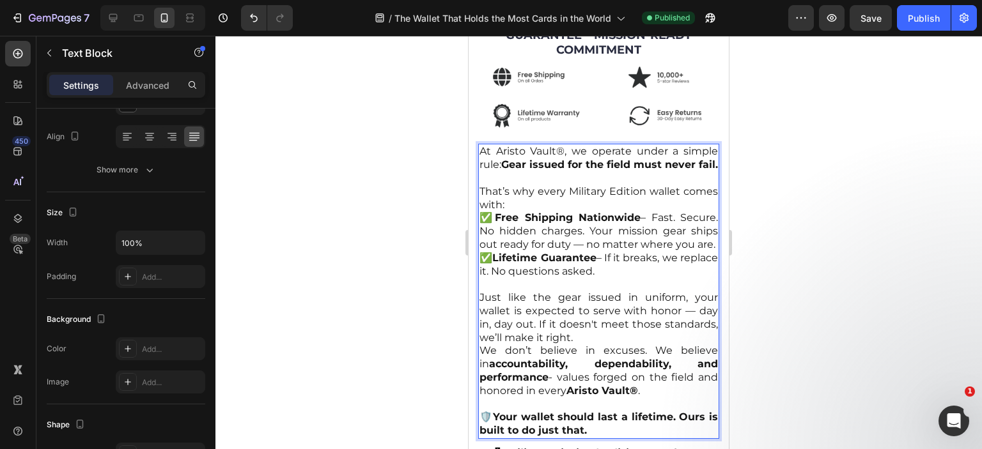
click at [515, 145] on p "At Aristo Vault®, we operate under a simple rule: Gear issued for the field mus…" at bounding box center [598, 158] width 238 height 27
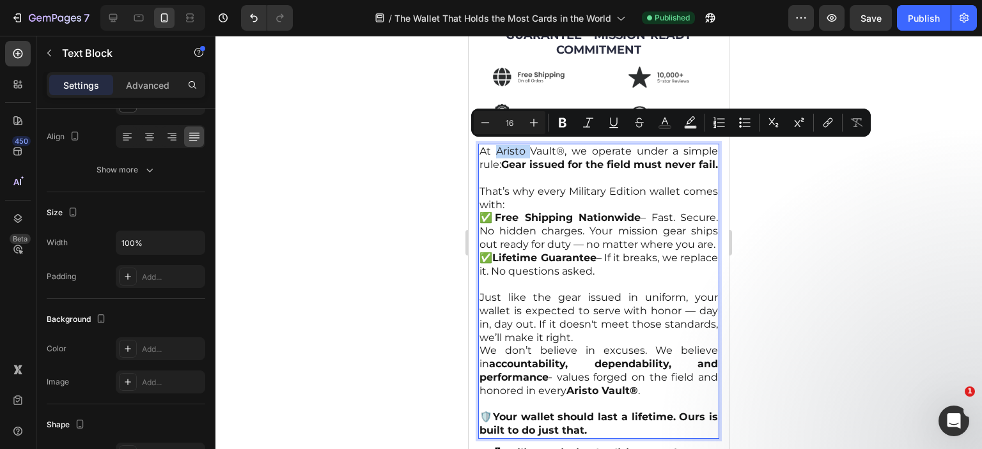
click at [496, 150] on p "At Aristo Vault®, we operate under a simple rule: Gear issued for the field mus…" at bounding box center [598, 158] width 238 height 27
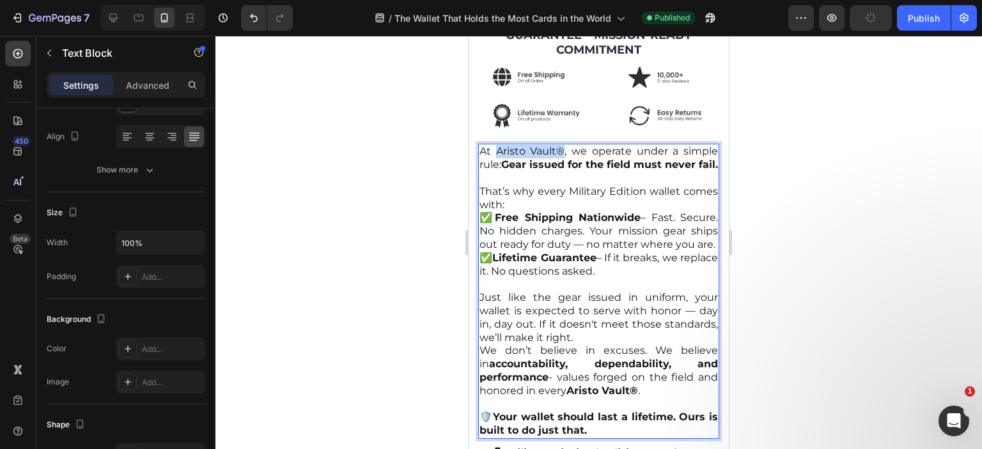
drag, startPoint x: 494, startPoint y: 148, endPoint x: 560, endPoint y: 147, distance: 65.8
click at [560, 147] on p "At Aristo Vault®, we operate under a simple rule: Gear issued for the field mus…" at bounding box center [598, 158] width 238 height 27
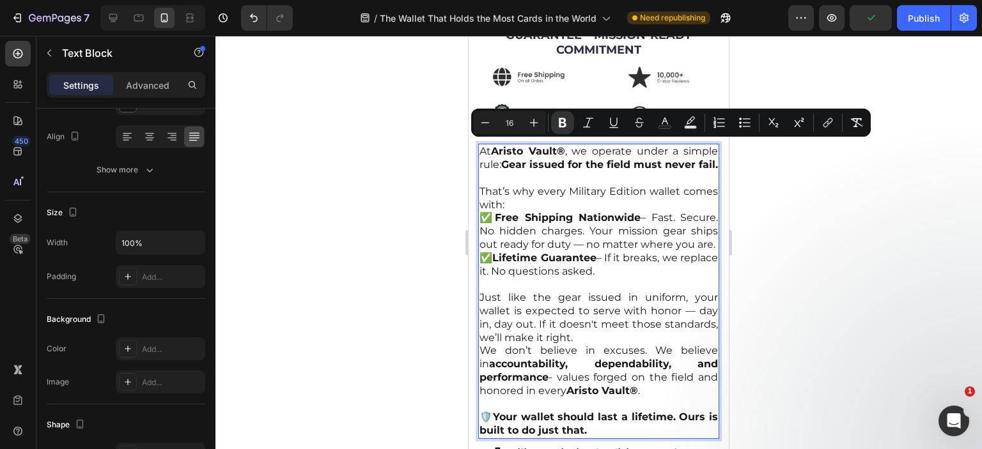
click at [550, 169] on p "At Aristo Vault® , we operate under a simple rule: Gear issued for the field mu…" at bounding box center [598, 158] width 238 height 27
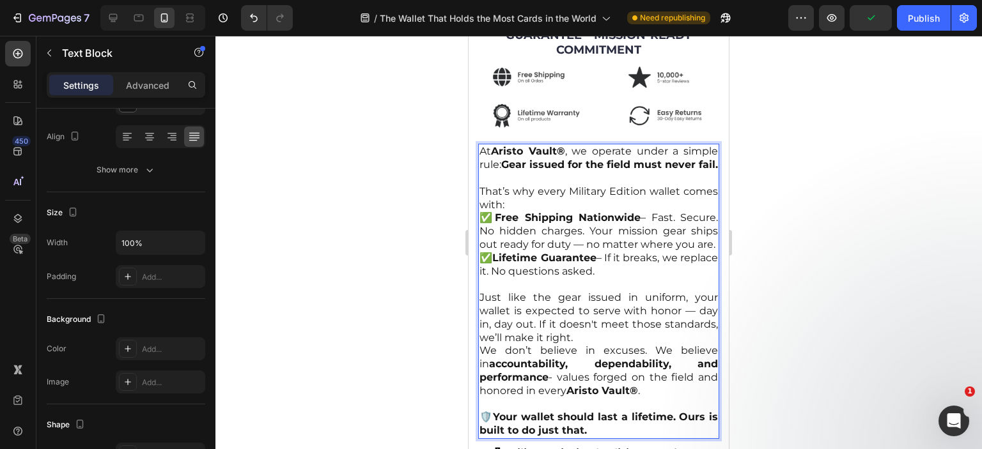
click at [549, 160] on strong "Gear issued for the field must never fail." at bounding box center [609, 165] width 217 height 12
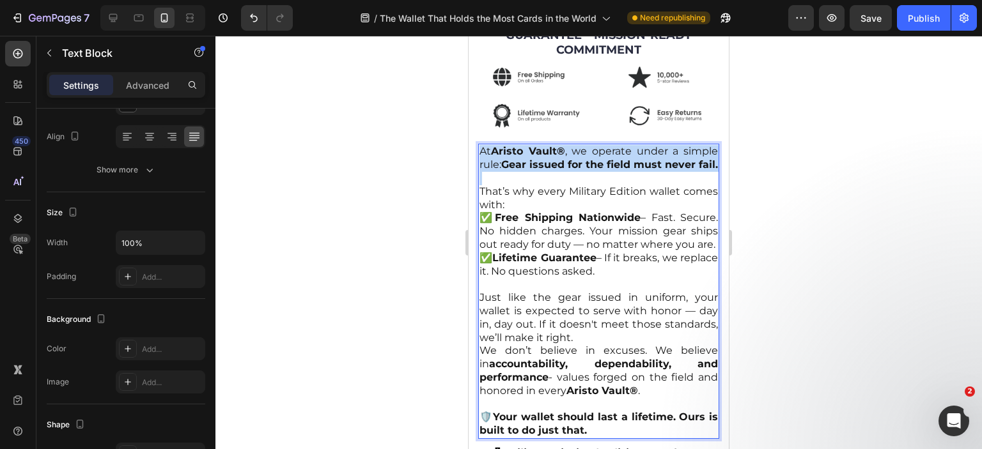
click at [549, 160] on strong "Gear issued for the field must never fail." at bounding box center [609, 165] width 217 height 12
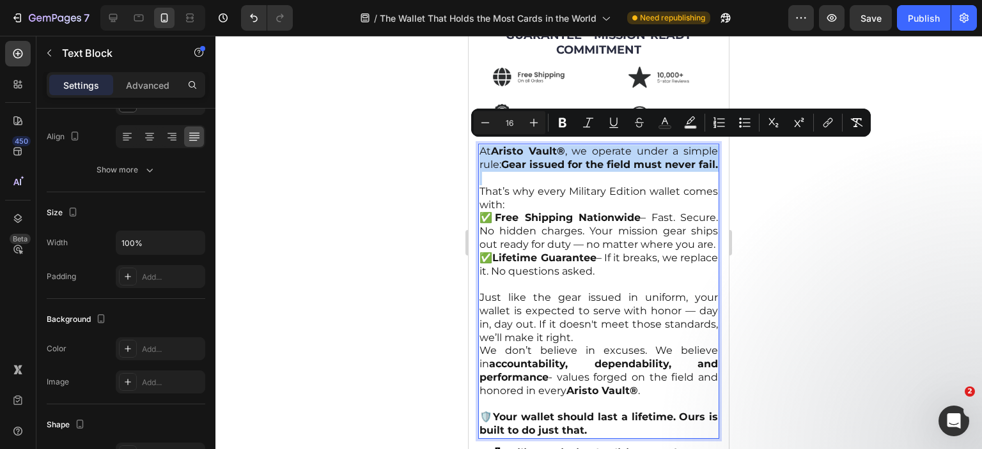
click at [549, 160] on strong "Gear issued for the field must never fail." at bounding box center [609, 165] width 217 height 12
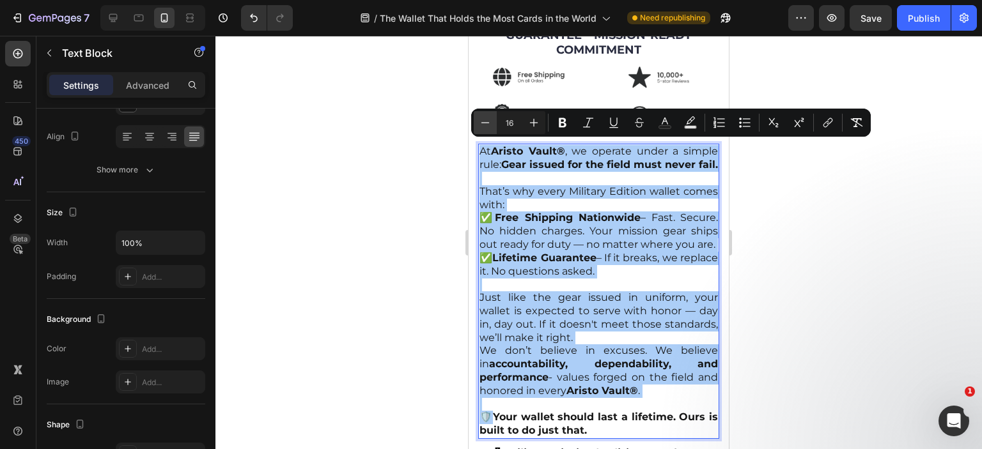
click at [489, 124] on icon "Editor contextual toolbar" at bounding box center [485, 122] width 13 height 13
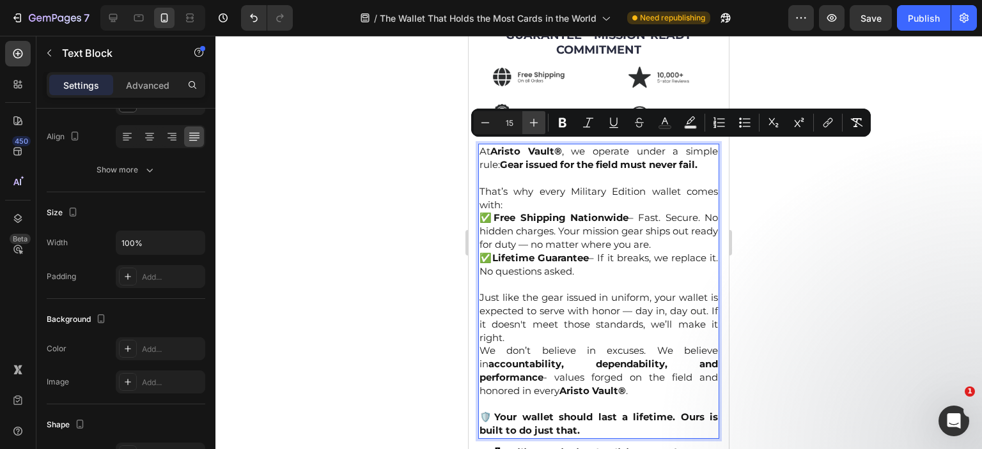
click at [532, 125] on icon "Editor contextual toolbar" at bounding box center [533, 122] width 13 height 13
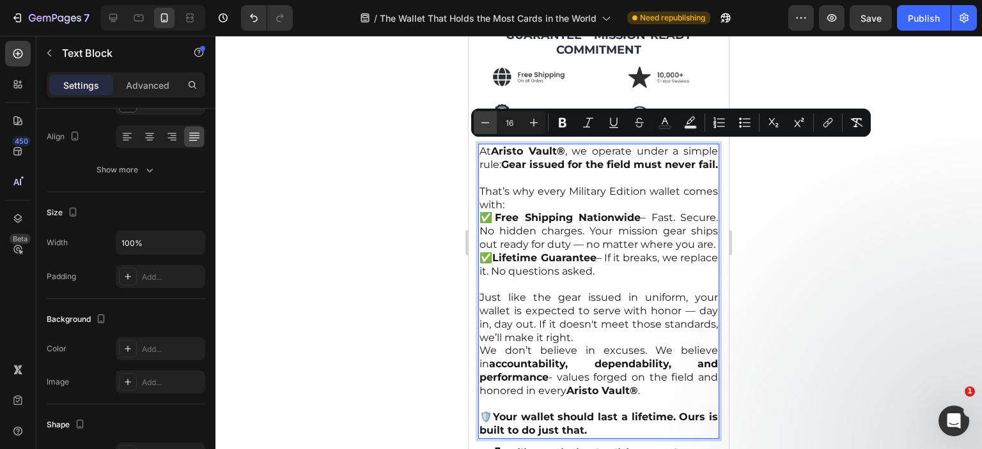
click at [488, 127] on icon "Editor contextual toolbar" at bounding box center [485, 122] width 13 height 13
type input "15"
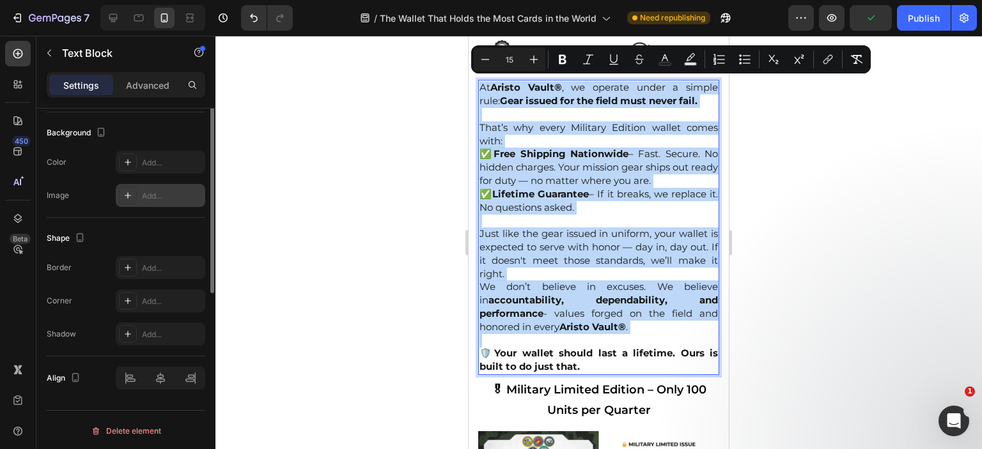
scroll to position [251, 0]
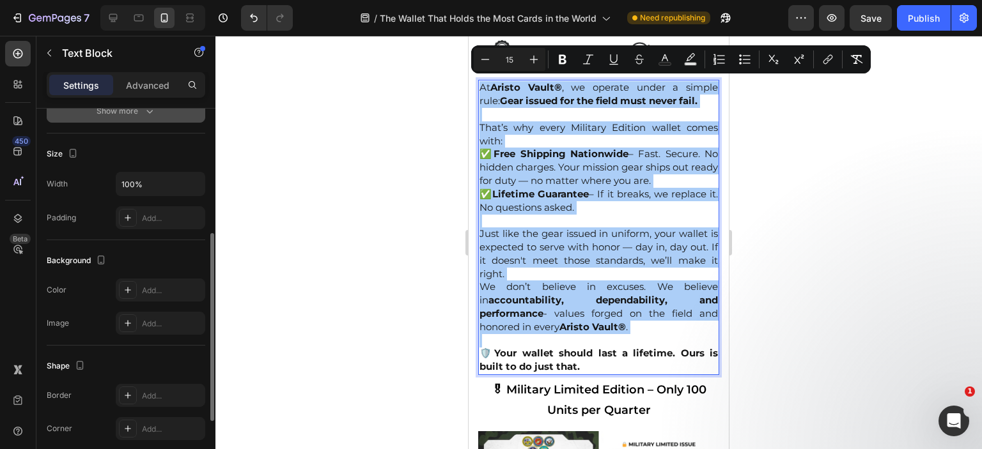
click at [143, 113] on icon "button" at bounding box center [149, 111] width 13 height 13
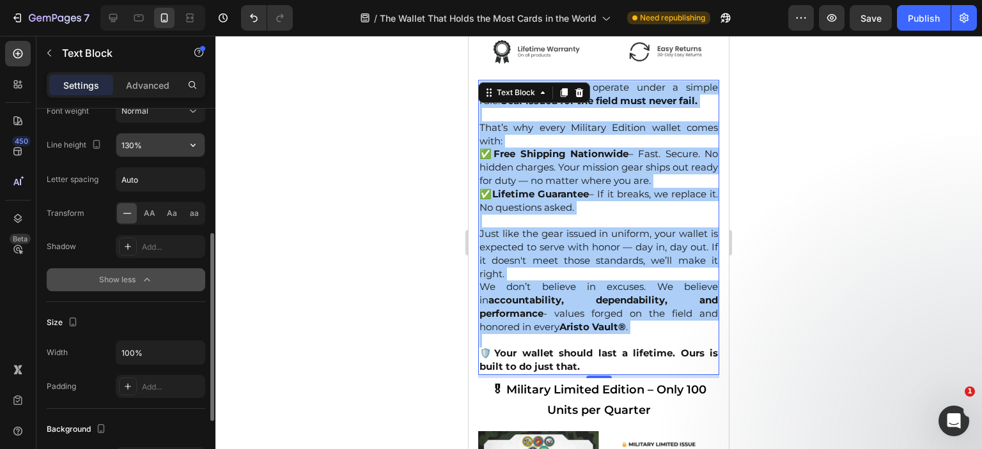
click at [199, 143] on button "button" at bounding box center [193, 145] width 23 height 23
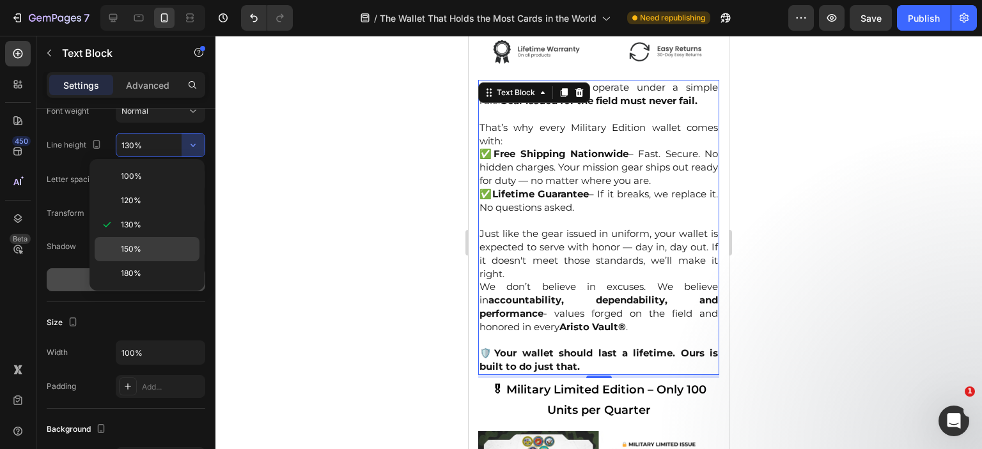
click at [134, 252] on span "150%" at bounding box center [131, 250] width 20 height 12
type input "150%"
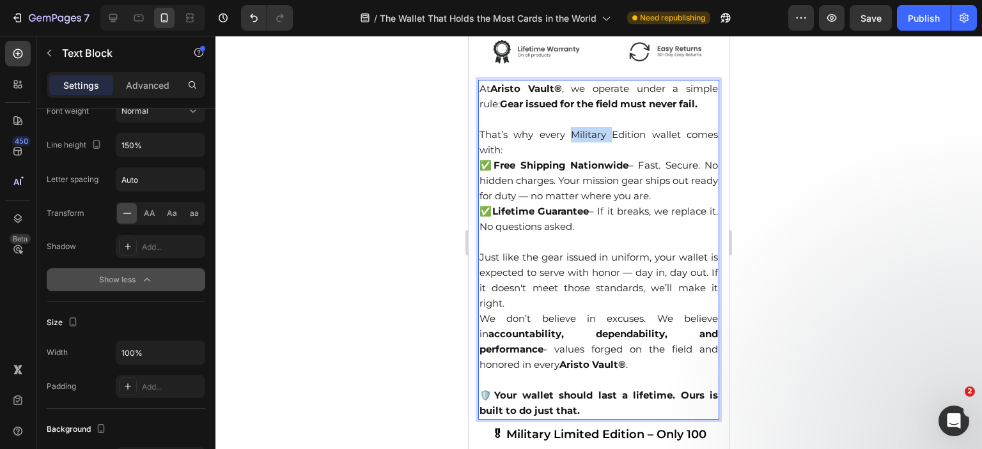
click at [566, 127] on p "That’s why every Military Edition wallet comes with:" at bounding box center [598, 142] width 238 height 31
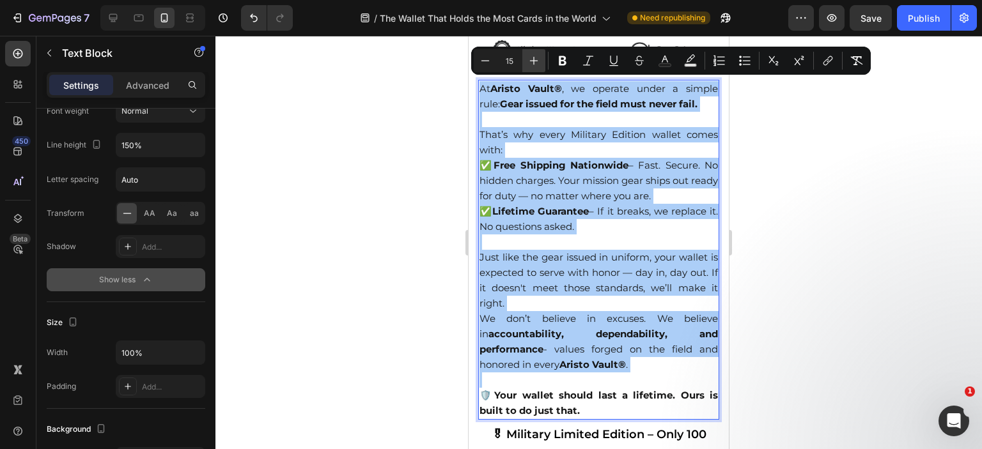
click at [538, 61] on icon "Editor contextual toolbar" at bounding box center [533, 60] width 13 height 13
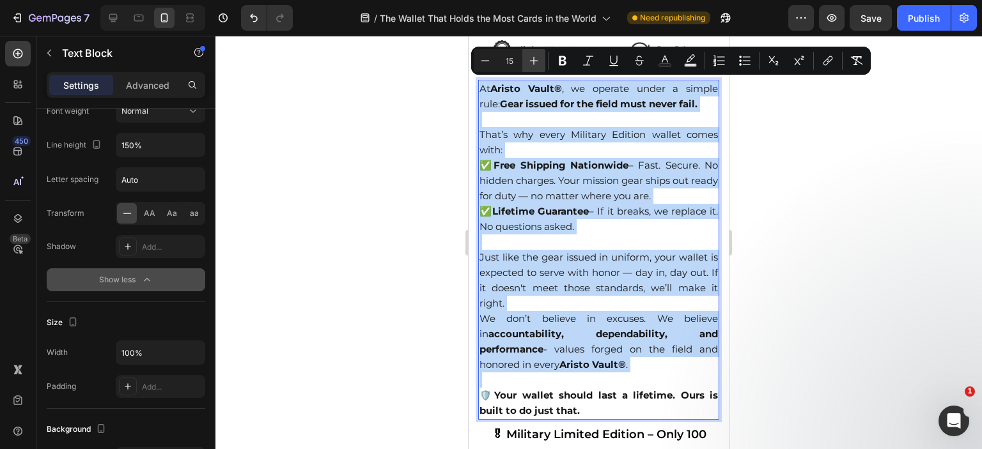
type input "16"
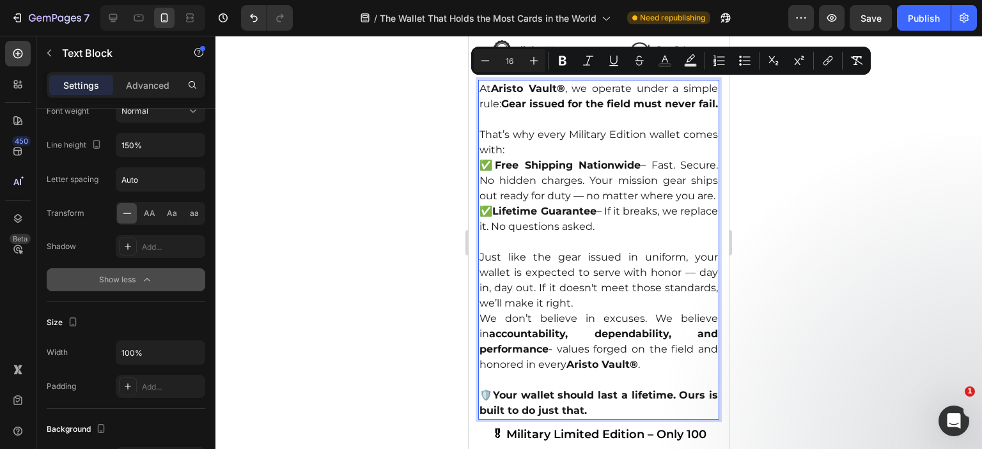
click at [594, 153] on span "That’s why every Military Edition wallet comes with:" at bounding box center [598, 141] width 238 height 27
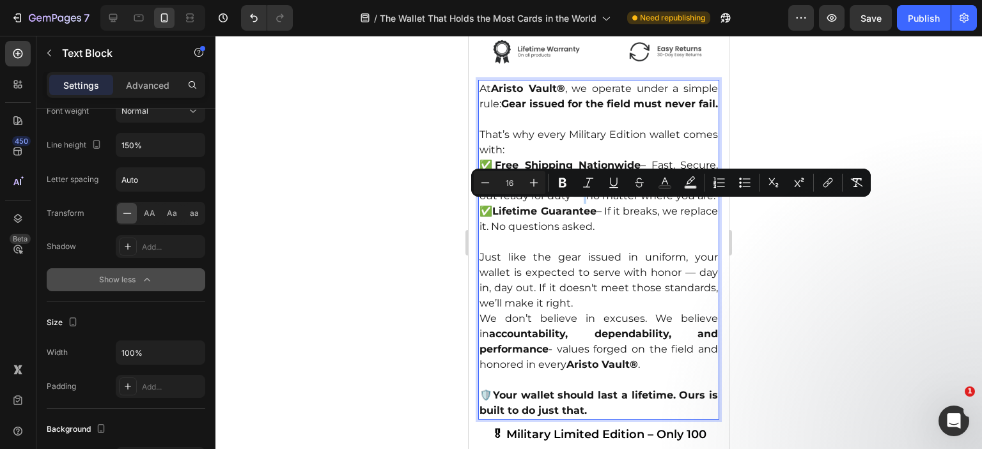
click at [644, 202] on span "✅ Free Shipping Nationwide – Fast. Secure. No hidden charges. Your mission gear…" at bounding box center [598, 180] width 238 height 43
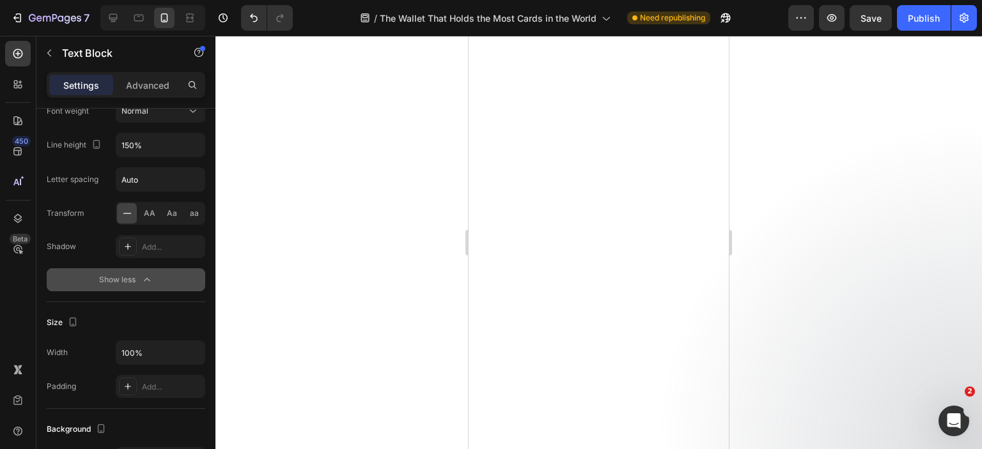
scroll to position [5222, 0]
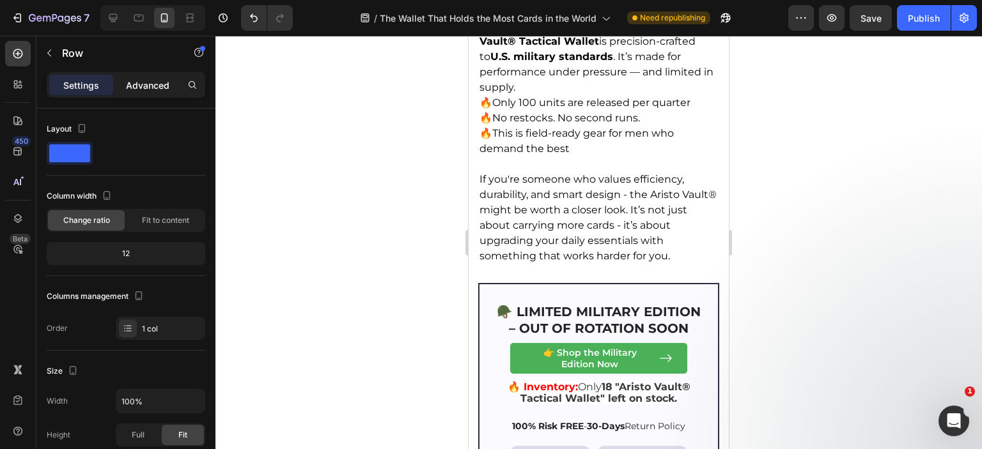
click at [145, 81] on p "Advanced" at bounding box center [147, 85] width 43 height 13
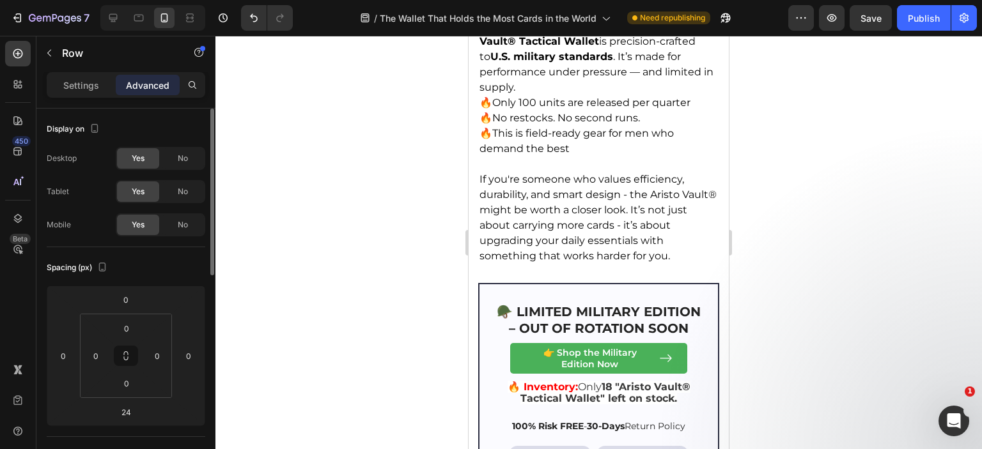
scroll to position [128, 0]
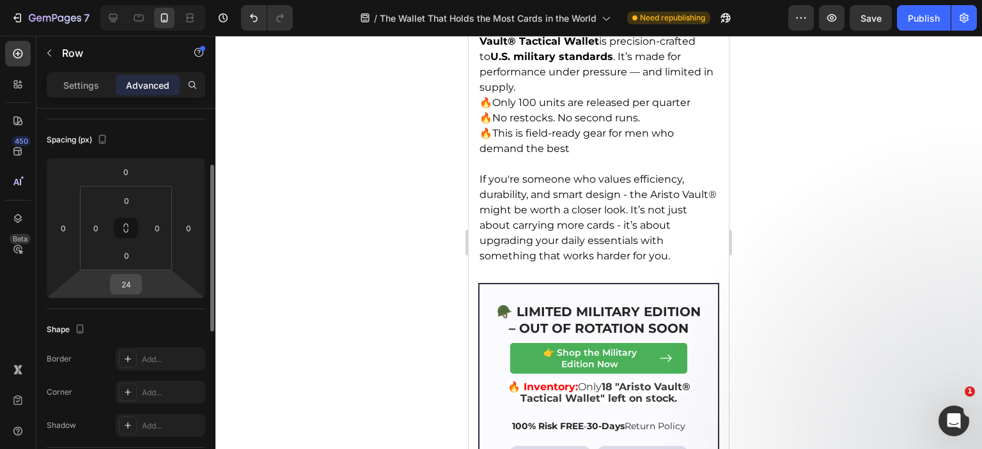
click at [128, 292] on input "24" at bounding box center [126, 284] width 26 height 19
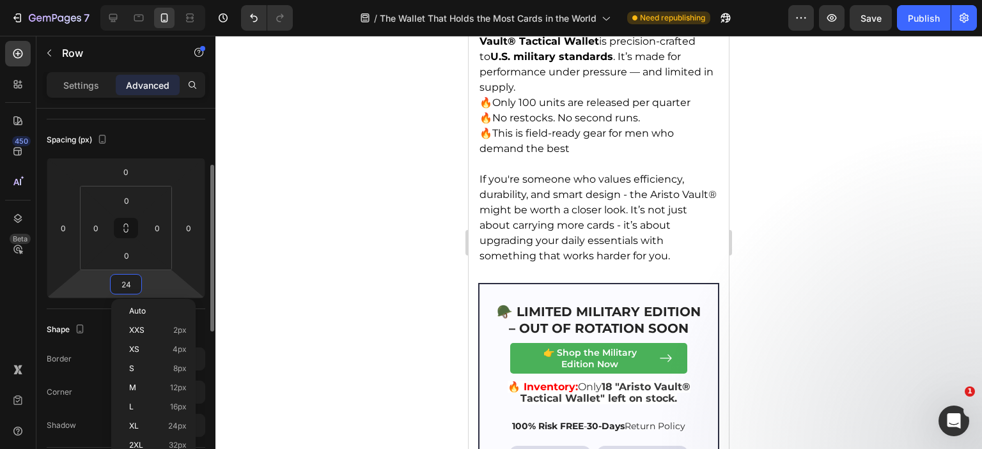
click at [128, 282] on input "24" at bounding box center [126, 284] width 26 height 19
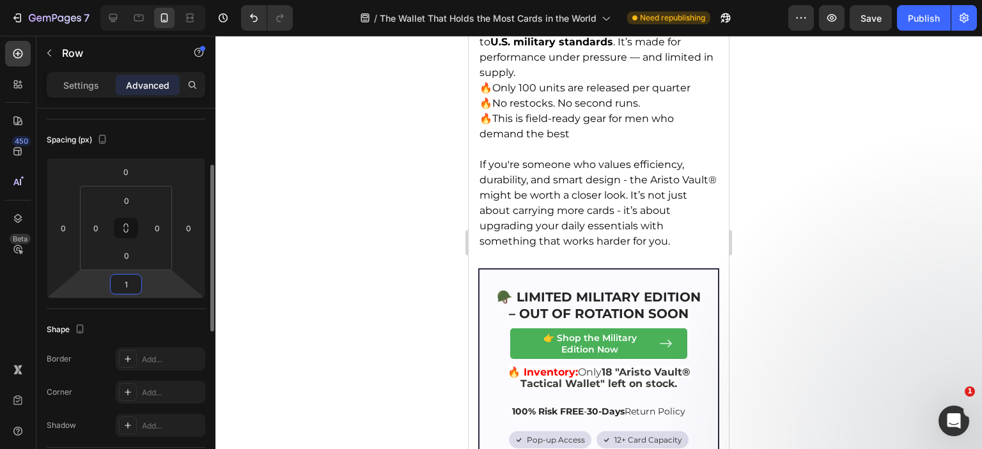
type input "15"
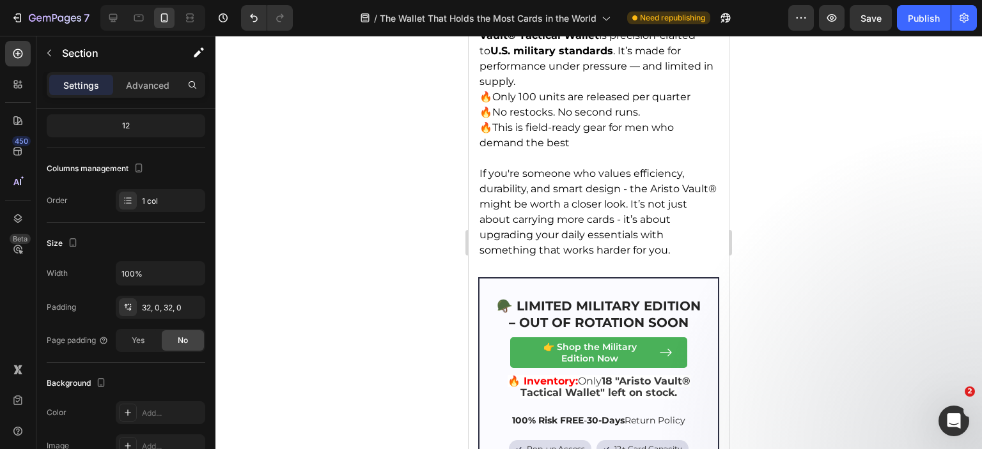
scroll to position [0, 0]
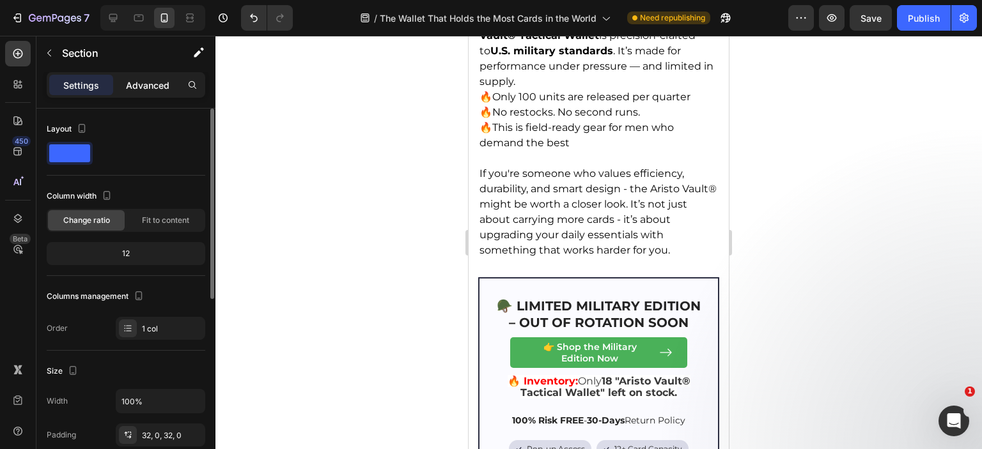
click at [142, 81] on p "Advanced" at bounding box center [147, 85] width 43 height 13
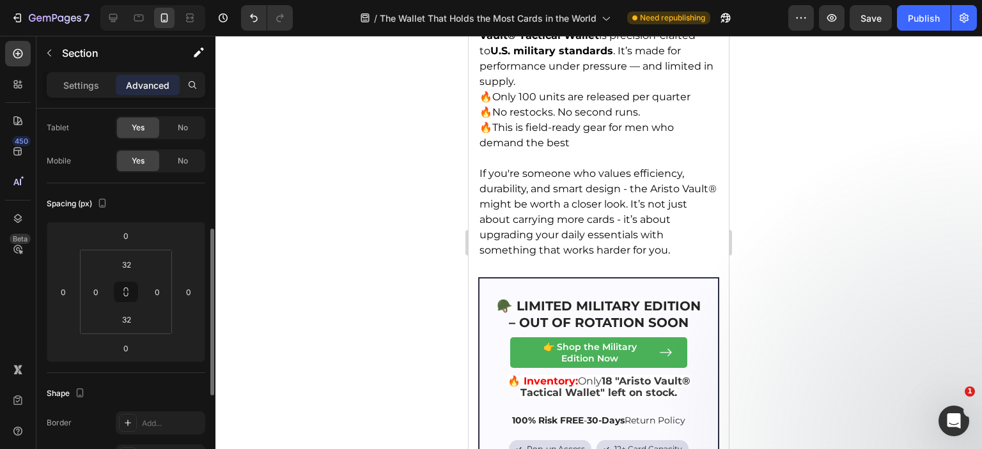
scroll to position [128, 0]
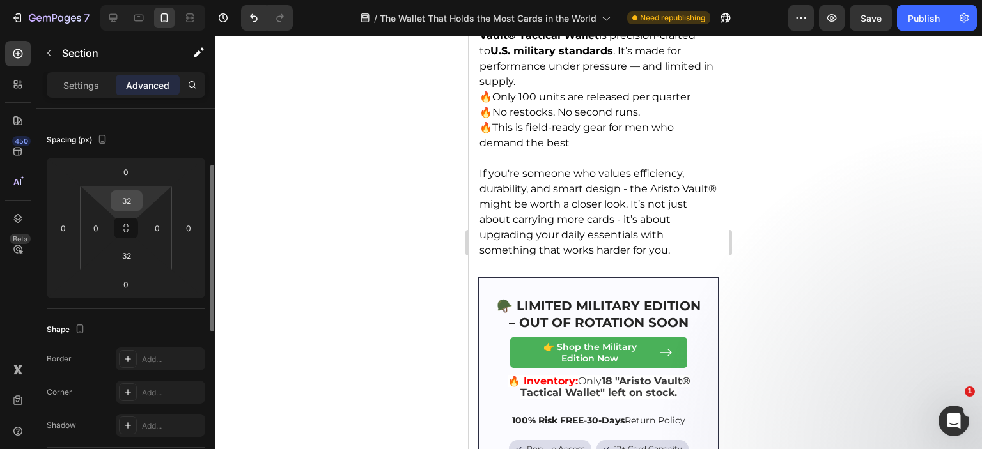
click at [129, 205] on input "32" at bounding box center [127, 200] width 26 height 19
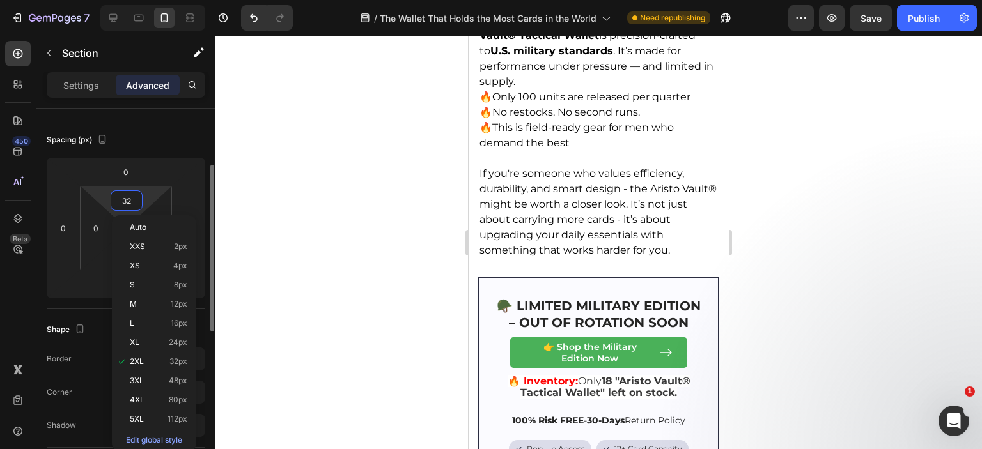
click at [129, 205] on input "32" at bounding box center [127, 200] width 26 height 19
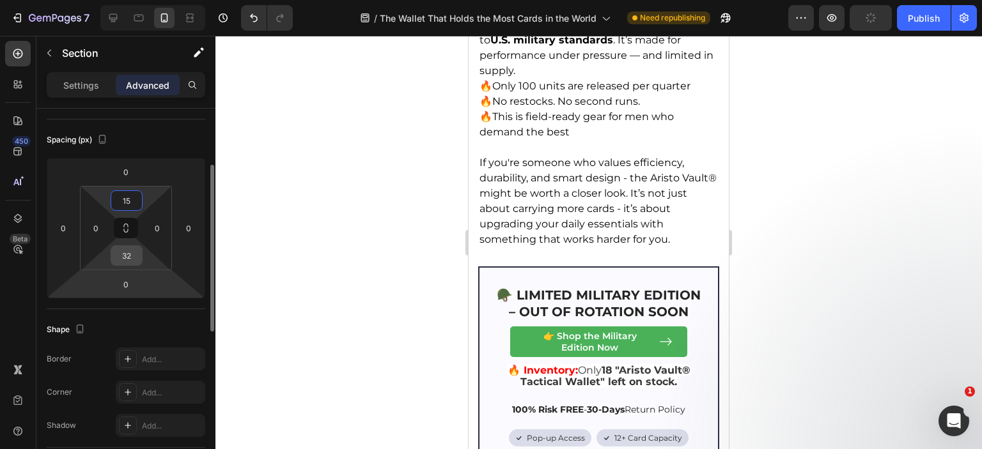
type input "15"
click at [130, 252] on input "32" at bounding box center [127, 255] width 26 height 19
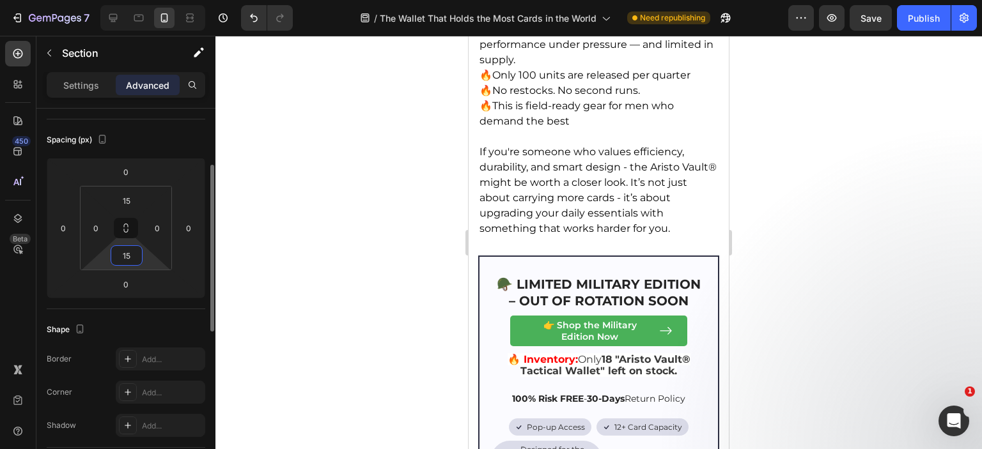
type input "15"
click at [160, 135] on div "Spacing (px)" at bounding box center [126, 140] width 159 height 20
click at [921, 22] on div "Publish" at bounding box center [924, 18] width 32 height 13
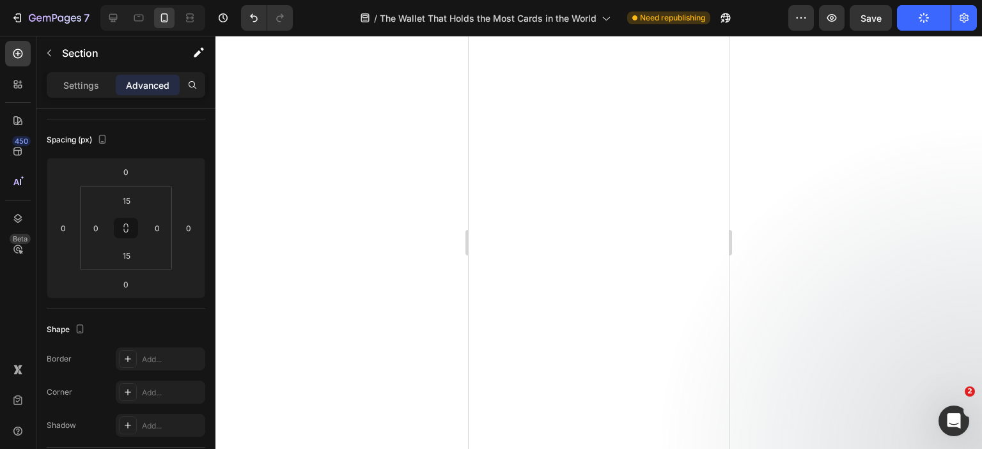
scroll to position [4710, 0]
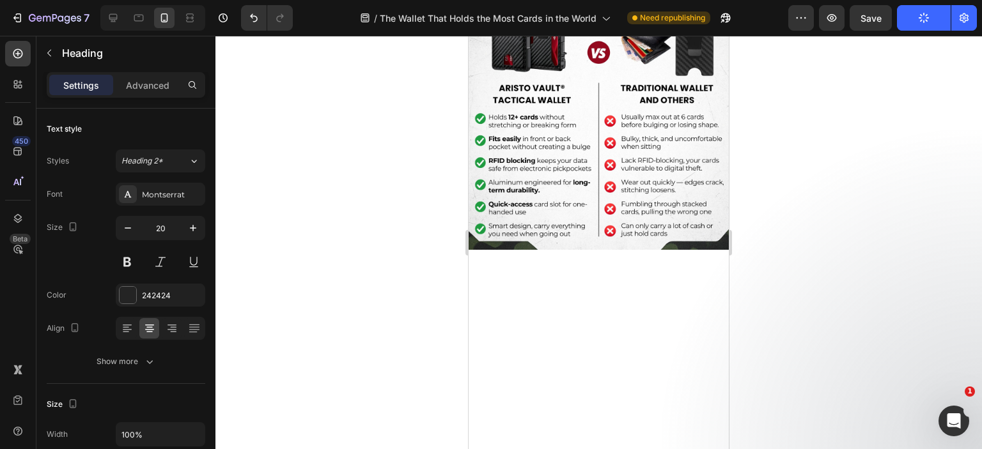
scroll to position [4263, 0]
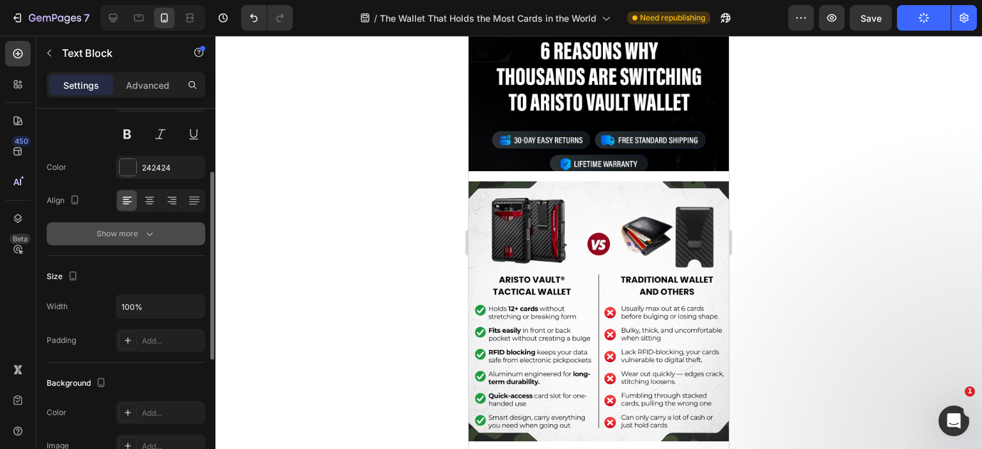
click at [138, 229] on div "Show more" at bounding box center [126, 234] width 59 height 13
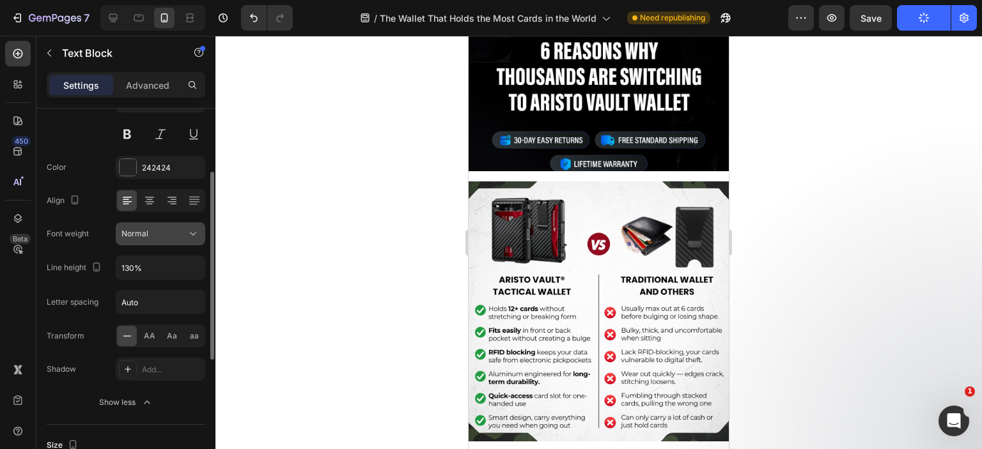
scroll to position [256, 0]
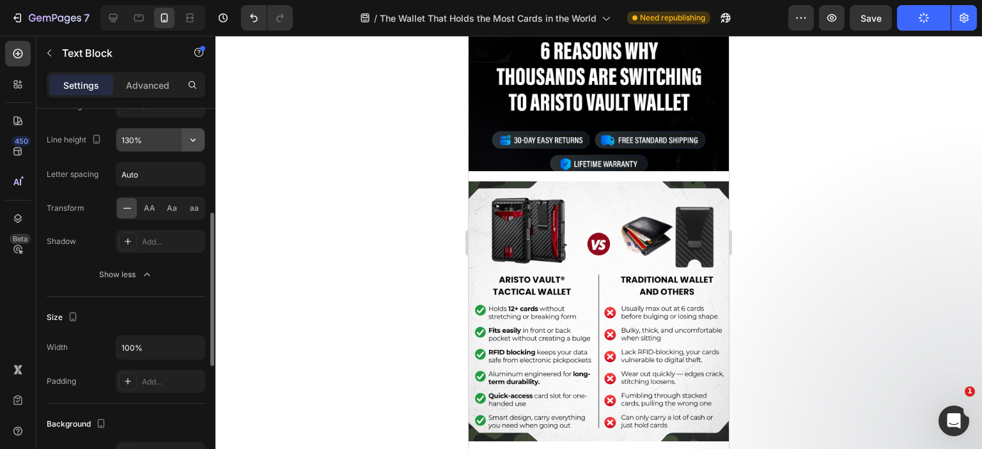
click at [199, 132] on button "button" at bounding box center [193, 139] width 23 height 23
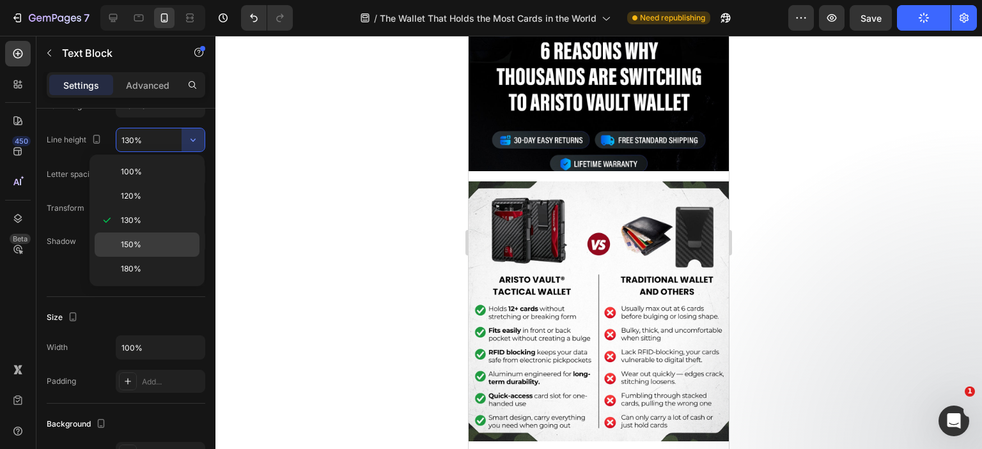
click at [143, 242] on p "150%" at bounding box center [157, 245] width 73 height 12
type input "150%"
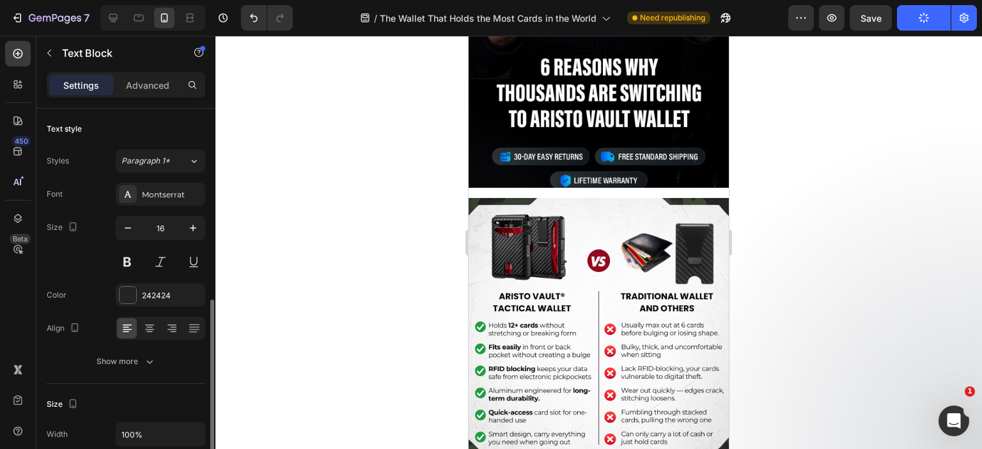
scroll to position [128, 0]
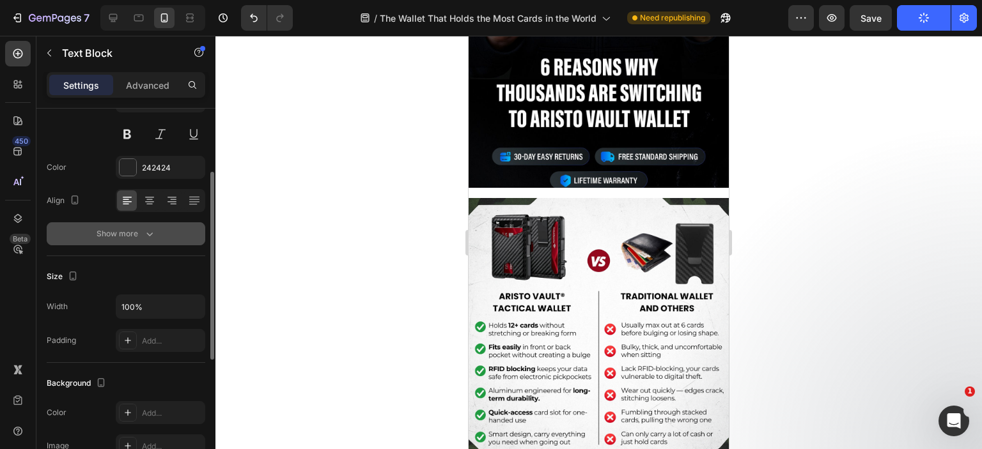
click at [137, 235] on div "Show more" at bounding box center [126, 234] width 59 height 13
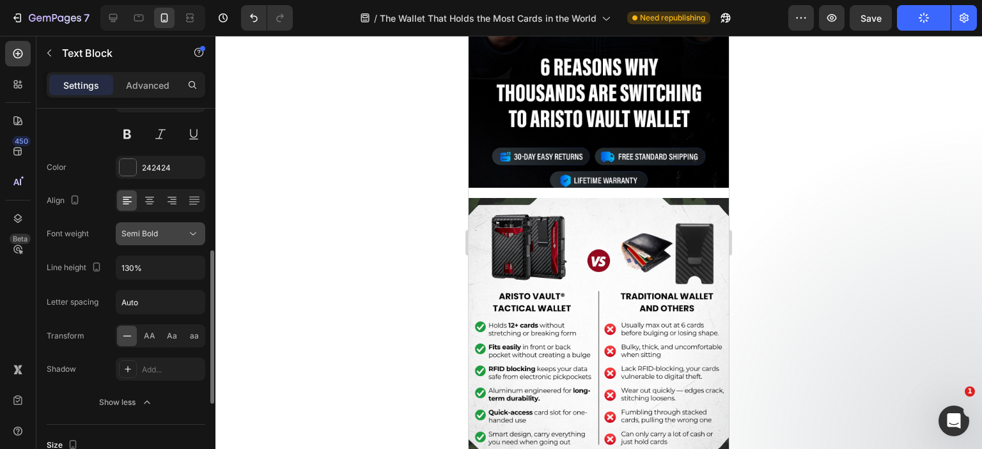
scroll to position [192, 0]
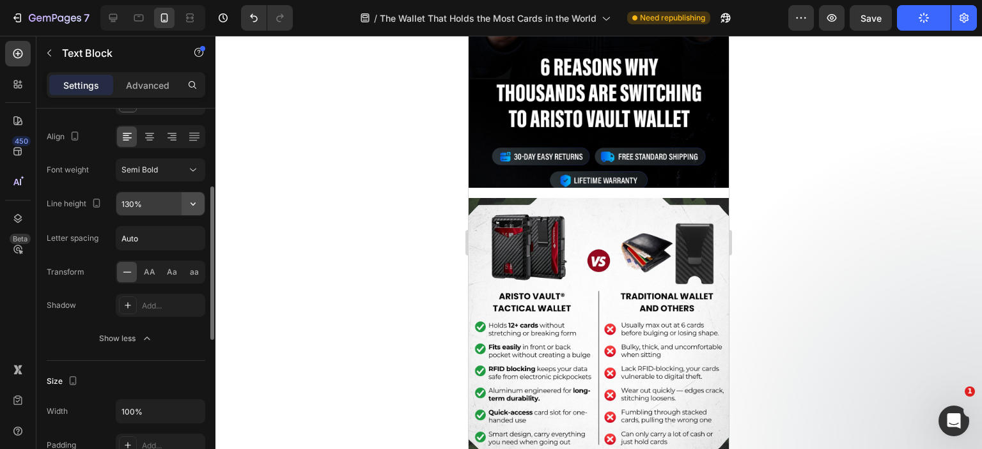
click at [195, 201] on icon "button" at bounding box center [193, 203] width 13 height 13
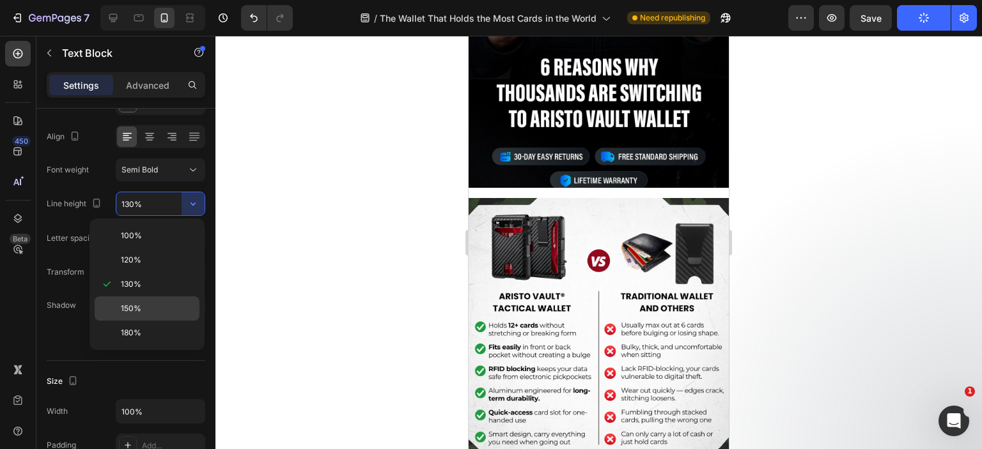
click at [129, 305] on span "150%" at bounding box center [131, 309] width 20 height 12
type input "150%"
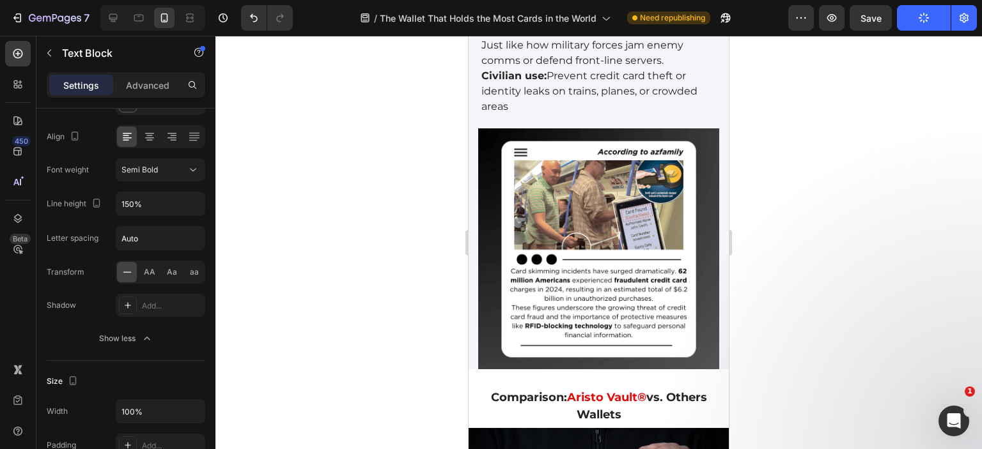
scroll to position [4111, 0]
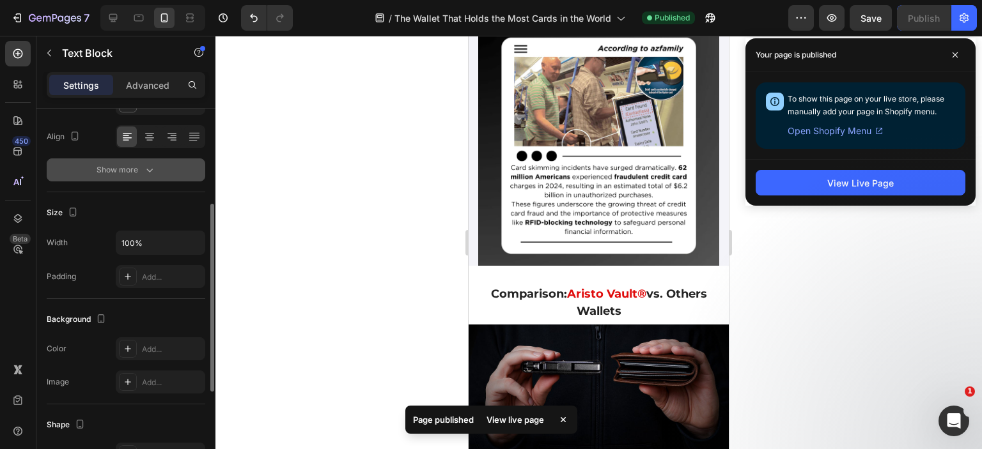
click at [148, 171] on icon "button" at bounding box center [149, 170] width 13 height 13
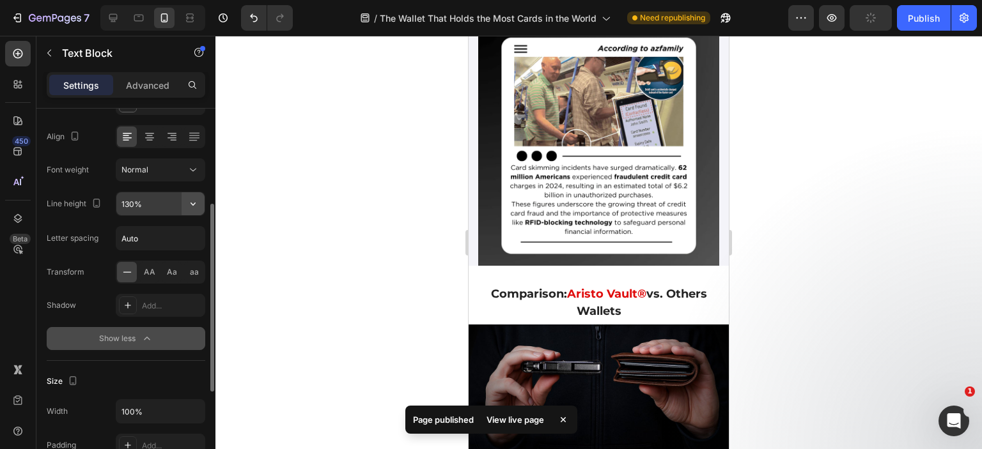
click at [196, 201] on icon "button" at bounding box center [193, 203] width 13 height 13
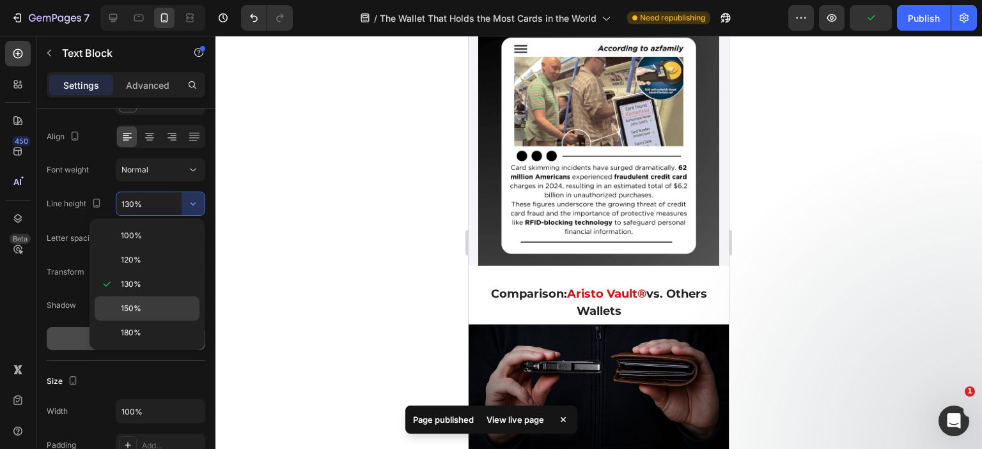
click at [143, 304] on p "150%" at bounding box center [157, 309] width 73 height 12
type input "150%"
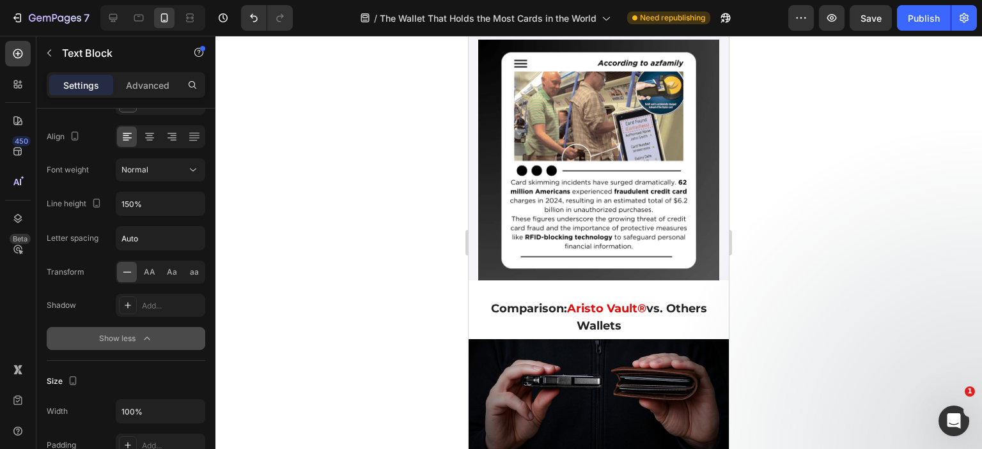
scroll to position [4047, 0]
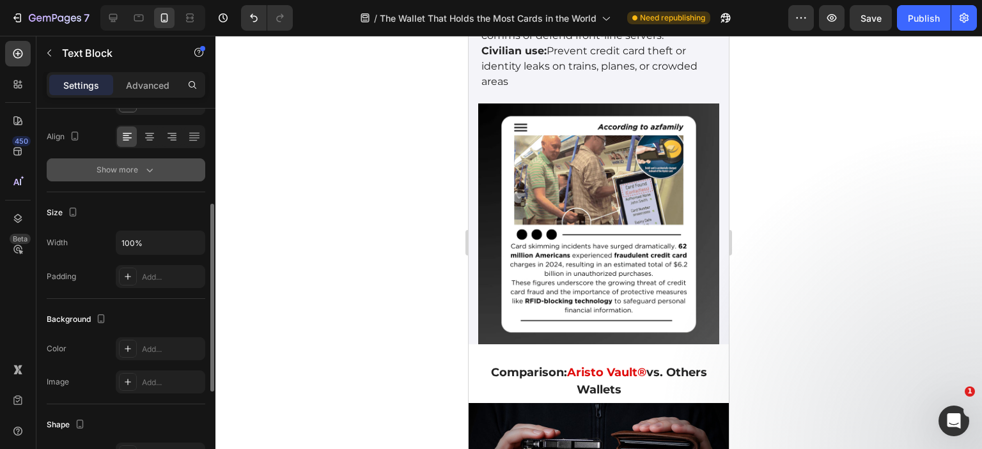
click at [169, 172] on button "Show more" at bounding box center [126, 170] width 159 height 23
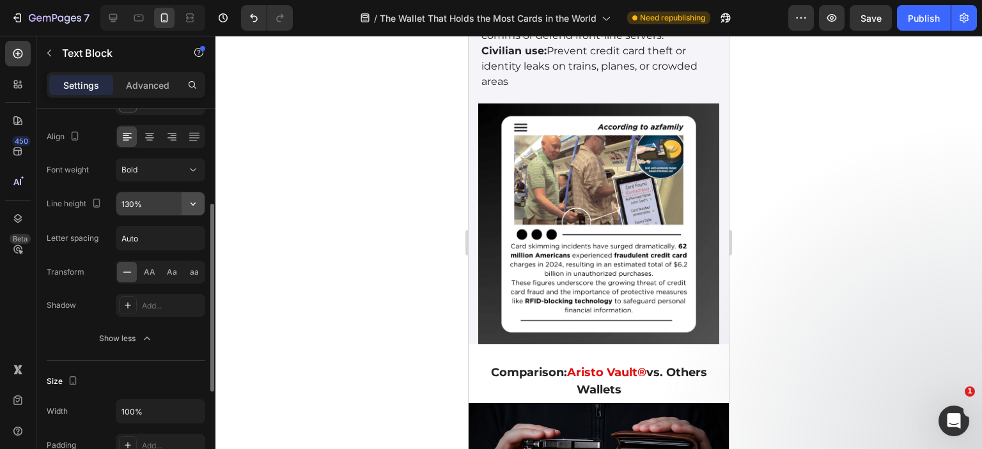
click at [199, 202] on button "button" at bounding box center [193, 203] width 23 height 23
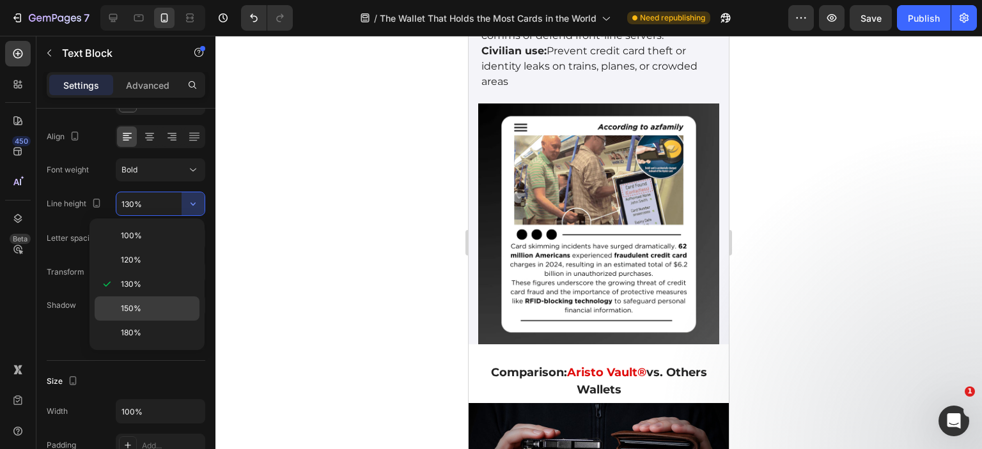
click at [130, 307] on span "150%" at bounding box center [131, 309] width 20 height 12
type input "150%"
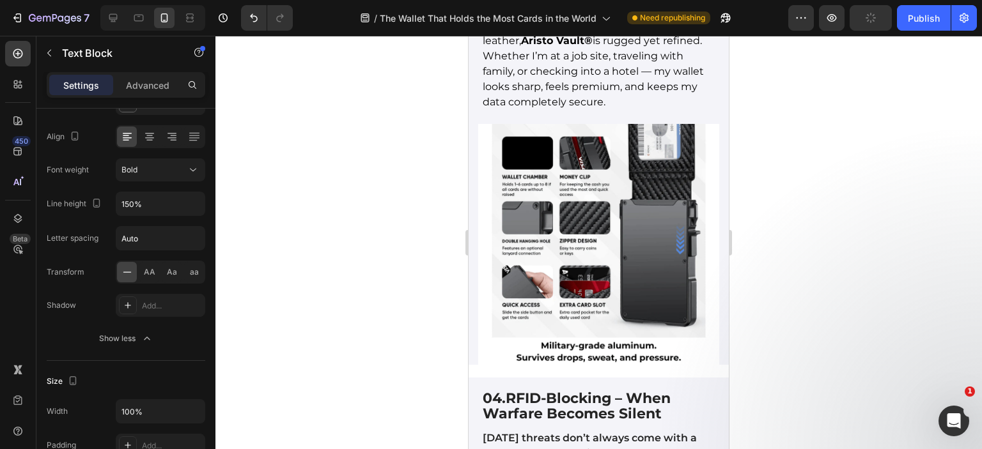
scroll to position [3850, 0]
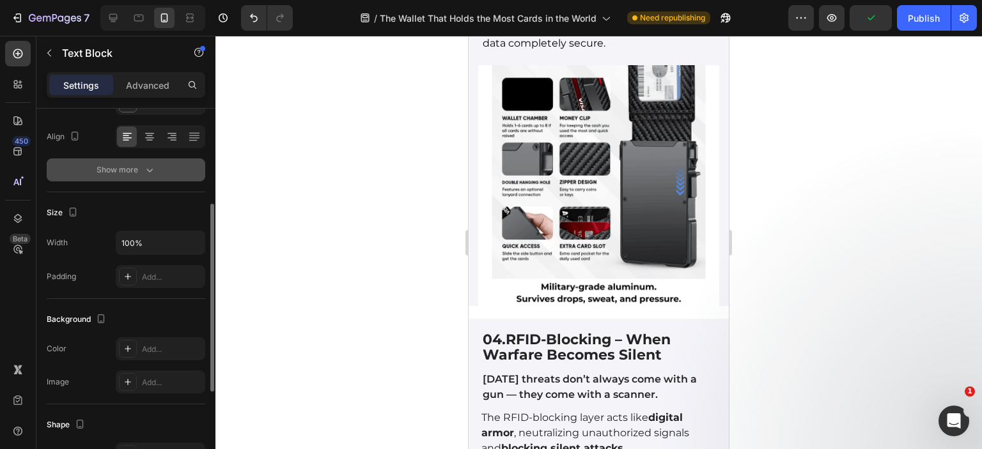
click at [176, 173] on button "Show more" at bounding box center [126, 170] width 159 height 23
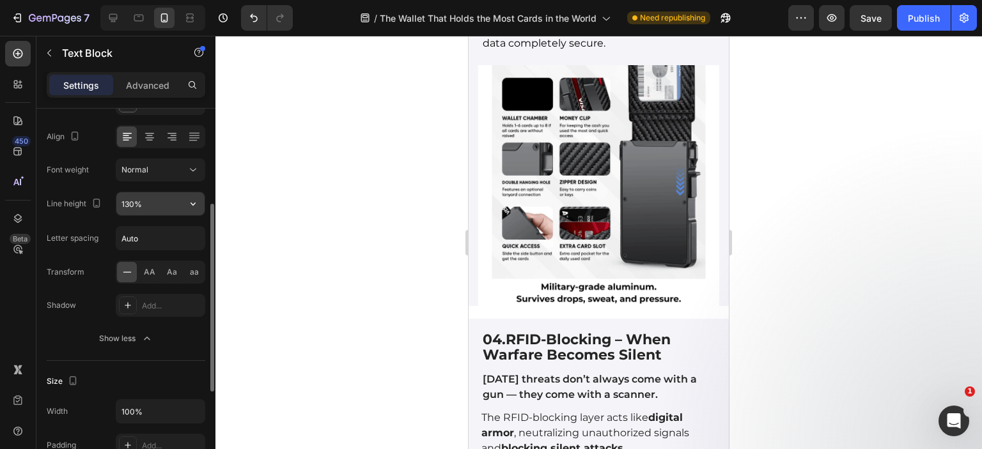
click at [194, 204] on icon "button" at bounding box center [192, 204] width 5 height 3
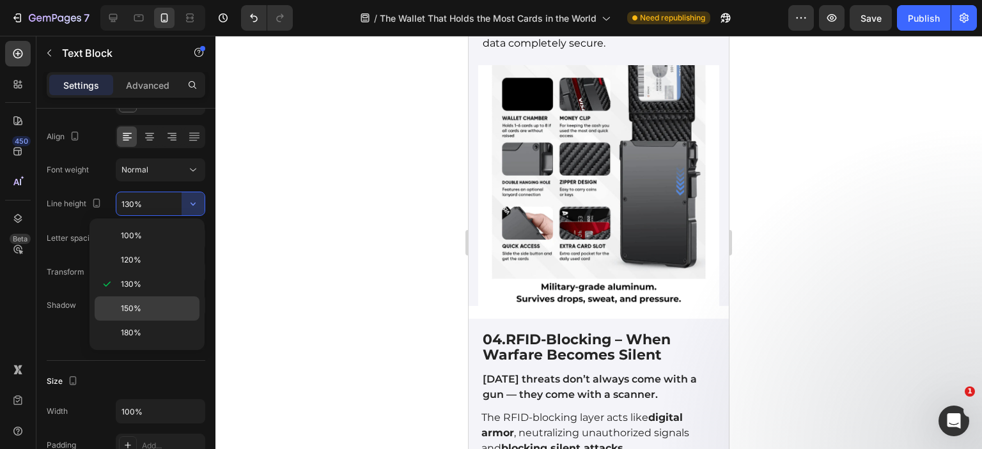
click at [130, 304] on span "150%" at bounding box center [131, 309] width 20 height 12
type input "150%"
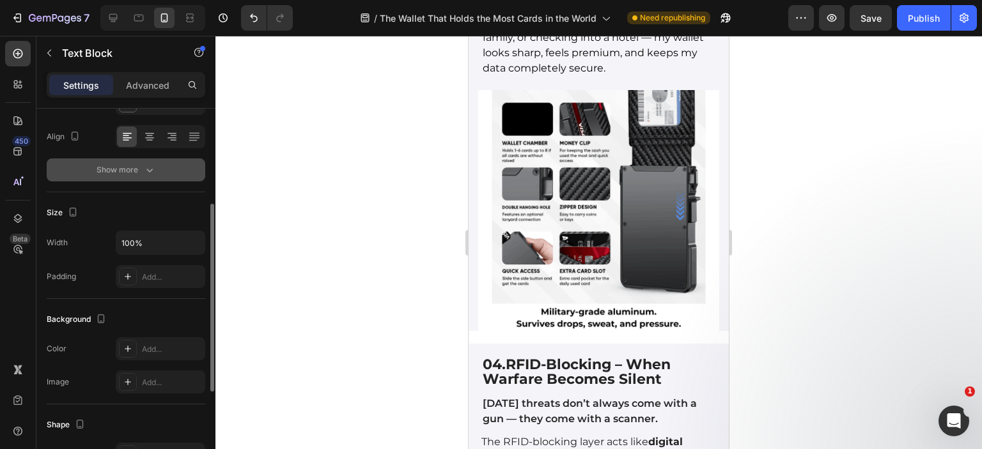
click at [156, 170] on button "Show more" at bounding box center [126, 170] width 159 height 23
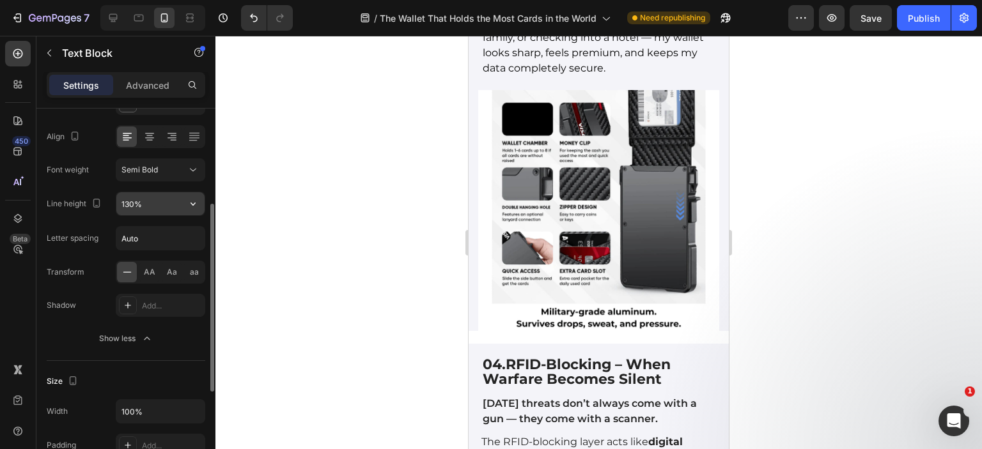
click at [197, 206] on icon "button" at bounding box center [193, 203] width 13 height 13
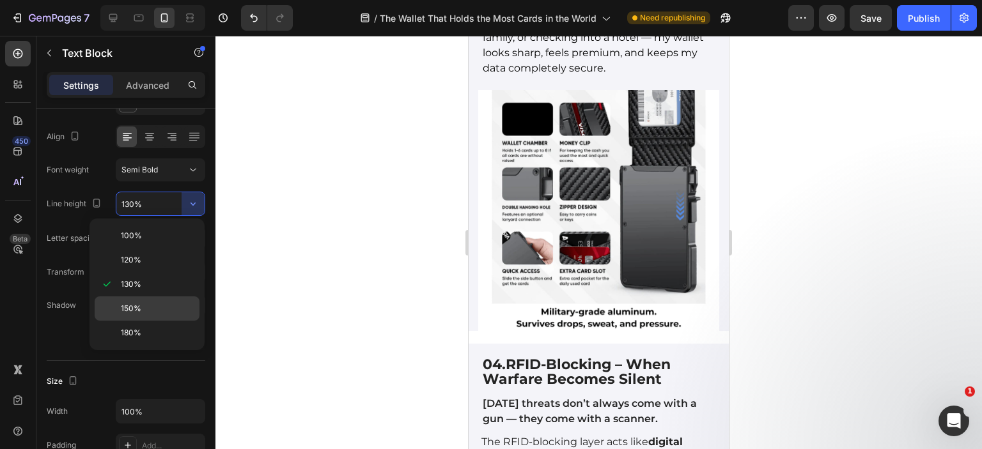
click at [130, 307] on span "150%" at bounding box center [131, 309] width 20 height 12
type input "150%"
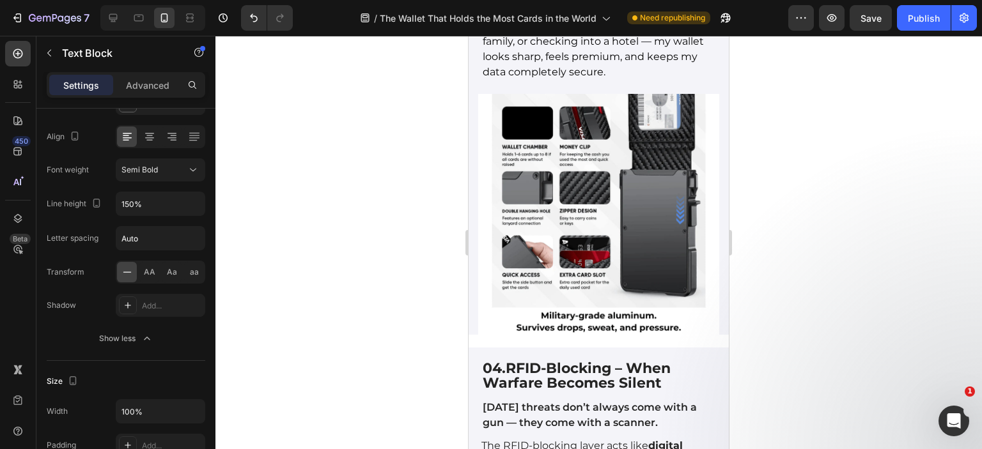
scroll to position [3786, 0]
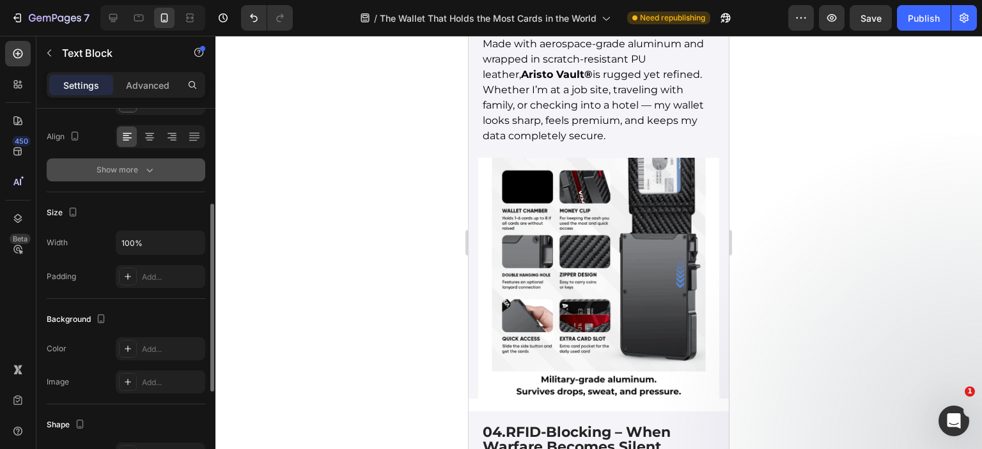
click at [156, 173] on button "Show more" at bounding box center [126, 170] width 159 height 23
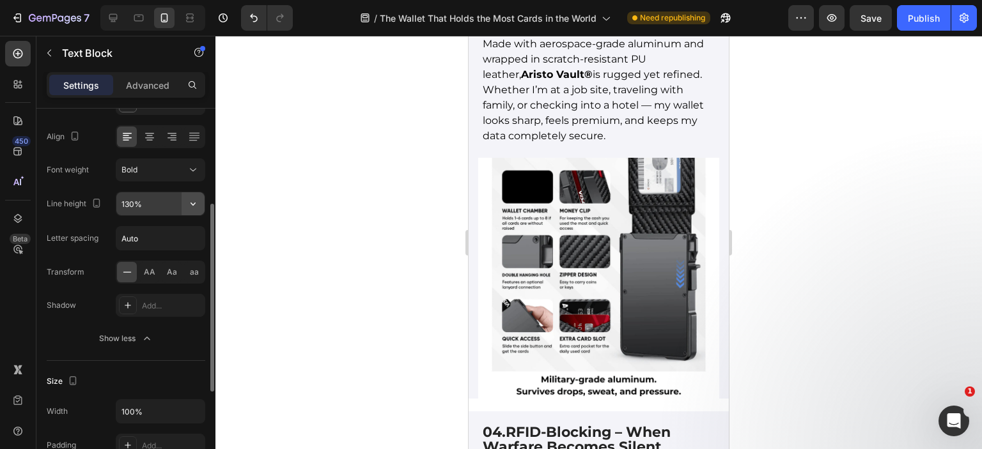
click at [192, 200] on icon "button" at bounding box center [193, 203] width 13 height 13
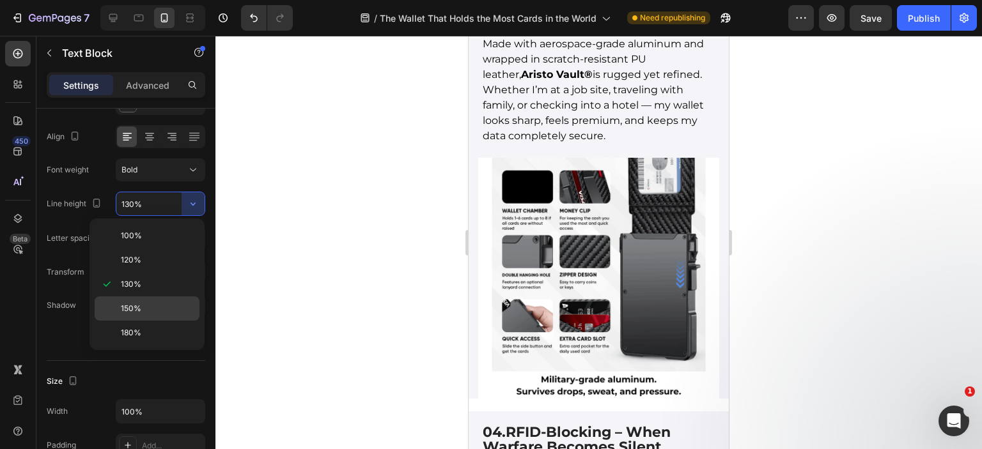
click at [137, 309] on span "150%" at bounding box center [131, 309] width 20 height 12
type input "150%"
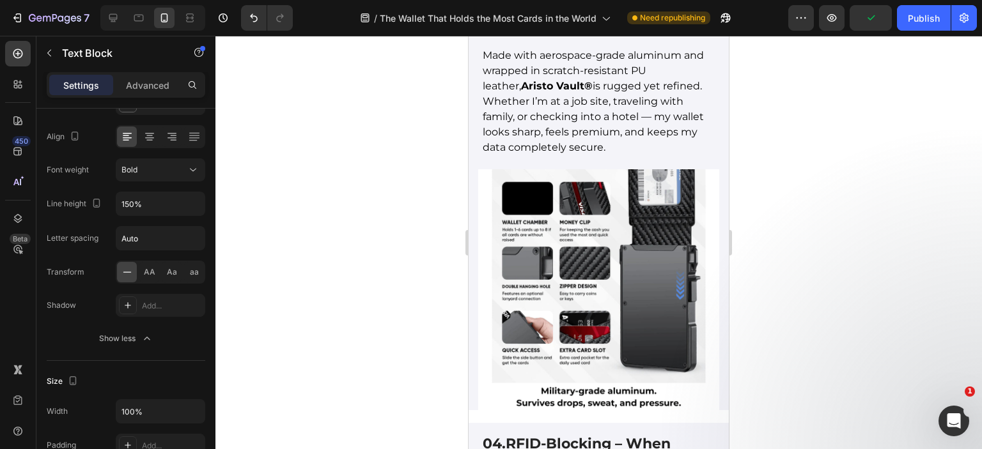
scroll to position [3658, 0]
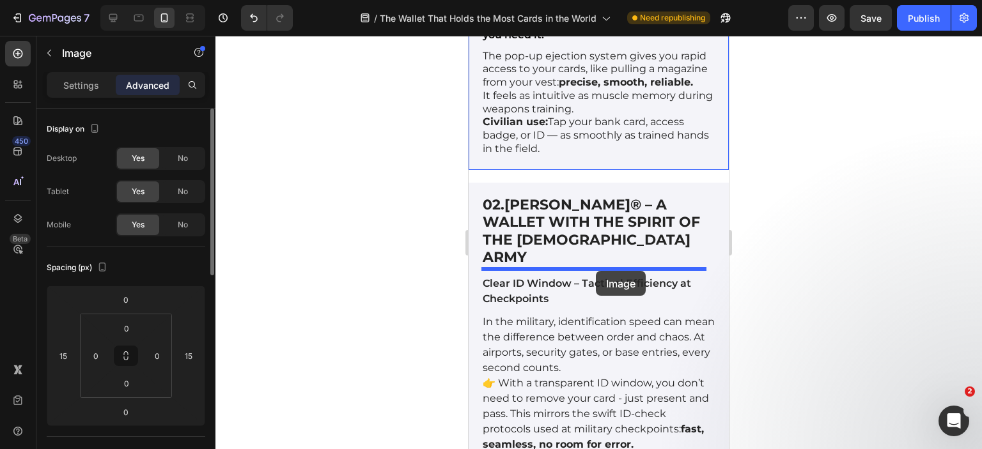
scroll to position [3595, 0]
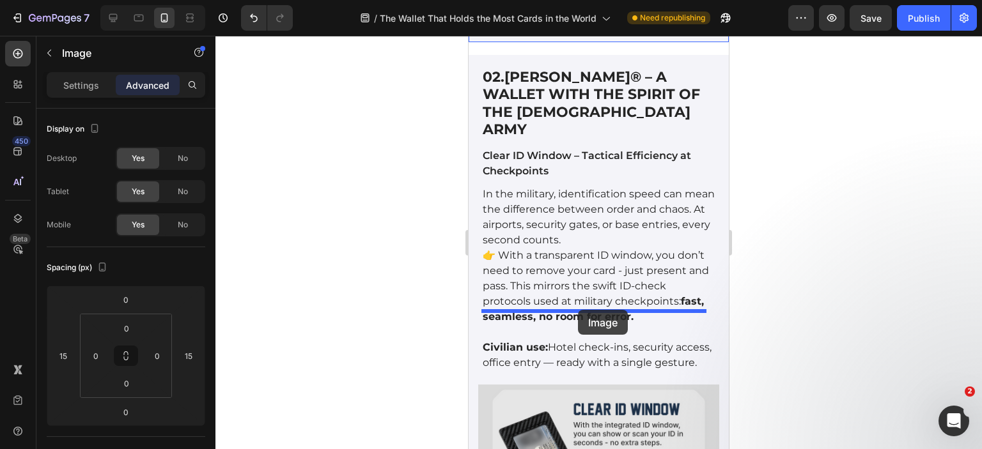
drag, startPoint x: 603, startPoint y: 114, endPoint x: 578, endPoint y: 310, distance: 197.2
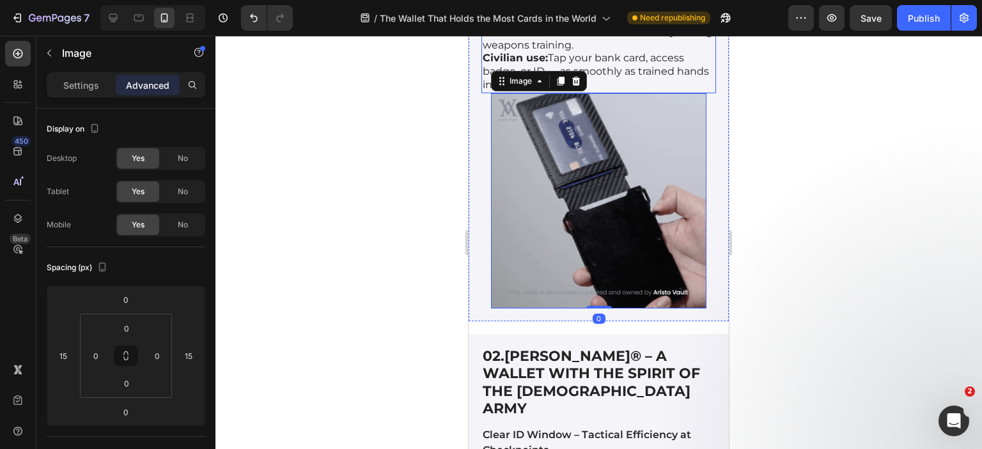
scroll to position [3274, 0]
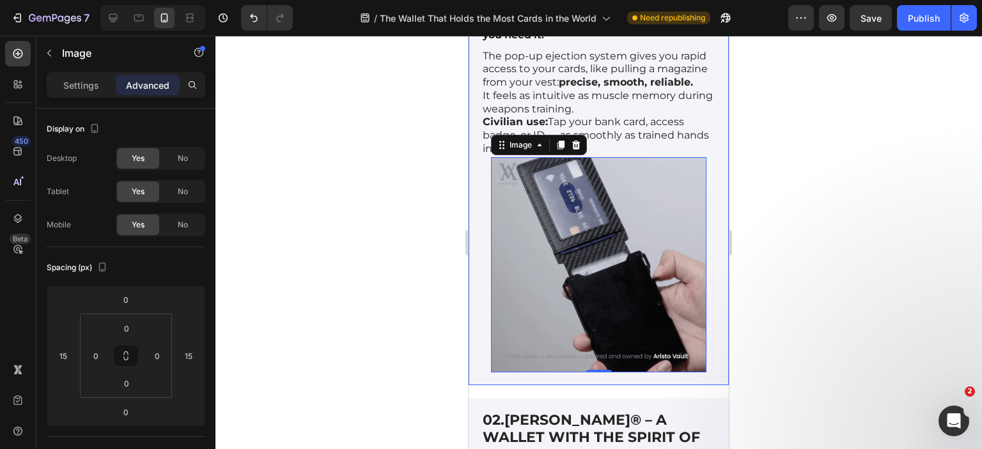
click at [477, 214] on div "01. Pop-Up Card Access – Like Swapping a Mag Text Block In tactical operations,…" at bounding box center [598, 163] width 260 height 443
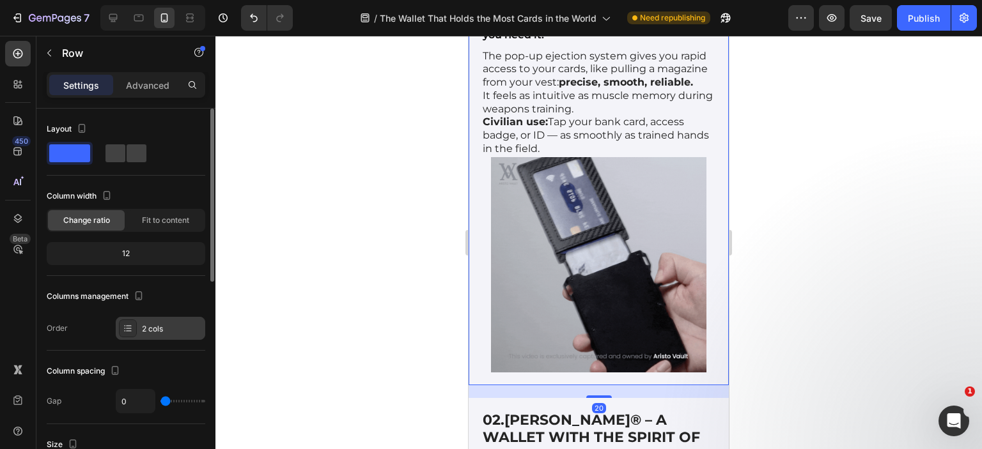
scroll to position [128, 0]
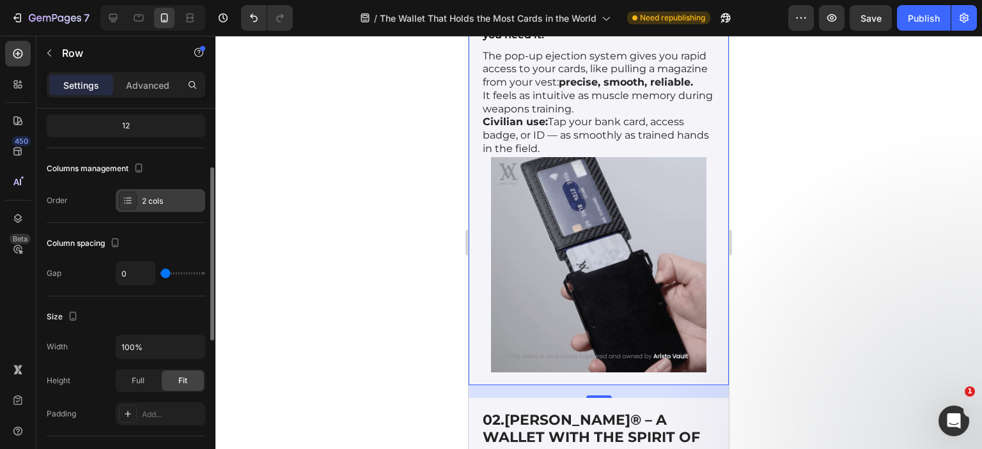
click at [137, 197] on div "2 cols" at bounding box center [160, 200] width 89 height 23
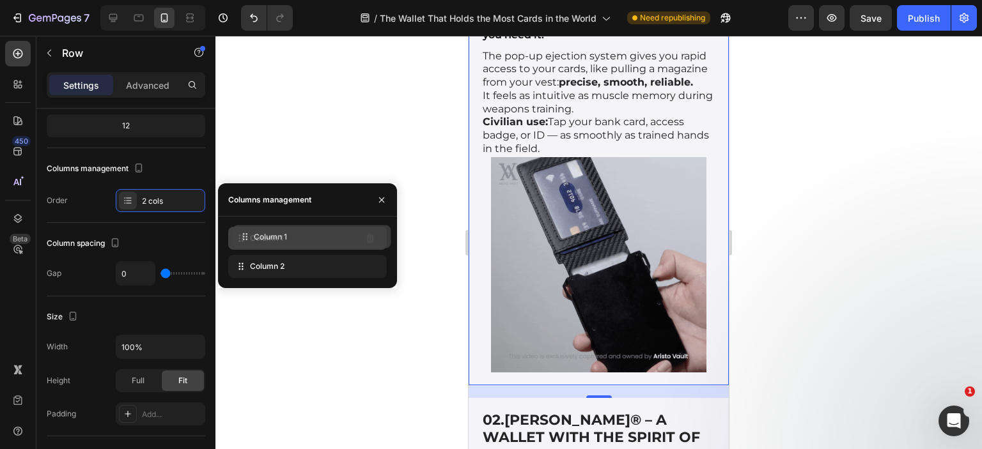
drag, startPoint x: 267, startPoint y: 268, endPoint x: 271, endPoint y: 237, distance: 30.9
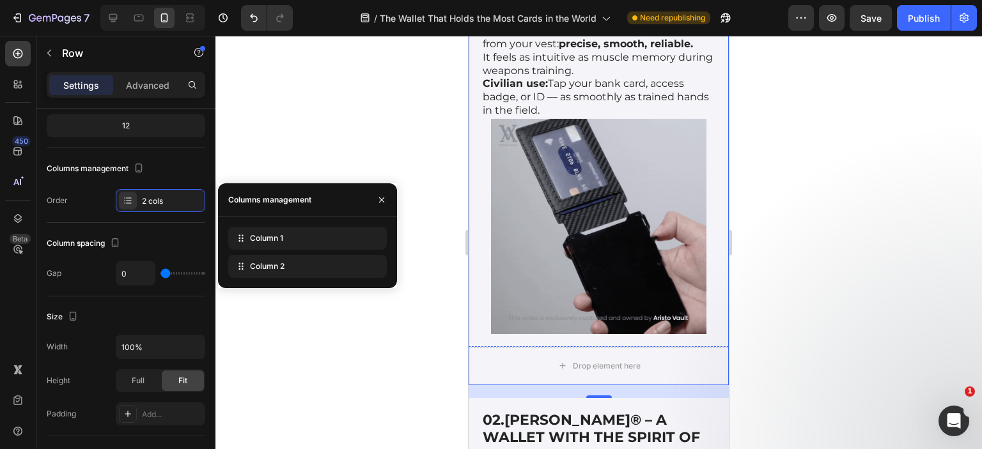
scroll to position [3529, 0]
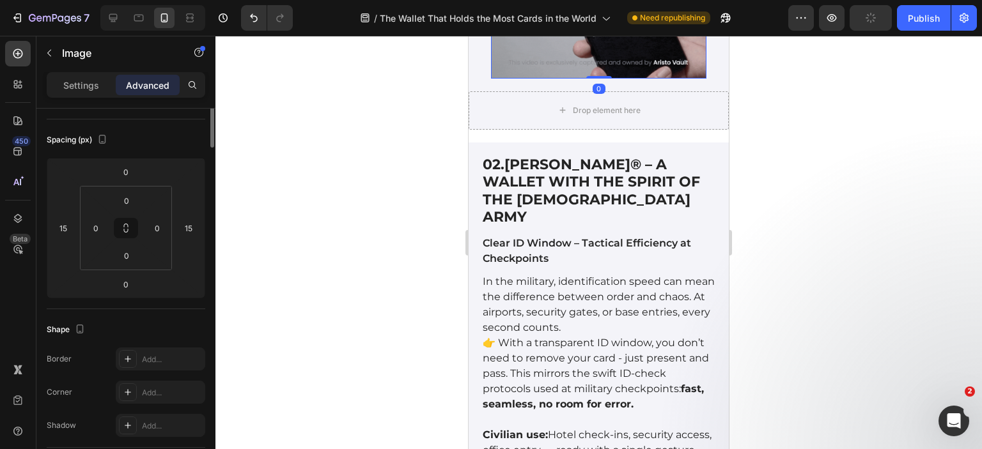
scroll to position [0, 0]
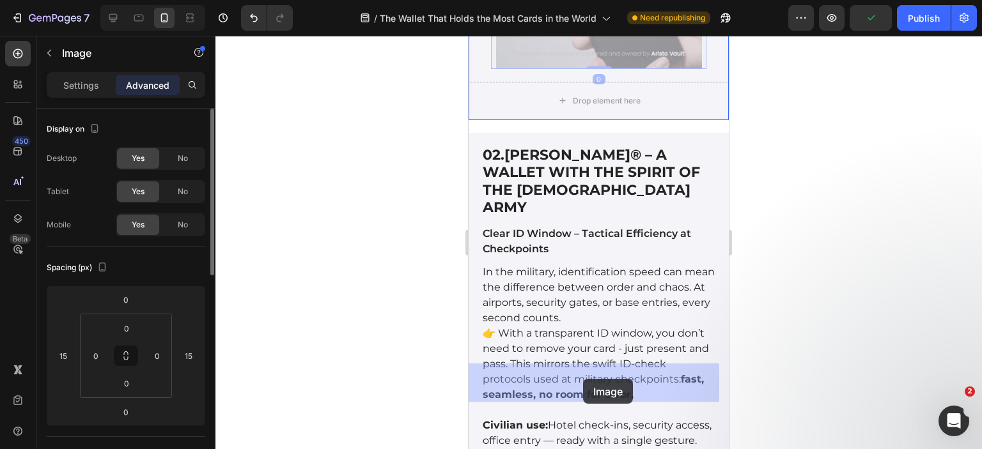
drag, startPoint x: 597, startPoint y: 240, endPoint x: 583, endPoint y: 379, distance: 140.0
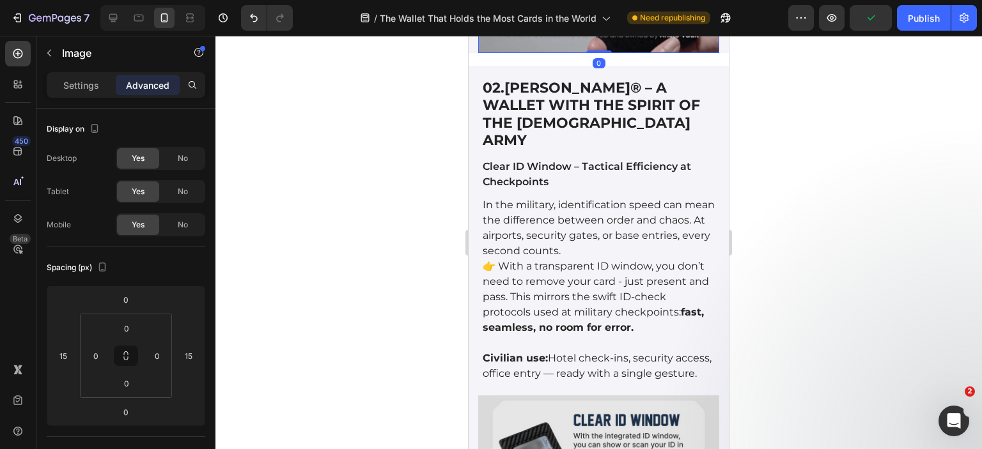
scroll to position [3338, 0]
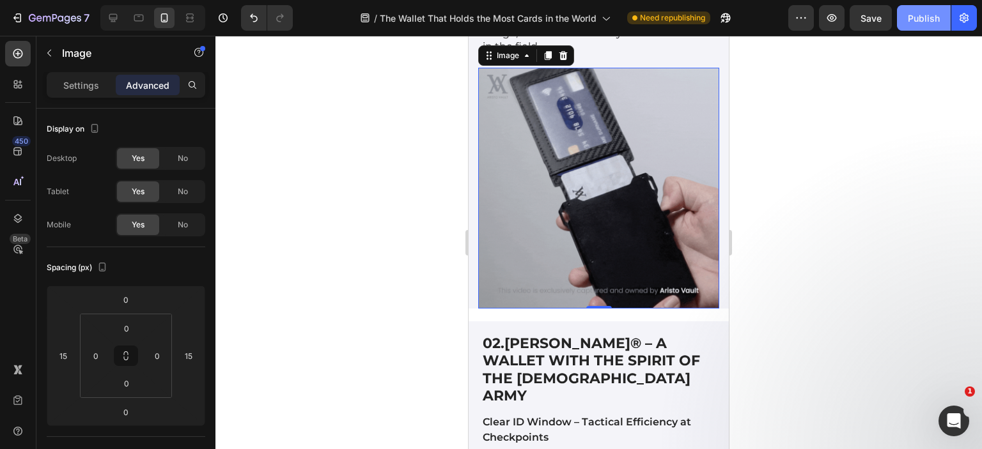
click at [917, 20] on div "Publish" at bounding box center [924, 18] width 32 height 13
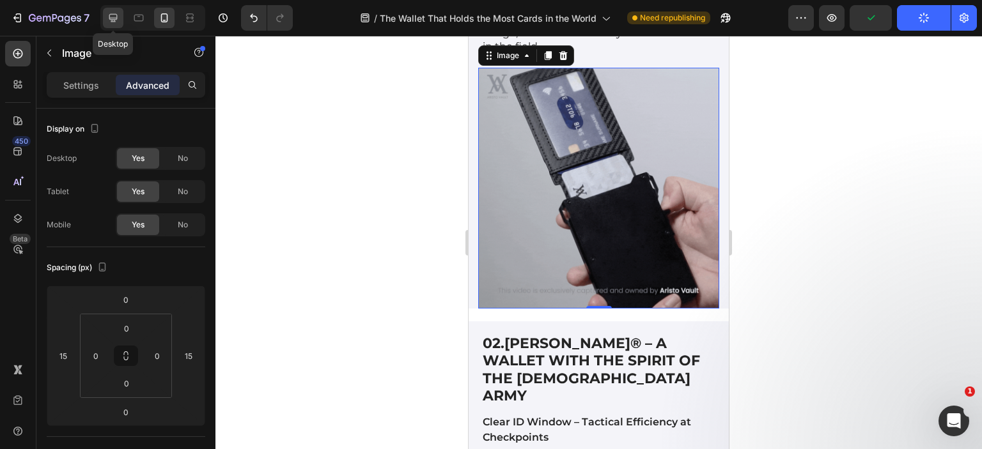
click at [112, 14] on icon at bounding box center [113, 18] width 8 height 8
type input "0"
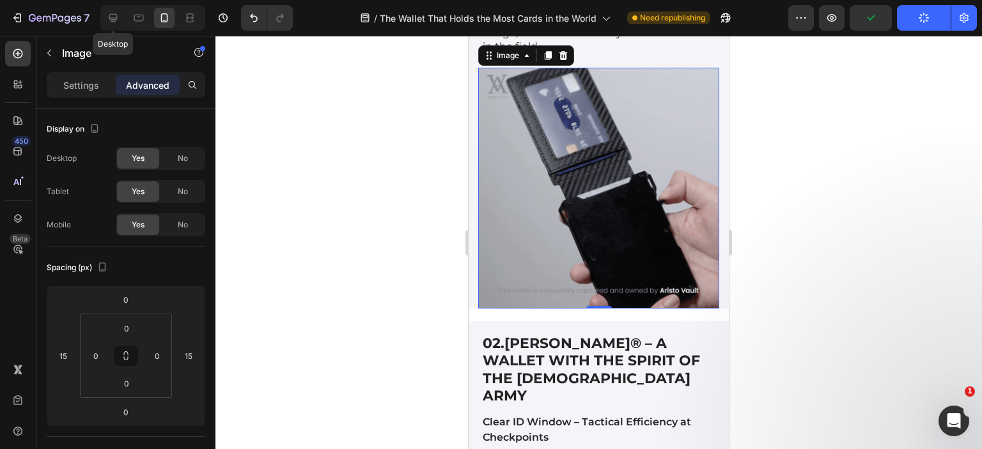
type input "0"
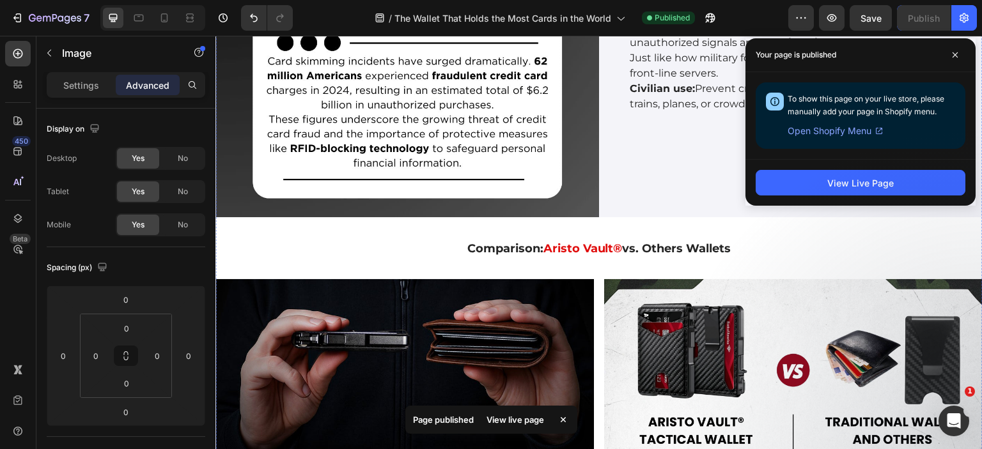
scroll to position [4681, 0]
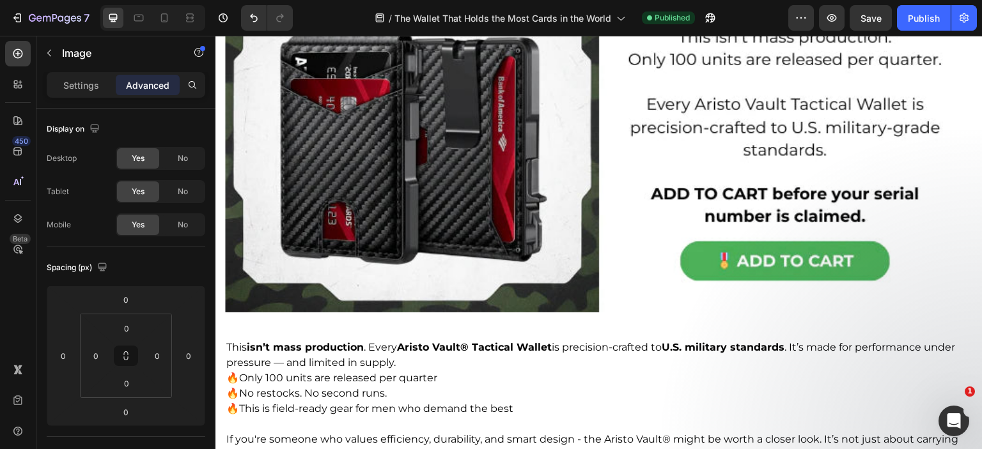
scroll to position [6982, 0]
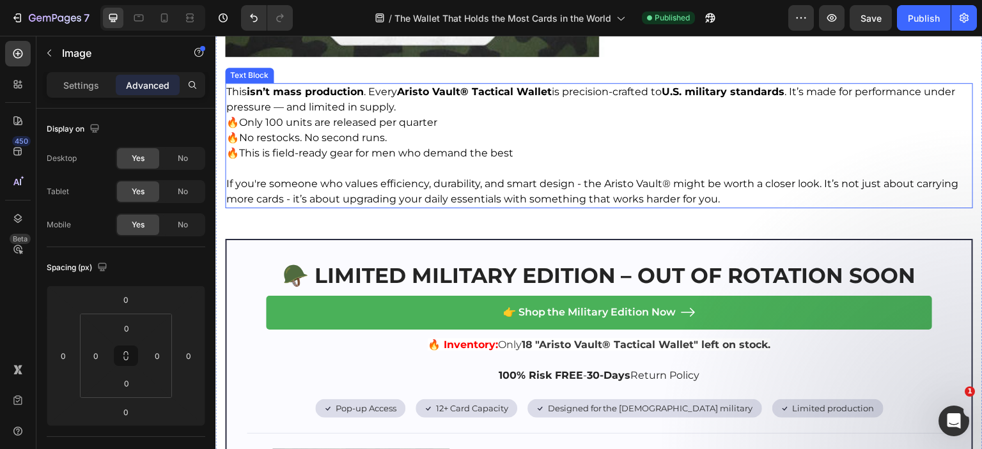
click at [313, 107] on span "This isn’t mass production . Every Aristo Vault® Tactical Wallet is precision-c…" at bounding box center [590, 99] width 729 height 27
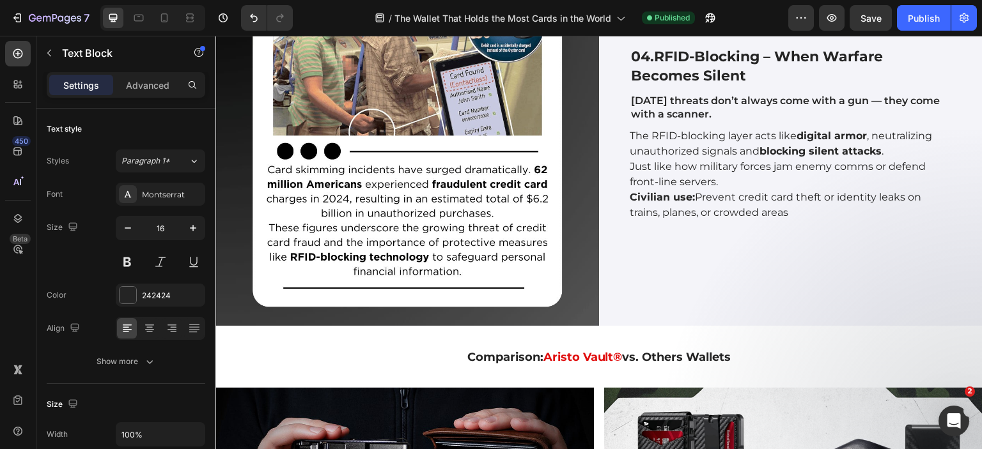
scroll to position [4061, 0]
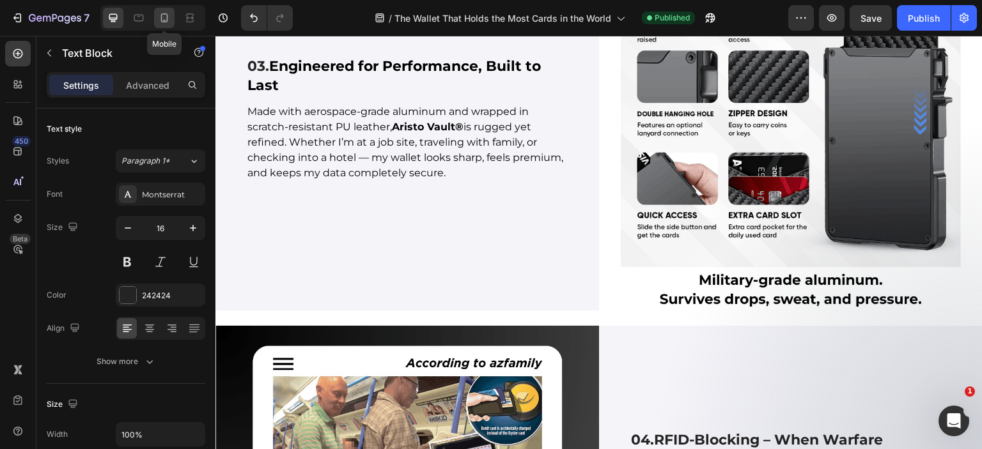
click at [158, 13] on icon at bounding box center [164, 18] width 13 height 13
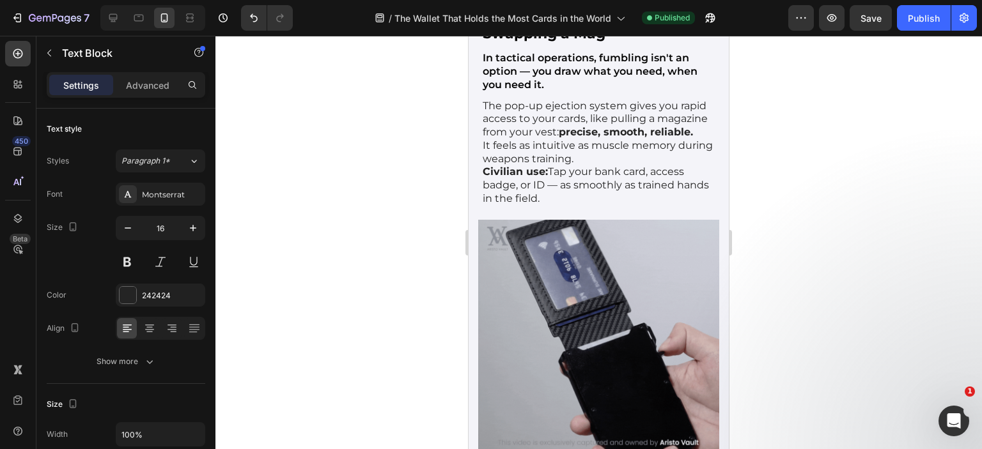
scroll to position [3441, 0]
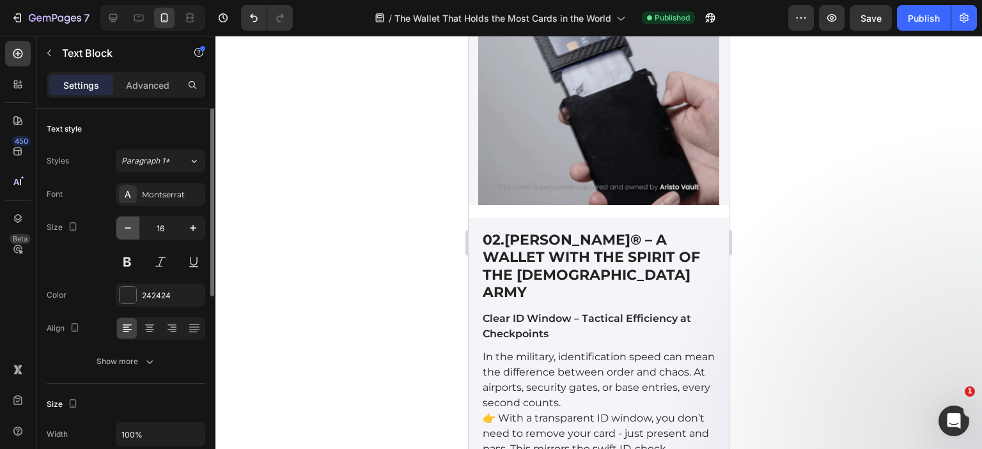
scroll to position [192, 0]
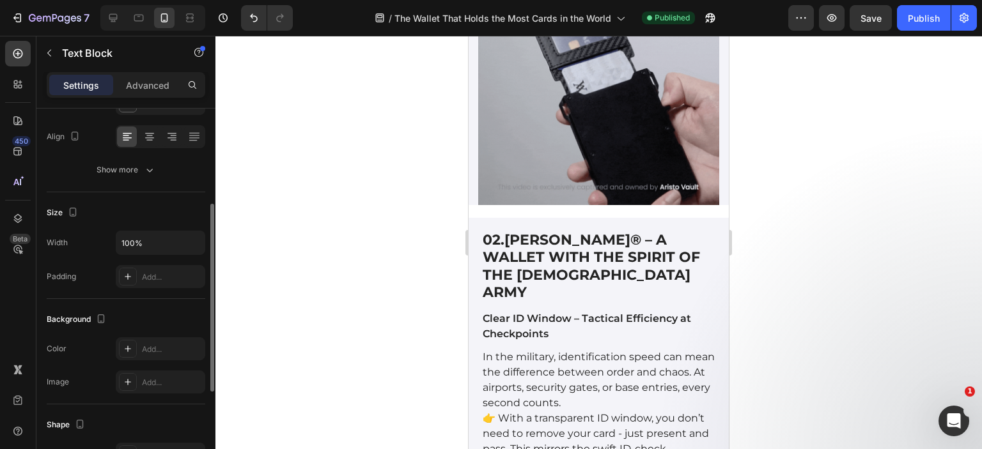
click at [167, 299] on div "Text style Styles Paragraph 1* Font Montserrat Size 16 Color 242424 Align Show …" at bounding box center [126, 351] width 159 height 105
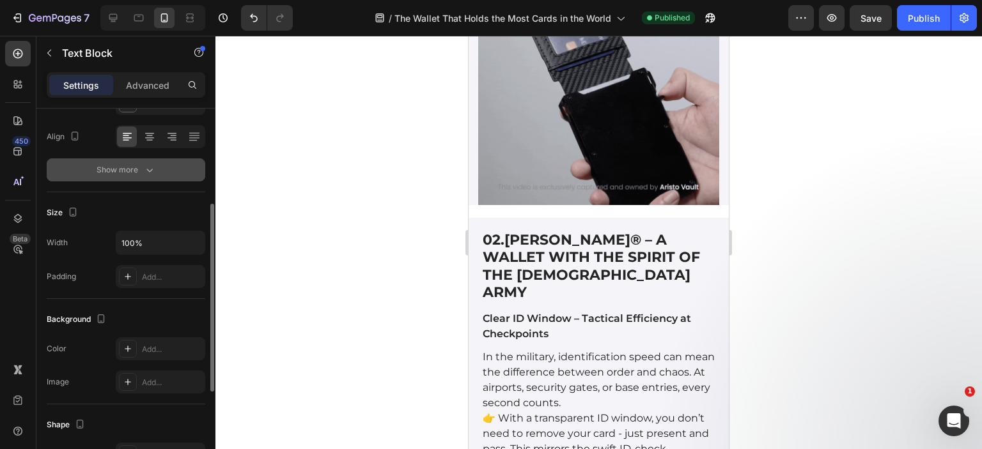
click at [159, 171] on button "Show more" at bounding box center [126, 170] width 159 height 23
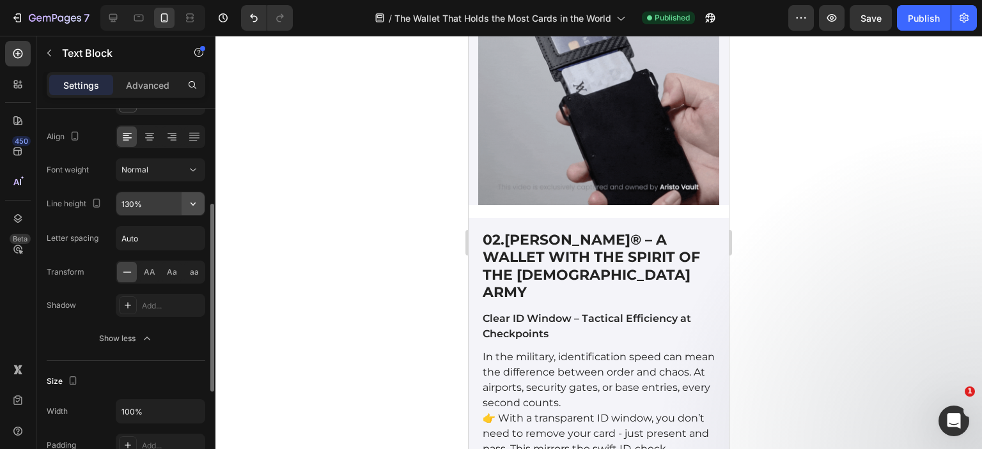
click at [201, 204] on button "button" at bounding box center [193, 203] width 23 height 23
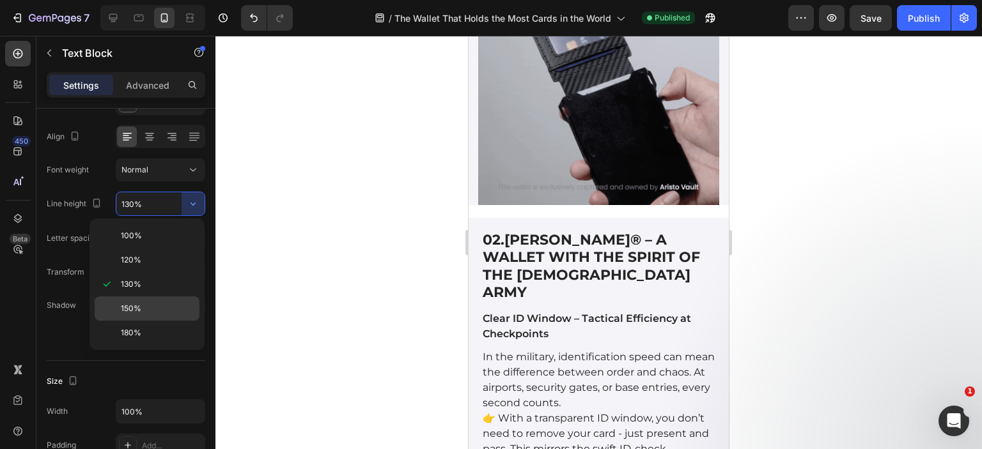
click at [146, 303] on p "150%" at bounding box center [157, 309] width 73 height 12
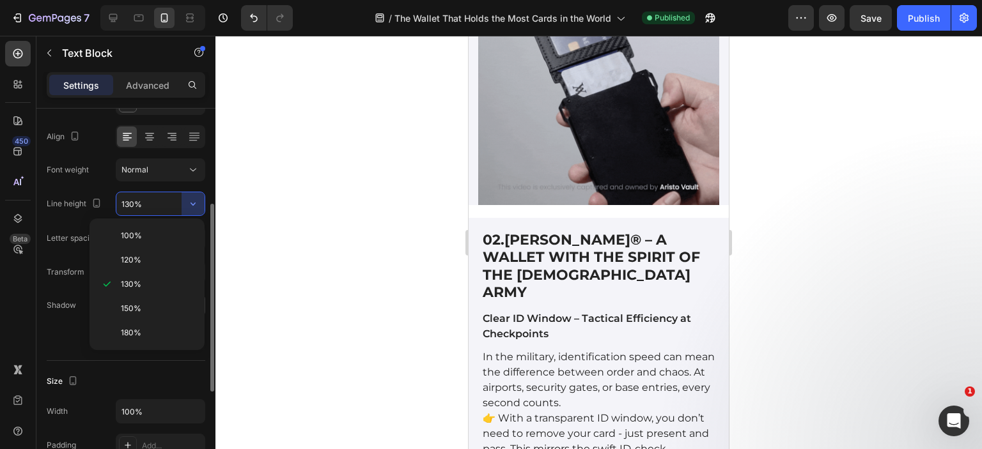
type input "150%"
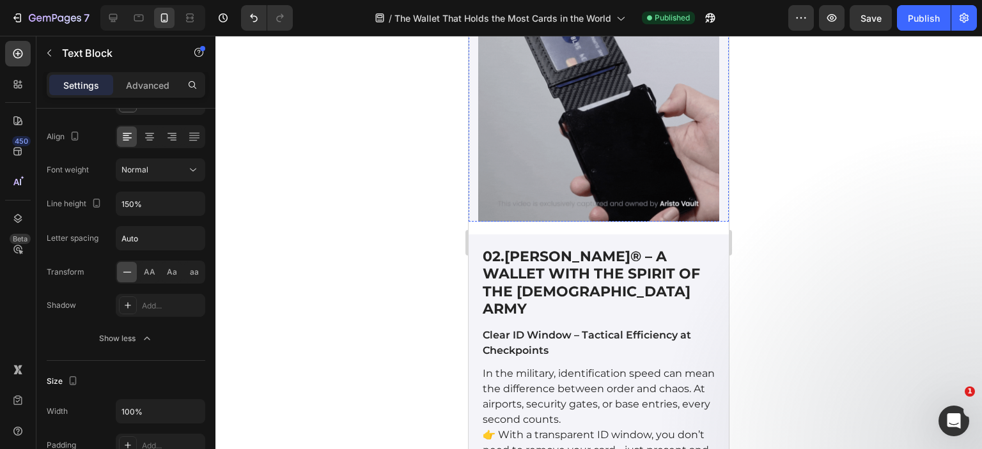
scroll to position [3377, 0]
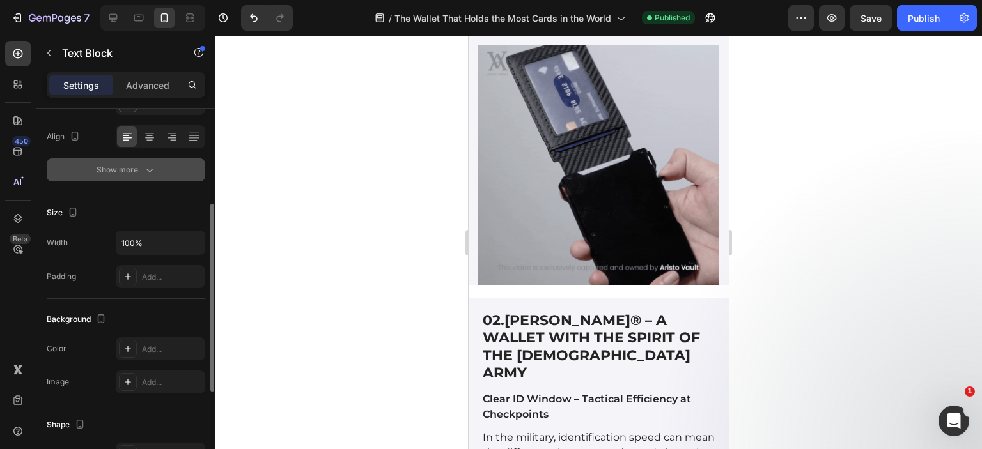
click at [145, 176] on icon "button" at bounding box center [149, 170] width 13 height 13
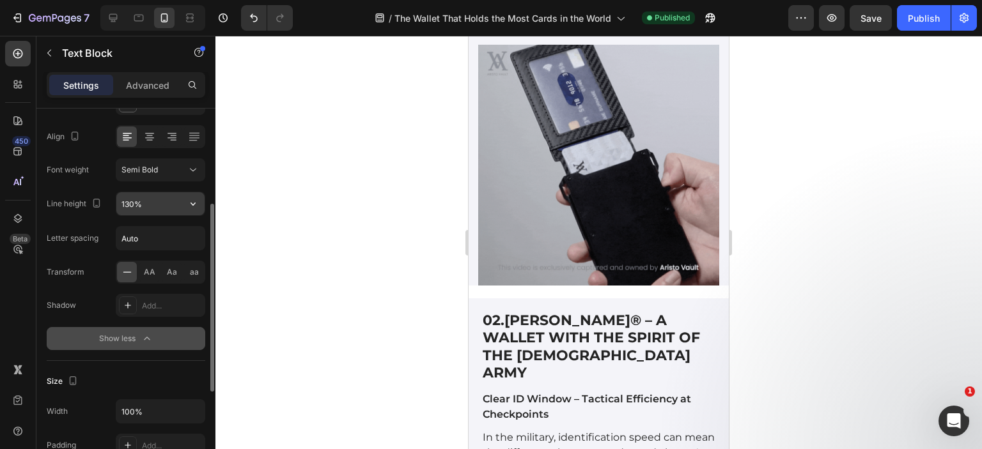
click at [188, 201] on icon "button" at bounding box center [193, 203] width 13 height 13
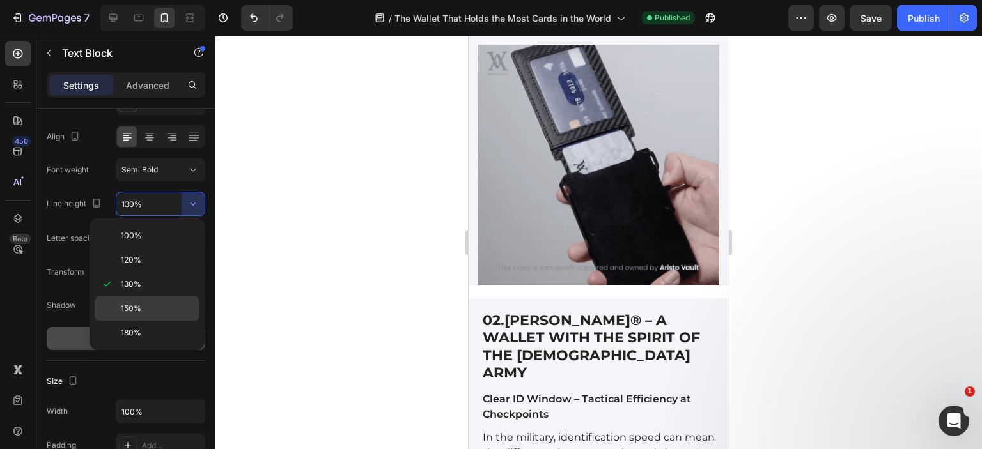
click at [143, 304] on p "150%" at bounding box center [157, 309] width 73 height 12
type input "150%"
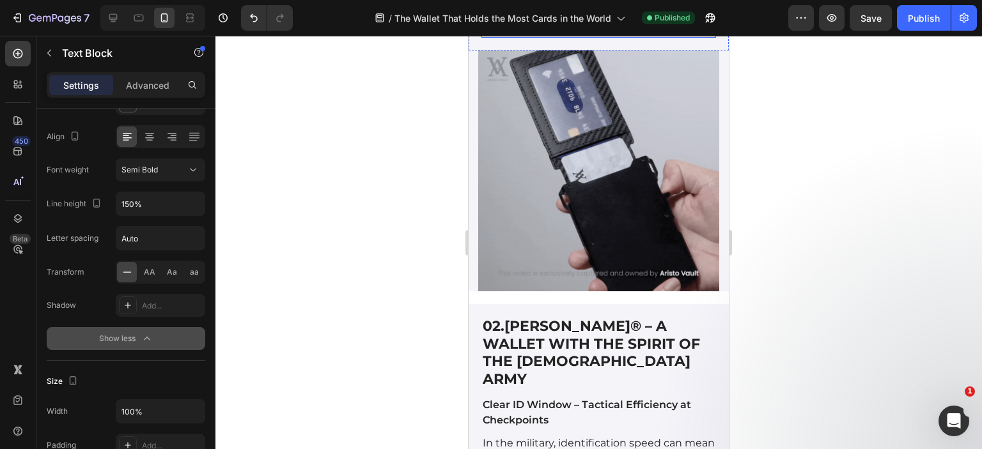
scroll to position [3313, 0]
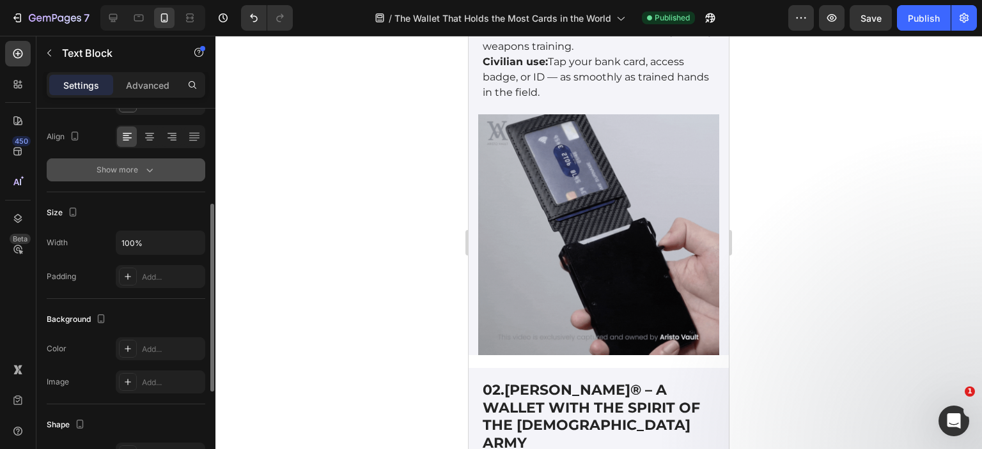
click at [144, 168] on icon "button" at bounding box center [149, 170] width 13 height 13
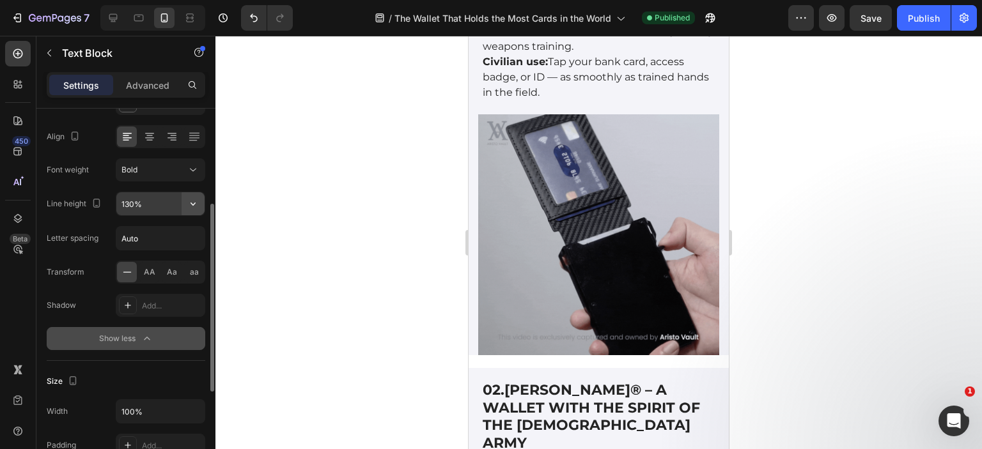
click at [197, 203] on icon "button" at bounding box center [193, 203] width 13 height 13
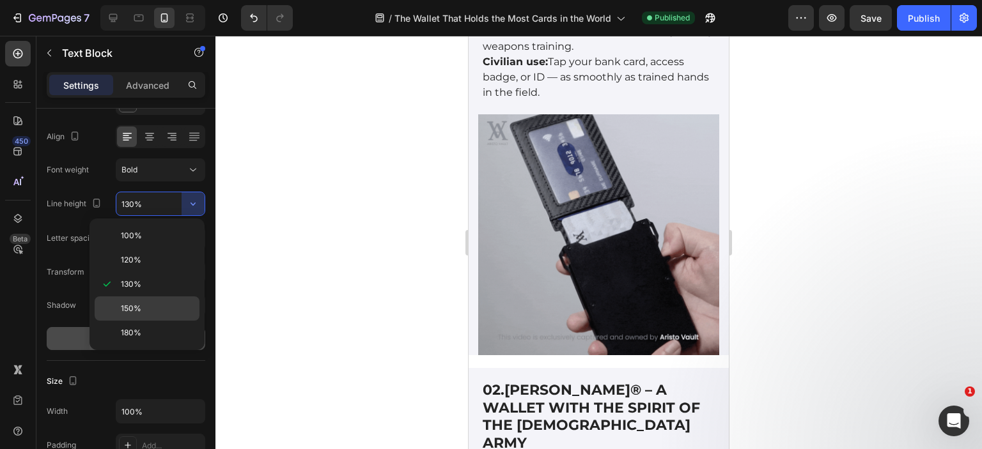
click at [135, 303] on span "150%" at bounding box center [131, 309] width 20 height 12
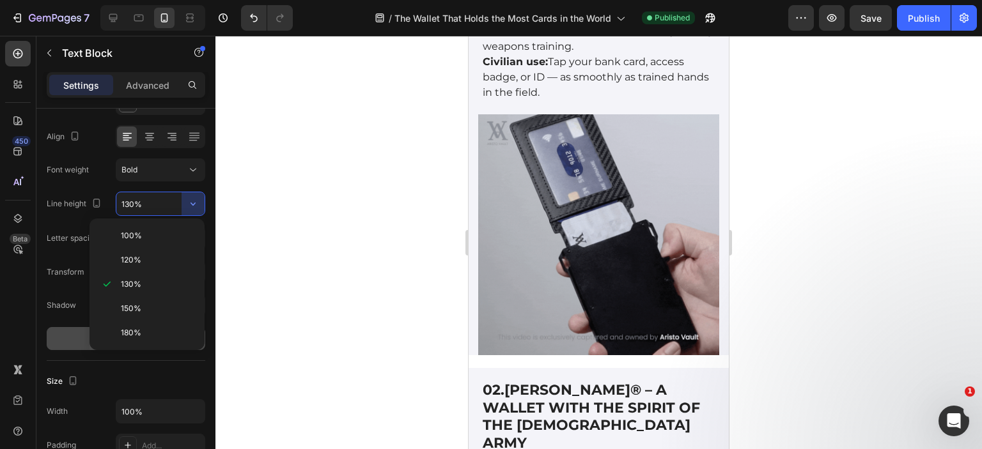
type input "150%"
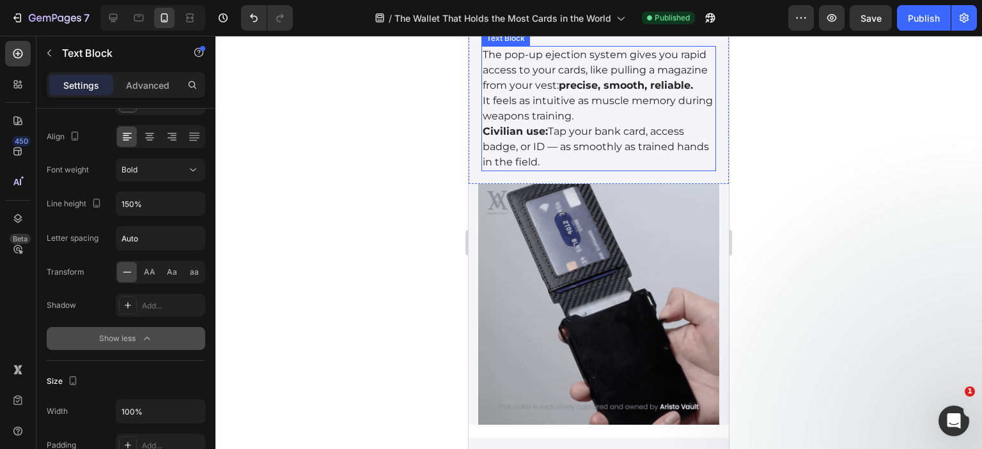
scroll to position [3122, 0]
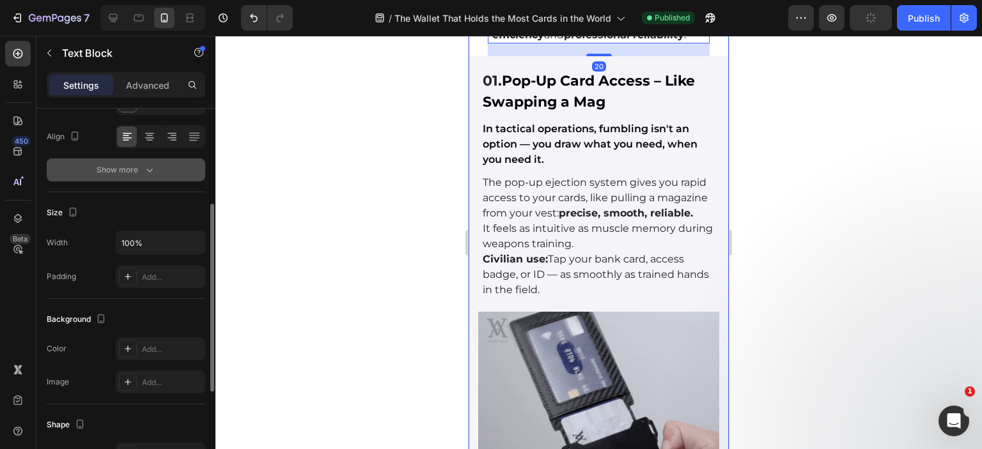
click at [152, 168] on icon "button" at bounding box center [149, 170] width 13 height 13
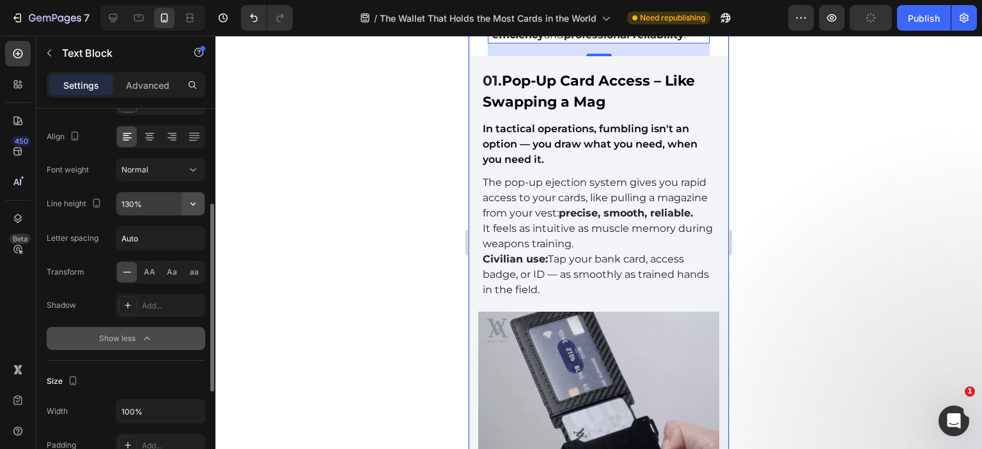
click at [194, 203] on icon "button" at bounding box center [193, 203] width 13 height 13
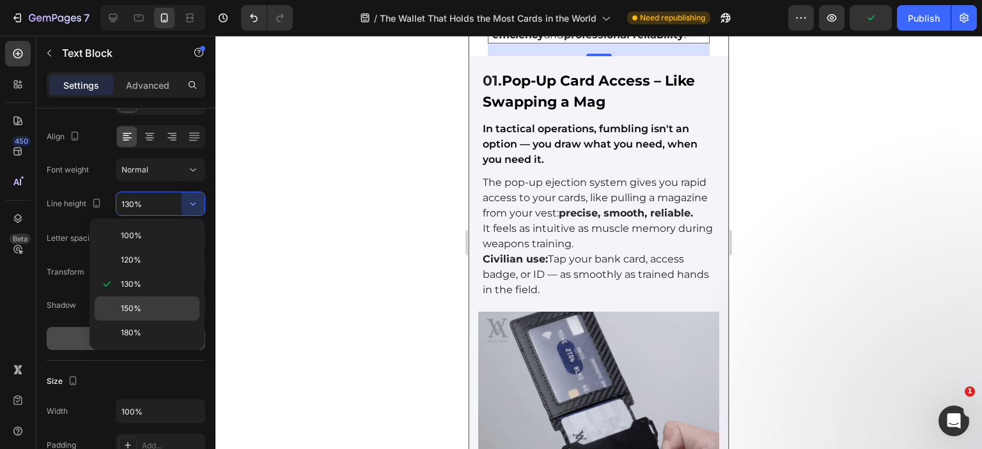
click at [132, 321] on div "150%" at bounding box center [147, 333] width 105 height 24
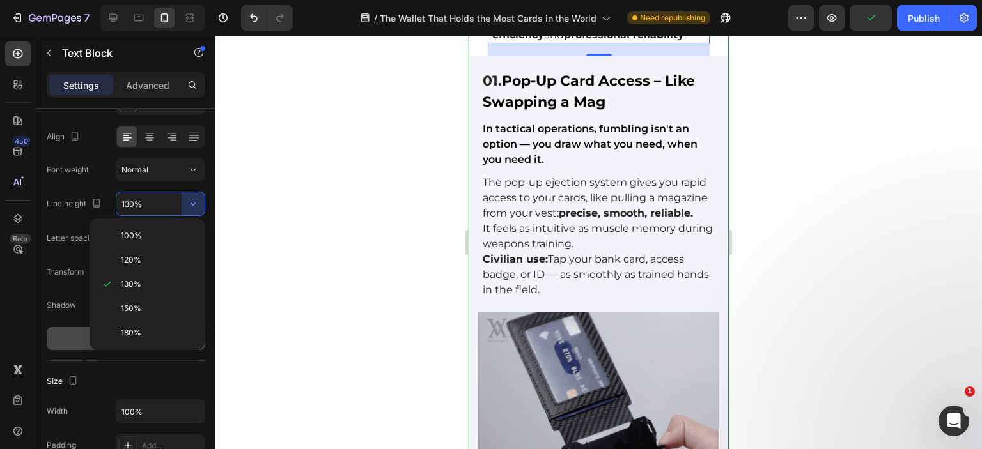
type input "150%"
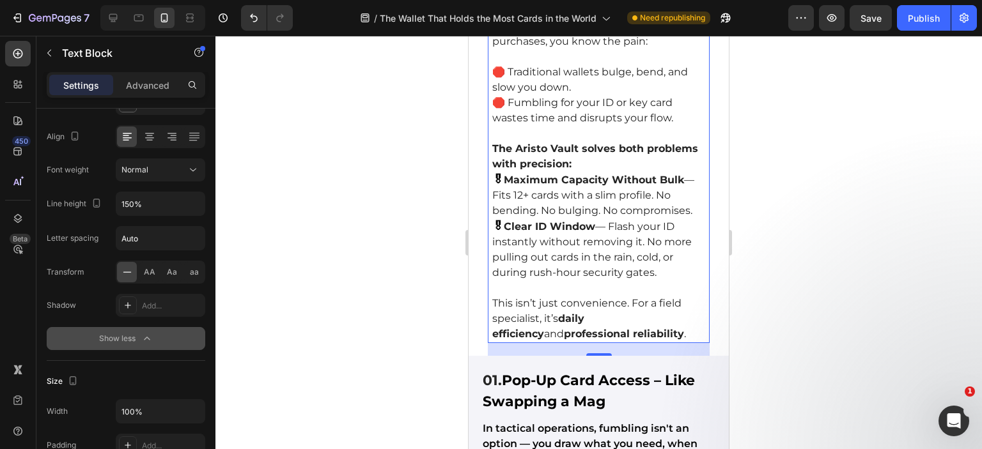
scroll to position [2999, 0]
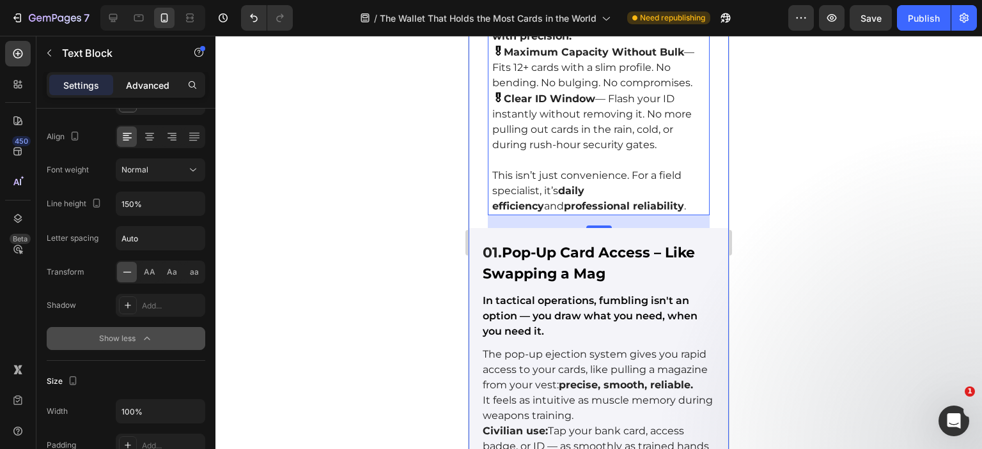
click at [144, 82] on p "Advanced" at bounding box center [147, 85] width 43 height 13
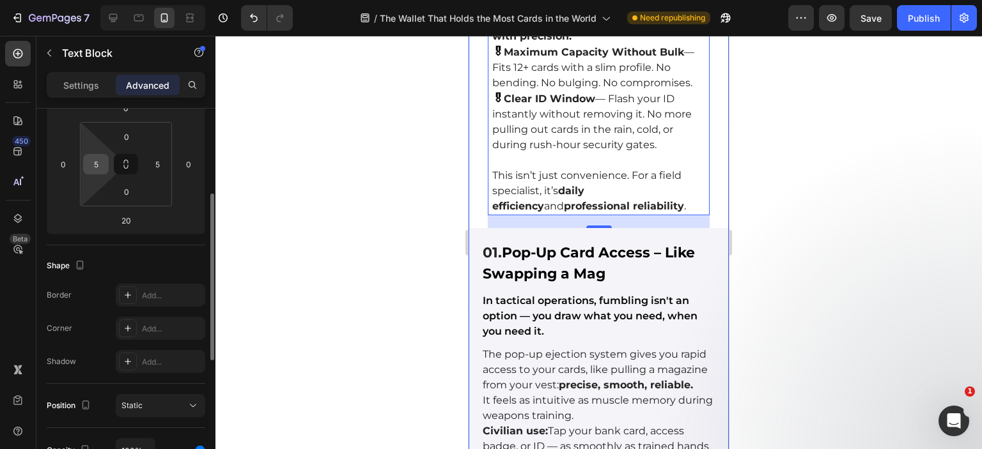
click at [102, 159] on input "5" at bounding box center [95, 164] width 19 height 19
type input "0"
drag, startPoint x: 153, startPoint y: 160, endPoint x: 162, endPoint y: 160, distance: 9.6
click at [162, 160] on input "5" at bounding box center [157, 164] width 19 height 19
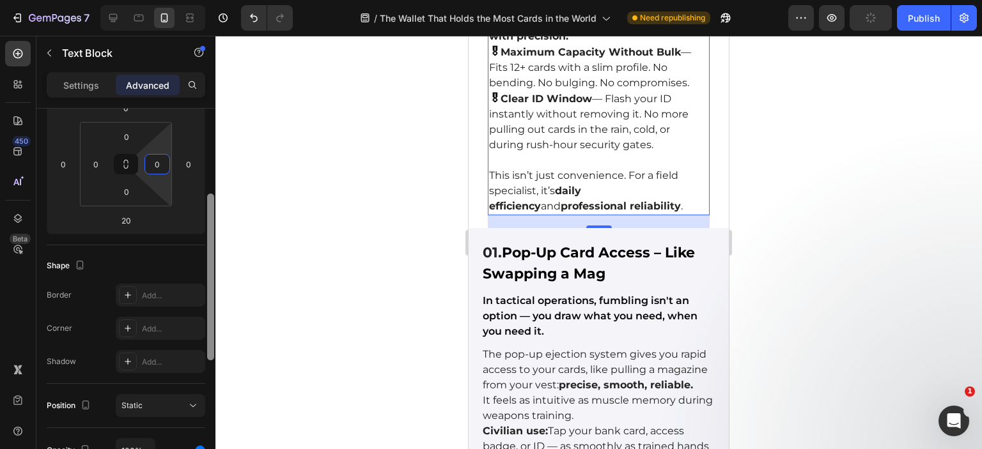
type input "0"
click at [206, 247] on div at bounding box center [211, 297] width 10 height 377
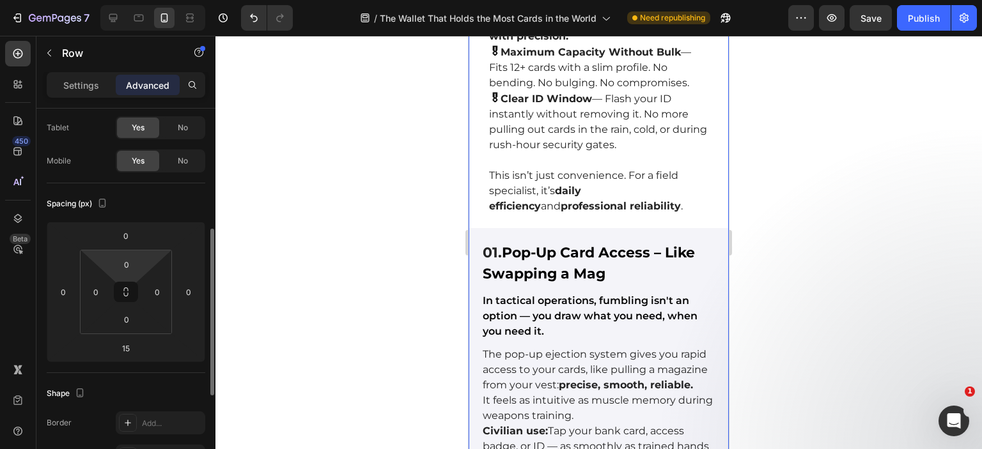
scroll to position [128, 0]
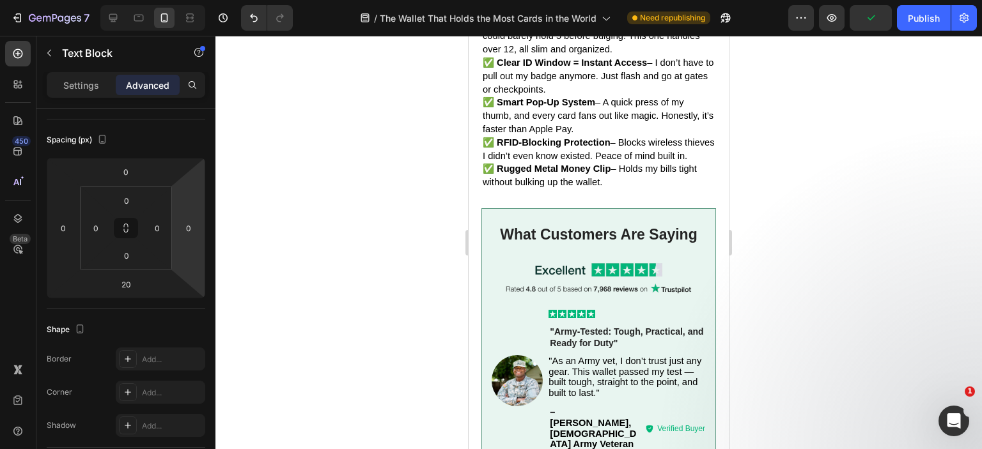
scroll to position [2424, 0]
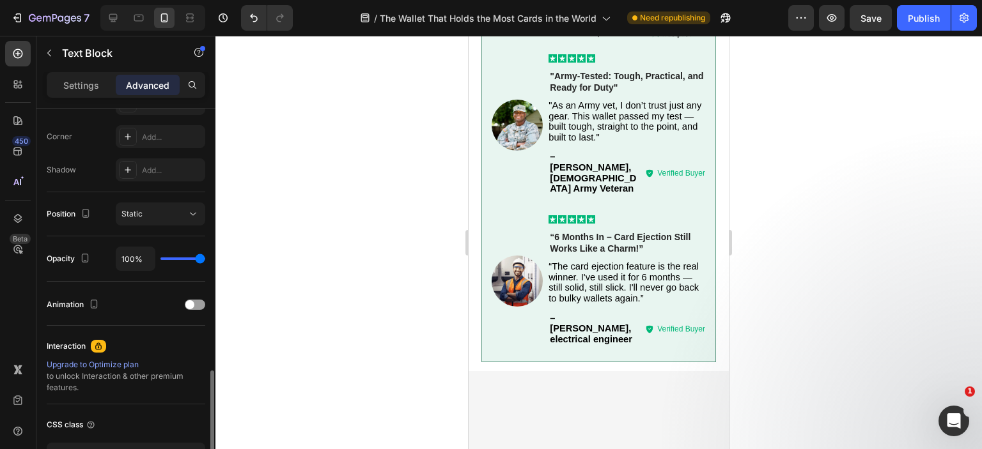
scroll to position [474, 0]
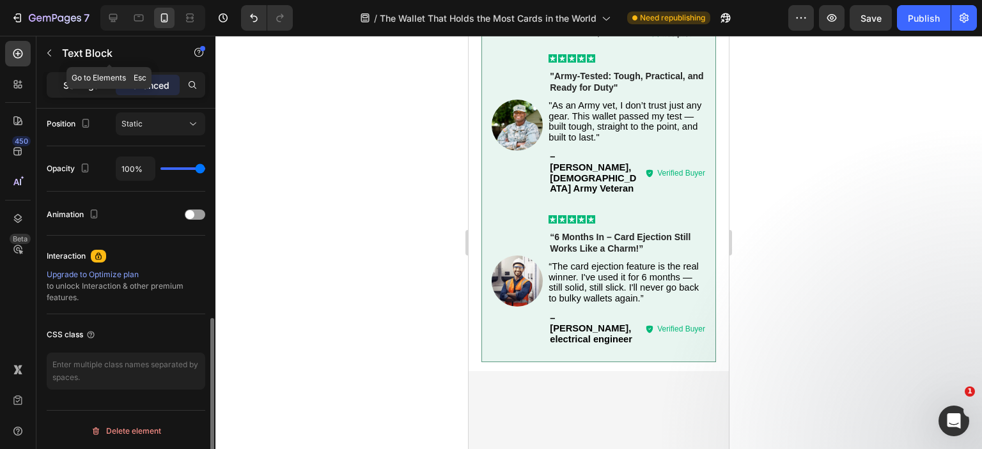
click at [75, 88] on p "Settings" at bounding box center [81, 85] width 36 height 13
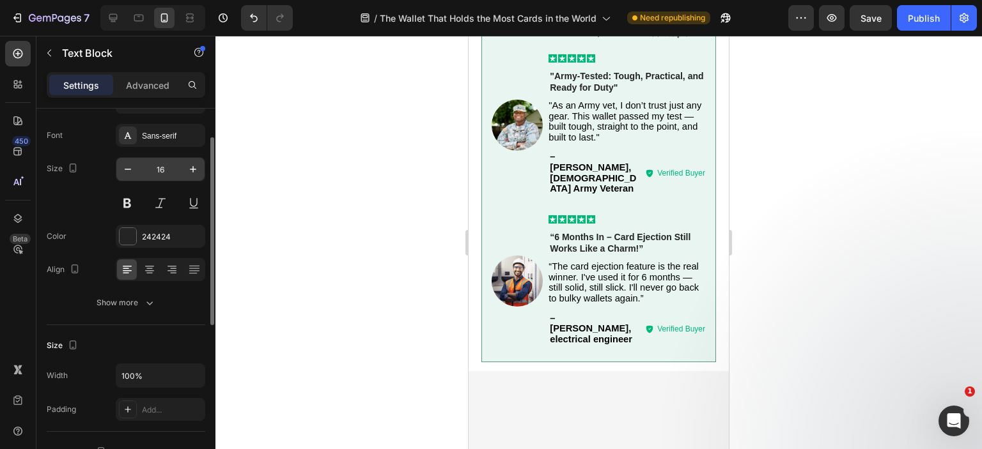
scroll to position [0, 0]
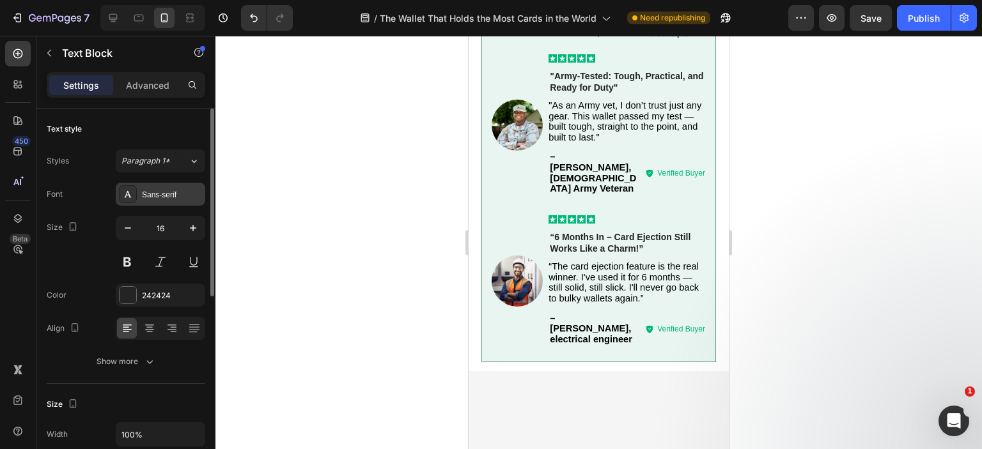
click at [169, 189] on div "Sans-serif" at bounding box center [172, 195] width 60 height 12
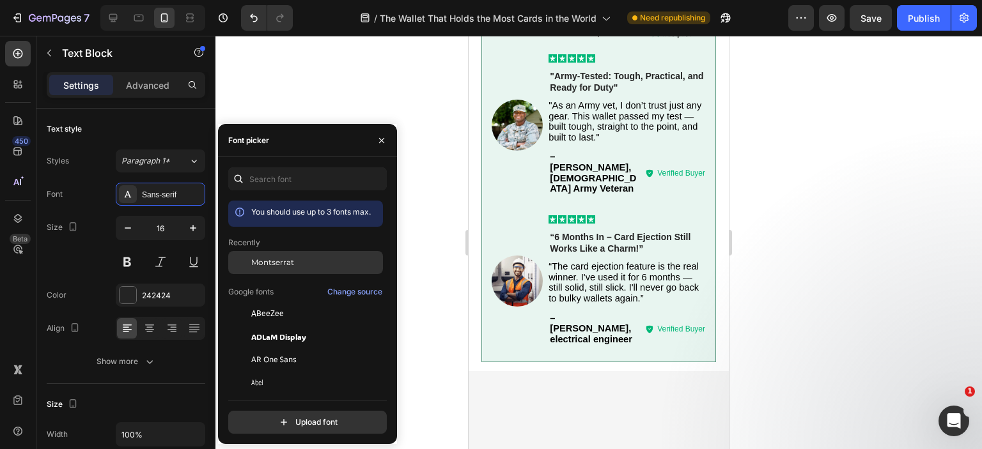
click at [269, 265] on span "Montserrat" at bounding box center [272, 263] width 43 height 12
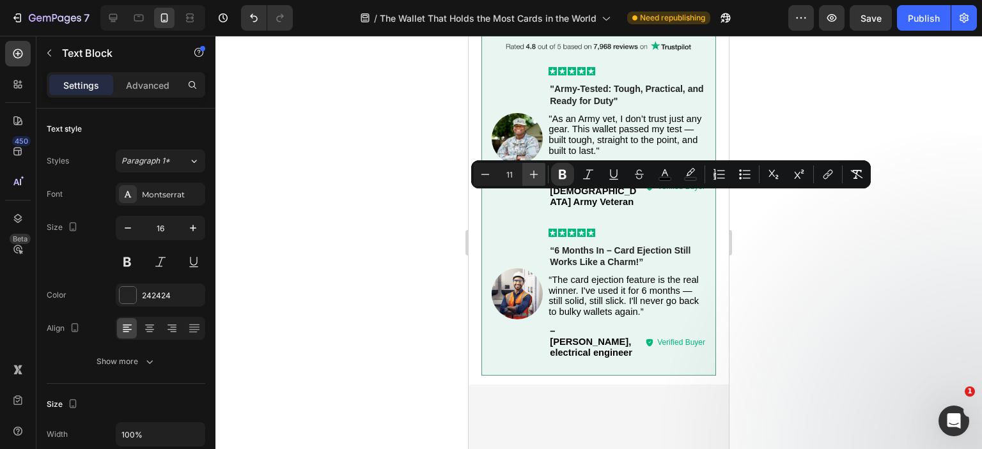
click at [537, 171] on icon "Editor contextual toolbar" at bounding box center [533, 174] width 13 height 13
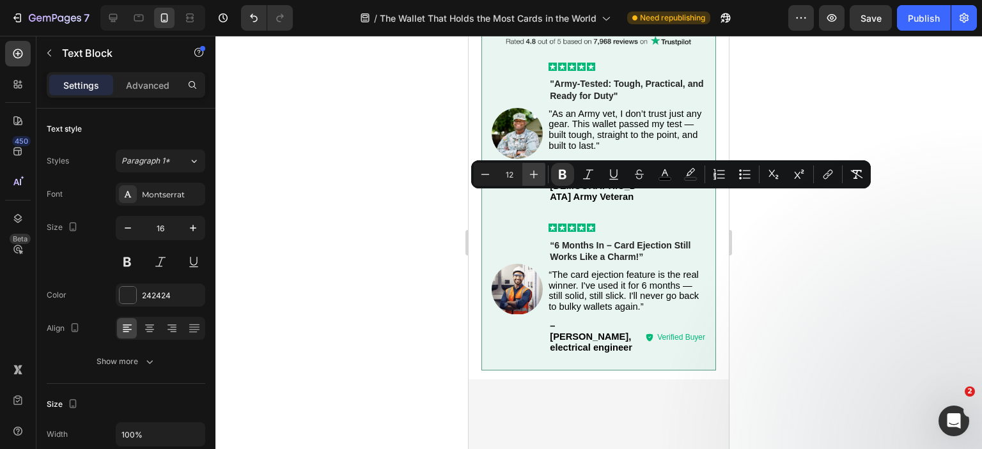
click at [537, 171] on icon "Editor contextual toolbar" at bounding box center [533, 174] width 13 height 13
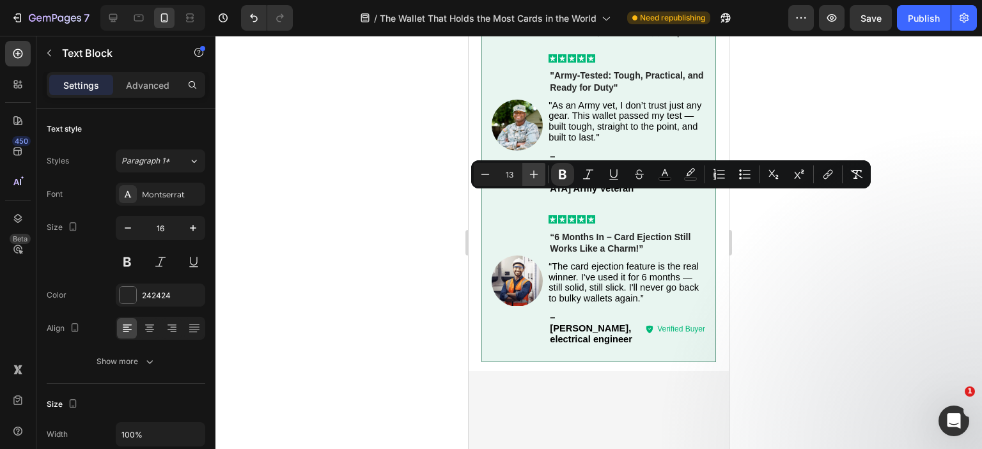
click at [537, 171] on icon "Editor contextual toolbar" at bounding box center [533, 174] width 13 height 13
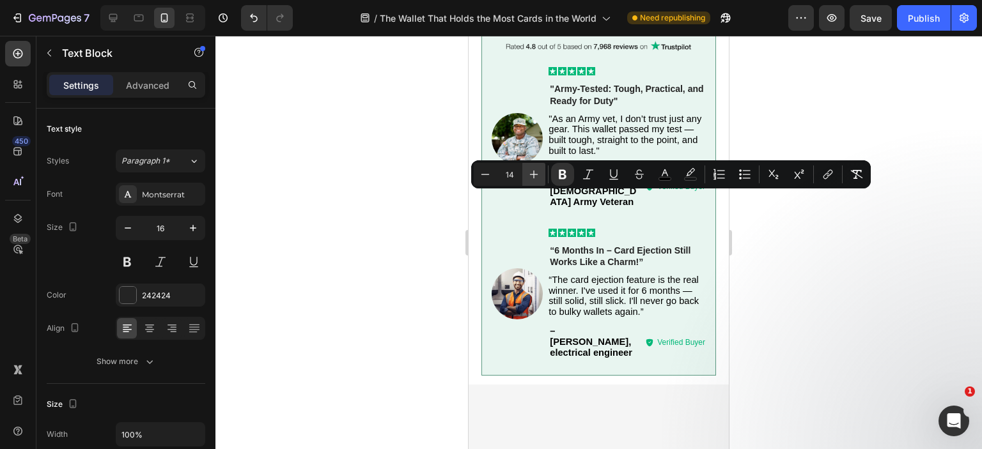
click at [537, 171] on icon "Editor contextual toolbar" at bounding box center [533, 174] width 13 height 13
type input "16"
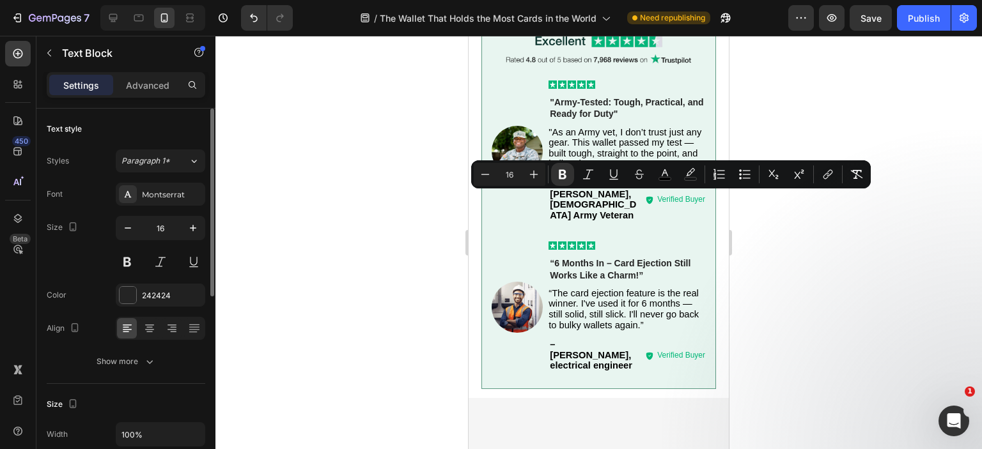
scroll to position [128, 0]
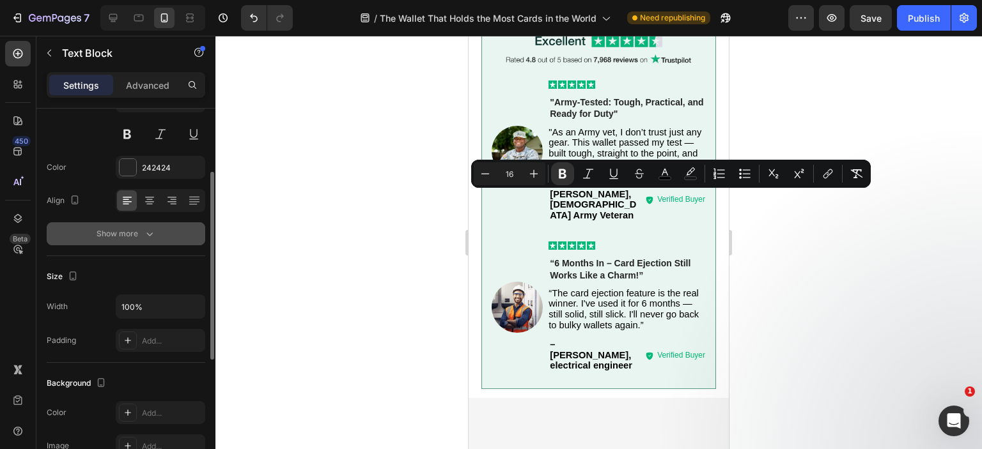
click at [140, 235] on div "Show more" at bounding box center [126, 234] width 59 height 13
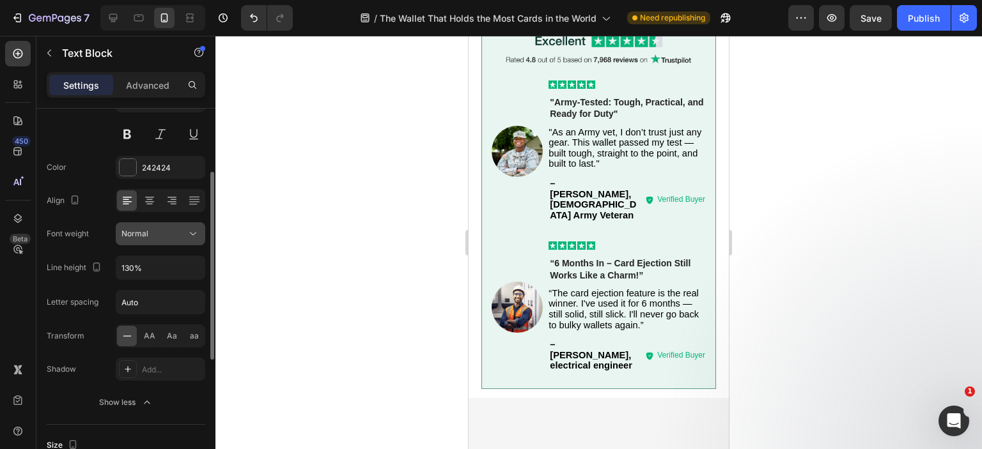
scroll to position [256, 0]
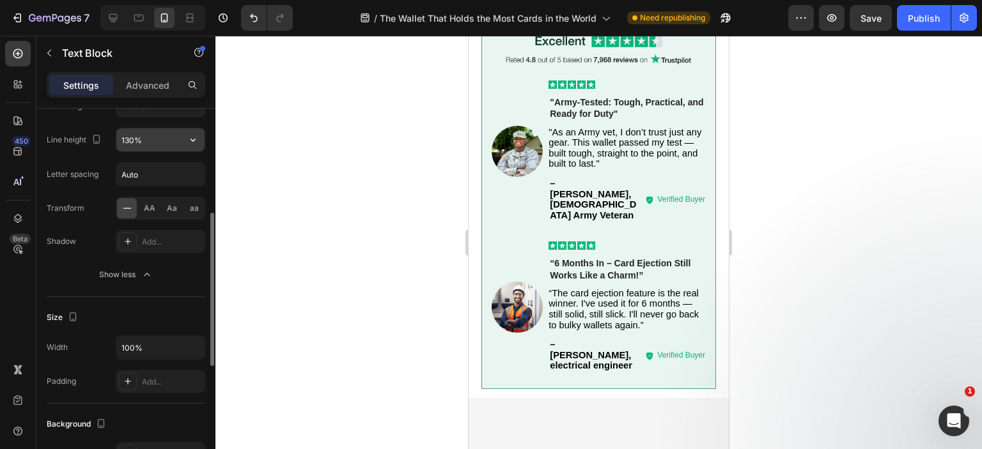
click at [194, 138] on icon "button" at bounding box center [193, 140] width 13 height 13
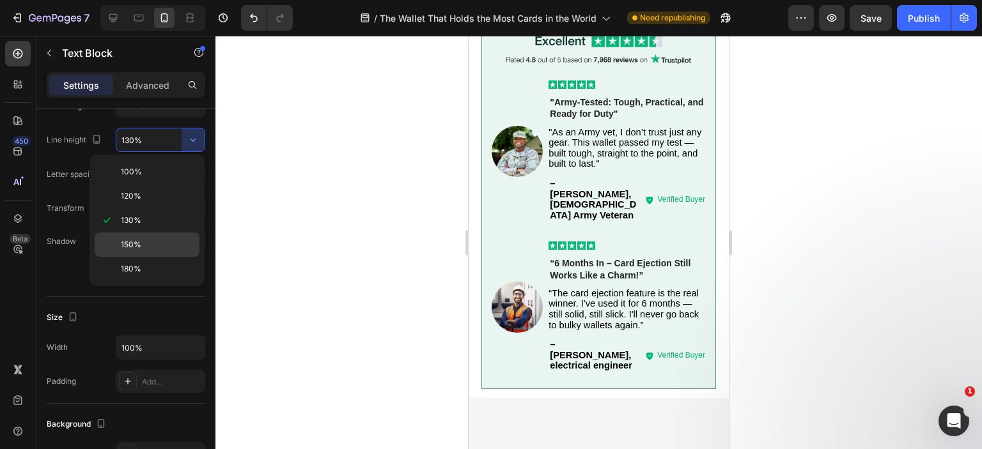
click at [135, 257] on div "150%" at bounding box center [147, 269] width 105 height 24
type input "150%"
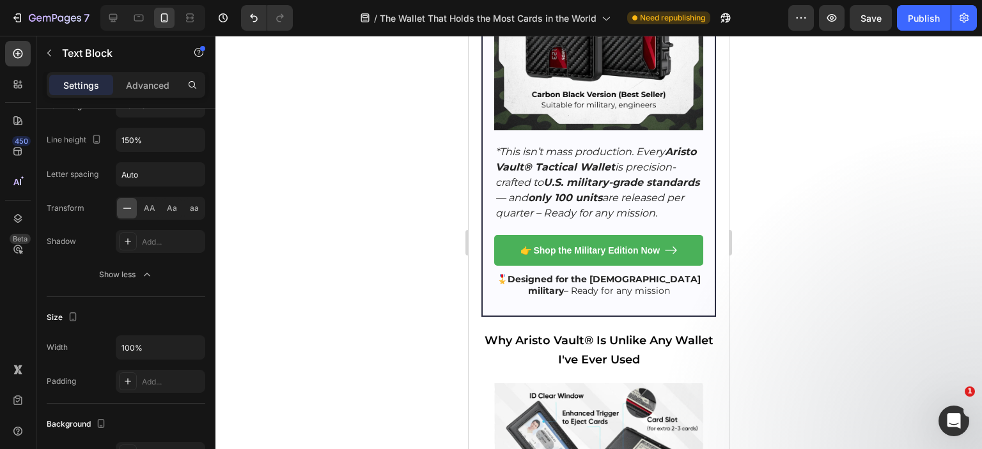
scroll to position [2009, 0]
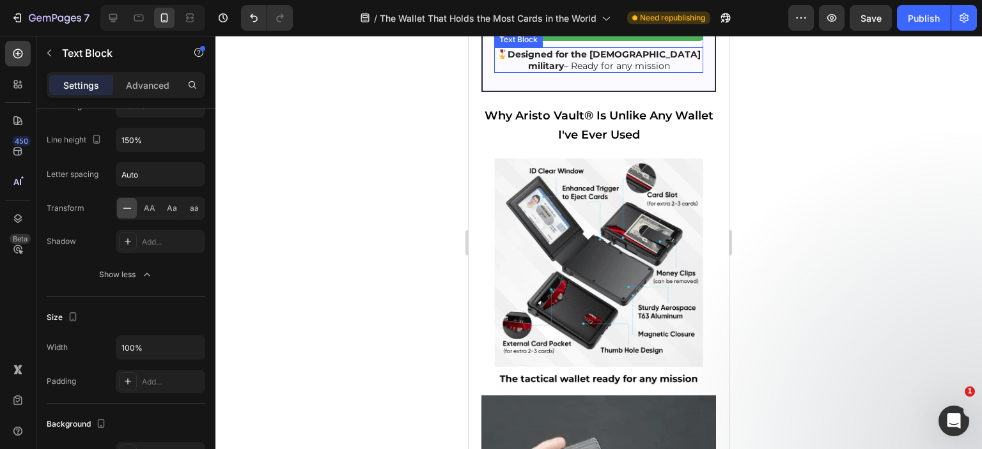
click at [556, 72] on strong "Designed for the [DEMOGRAPHIC_DATA] military" at bounding box center [603, 60] width 193 height 23
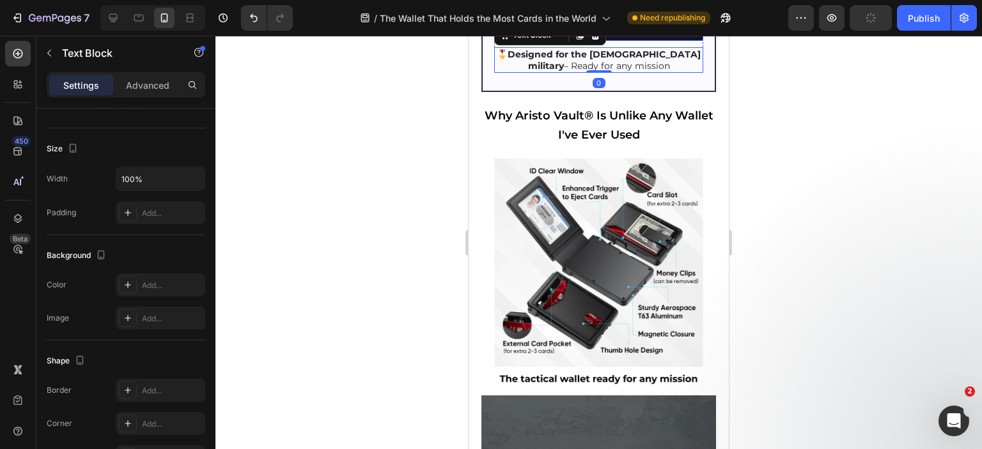
click at [615, 31] on p "👉 Shop the Military Edition Now" at bounding box center [589, 26] width 139 height 12
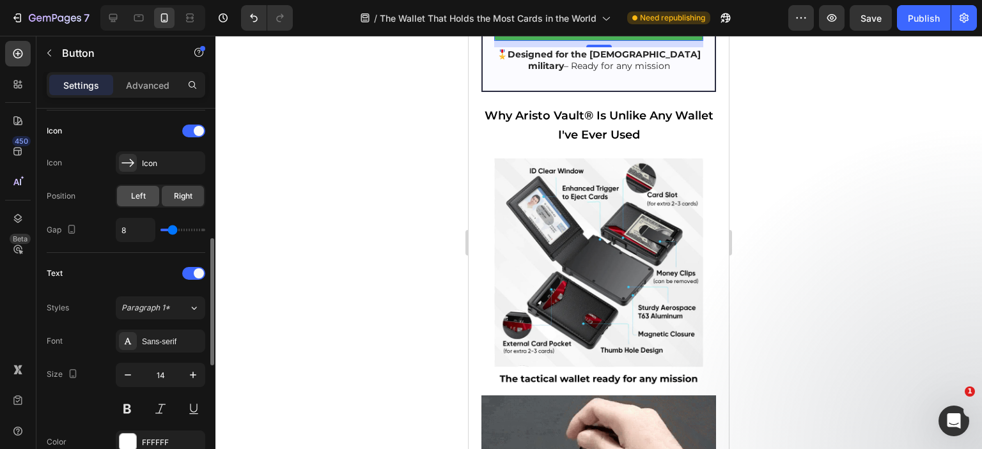
scroll to position [575, 0]
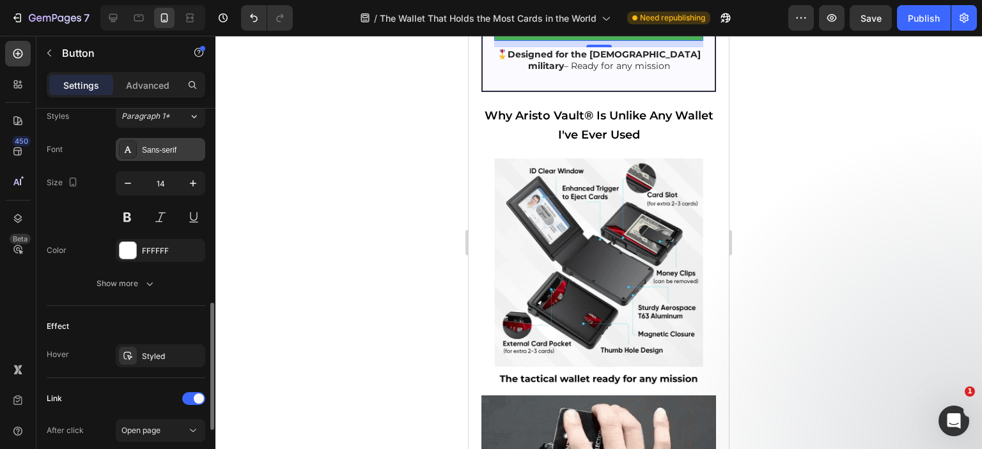
click at [184, 144] on div "Sans-serif" at bounding box center [172, 150] width 60 height 12
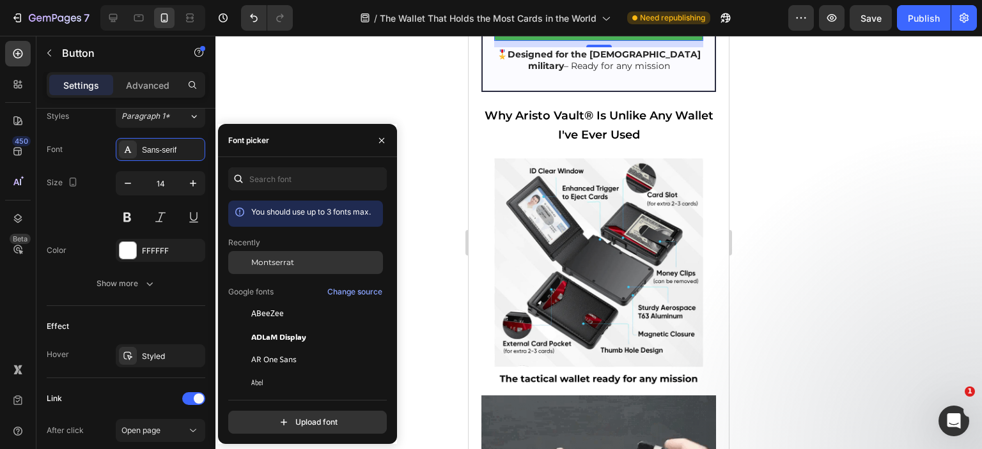
click at [253, 348] on div "Montserrat" at bounding box center [305, 359] width 155 height 23
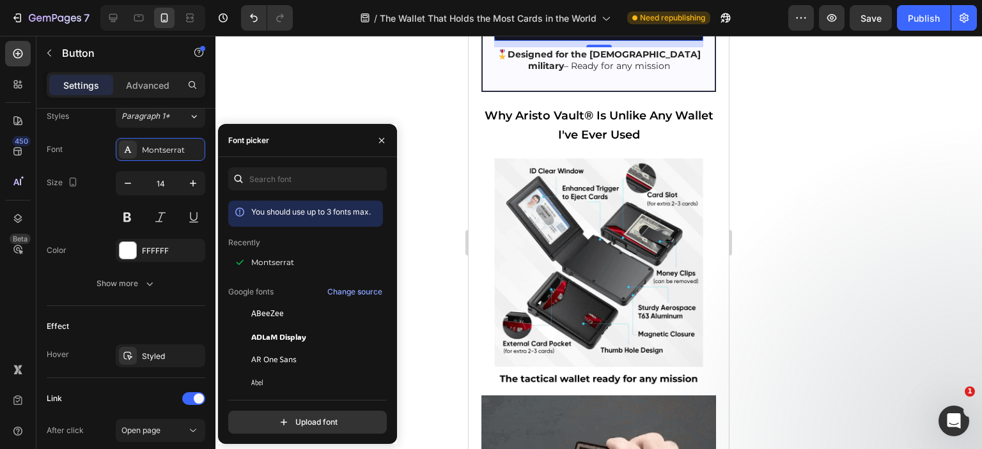
click at [606, 31] on p "👉 Shop the Military Edition Now" at bounding box center [589, 26] width 153 height 12
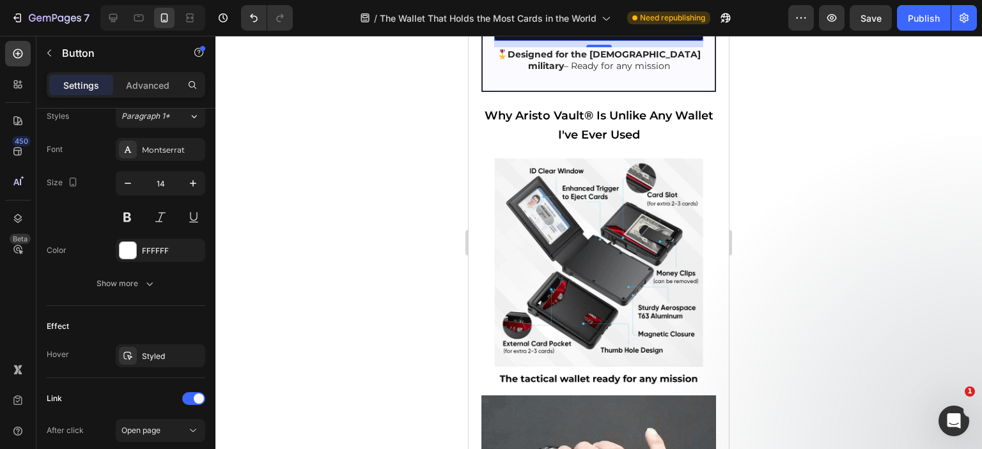
click at [606, 31] on p "👉 Shop the Military Edition Now" at bounding box center [589, 26] width 153 height 12
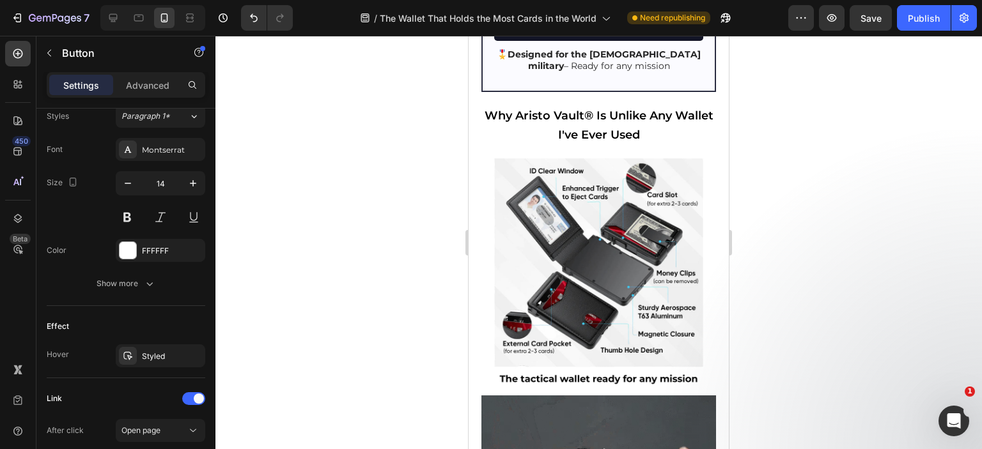
click at [606, 31] on p "👉 Shop the Military Edition Now" at bounding box center [589, 26] width 153 height 12
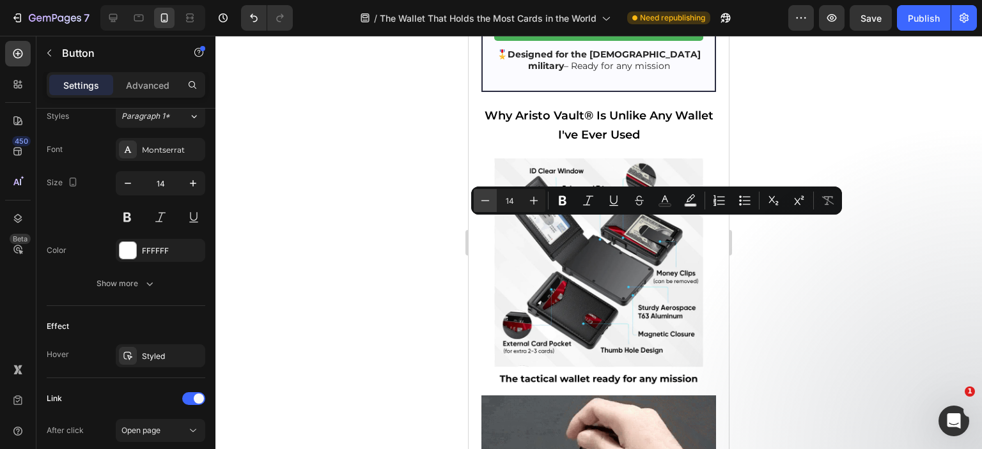
click at [476, 197] on button "Minus" at bounding box center [485, 200] width 23 height 23
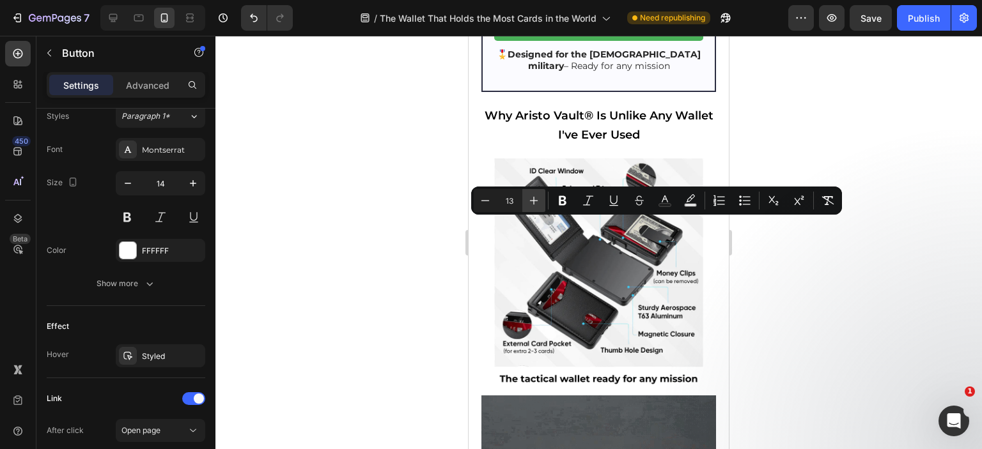
click at [528, 196] on icon "Editor contextual toolbar" at bounding box center [533, 200] width 13 height 13
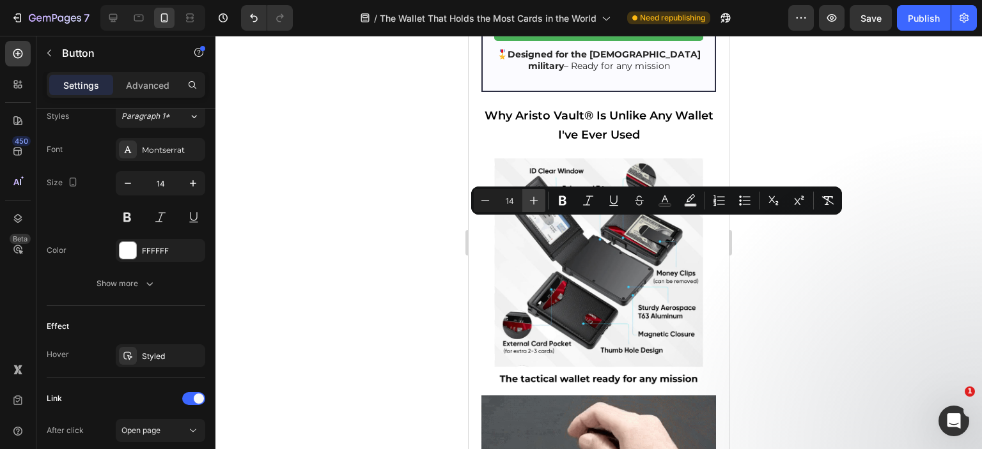
type input "15"
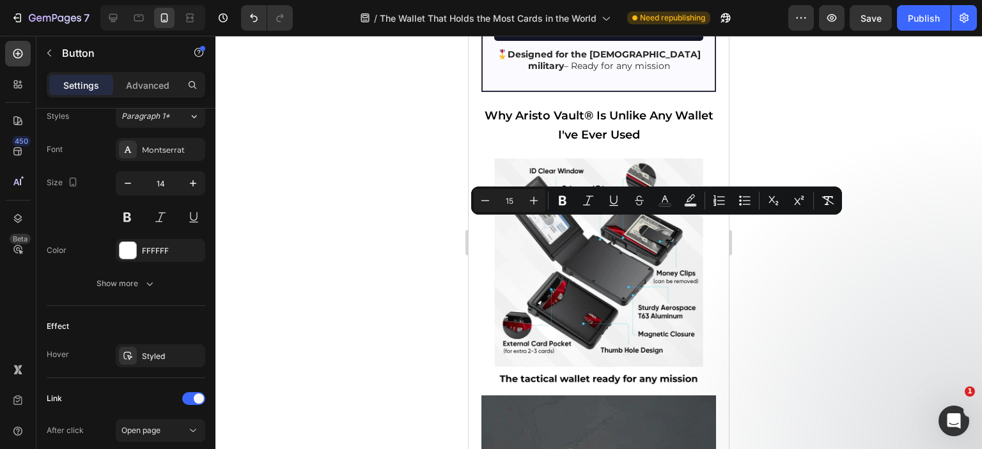
click at [495, 41] on link "👉 Shop the Military Edition Now" at bounding box center [598, 25] width 209 height 31
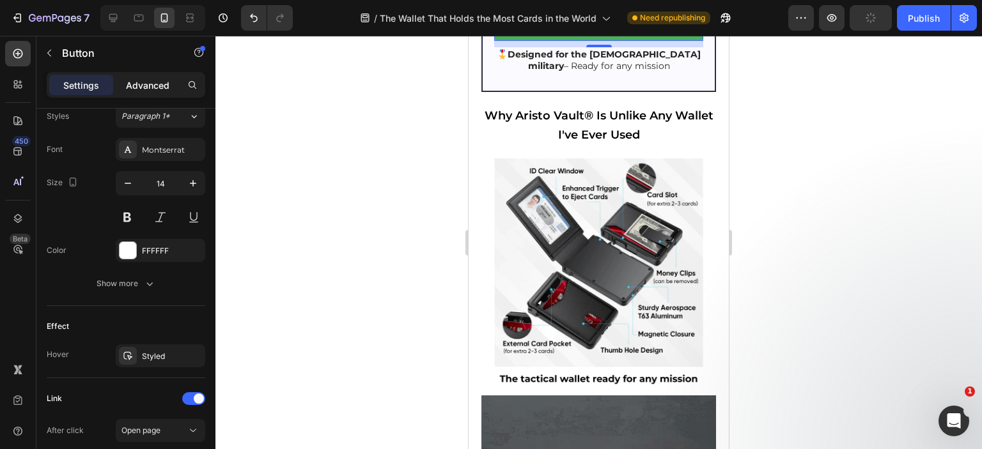
click at [131, 81] on p "Advanced" at bounding box center [147, 85] width 43 height 13
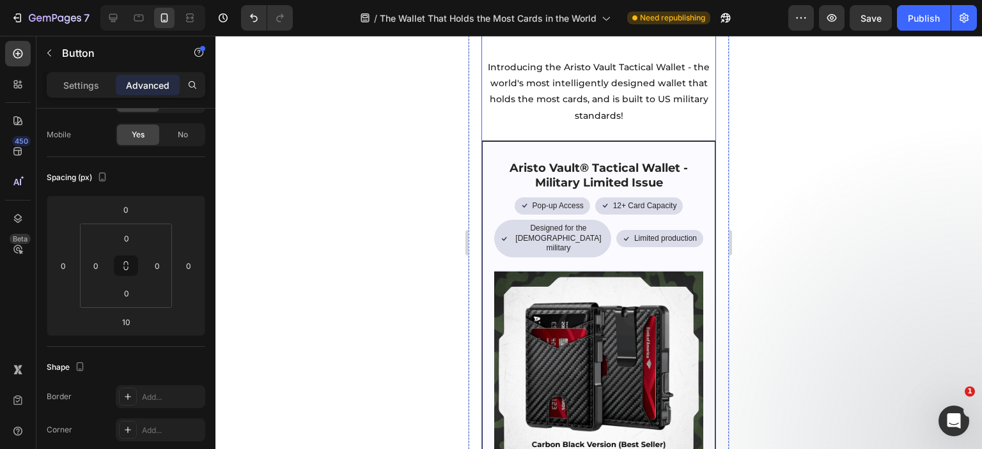
scroll to position [1562, 0]
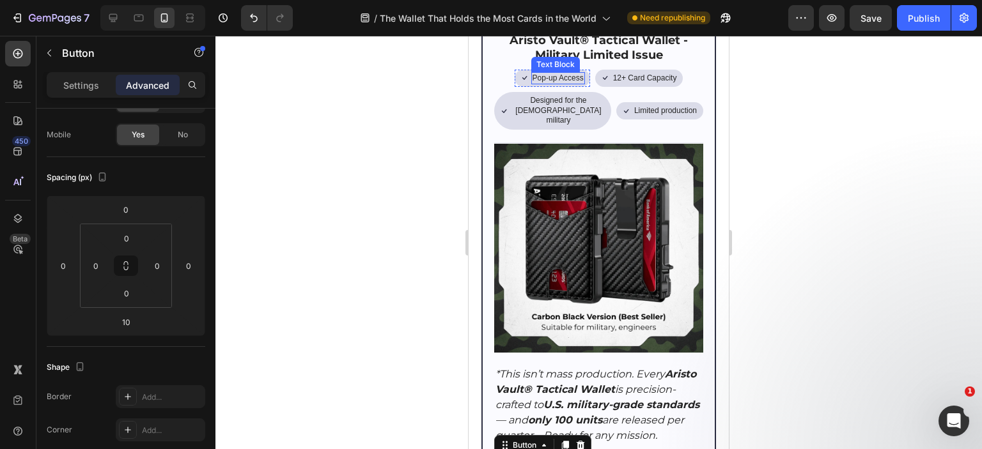
click at [561, 84] on p "Pop-up Access" at bounding box center [557, 79] width 51 height 10
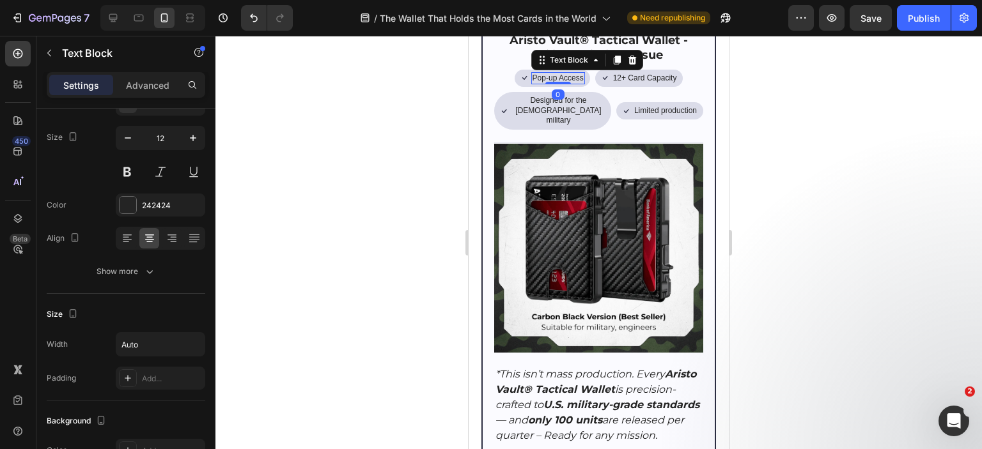
scroll to position [0, 0]
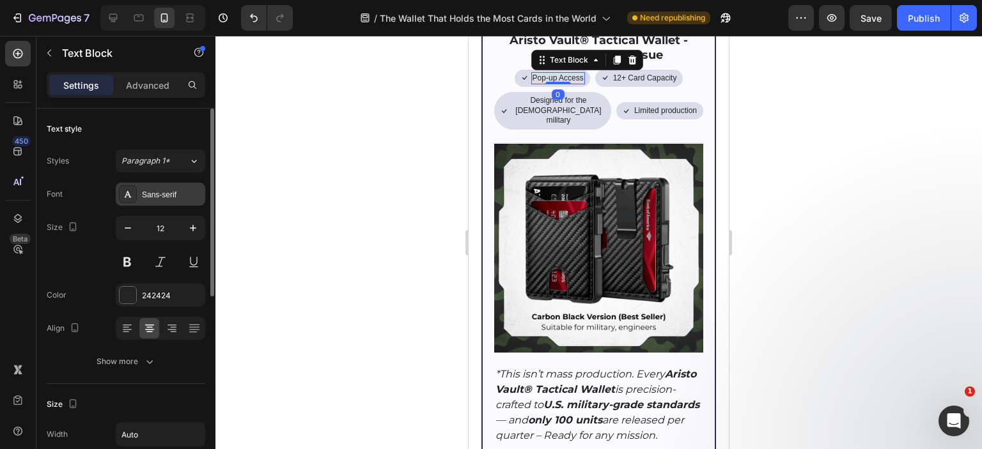
click at [148, 194] on div "Sans-serif" at bounding box center [172, 195] width 60 height 12
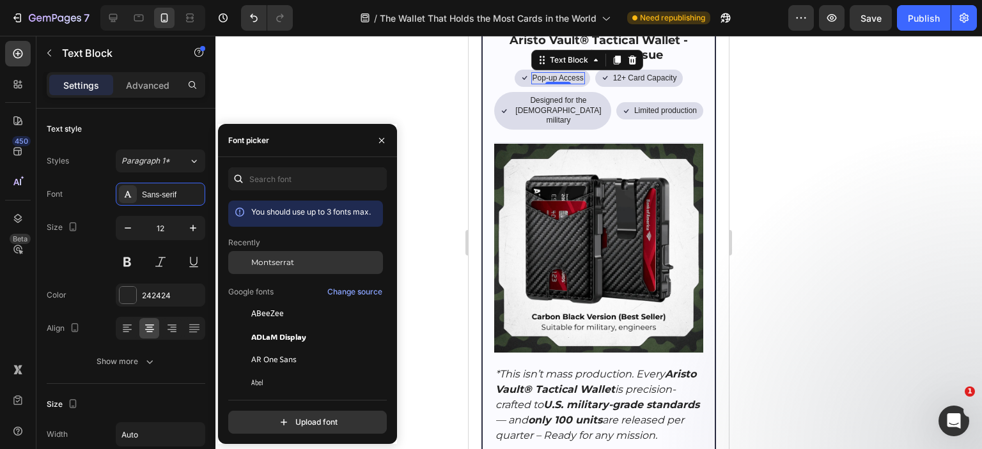
click at [294, 265] on div "Montserrat" at bounding box center [315, 263] width 129 height 12
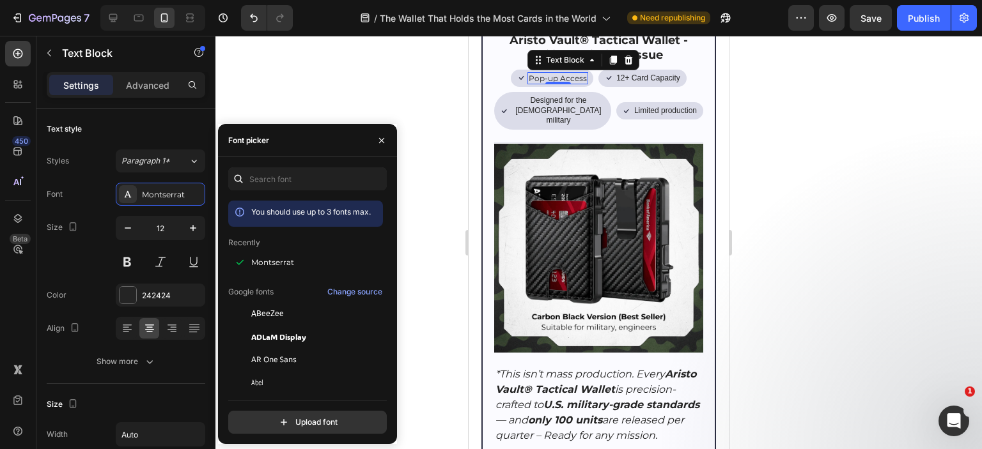
click at [629, 84] on p "12+ Card Capacity" at bounding box center [648, 79] width 64 height 10
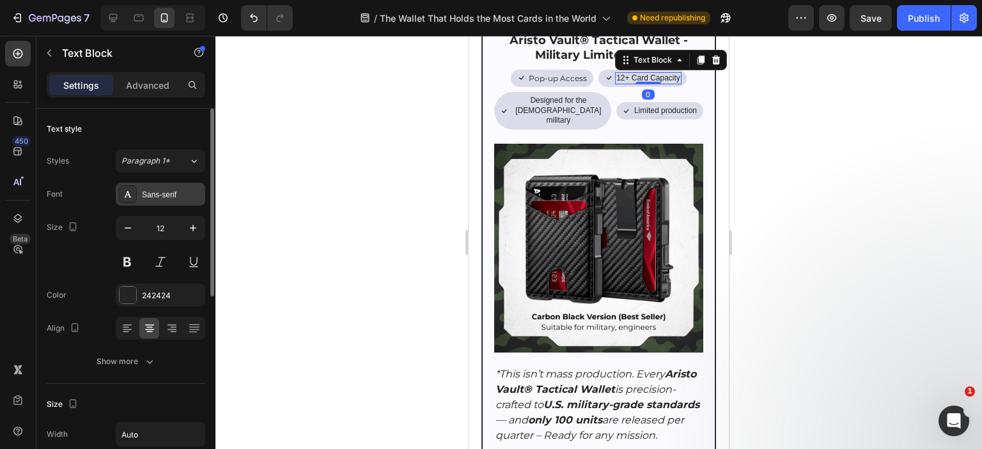
click at [180, 199] on div "Sans-serif" at bounding box center [172, 195] width 60 height 12
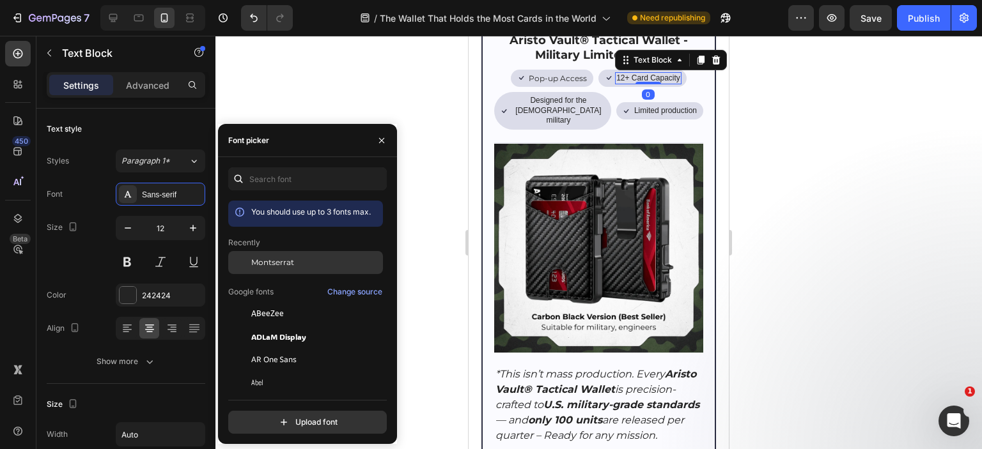
click at [304, 348] on div "Montserrat" at bounding box center [305, 359] width 155 height 23
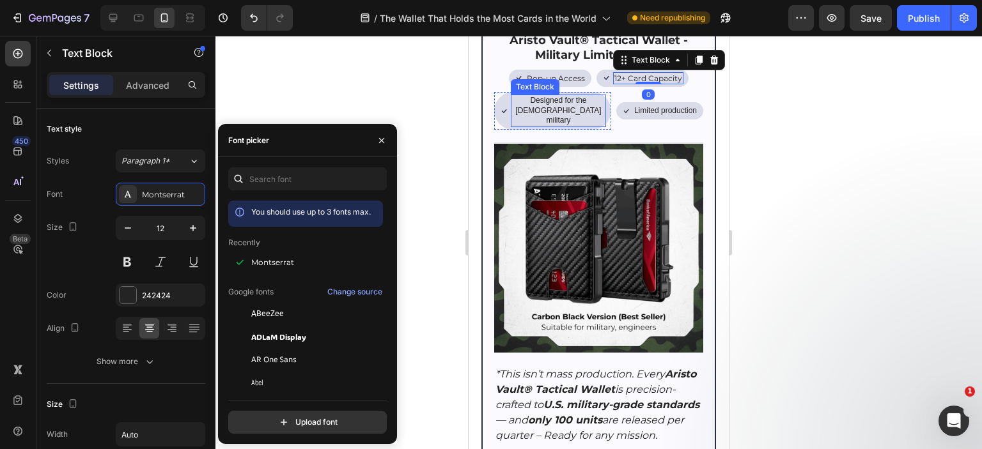
click at [582, 126] on p "Designed for the [DEMOGRAPHIC_DATA] military" at bounding box center [558, 111] width 93 height 30
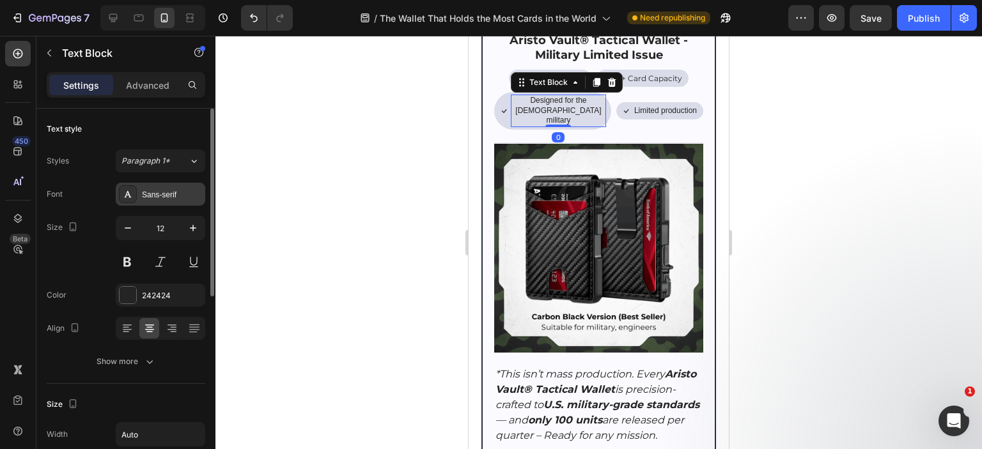
click at [194, 195] on div "Sans-serif" at bounding box center [172, 195] width 60 height 12
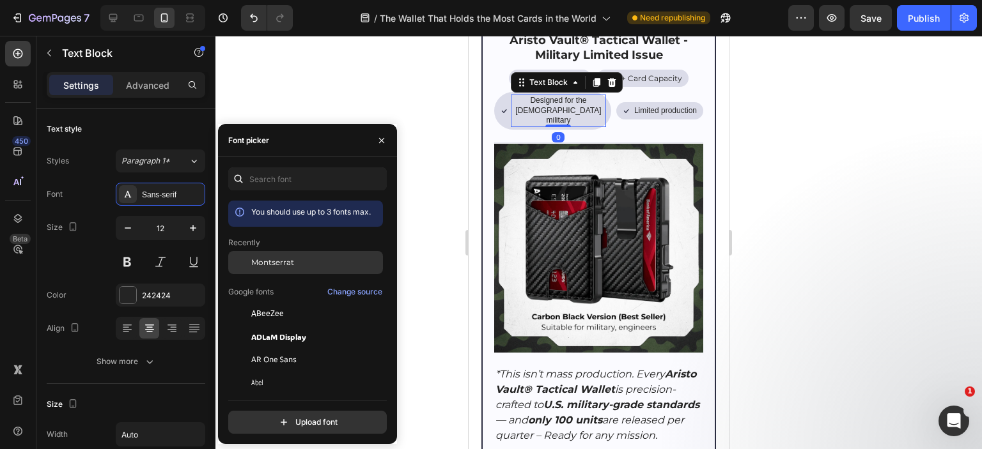
click at [285, 260] on span "Montserrat" at bounding box center [272, 263] width 43 height 12
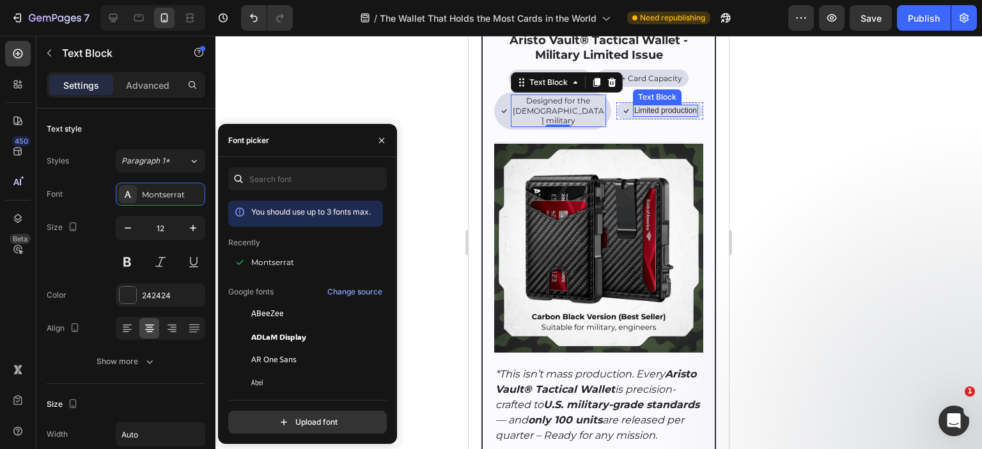
click at [665, 116] on p "Limited production" at bounding box center [665, 111] width 63 height 10
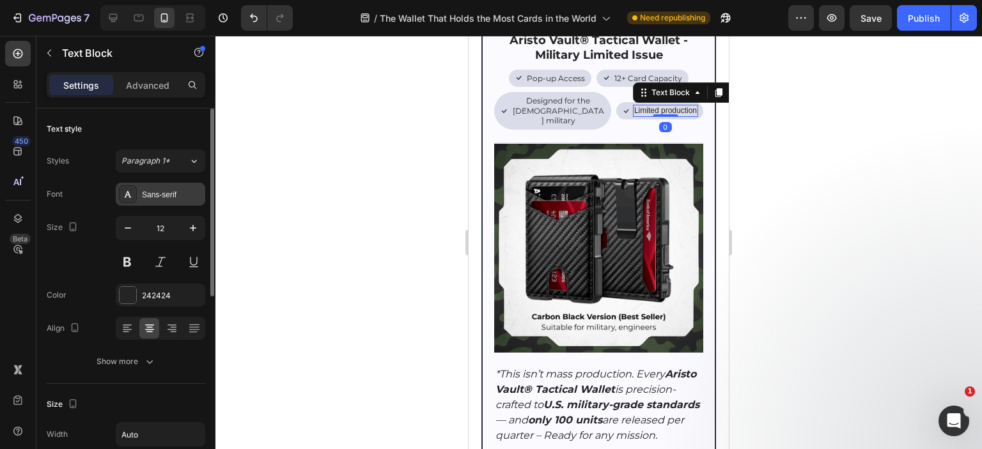
click at [146, 195] on div "Sans-serif" at bounding box center [172, 195] width 60 height 12
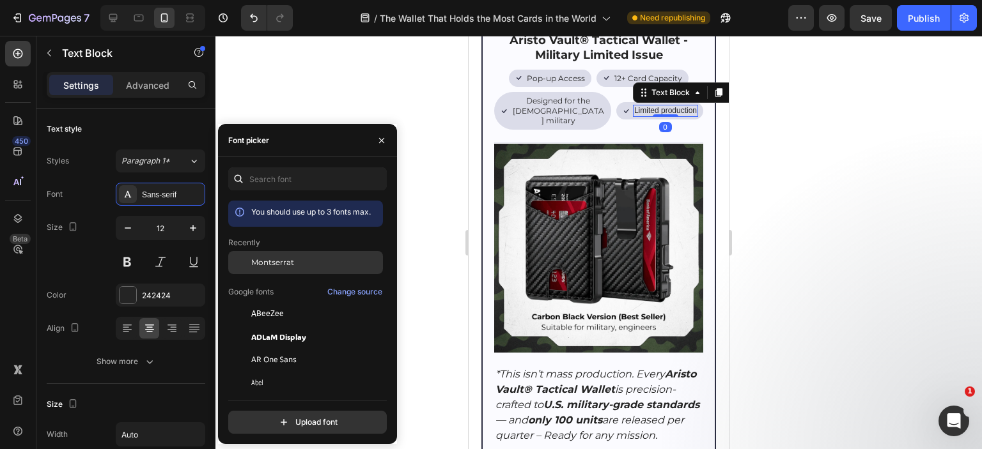
click at [290, 258] on span "Montserrat" at bounding box center [272, 263] width 43 height 12
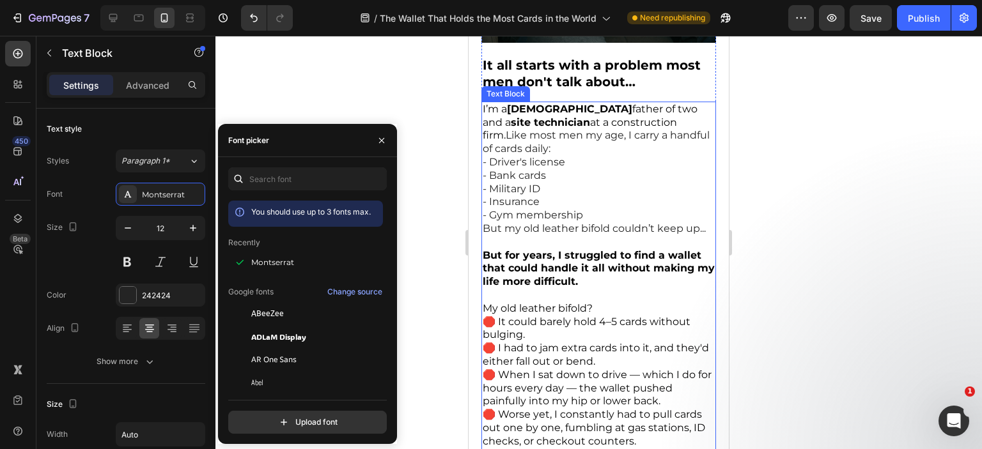
scroll to position [412, 0]
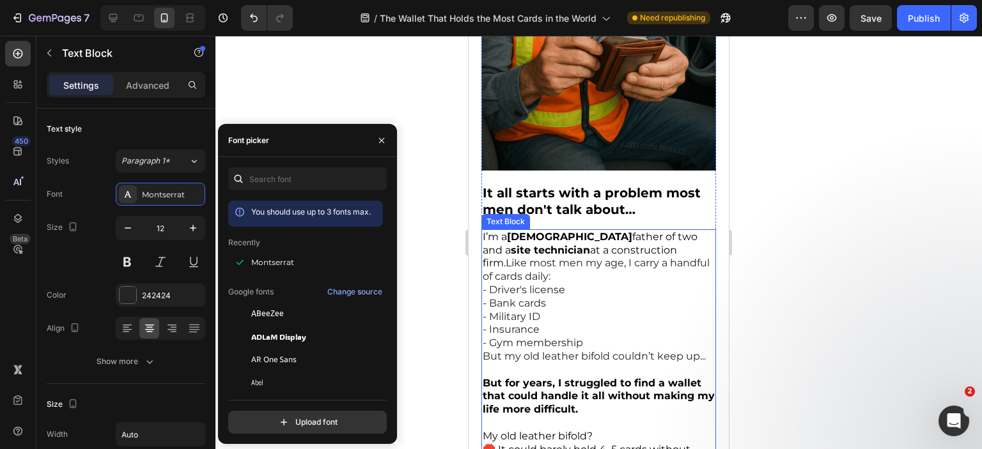
click at [594, 277] on p "I’m a 47-year-old father of two and a site technician at a construction firm. L…" at bounding box center [599, 291] width 232 height 120
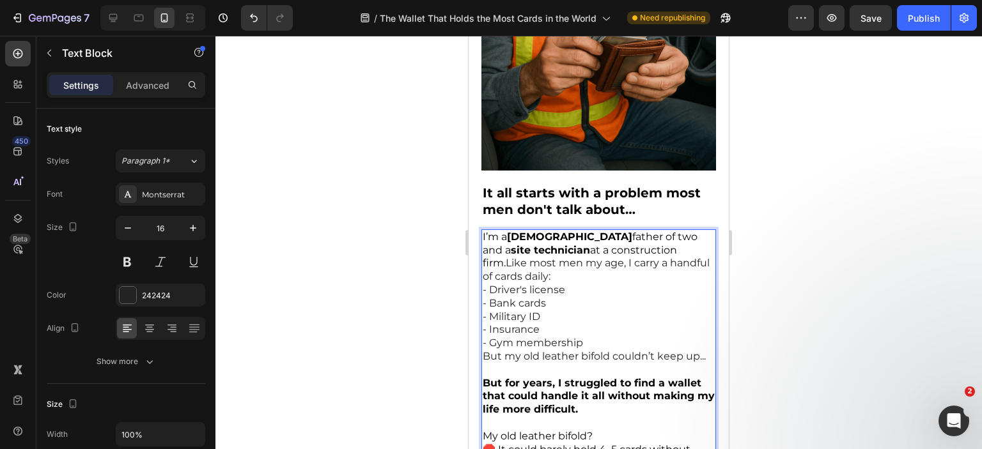
click at [580, 274] on p "I’m a 47-year-old father of two and a site technician at a construction firm. L…" at bounding box center [599, 291] width 232 height 120
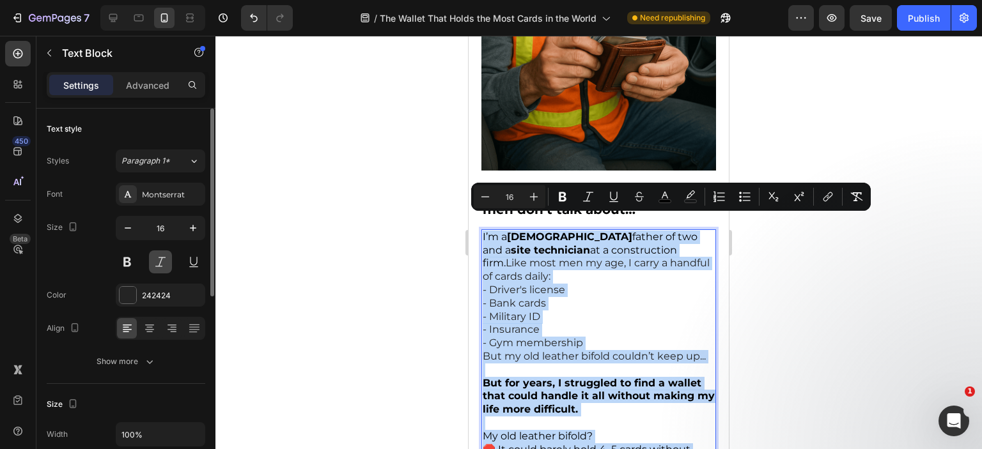
scroll to position [64, 0]
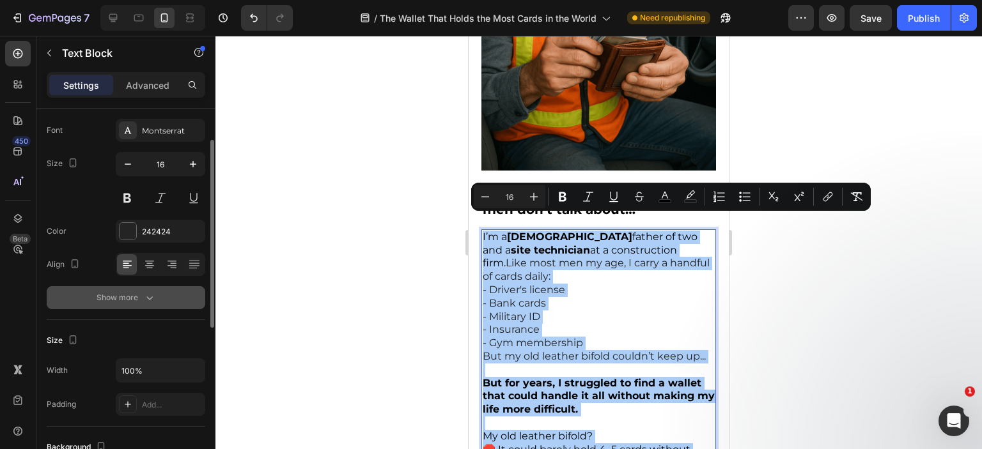
click at [158, 298] on button "Show more" at bounding box center [126, 297] width 159 height 23
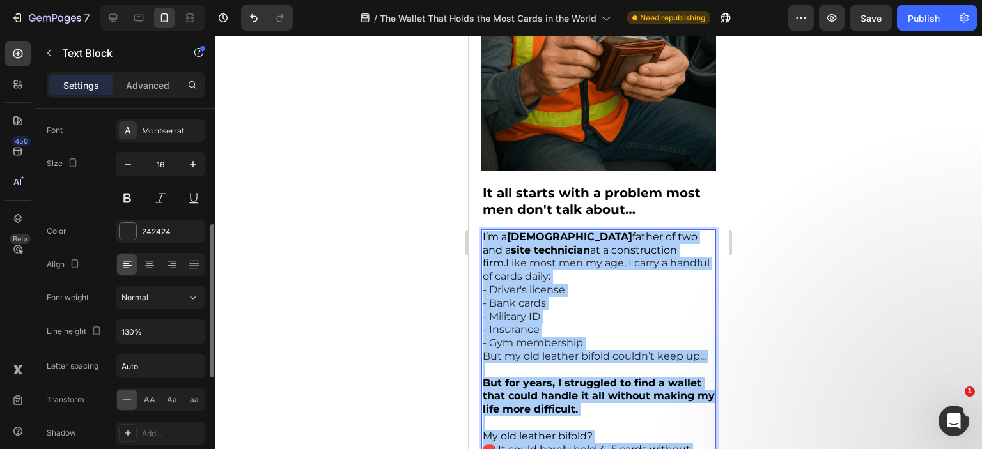
scroll to position [192, 0]
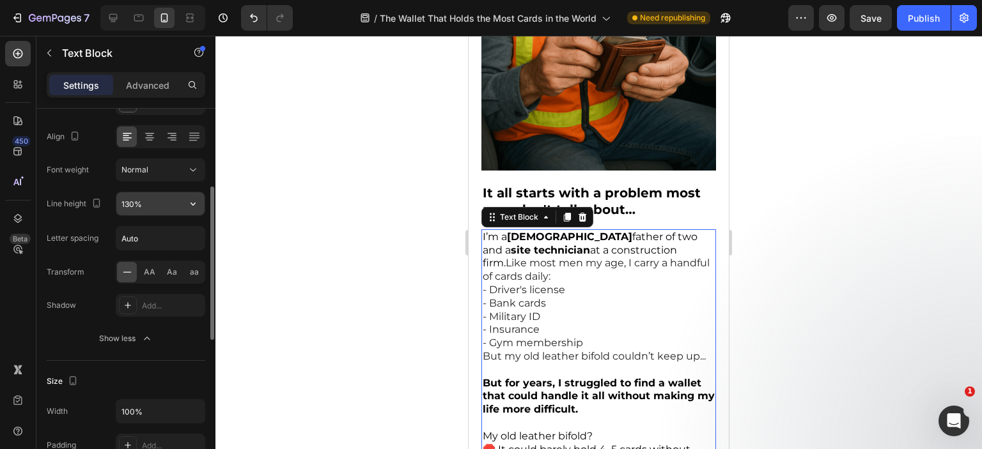
click at [199, 202] on icon "button" at bounding box center [193, 203] width 13 height 13
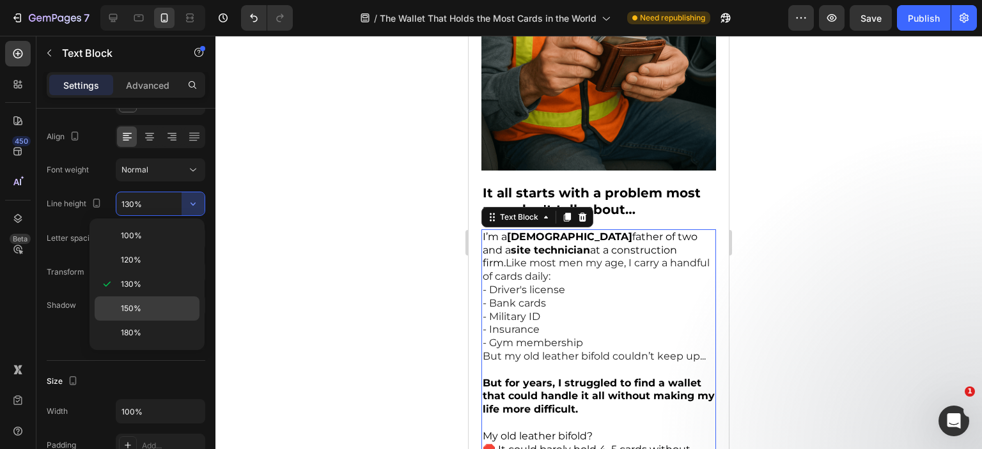
click at [138, 321] on div "150%" at bounding box center [147, 333] width 105 height 24
type input "150%"
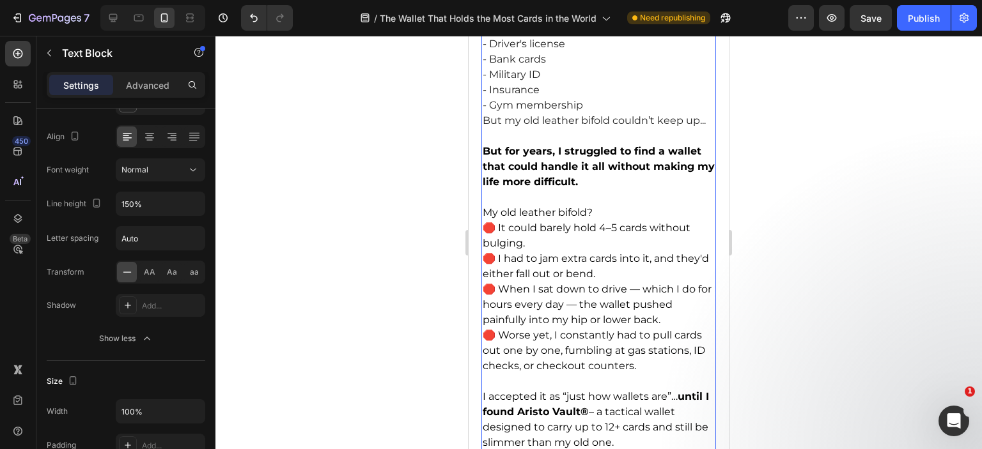
scroll to position [795, 0]
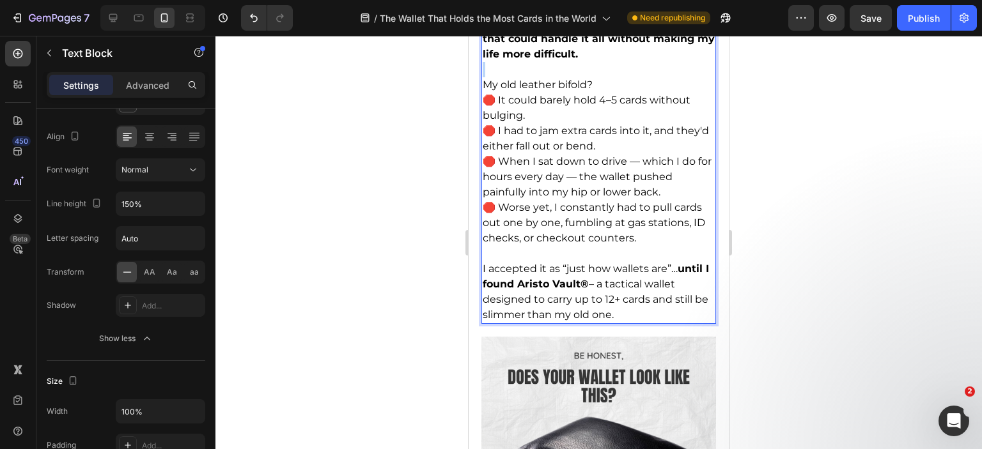
click at [536, 62] on p "Rich Text Editor. Editing area: main" at bounding box center [599, 69] width 232 height 15
click at [531, 79] on span "My old leather bifold?" at bounding box center [538, 85] width 110 height 12
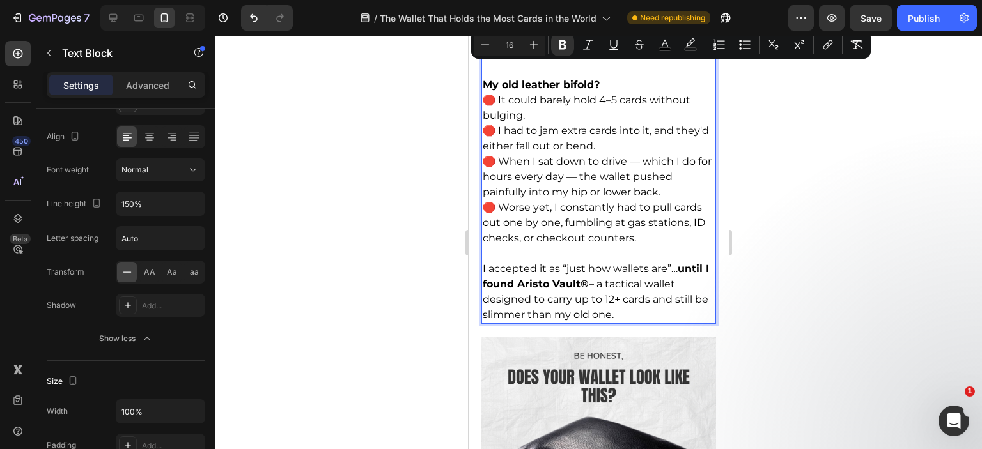
click at [574, 94] on span "🛑 It could barely hold 4–5 cards without bulging." at bounding box center [587, 107] width 208 height 27
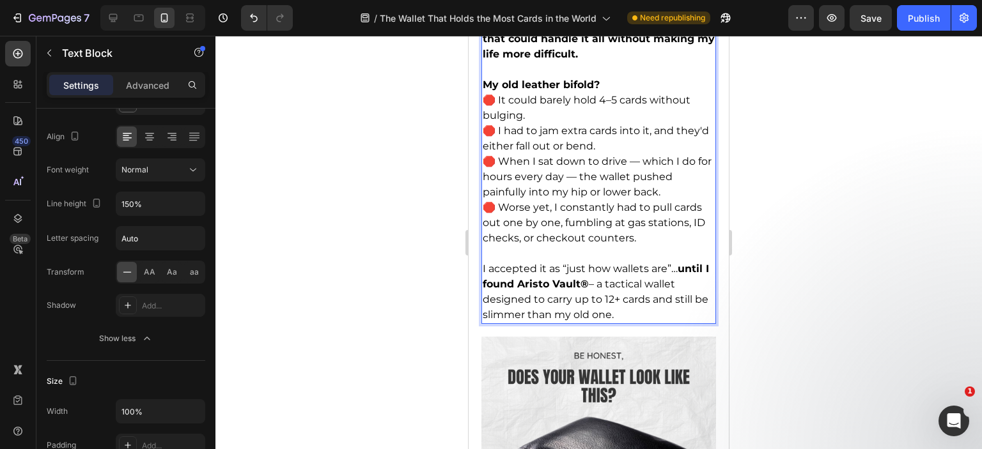
scroll to position [859, 0]
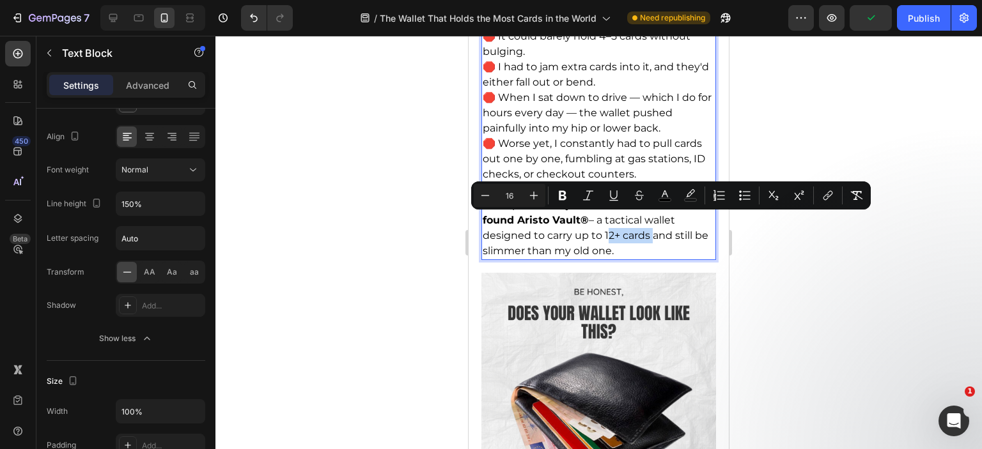
drag, startPoint x: 605, startPoint y: 219, endPoint x: 647, endPoint y: 222, distance: 41.6
click at [647, 222] on span "I accepted it as “just how wallets are”… until I found Aristo Vault® – a tactic…" at bounding box center [596, 228] width 226 height 58
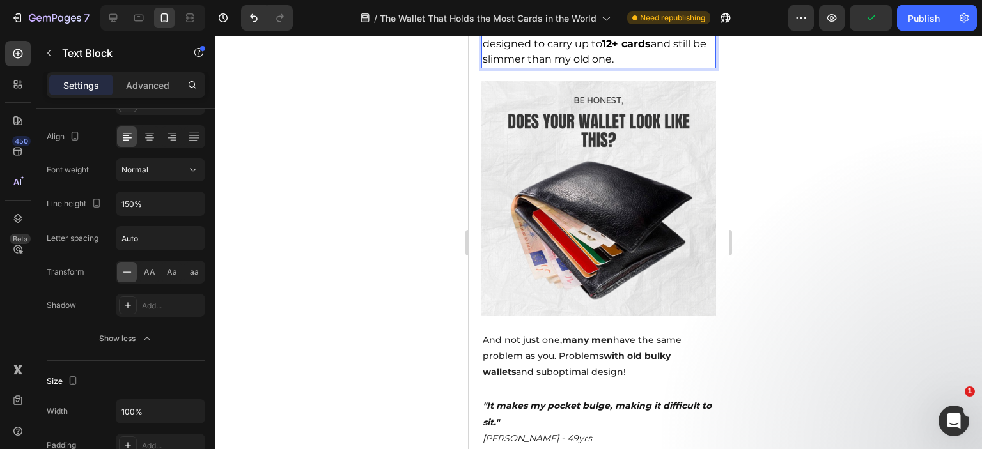
scroll to position [1179, 0]
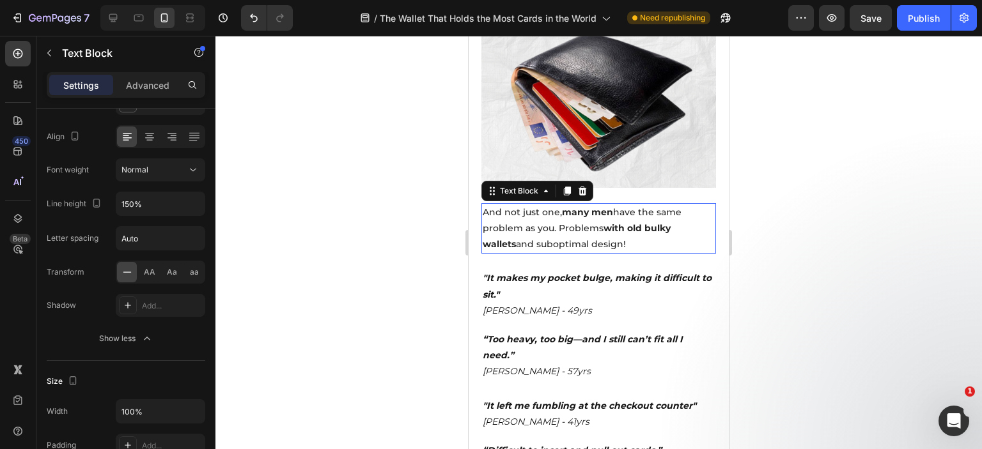
click at [592, 206] on strong "many men" at bounding box center [587, 212] width 51 height 12
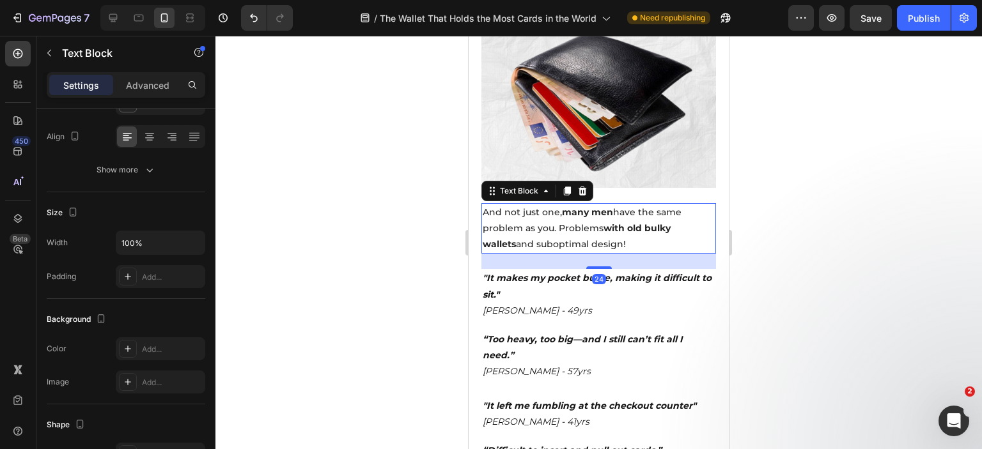
click at [575, 205] on p "And not just one, many men have the same problem as you. Problems with old bulk…" at bounding box center [599, 229] width 232 height 49
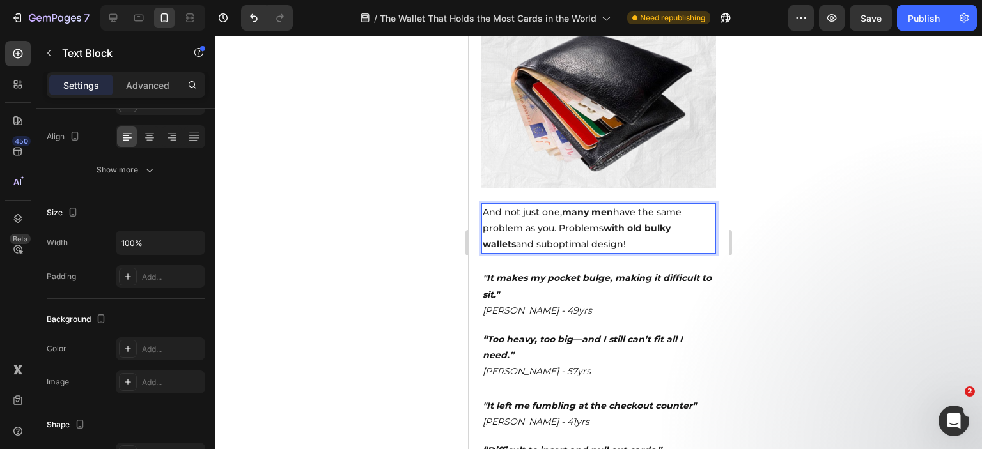
click at [575, 205] on p "And not just one, many men have the same problem as you. Problems with old bulk…" at bounding box center [599, 229] width 232 height 49
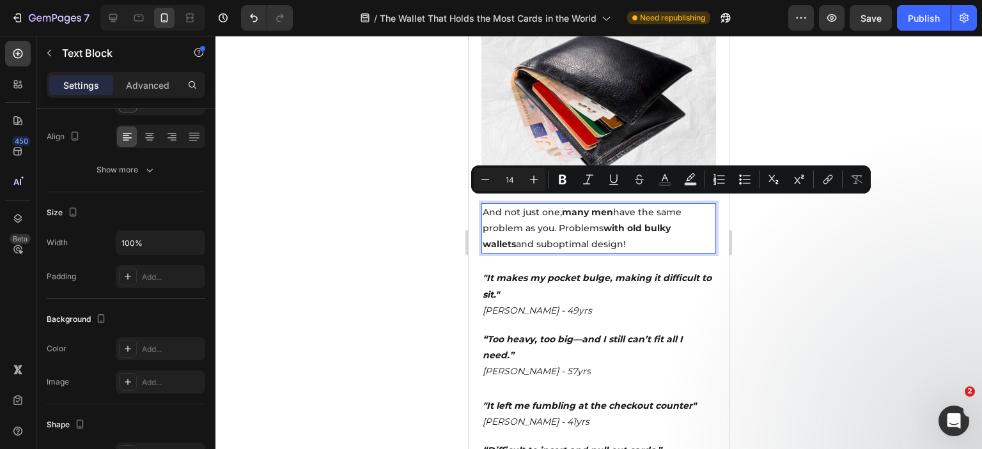
click at [575, 205] on p "And not just one, many men have the same problem as you. Problems with old bulk…" at bounding box center [599, 229] width 232 height 49
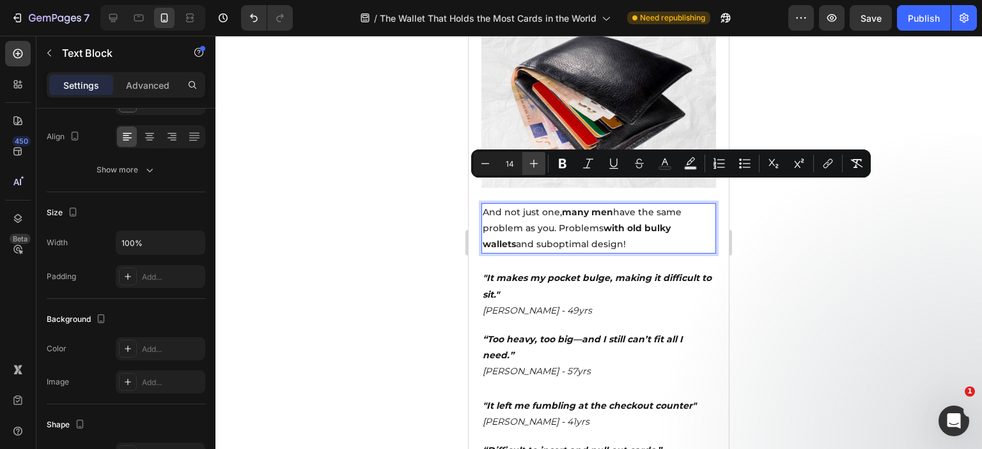
click at [536, 160] on icon "Editor contextual toolbar" at bounding box center [533, 163] width 13 height 13
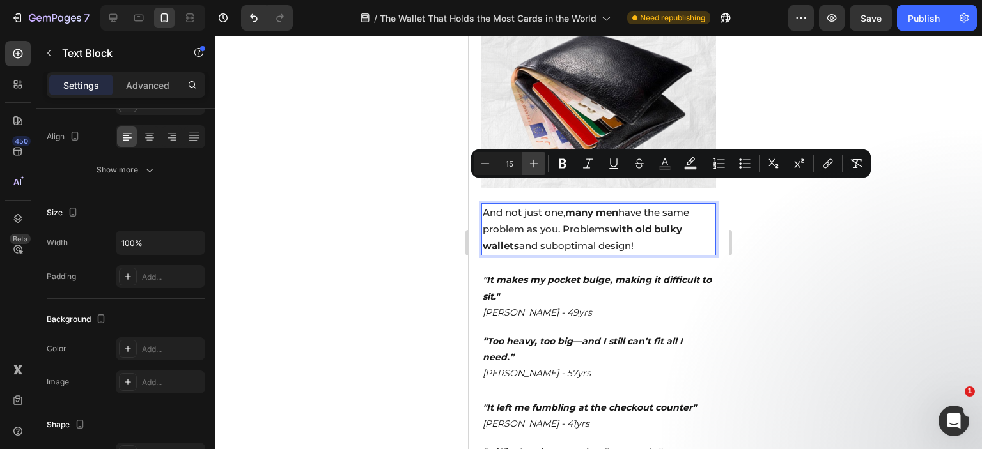
click at [536, 160] on icon "Editor contextual toolbar" at bounding box center [533, 163] width 13 height 13
type input "16"
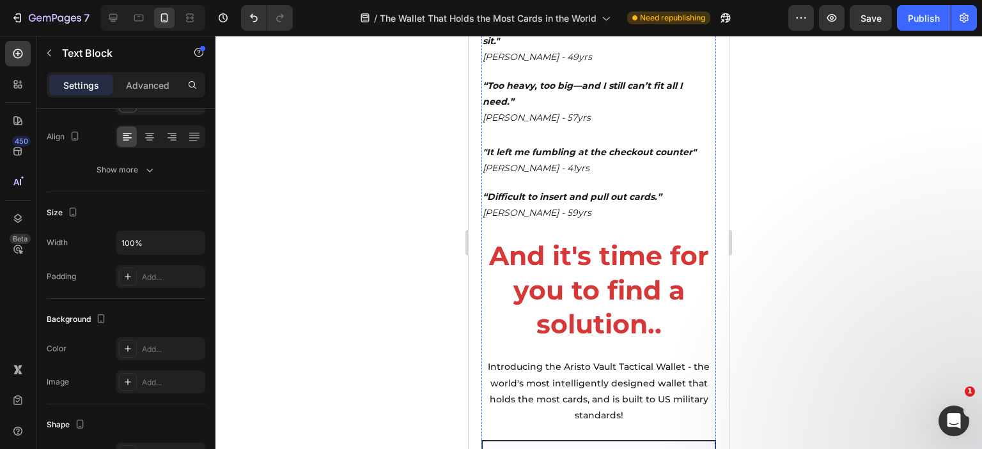
scroll to position [1690, 0]
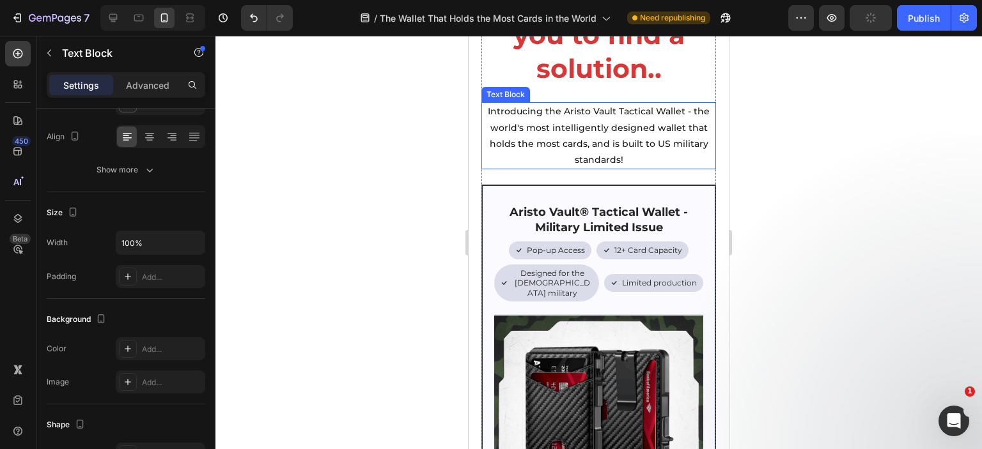
click at [587, 102] on div "Introducing the Aristo Vault Tactical Wallet - the world's most intelligently d…" at bounding box center [598, 135] width 235 height 67
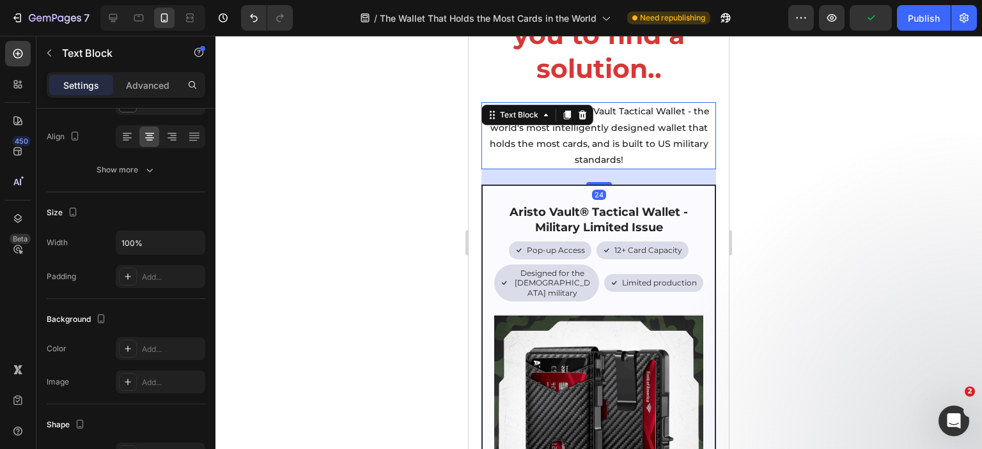
click at [587, 107] on div at bounding box center [582, 114] width 15 height 15
click at [587, 185] on div "Aristo Vault® Tactical Wallet - Military Limited Issue Heading Icon Pop-up Acce…" at bounding box center [598, 448] width 235 height 527
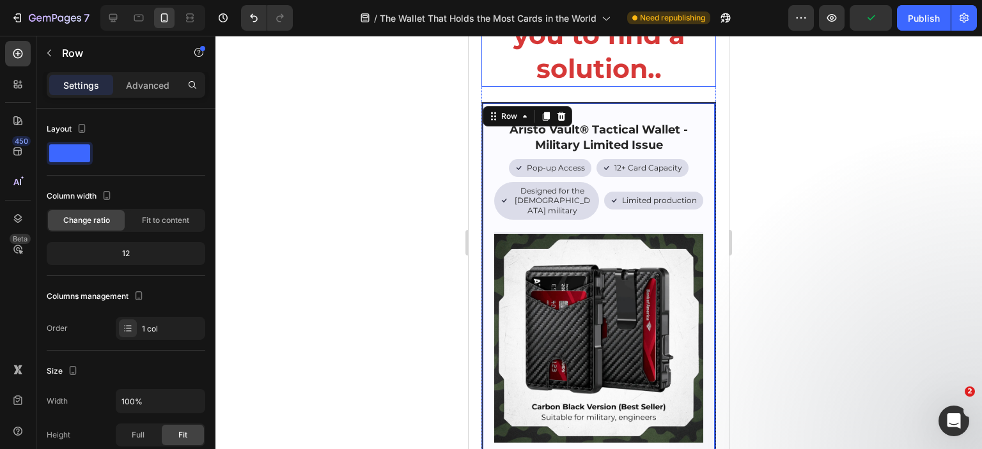
scroll to position [1498, 0]
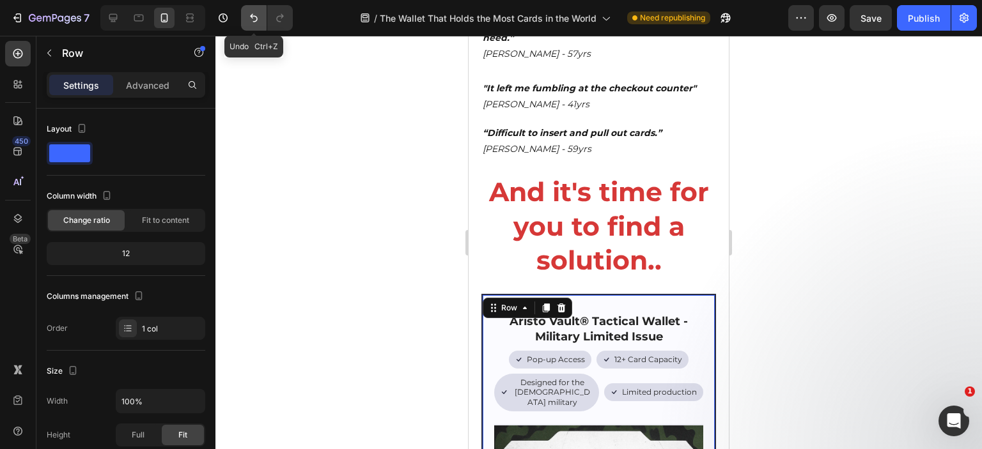
click at [251, 15] on icon "Undo/Redo" at bounding box center [254, 18] width 8 height 8
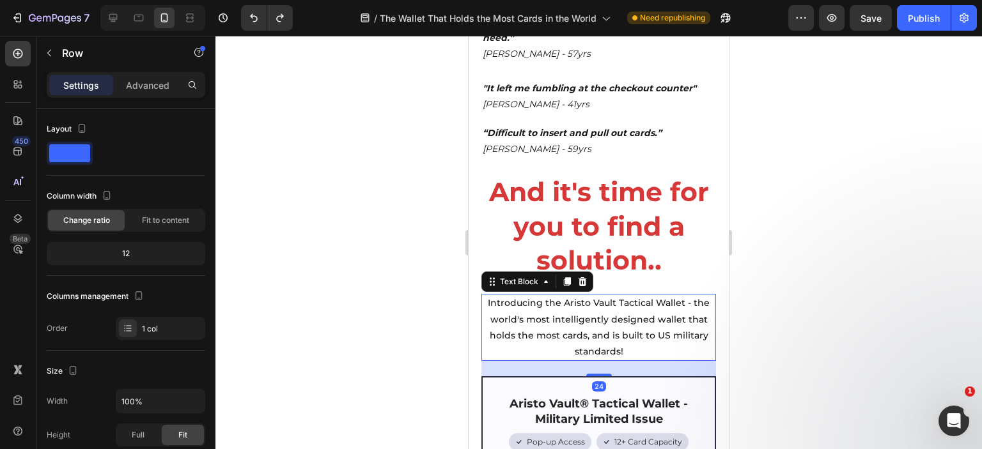
click at [582, 295] on p "Introducing the Aristo Vault Tactical Wallet - the world's most intelligently d…" at bounding box center [599, 327] width 232 height 65
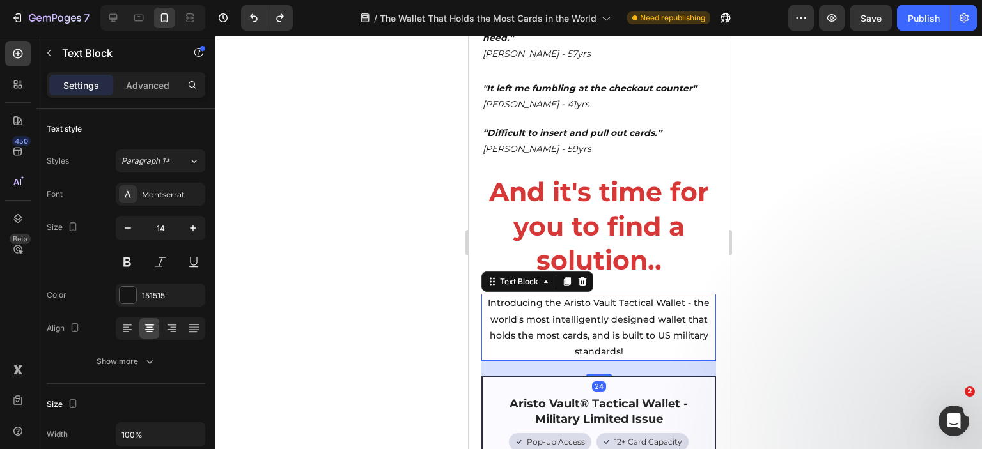
click at [582, 295] on p "Introducing the Aristo Vault Tactical Wallet - the world's most intelligently d…" at bounding box center [599, 327] width 232 height 65
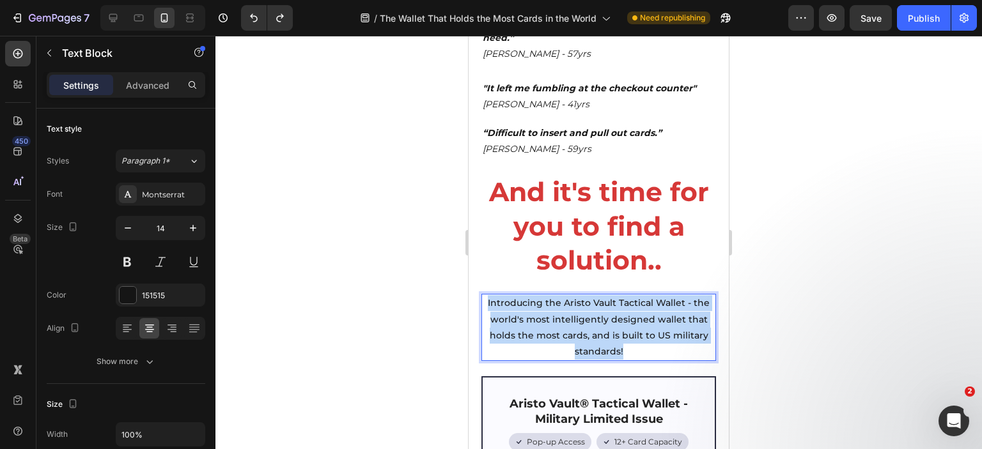
click at [582, 295] on p "Introducing the Aristo Vault Tactical Wallet - the world's most intelligently d…" at bounding box center [599, 327] width 232 height 65
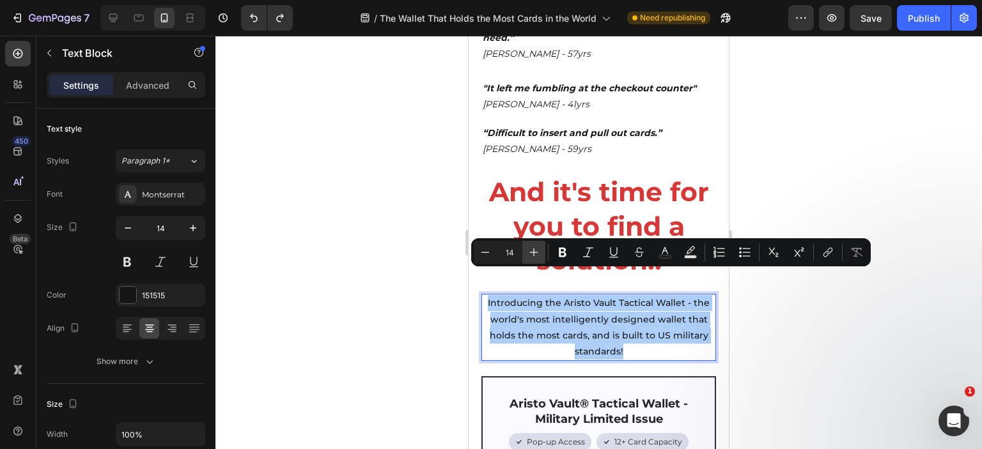
click at [539, 250] on button "Plus" at bounding box center [533, 252] width 23 height 23
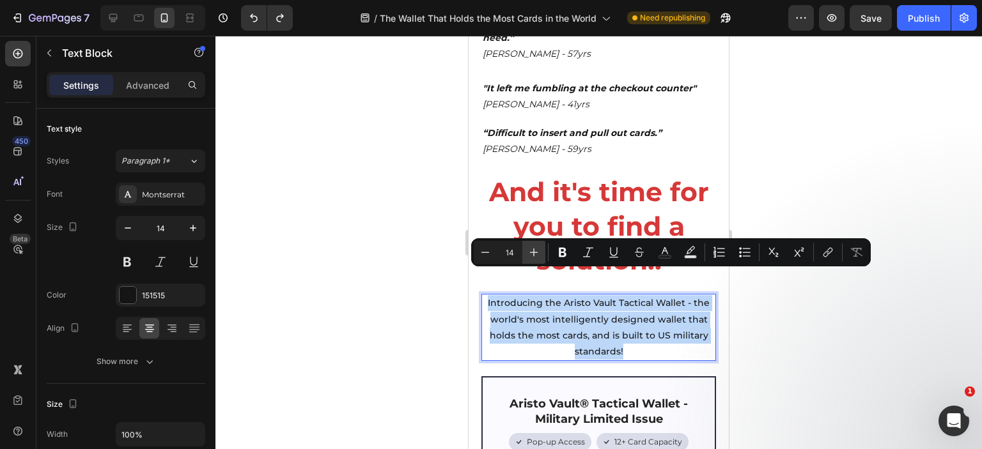
type input "15"
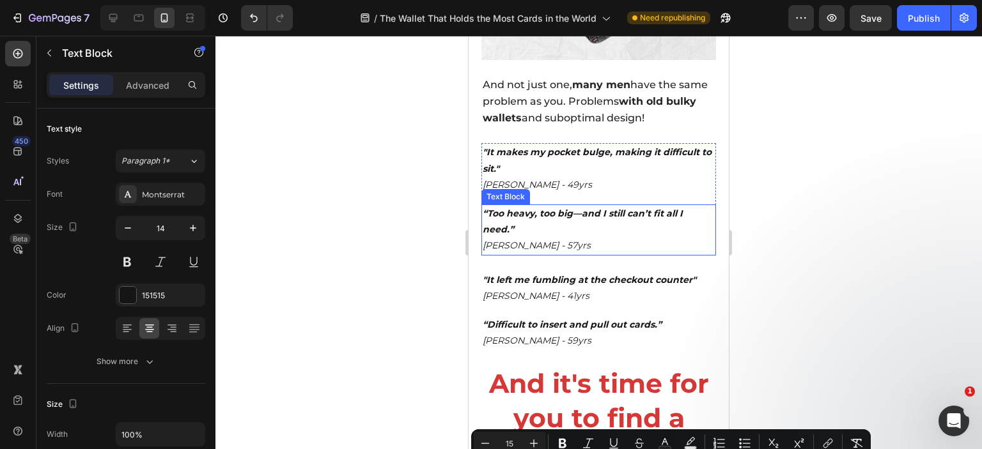
scroll to position [1115, 0]
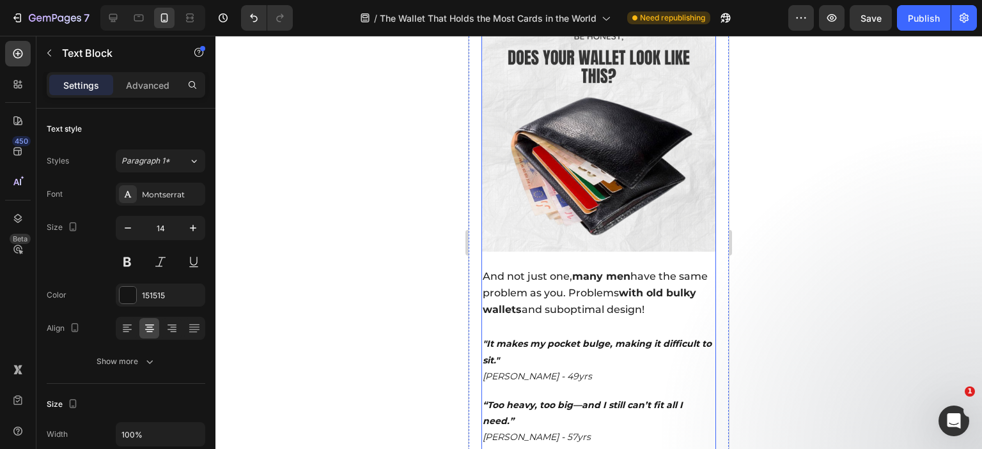
click at [560, 268] on p "And not just one, many men have the same problem as you. Problems with old bulk…" at bounding box center [599, 293] width 232 height 50
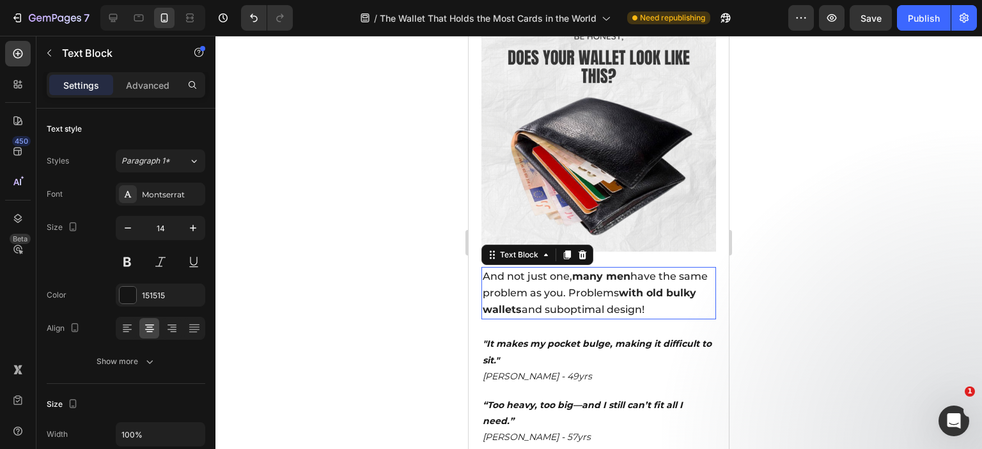
scroll to position [192, 0]
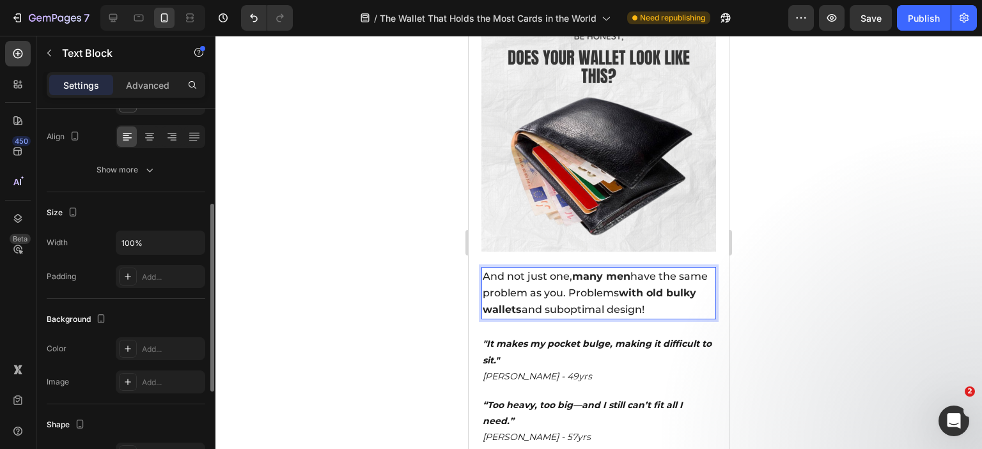
click at [560, 268] on p "And not just one, many men have the same problem as you. Problems with old bulk…" at bounding box center [599, 293] width 232 height 50
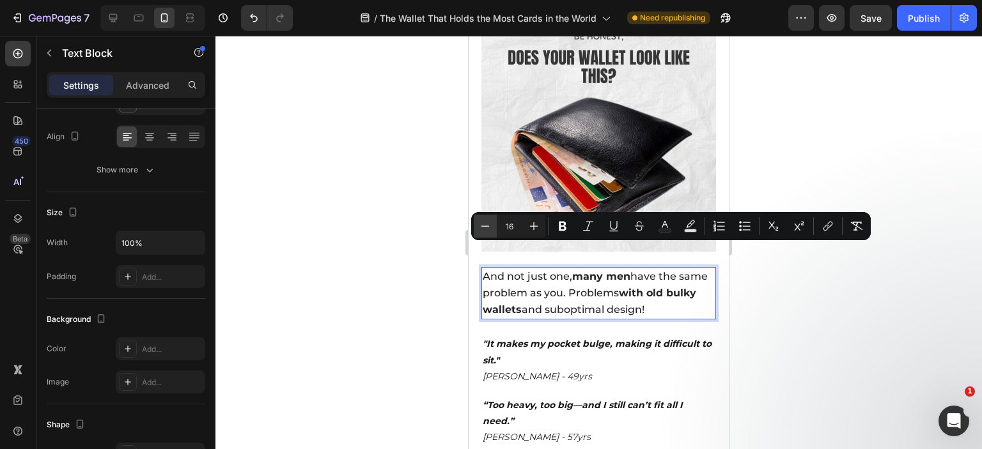
click at [486, 225] on icon "Editor contextual toolbar" at bounding box center [485, 226] width 13 height 13
type input "15"
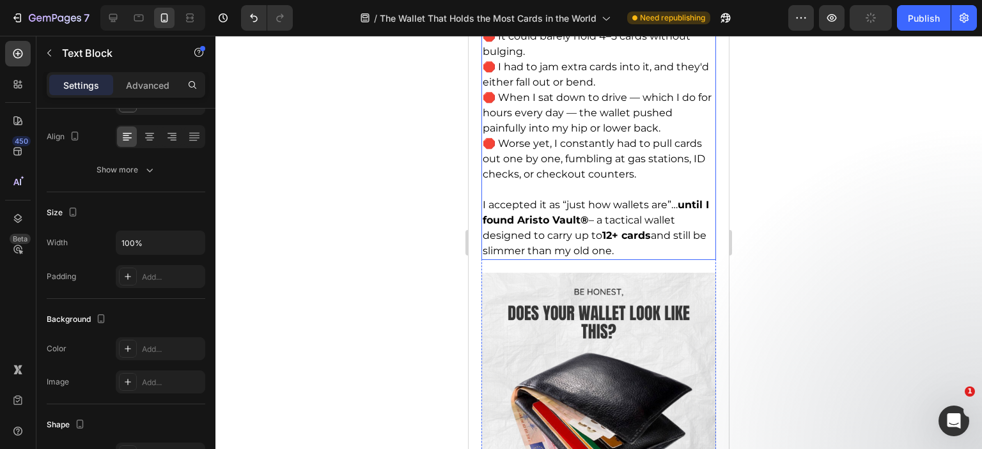
scroll to position [667, 0]
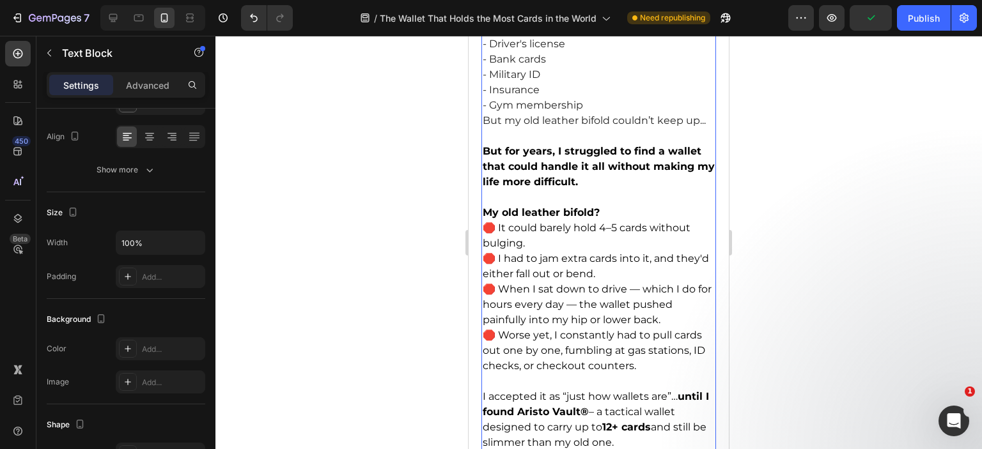
click at [556, 227] on p "🛑 It could barely hold 4–5 cards without bulging." at bounding box center [599, 236] width 232 height 31
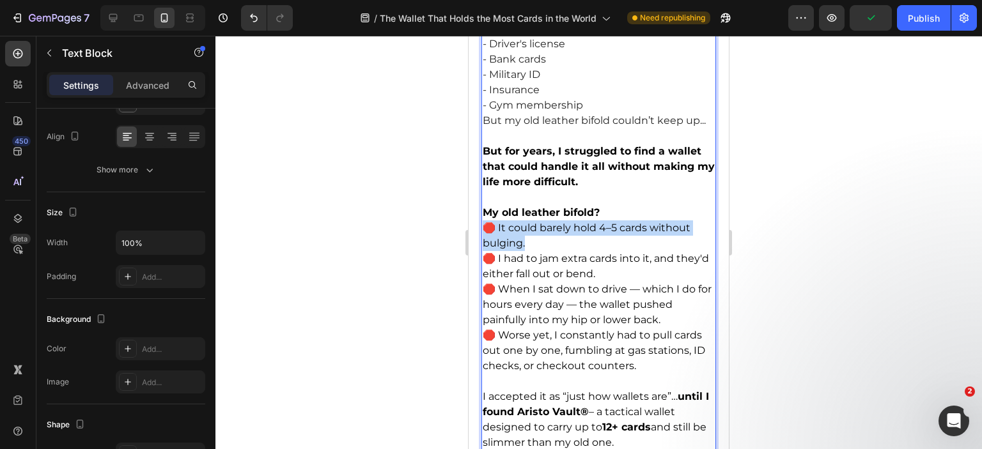
click at [556, 227] on p "🛑 It could barely hold 4–5 cards without bulging." at bounding box center [599, 236] width 232 height 31
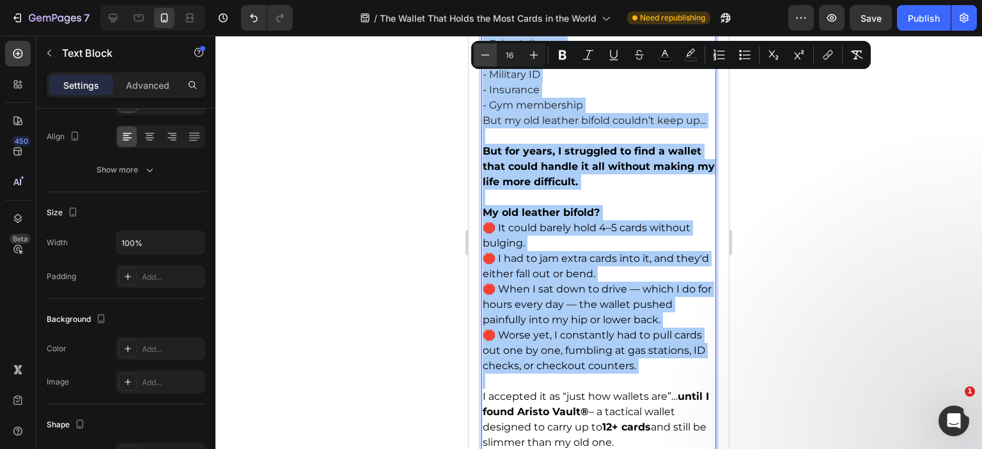
click at [492, 56] on button "Minus" at bounding box center [485, 54] width 23 height 23
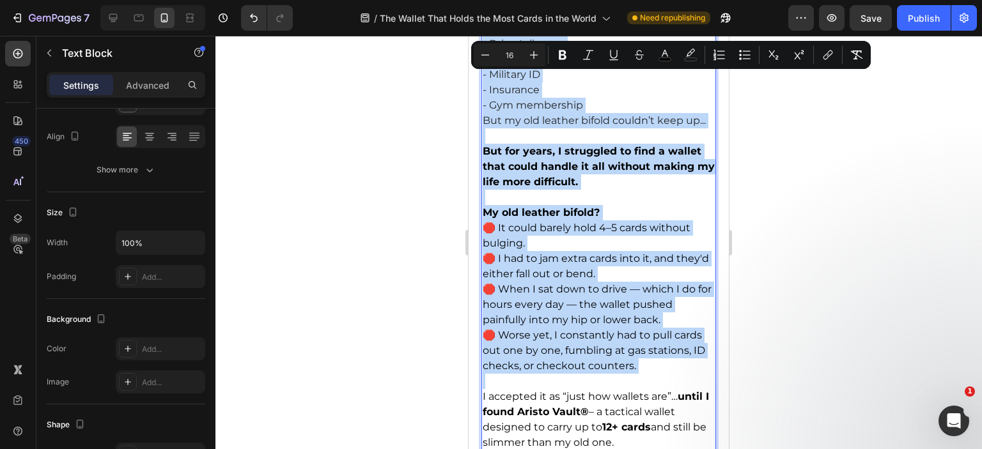
type input "15"
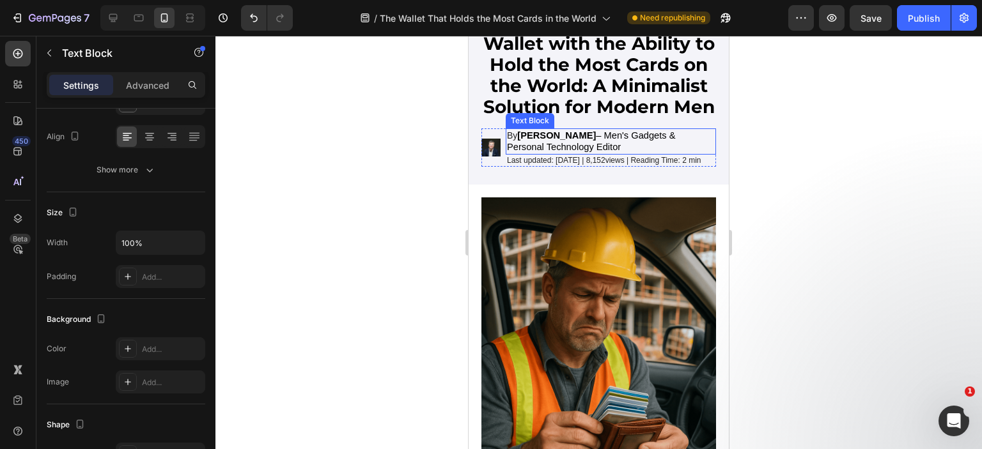
scroll to position [0, 0]
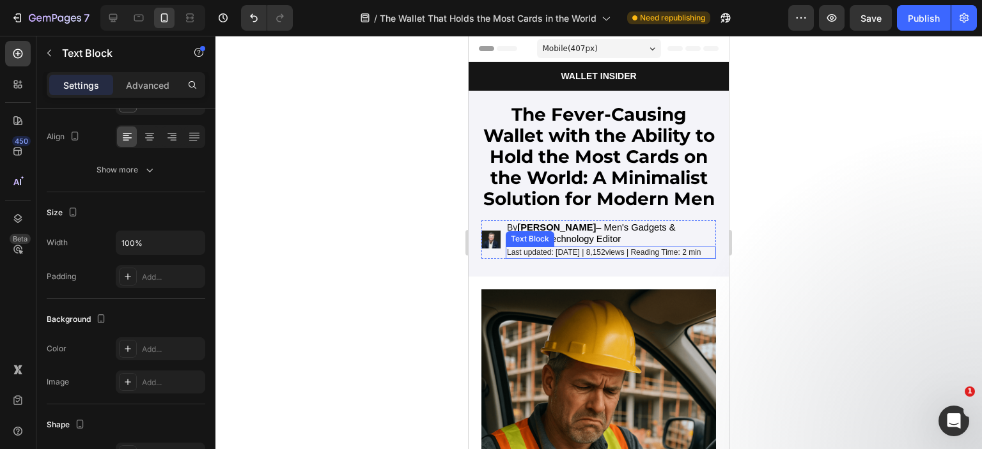
click at [569, 258] on p "Last updated: [DATE] | 8,152views | Reading Time: 2 min" at bounding box center [611, 253] width 208 height 10
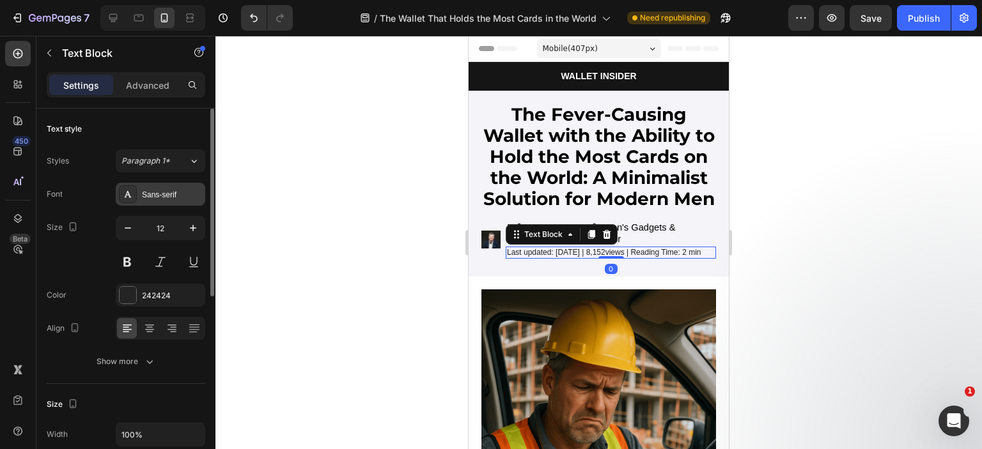
click at [155, 189] on div "Sans-serif" at bounding box center [172, 195] width 60 height 12
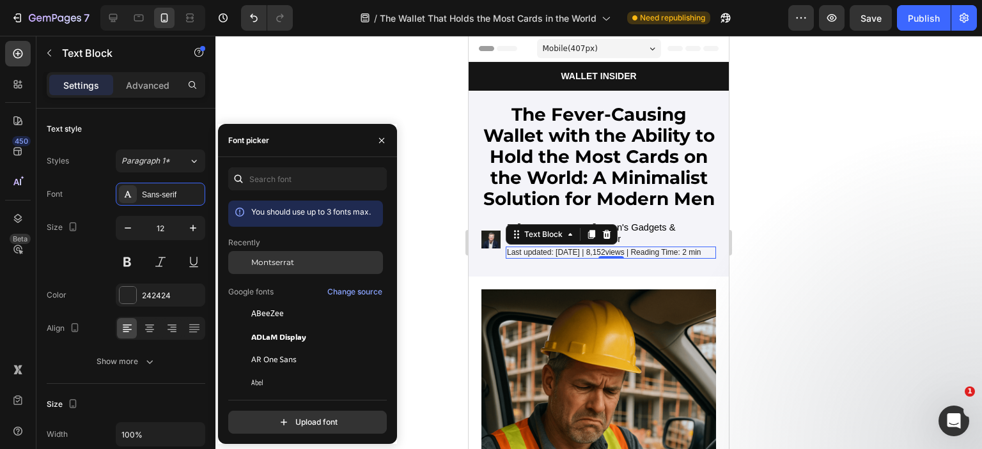
click at [274, 264] on span "Montserrat" at bounding box center [272, 263] width 43 height 12
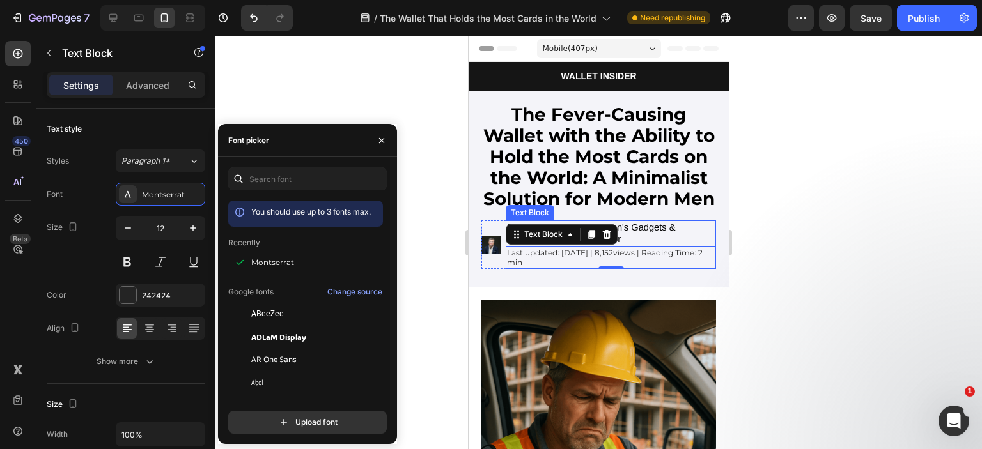
click at [677, 245] on p "By Thomas Reynolds – Men's Gadgets & Personal Technology Editor" at bounding box center [611, 233] width 208 height 23
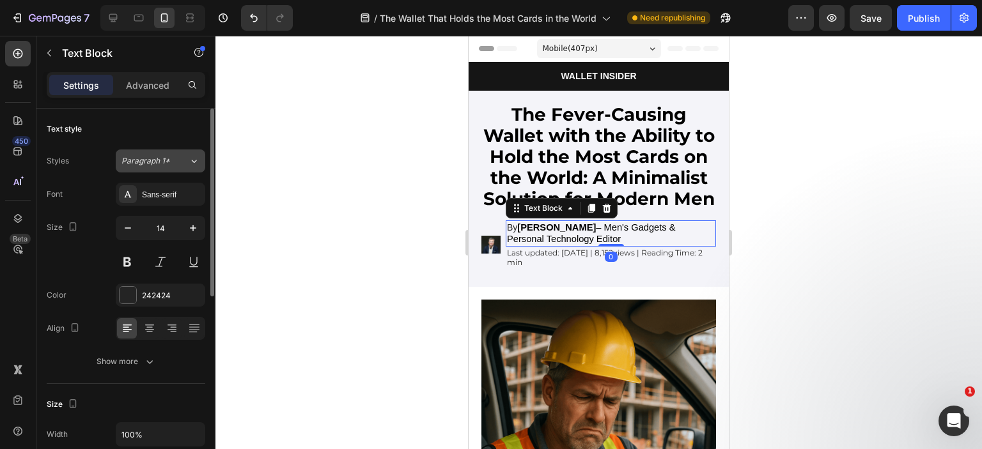
click at [161, 160] on span "Paragraph 1*" at bounding box center [145, 161] width 49 height 12
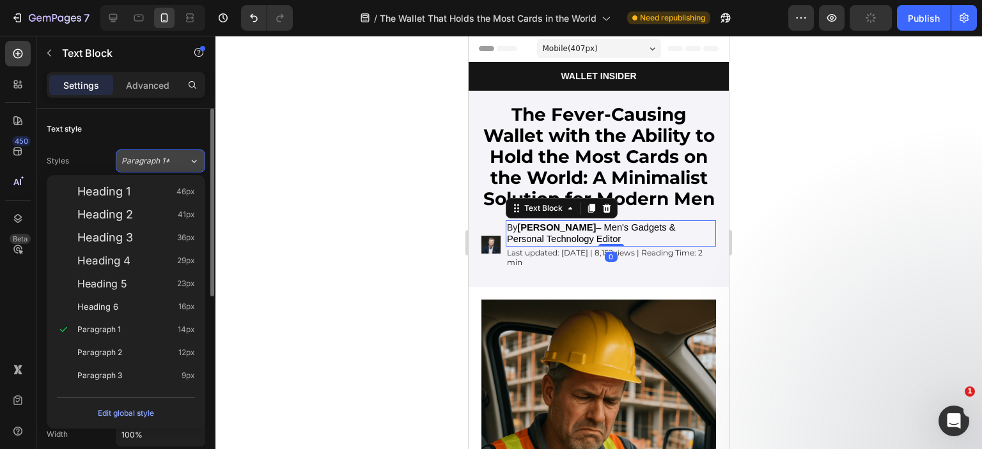
click at [160, 151] on button "Paragraph 1*" at bounding box center [160, 161] width 89 height 23
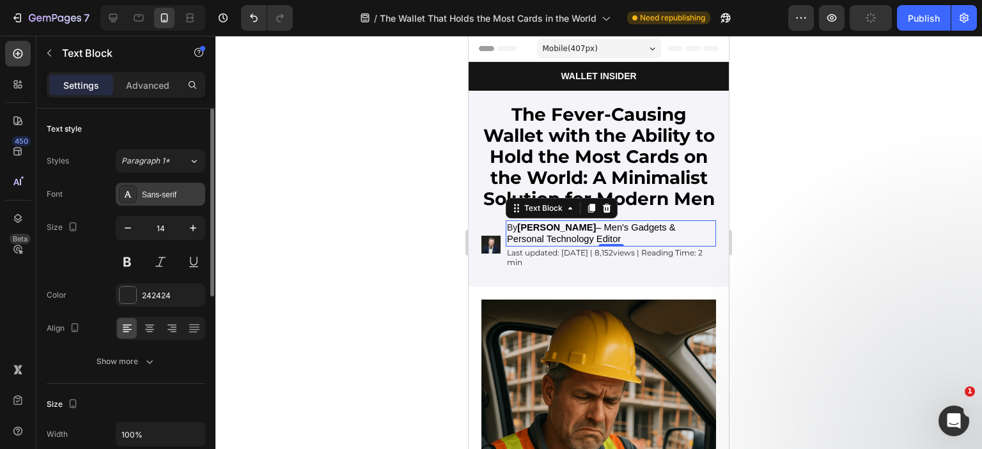
click at [159, 194] on div "Sans-serif" at bounding box center [172, 195] width 60 height 12
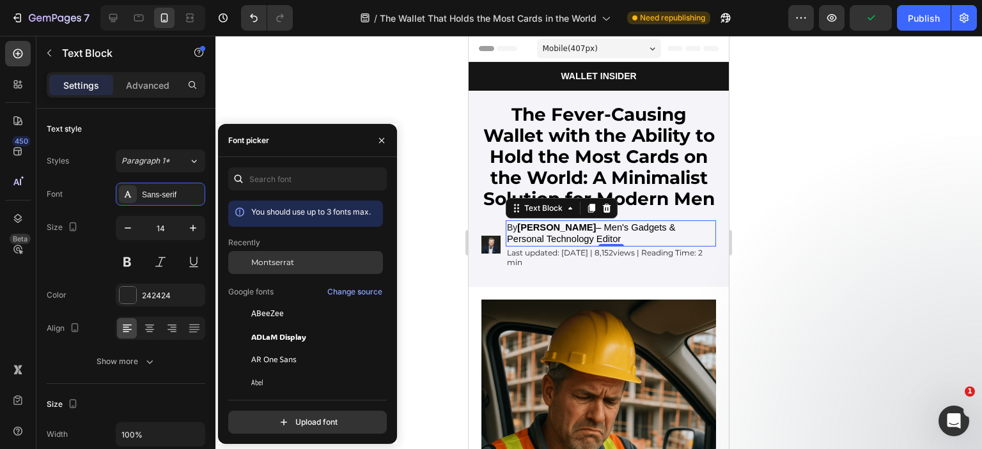
click at [274, 258] on span "Montserrat" at bounding box center [272, 263] width 43 height 12
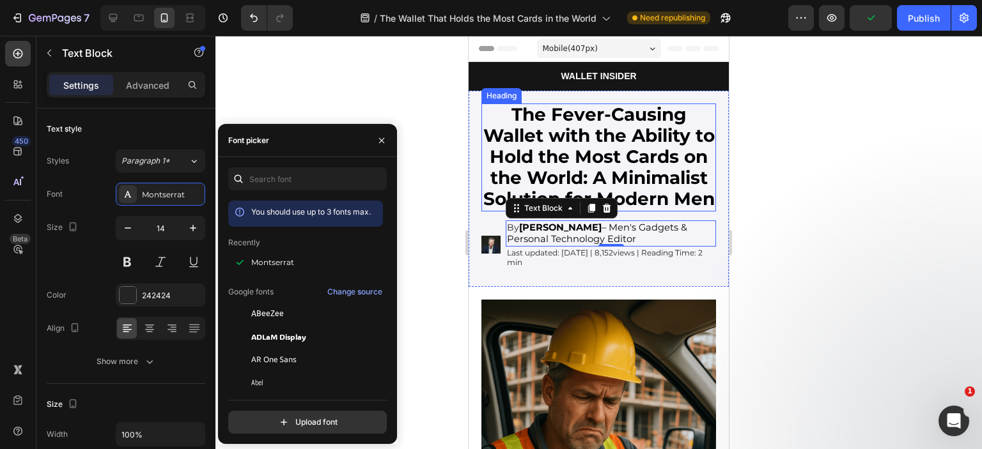
click at [607, 166] on span "The Fever-Causing Wallet with the Ability to Hold the Most Cards on the World: …" at bounding box center [598, 157] width 231 height 106
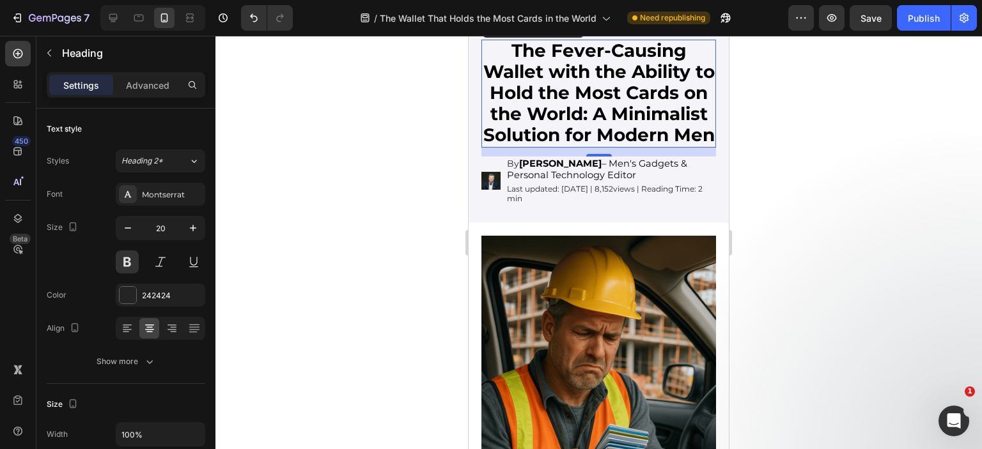
scroll to position [128, 0]
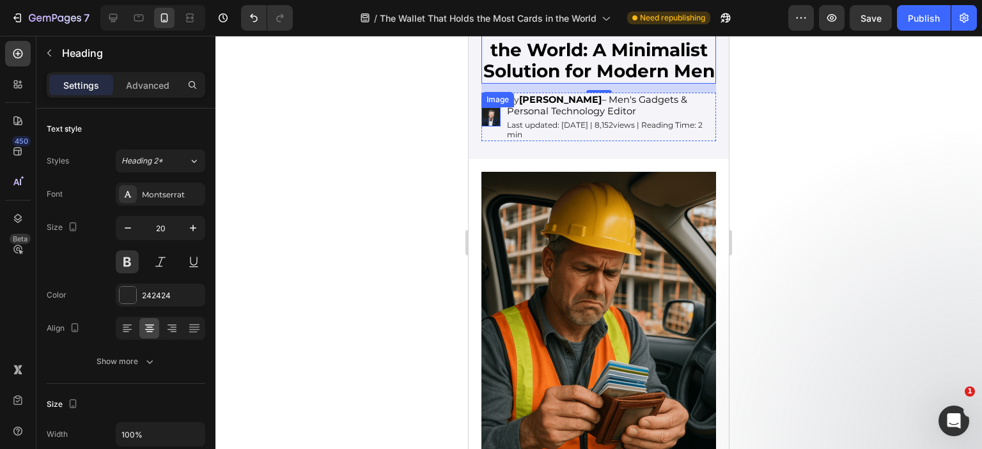
click at [491, 127] on img at bounding box center [490, 116] width 19 height 19
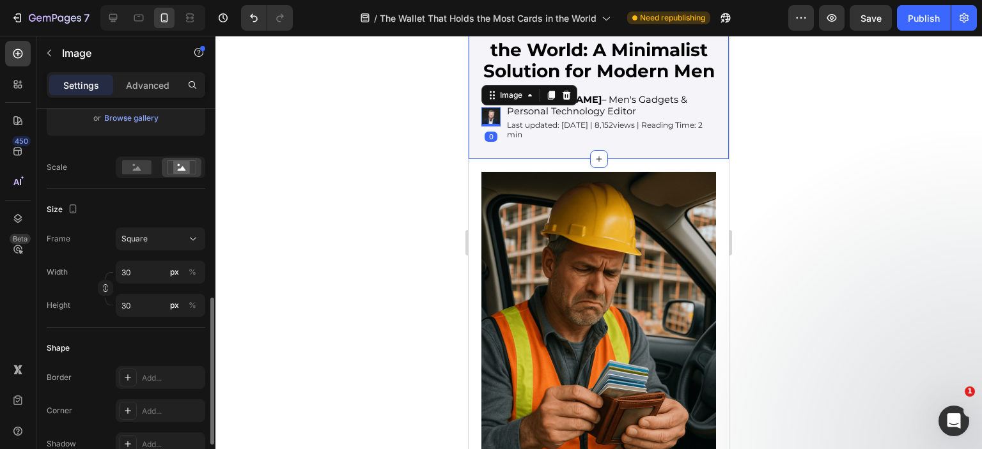
scroll to position [383, 0]
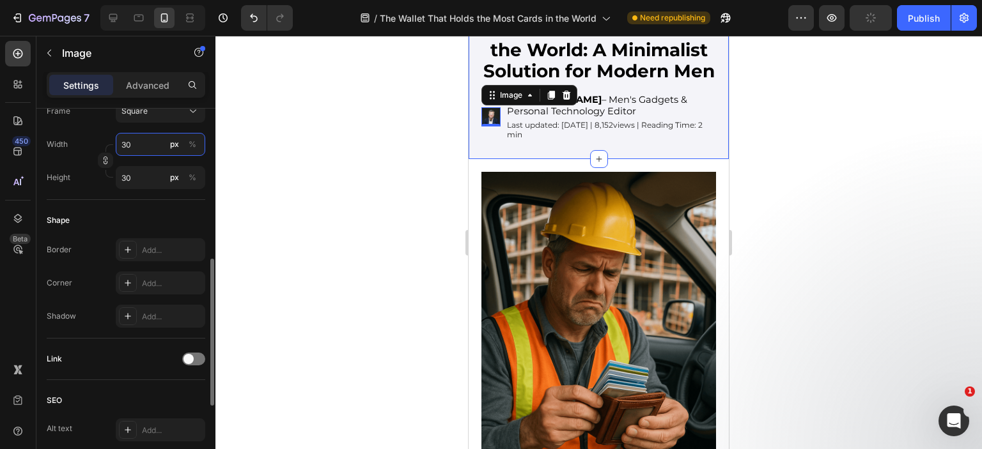
type input "4"
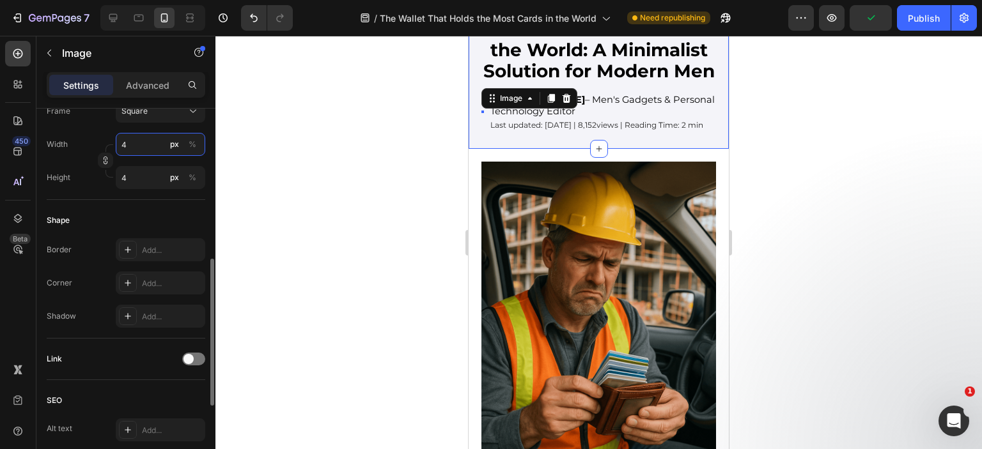
type input "40"
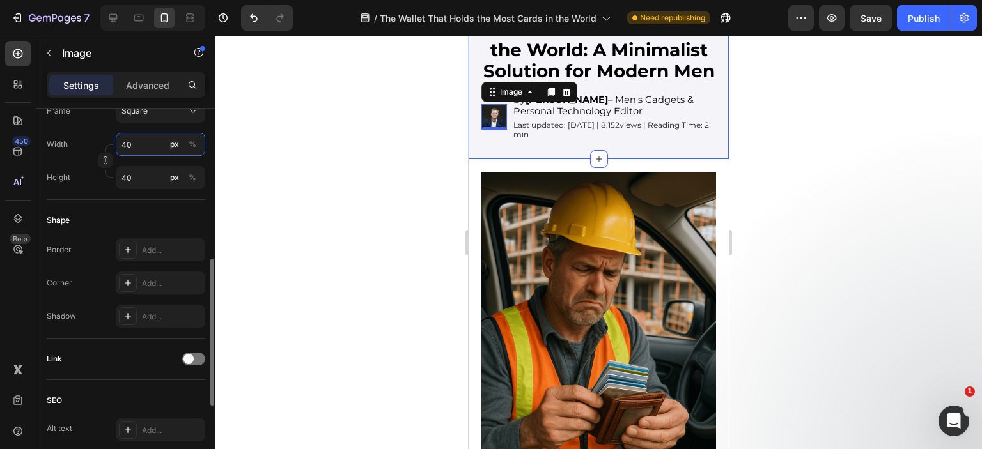
drag, startPoint x: 133, startPoint y: 143, endPoint x: 92, endPoint y: 140, distance: 41.0
click at [92, 140] on div "Width 40 px %" at bounding box center [126, 144] width 159 height 23
type input "5"
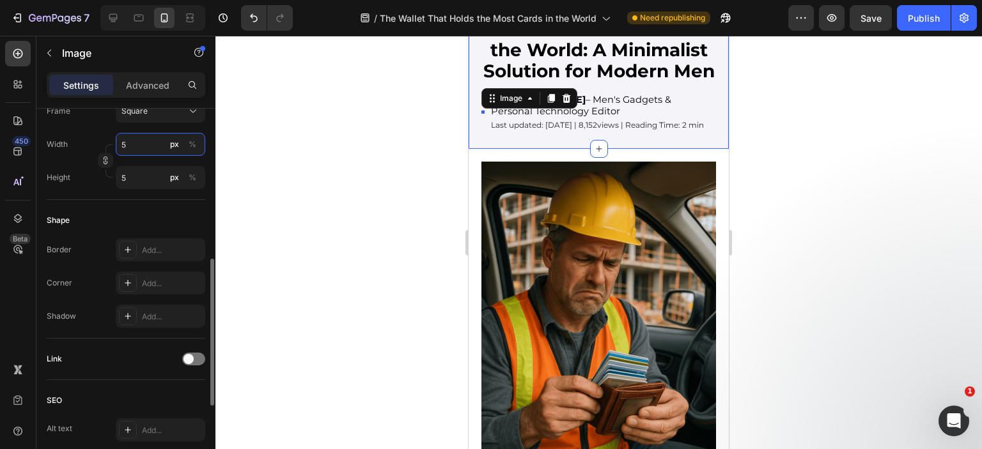
type input "50"
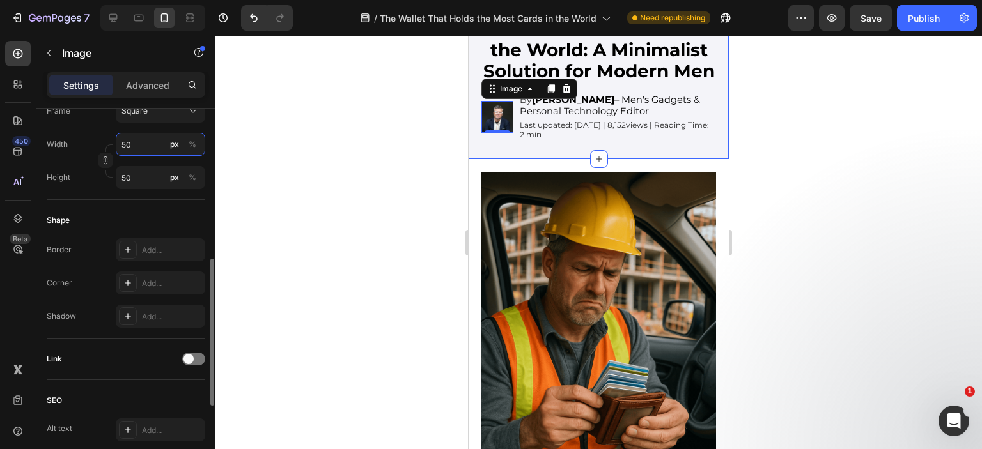
drag, startPoint x: 135, startPoint y: 139, endPoint x: 89, endPoint y: 141, distance: 46.7
click at [95, 137] on div "Width 50 px %" at bounding box center [126, 144] width 159 height 23
type input "6"
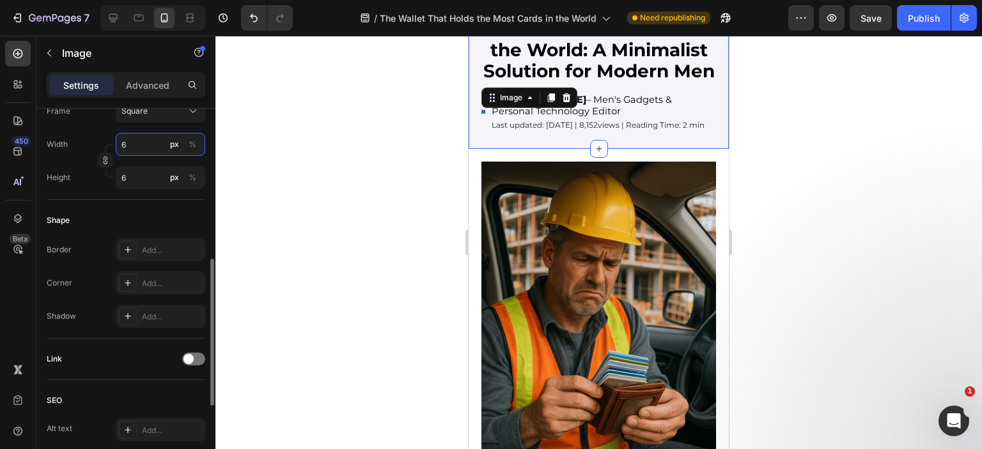
type input "60"
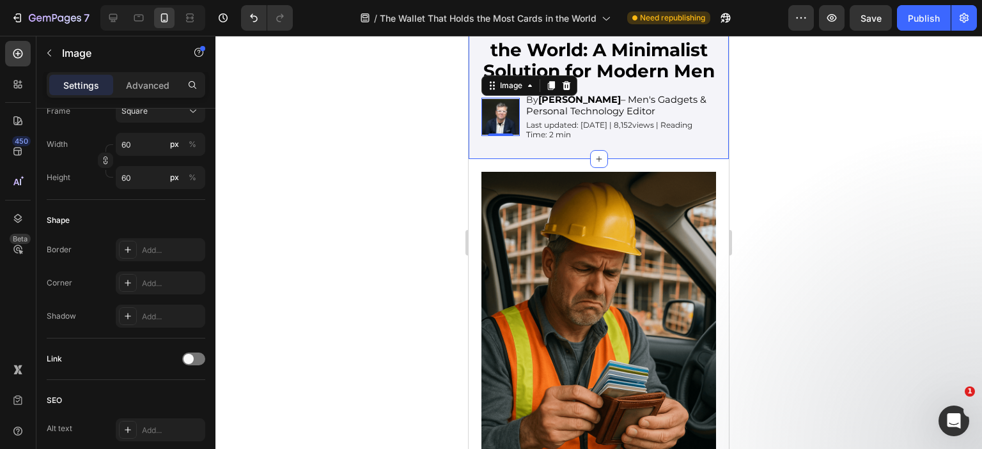
click at [550, 159] on div "The Fever-Causing Wallet with the Ability to Hold the Most Cards on the World: …" at bounding box center [598, 61] width 260 height 196
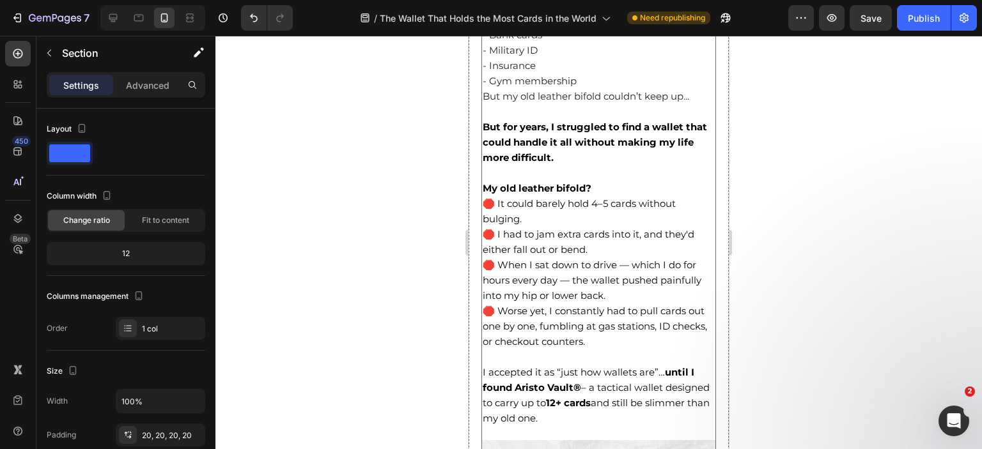
scroll to position [1150, 0]
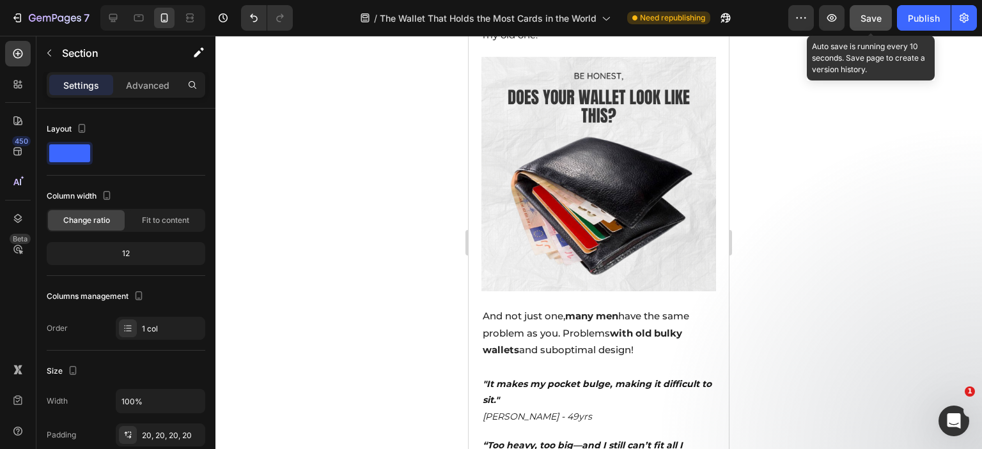
click at [871, 7] on button "Save" at bounding box center [870, 18] width 42 height 26
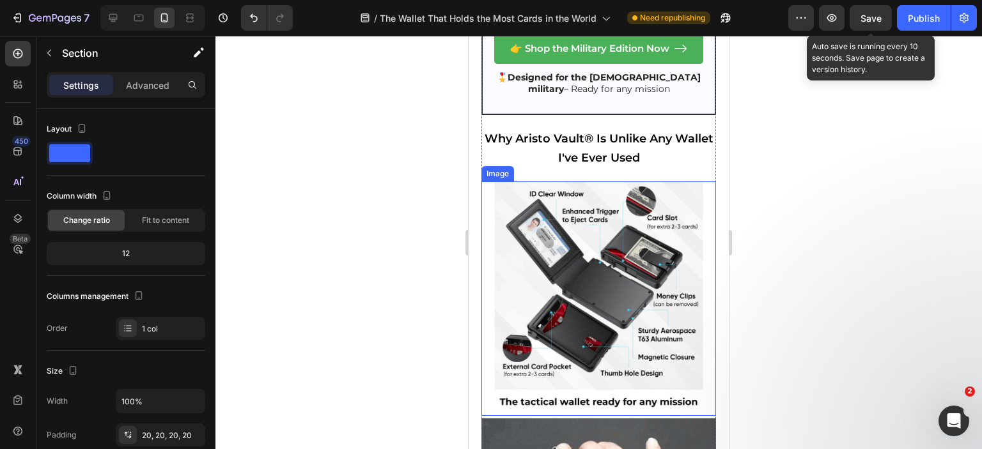
scroll to position [2109, 0]
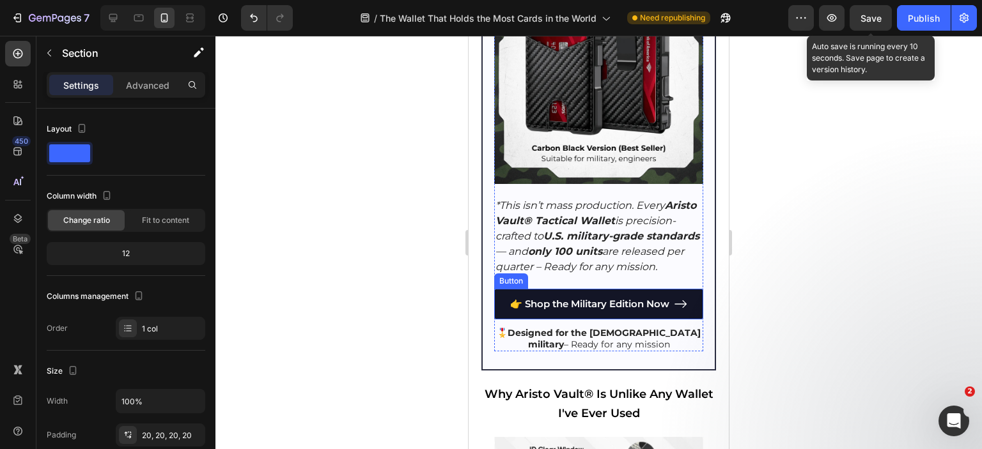
click at [502, 289] on link "👉 Shop the Military Edition Now" at bounding box center [598, 304] width 209 height 31
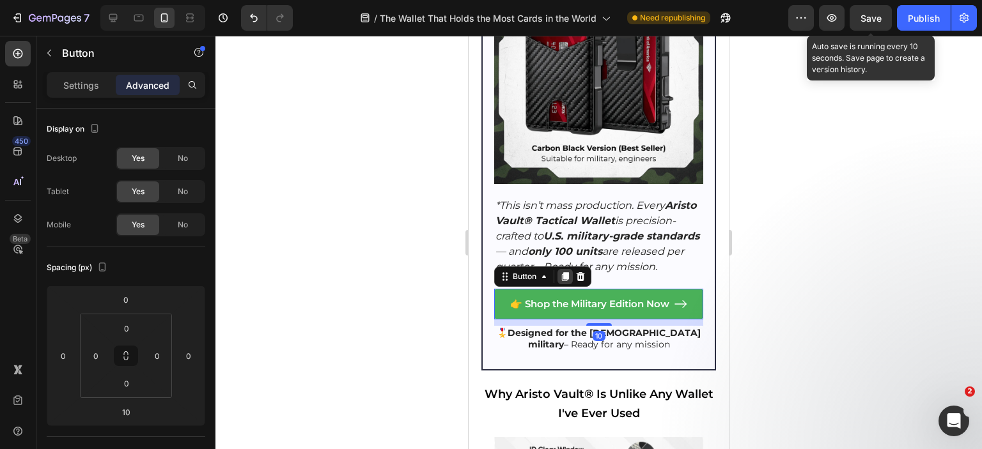
click at [564, 272] on icon at bounding box center [565, 276] width 7 height 9
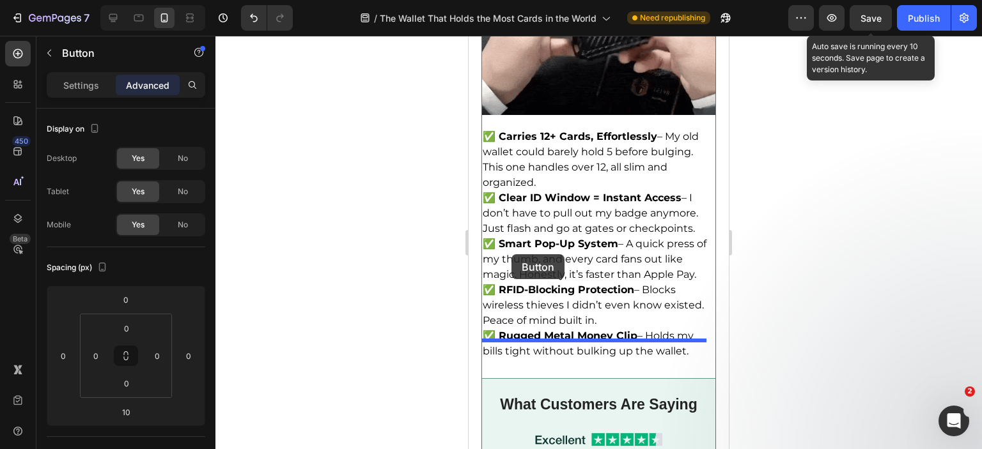
scroll to position [3132, 0]
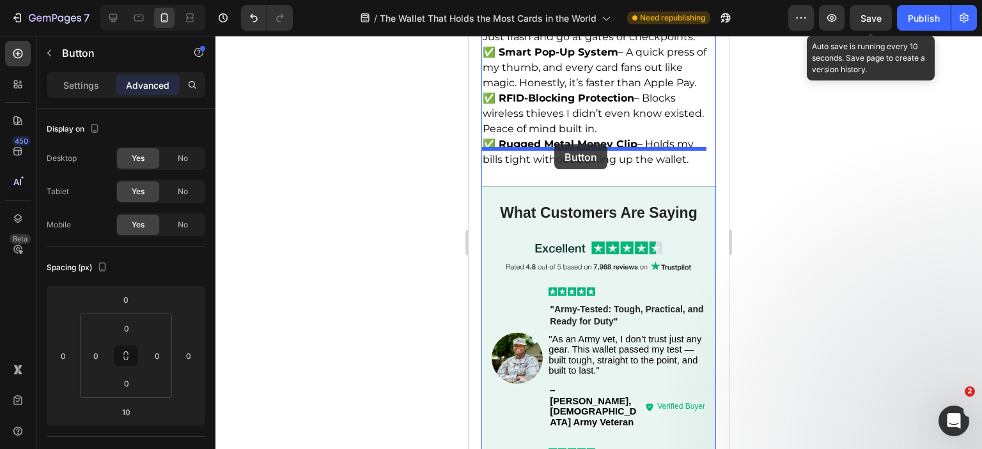
drag, startPoint x: 504, startPoint y: 166, endPoint x: 554, endPoint y: 141, distance: 55.5
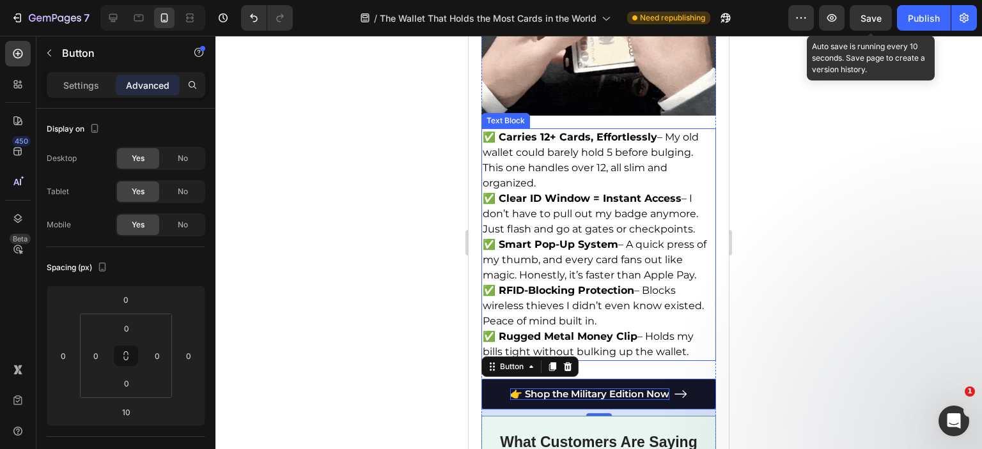
scroll to position [3094, 0]
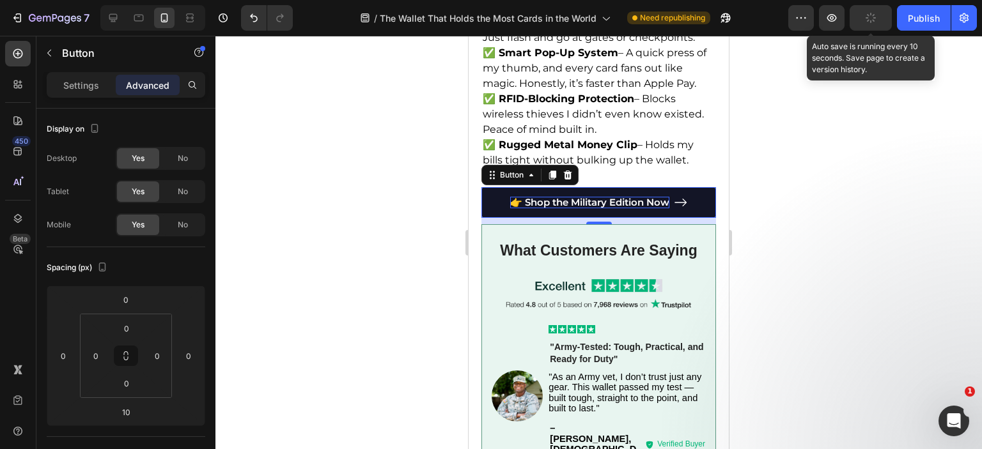
click at [526, 196] on span "👉 Shop the Military Edition Now" at bounding box center [589, 202] width 159 height 12
click at [491, 187] on link "👉 Shop the Military Edition Now" at bounding box center [598, 202] width 235 height 31
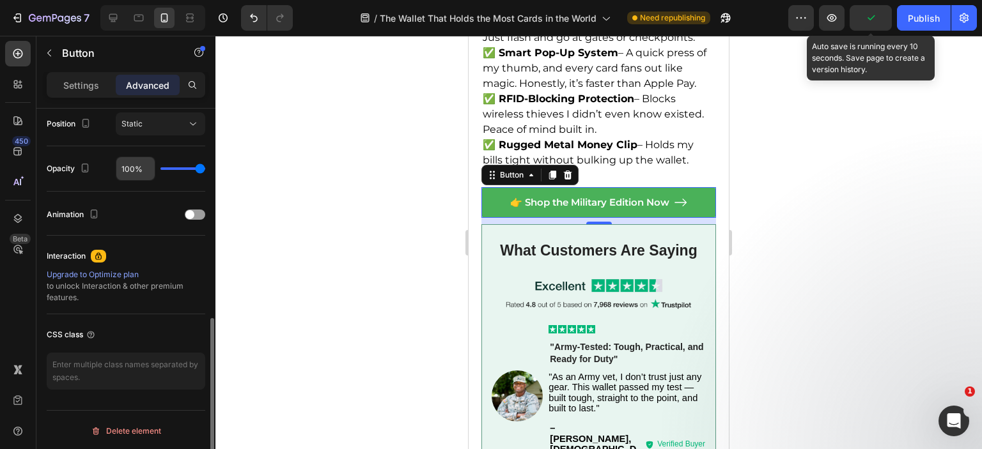
scroll to position [218, 0]
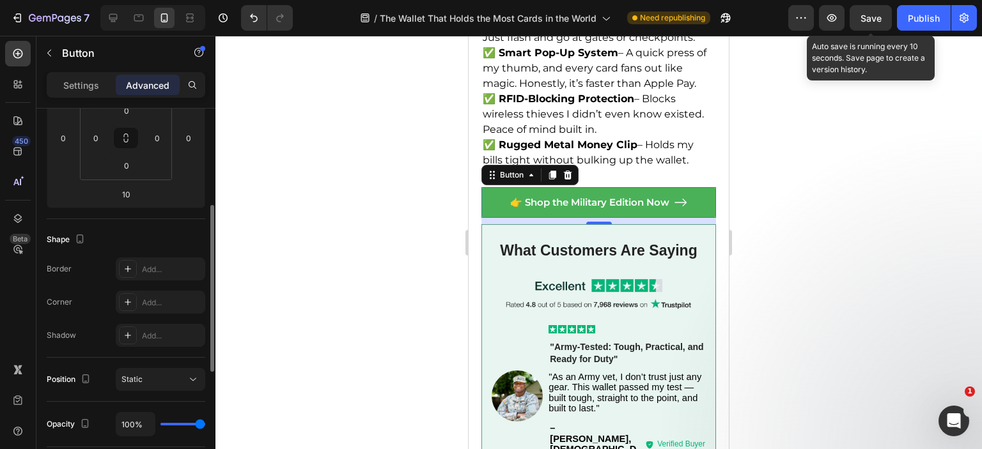
click at [89, 97] on div "Settings Advanced" at bounding box center [126, 85] width 159 height 26
click at [87, 91] on p "Settings" at bounding box center [81, 85] width 36 height 13
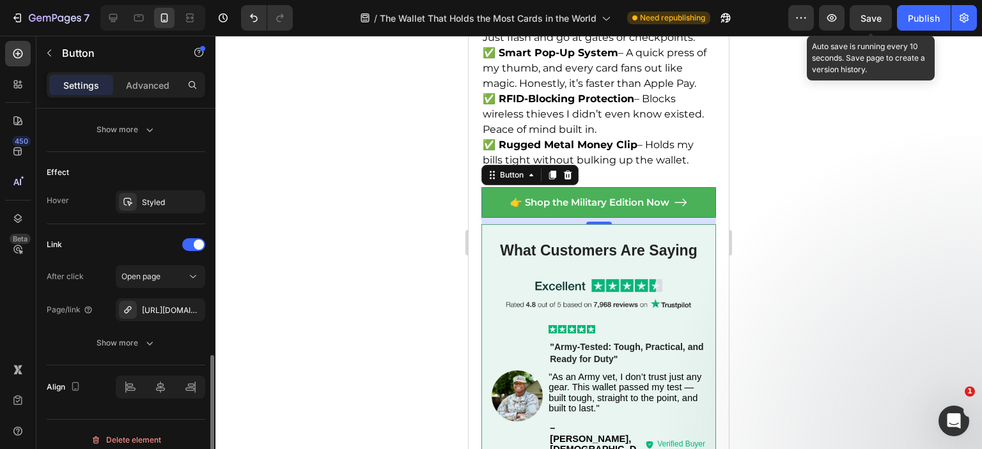
scroll to position [738, 0]
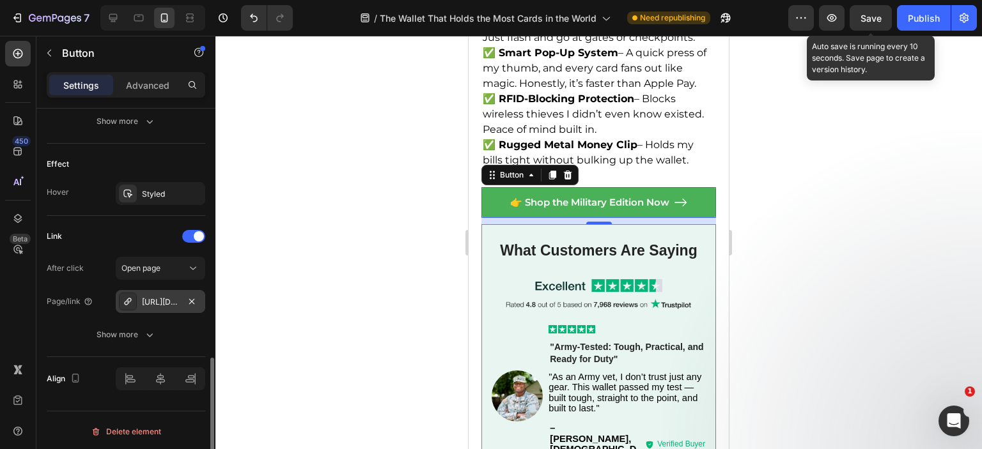
click at [157, 298] on div "[URL][DOMAIN_NAME]" at bounding box center [160, 303] width 37 height 12
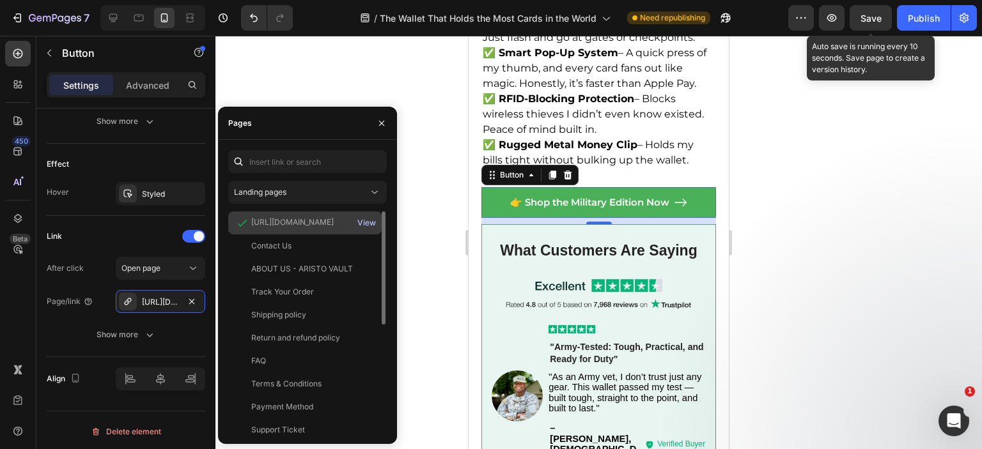
click at [366, 217] on div "View" at bounding box center [366, 223] width 19 height 12
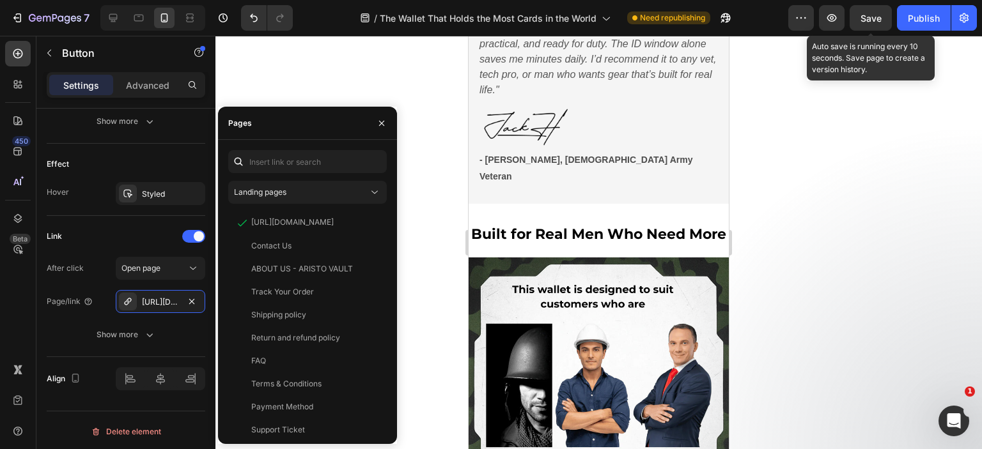
scroll to position [4245, 0]
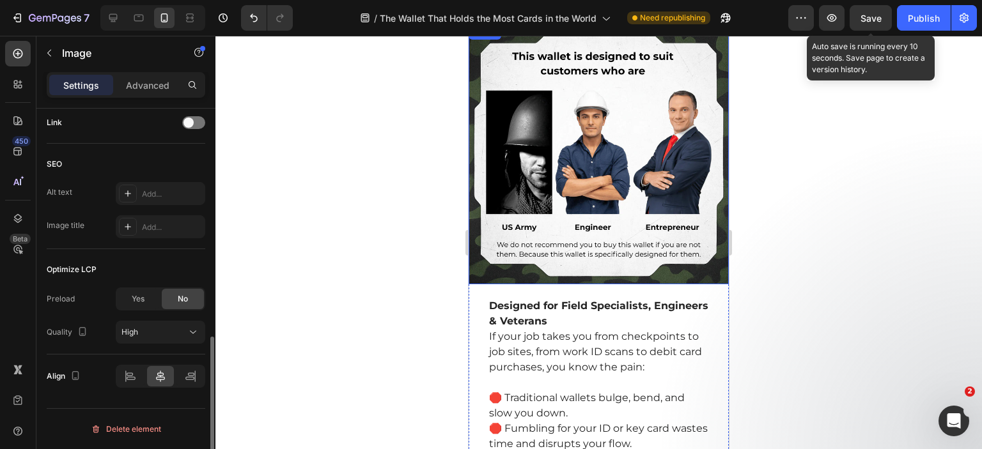
click at [572, 187] on img at bounding box center [598, 154] width 260 height 260
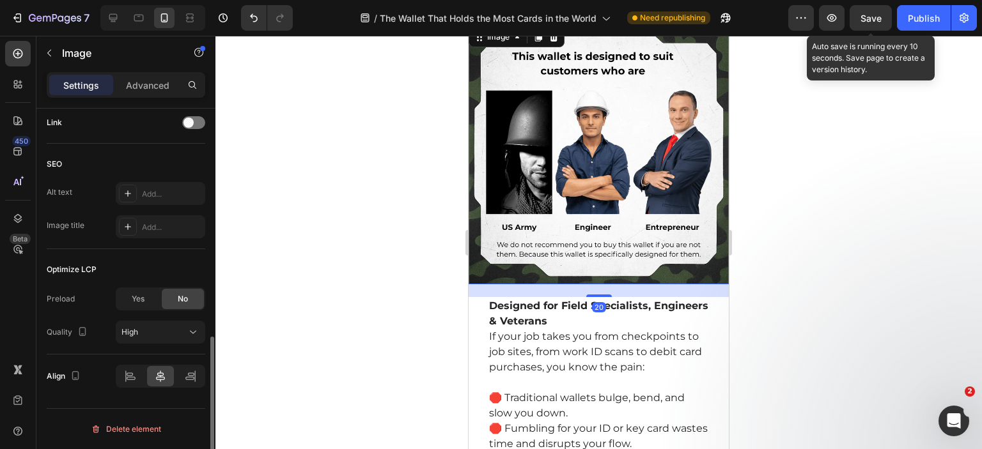
scroll to position [0, 0]
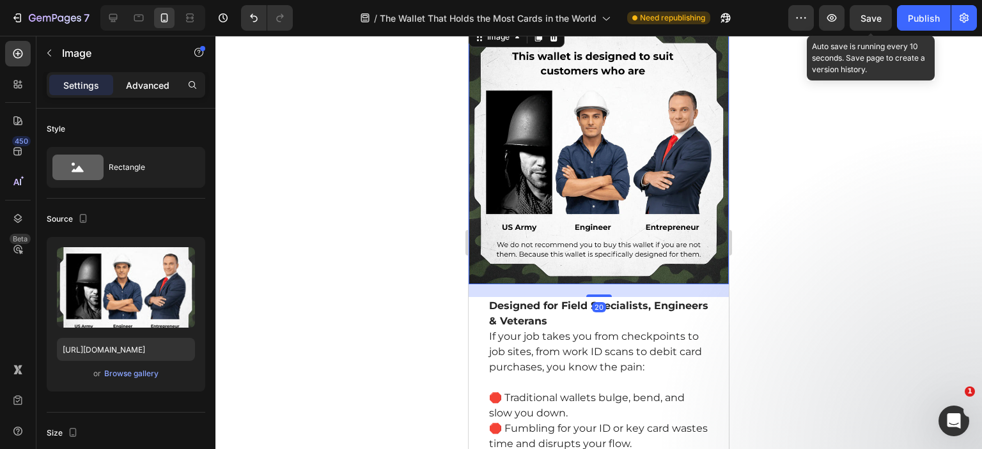
click at [146, 81] on p "Advanced" at bounding box center [147, 85] width 43 height 13
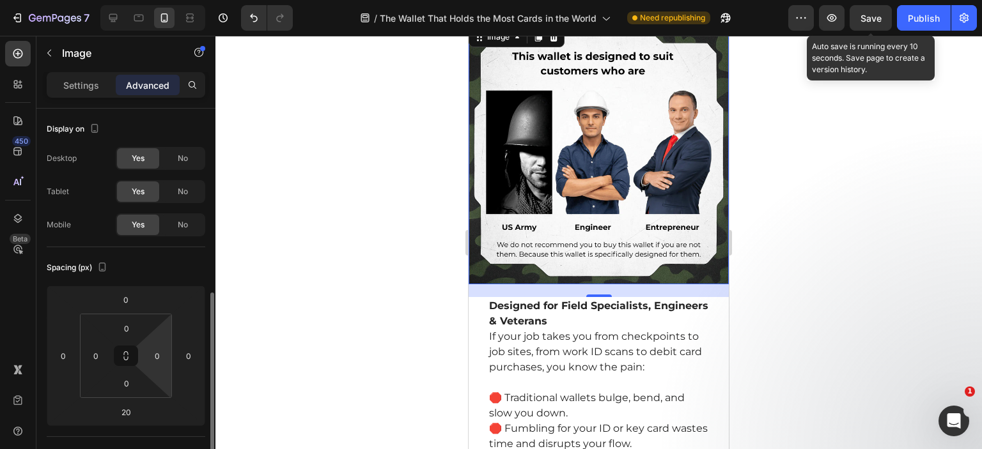
scroll to position [192, 0]
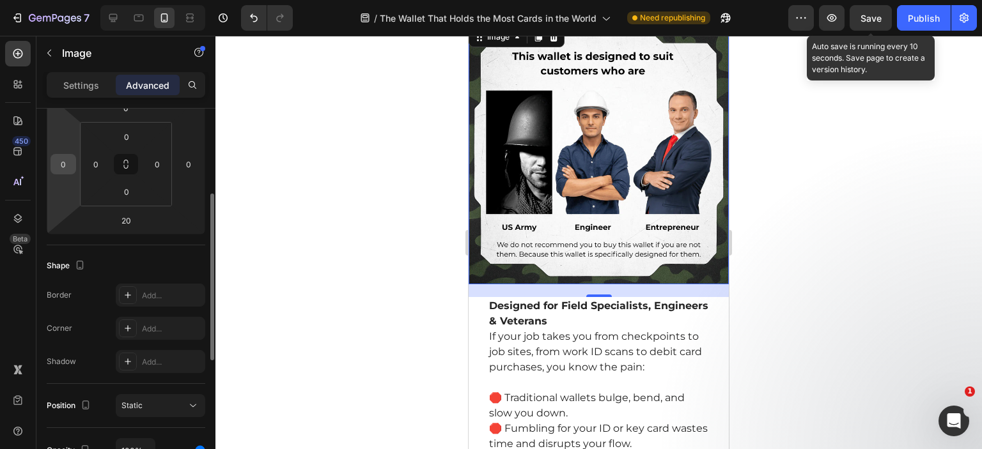
click at [66, 162] on input "0" at bounding box center [63, 164] width 19 height 19
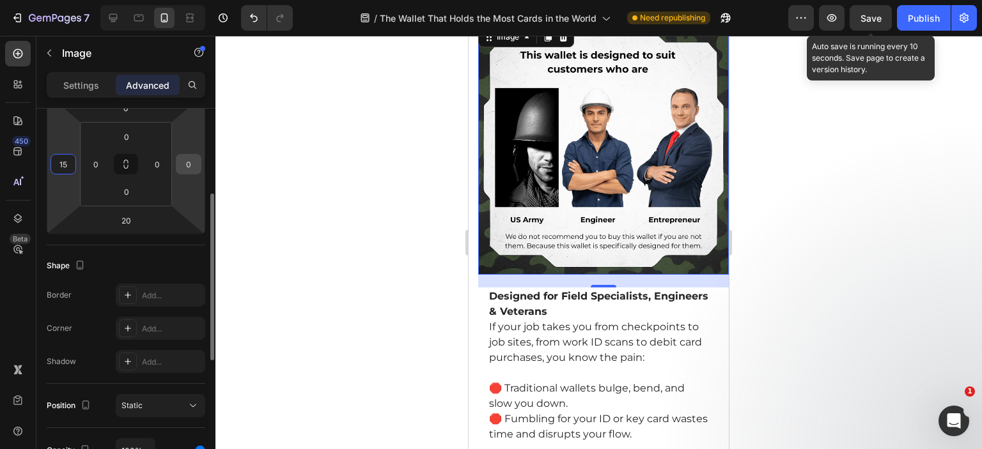
type input "15"
click at [200, 162] on div "0" at bounding box center [189, 164] width 26 height 20
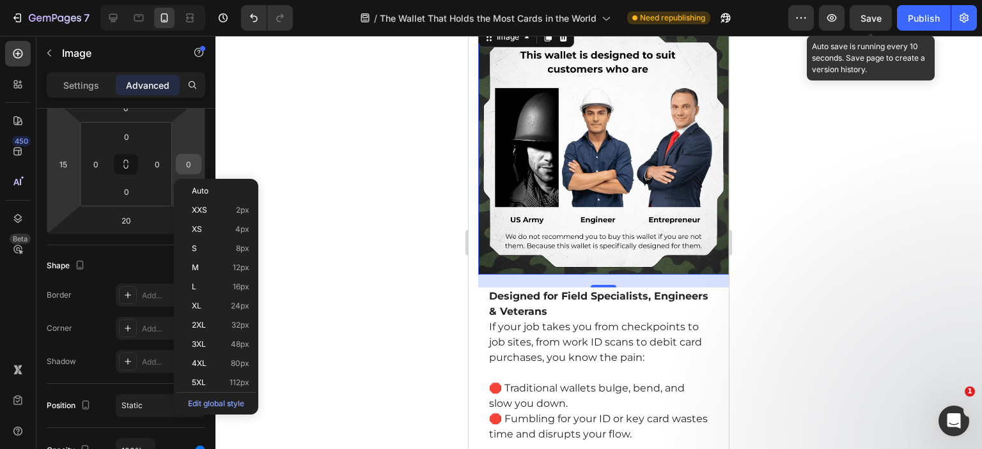
click at [181, 163] on input "0" at bounding box center [188, 164] width 19 height 19
type input "15"
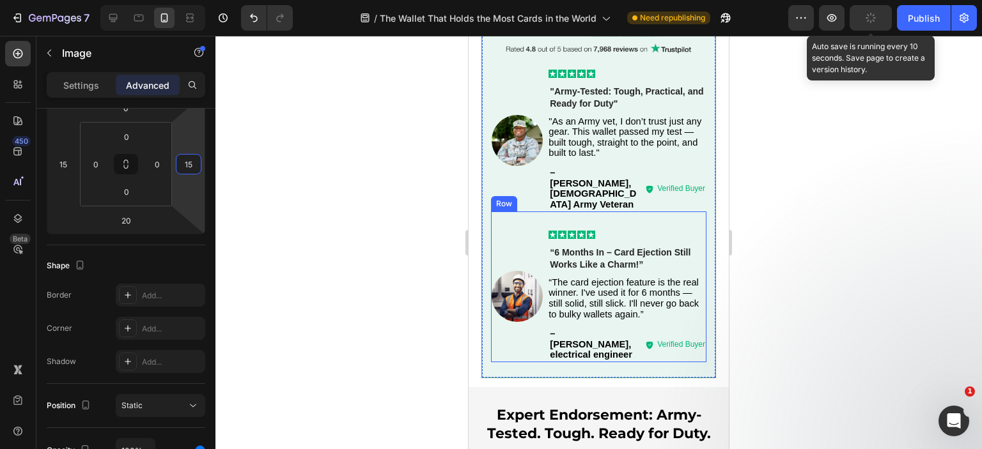
scroll to position [3030, 0]
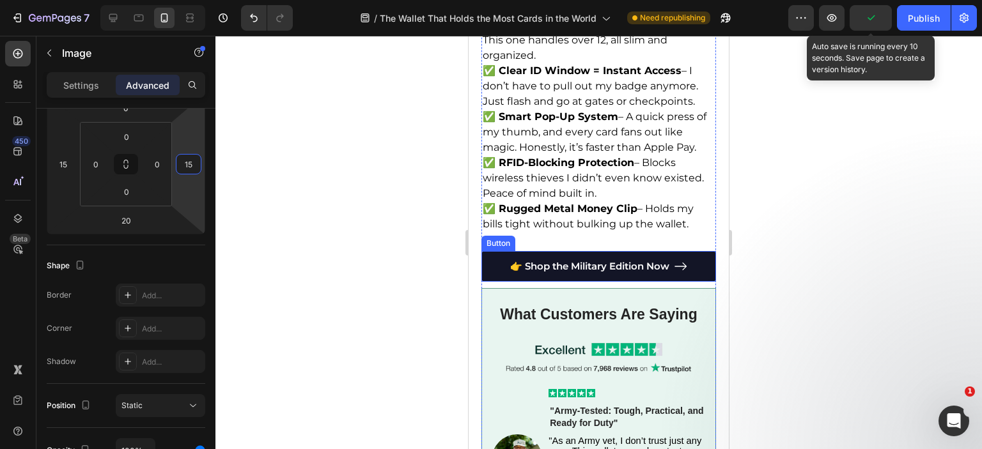
click at [489, 251] on link "👉 Shop the Military Edition Now" at bounding box center [598, 266] width 235 height 31
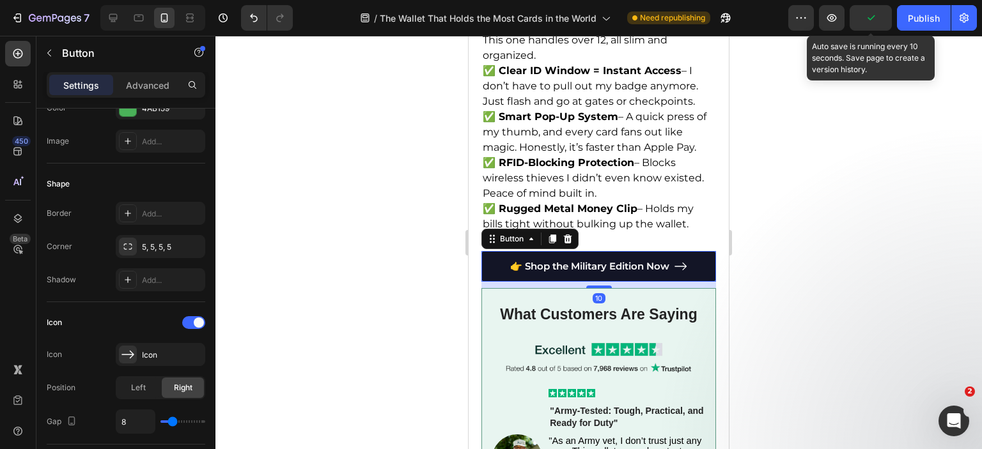
scroll to position [0, 0]
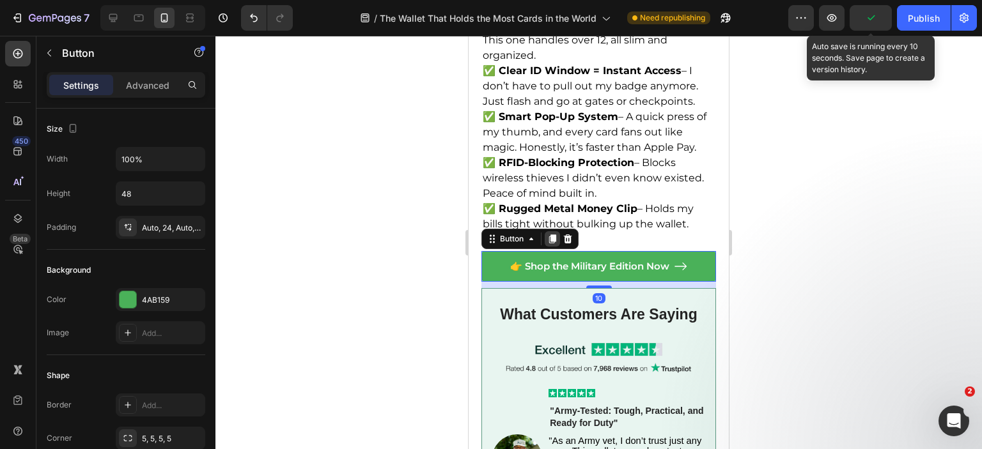
click at [554, 235] on icon at bounding box center [552, 239] width 7 height 9
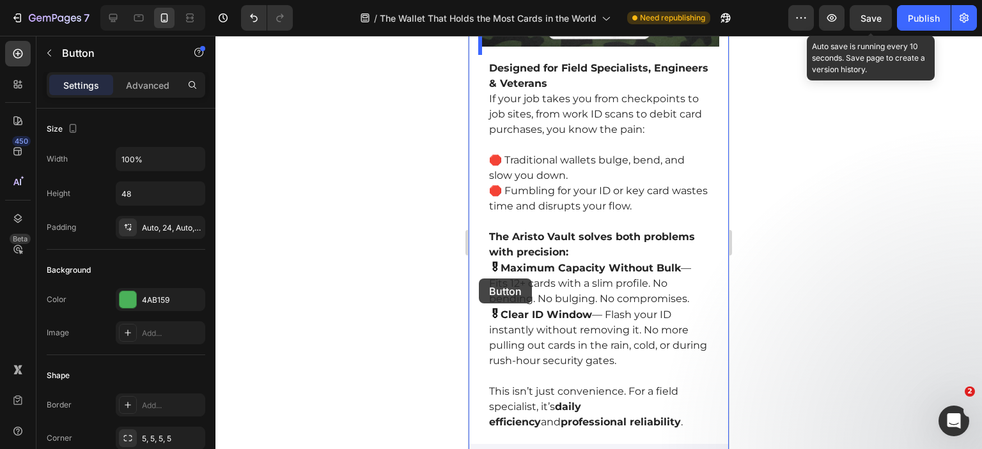
scroll to position [4756, 0]
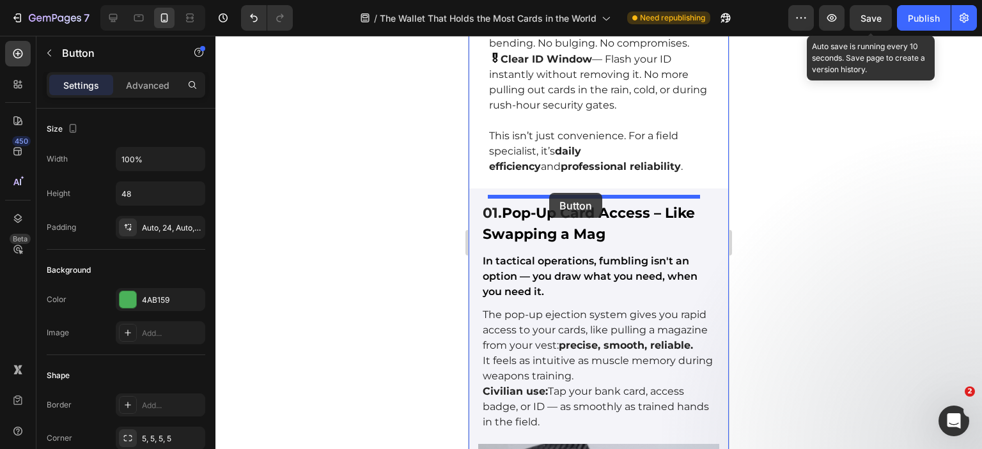
drag, startPoint x: 490, startPoint y: 239, endPoint x: 549, endPoint y: 193, distance: 75.2
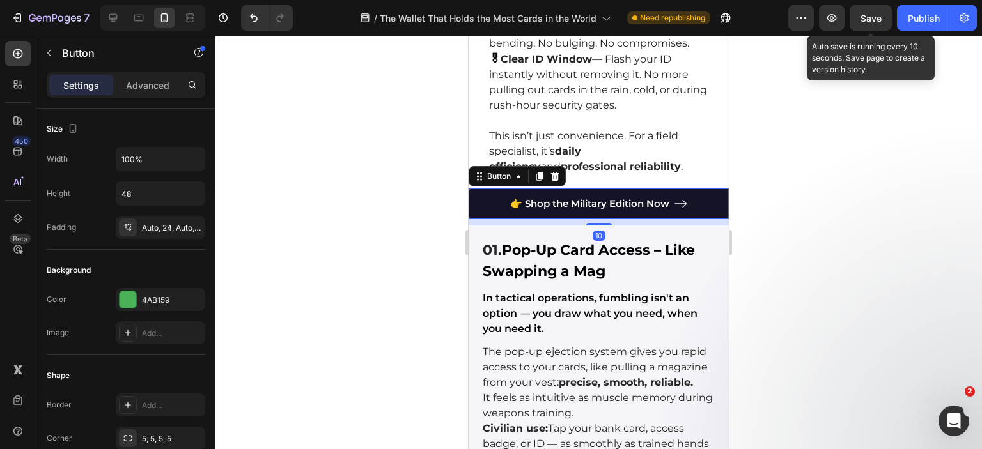
click at [708, 208] on link "👉 Shop the Military Edition Now" at bounding box center [598, 204] width 260 height 31
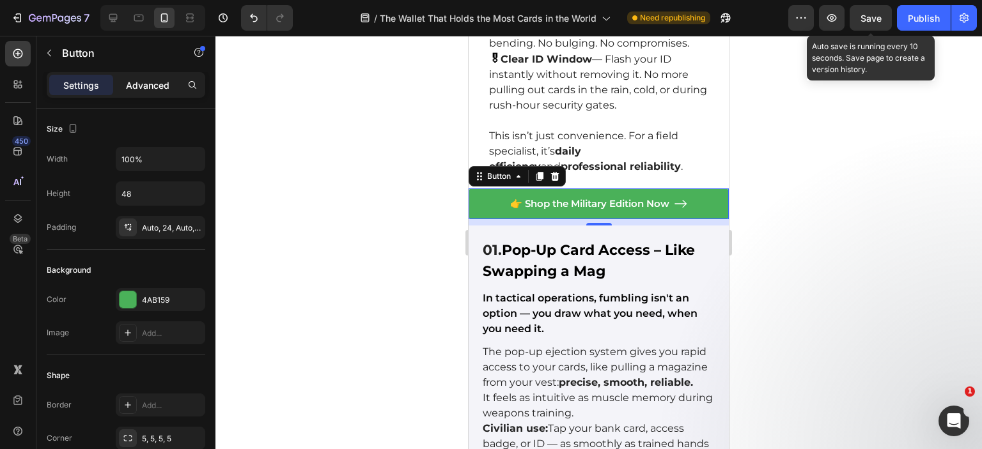
click at [157, 91] on div "Advanced" at bounding box center [148, 85] width 64 height 20
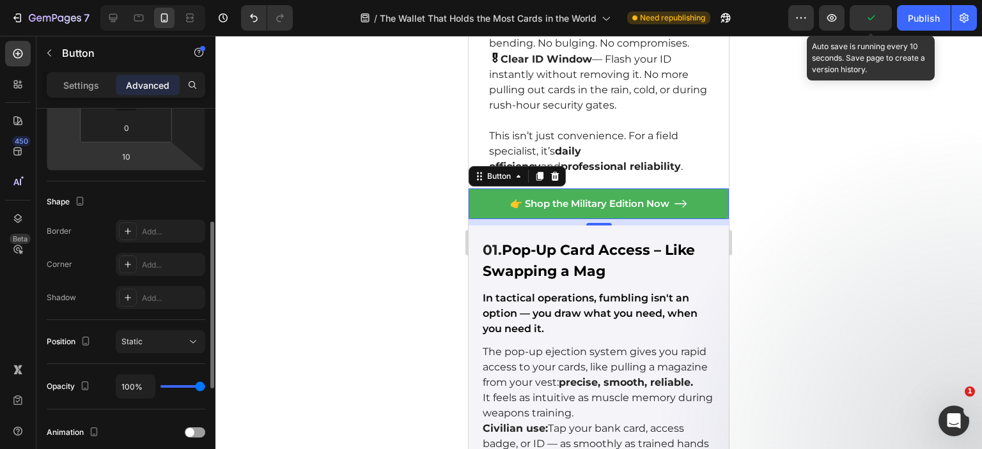
scroll to position [192, 0]
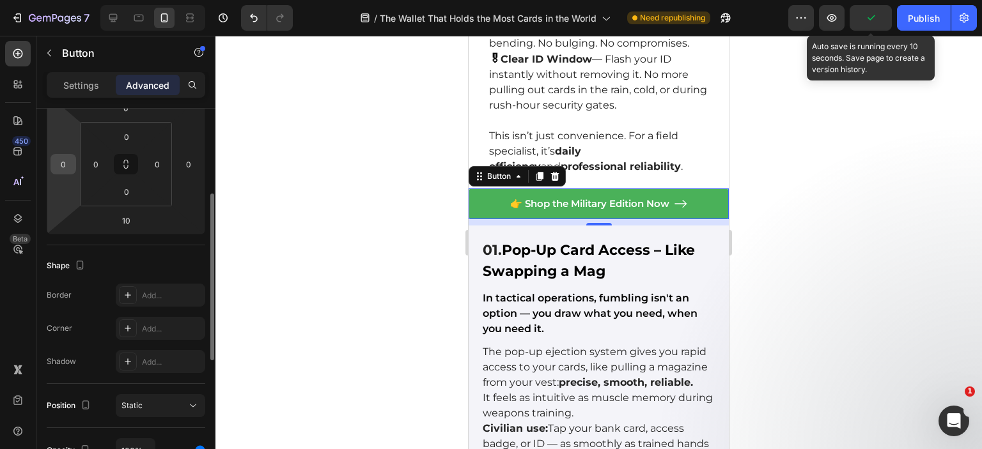
click at [68, 169] on input "0" at bounding box center [63, 164] width 19 height 19
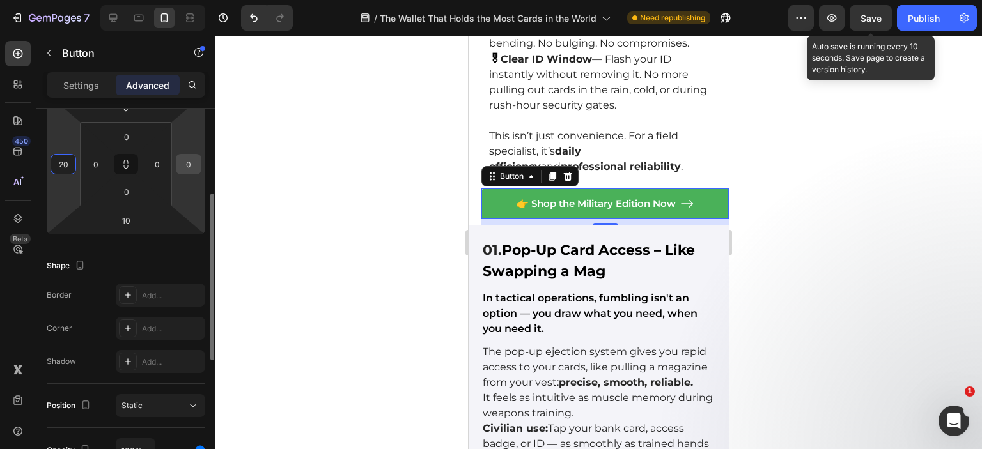
type input "20"
click at [189, 161] on input "0" at bounding box center [188, 164] width 19 height 19
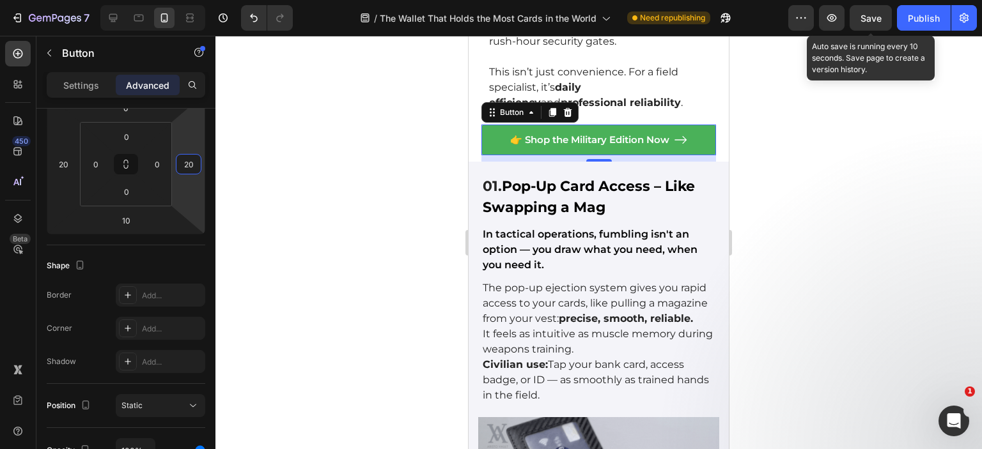
scroll to position [4884, 0]
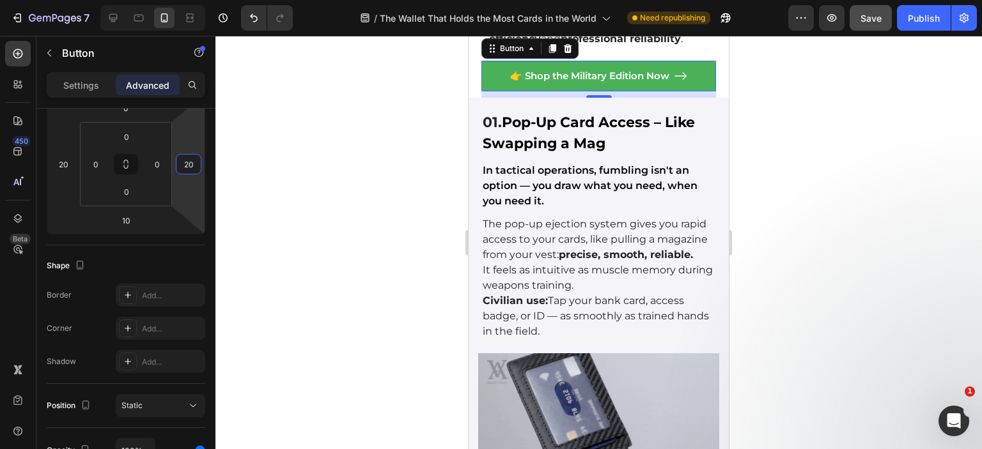
type input "20"
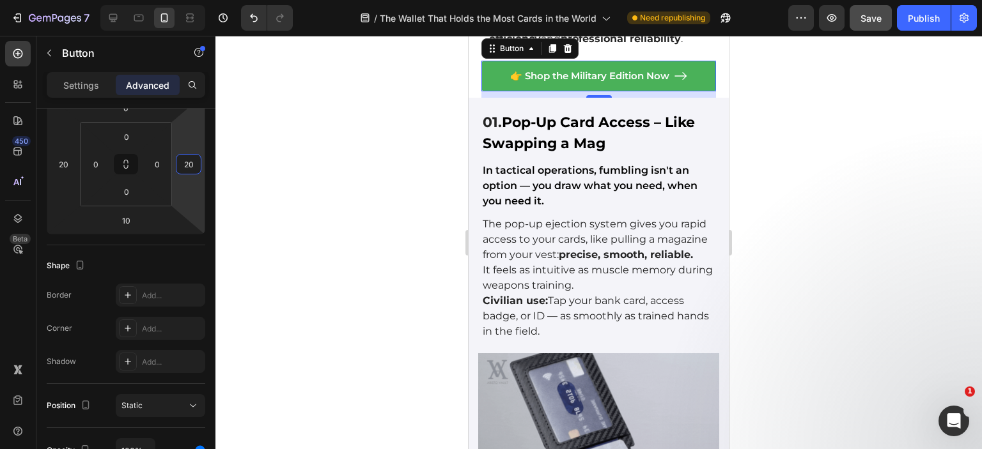
click at [879, 20] on span "Save" at bounding box center [870, 18] width 21 height 11
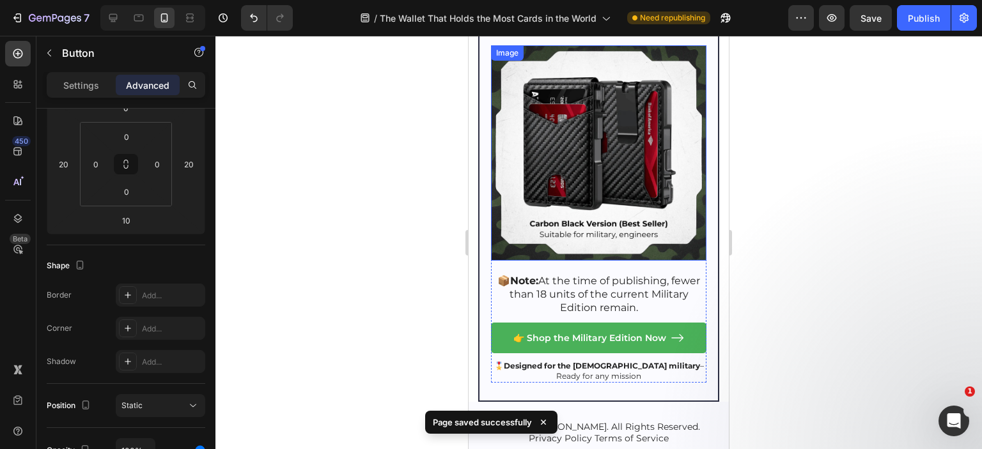
scroll to position [8591, 0]
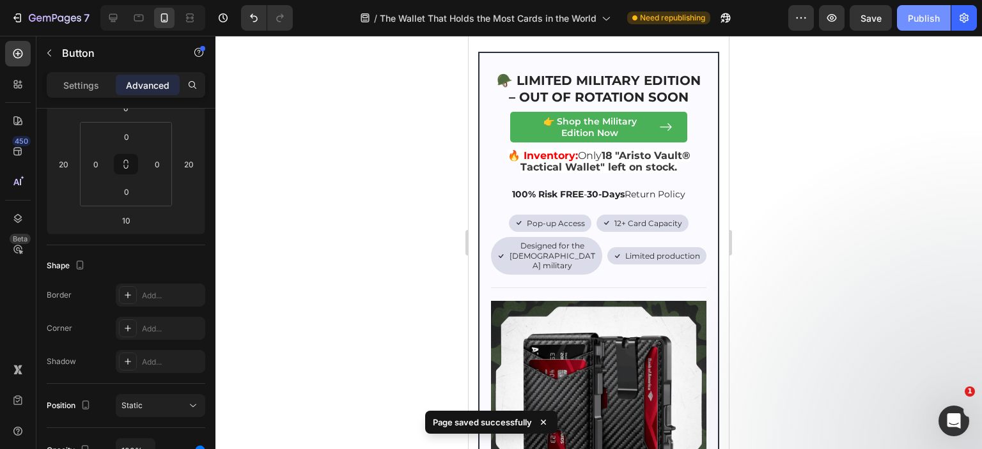
click at [930, 17] on div "Publish" at bounding box center [924, 18] width 32 height 13
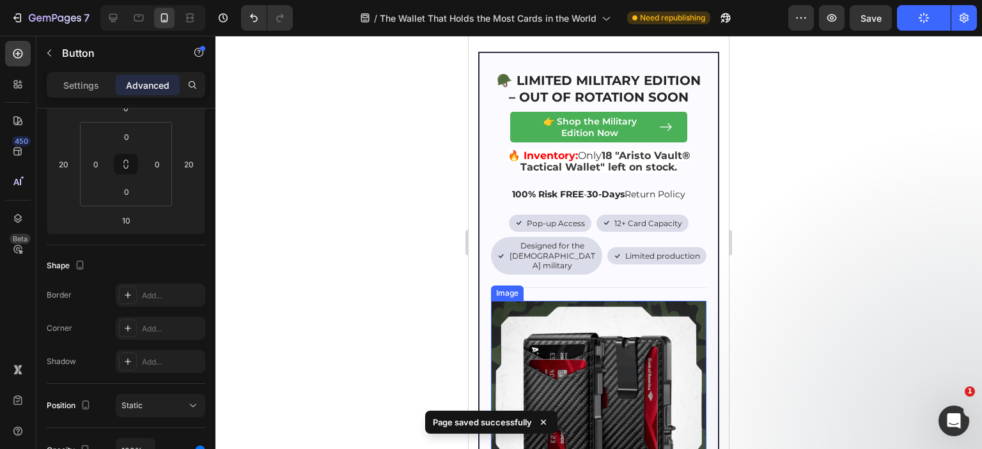
scroll to position [8974, 0]
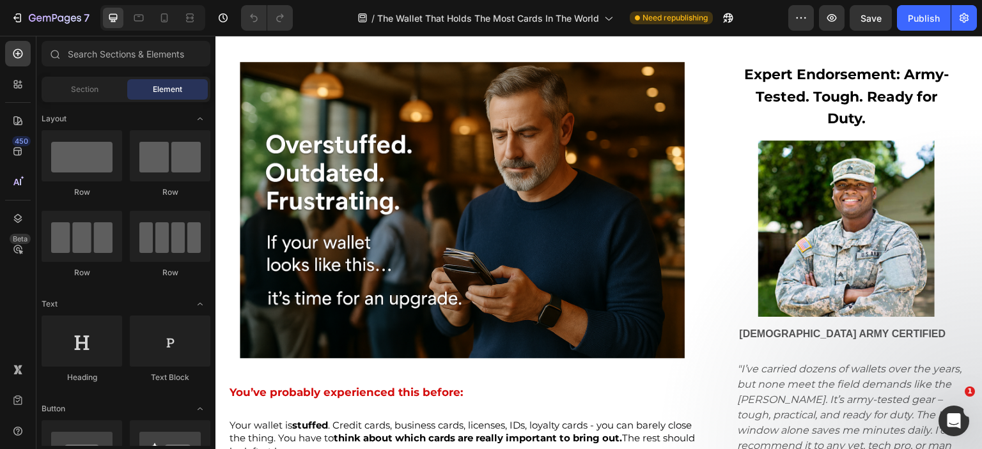
scroll to position [64, 0]
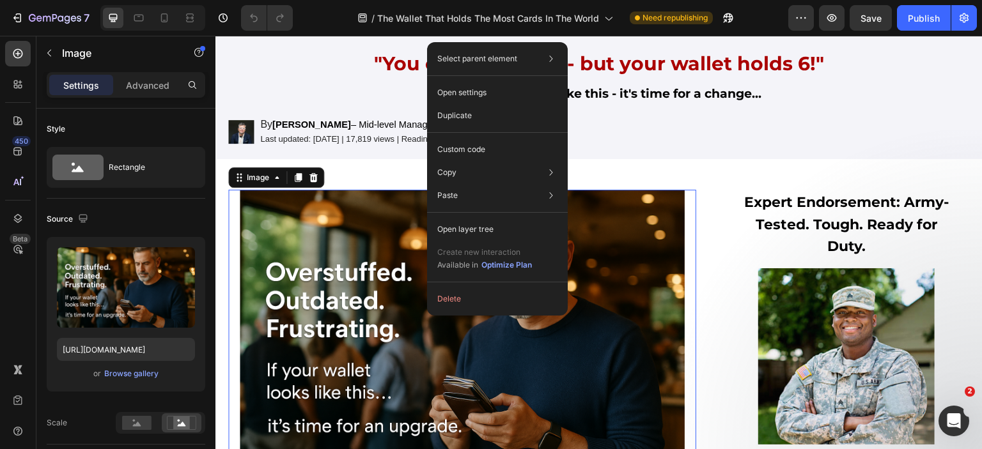
click at [294, 259] on img at bounding box center [462, 338] width 468 height 297
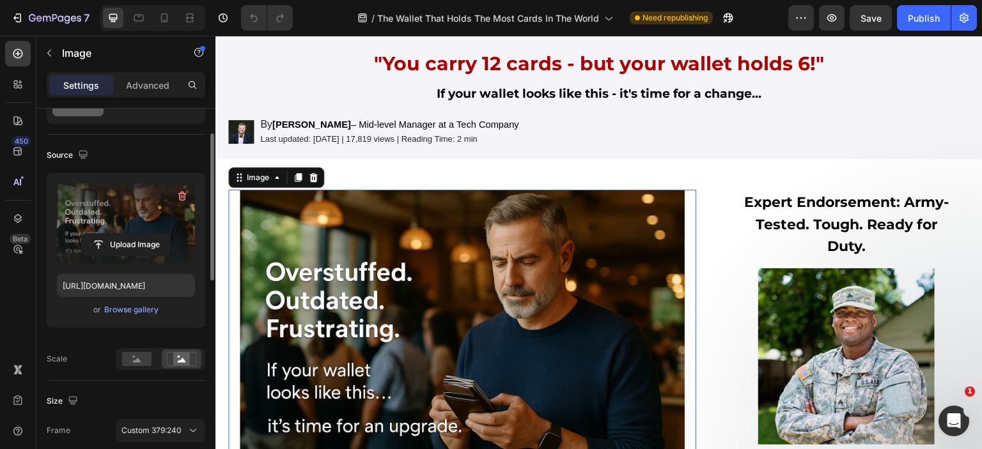
click at [117, 227] on label at bounding box center [126, 223] width 138 height 81
click at [117, 234] on input "file" at bounding box center [126, 245] width 88 height 22
click at [159, 186] on label at bounding box center [126, 223] width 138 height 81
click at [159, 234] on input "file" at bounding box center [126, 245] width 88 height 22
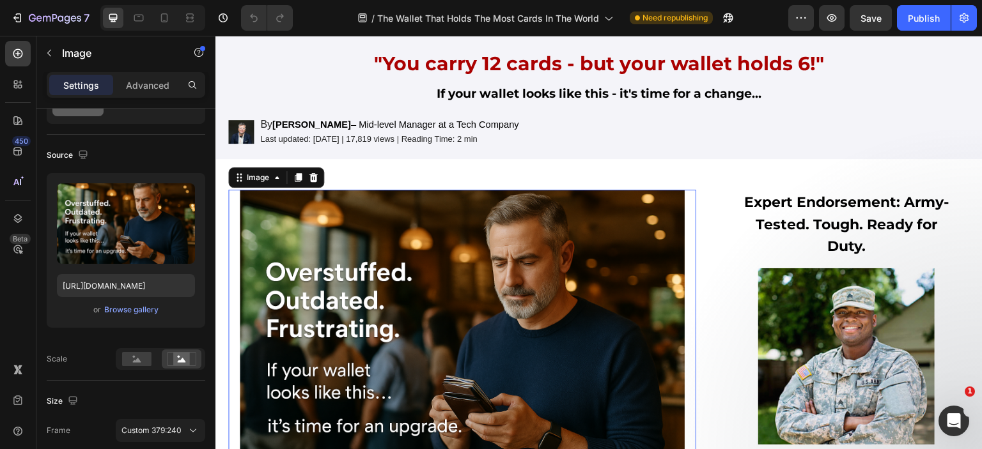
scroll to position [192, 0]
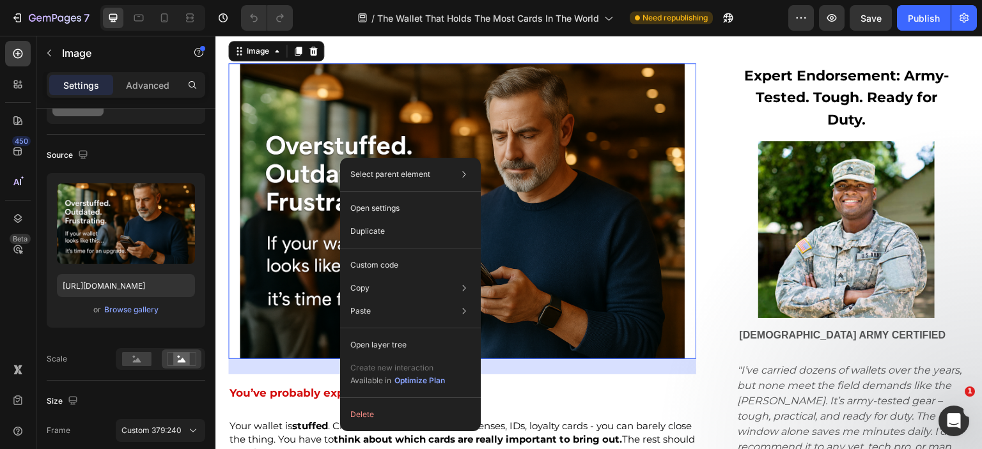
click at [251, 261] on img at bounding box center [462, 211] width 468 height 297
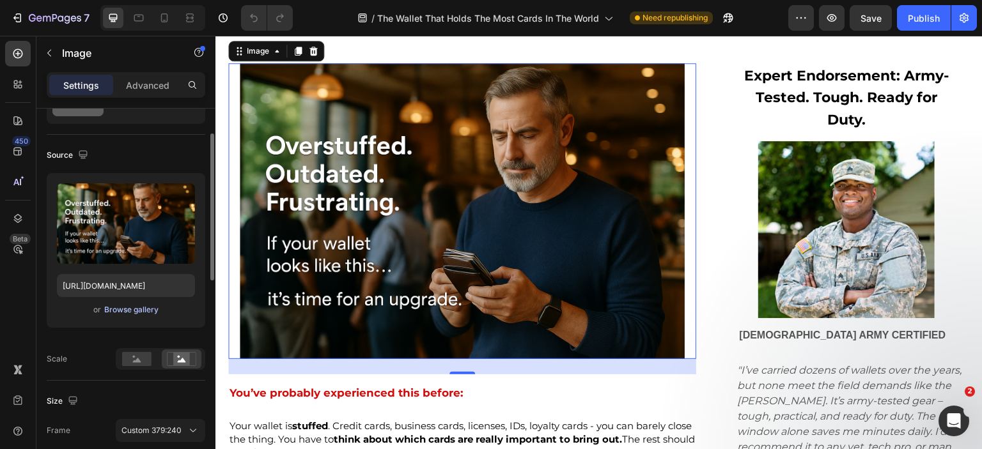
click at [135, 313] on div "Browse gallery" at bounding box center [131, 310] width 54 height 12
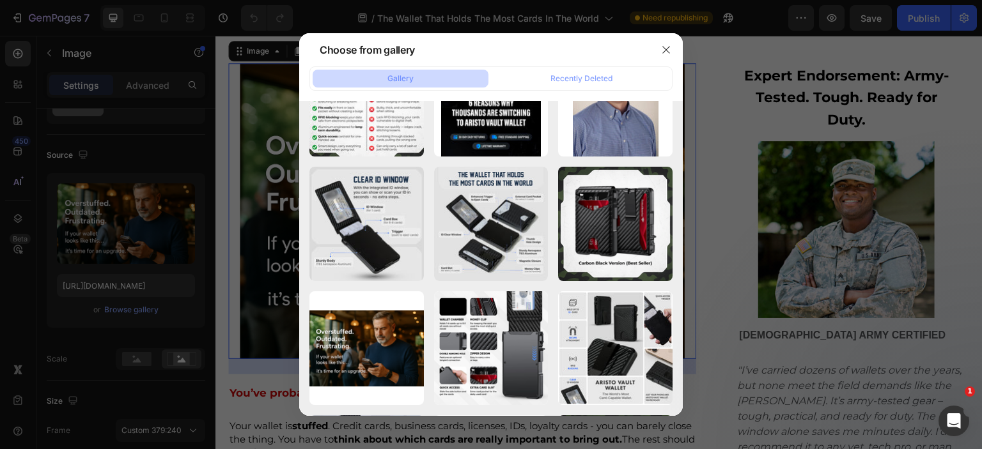
scroll to position [634, 0]
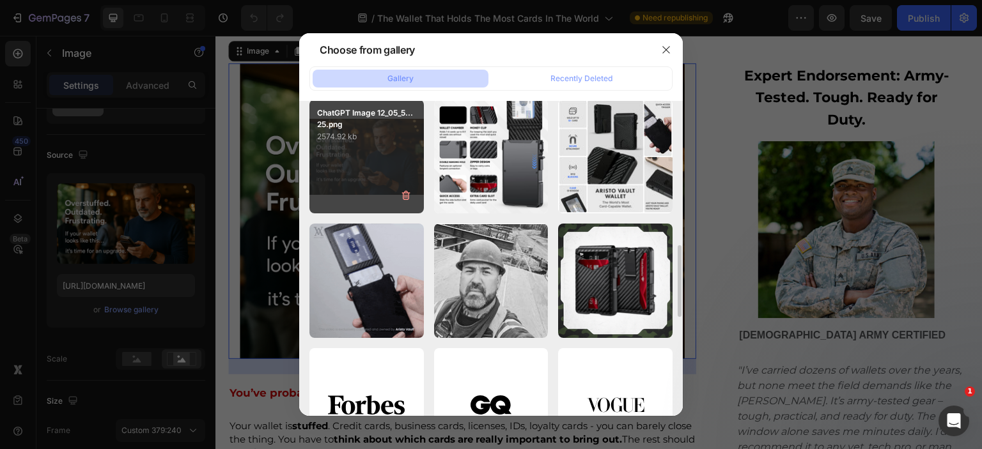
click at [389, 158] on div "ChatGPT Image 12_05_5...25.png 2574.92 kb" at bounding box center [366, 157] width 114 height 114
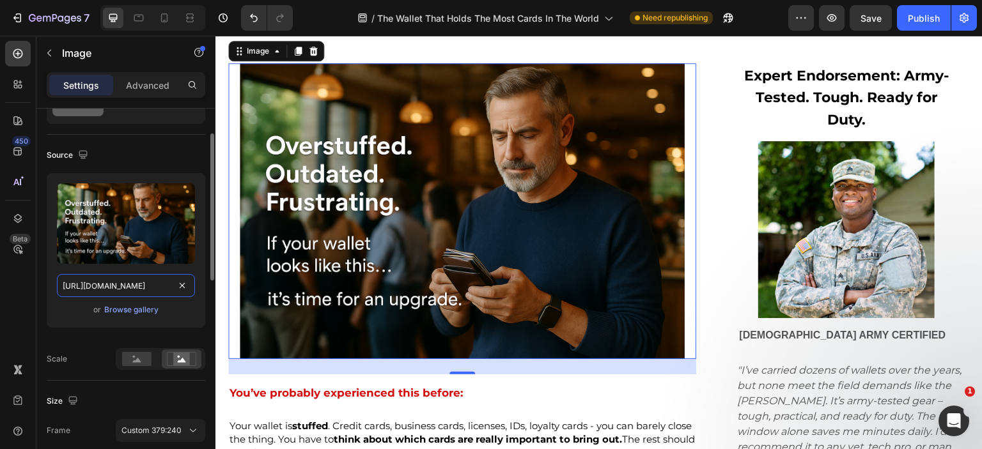
click at [120, 286] on input "https://cdn.shopify.com/s/files/1/0615/7300/5364/files/gempages_520056685713163…" at bounding box center [126, 285] width 138 height 23
